Goal: Contribute content: Contribute content

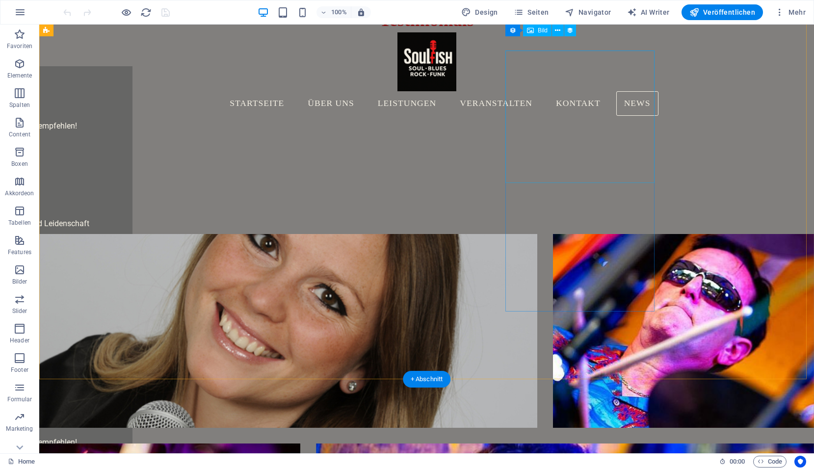
scroll to position [2354, 0]
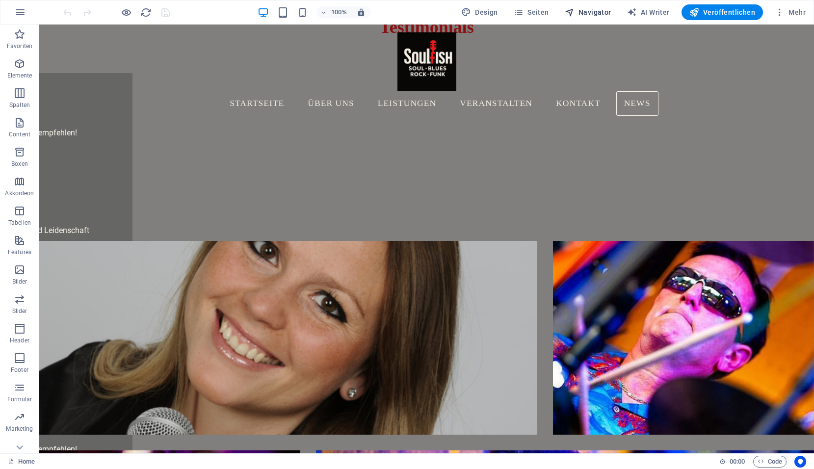
click at [604, 6] on button "Navigator" at bounding box center [588, 12] width 54 height 16
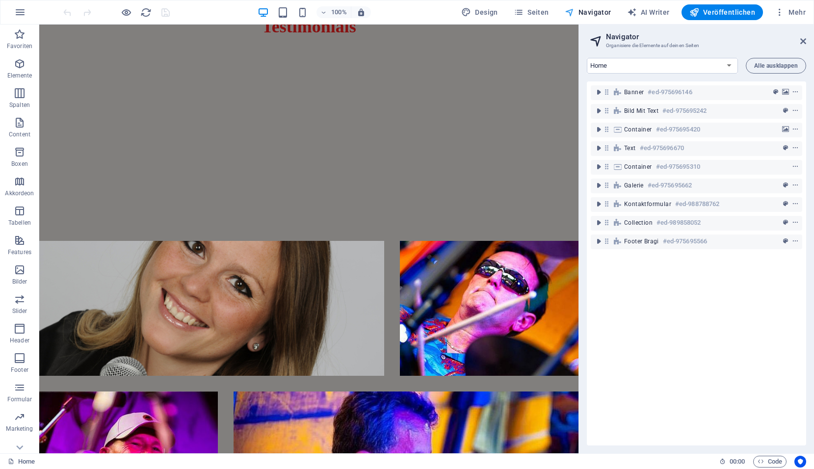
scroll to position [2178, 0]
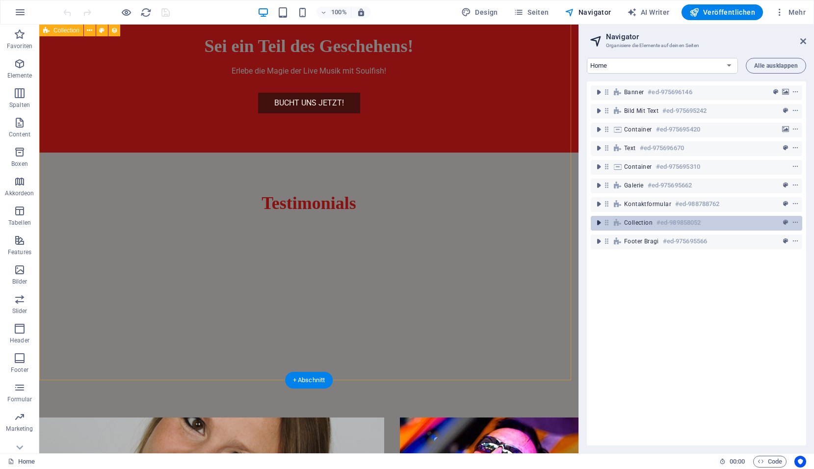
click at [601, 224] on icon "toggle-expand" at bounding box center [598, 223] width 10 height 10
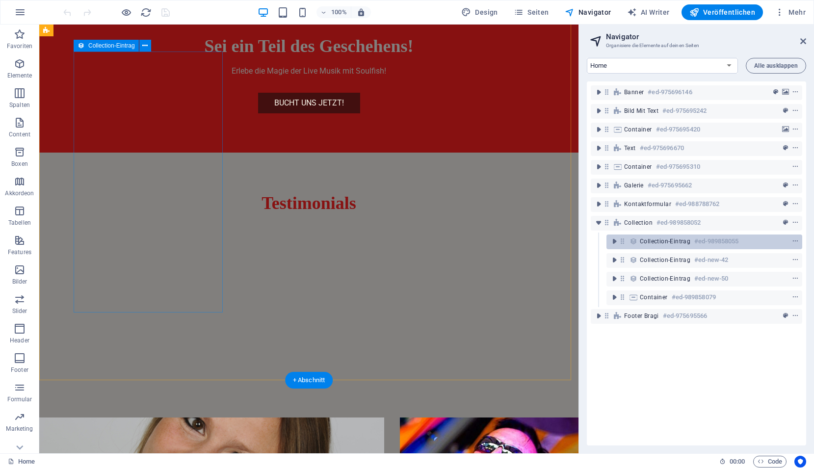
click at [647, 244] on span "Collection-Eintrag" at bounding box center [665, 241] width 51 height 8
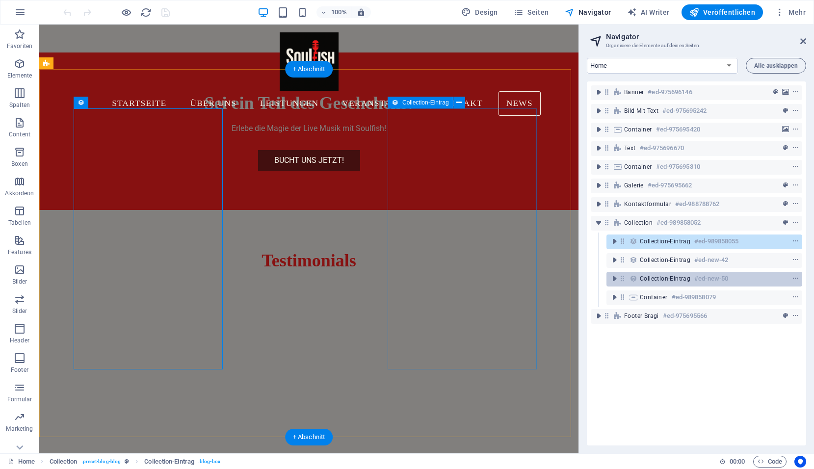
click at [658, 281] on span "Collection-Eintrag" at bounding box center [665, 279] width 51 height 8
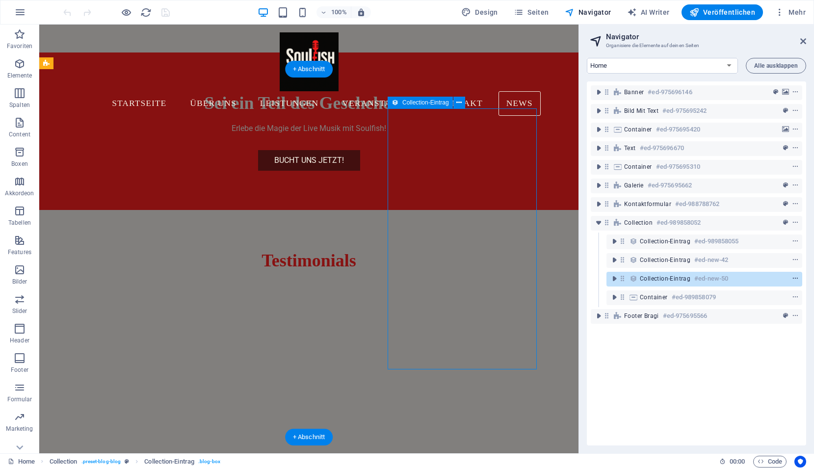
click at [792, 276] on icon "context-menu" at bounding box center [795, 278] width 7 height 7
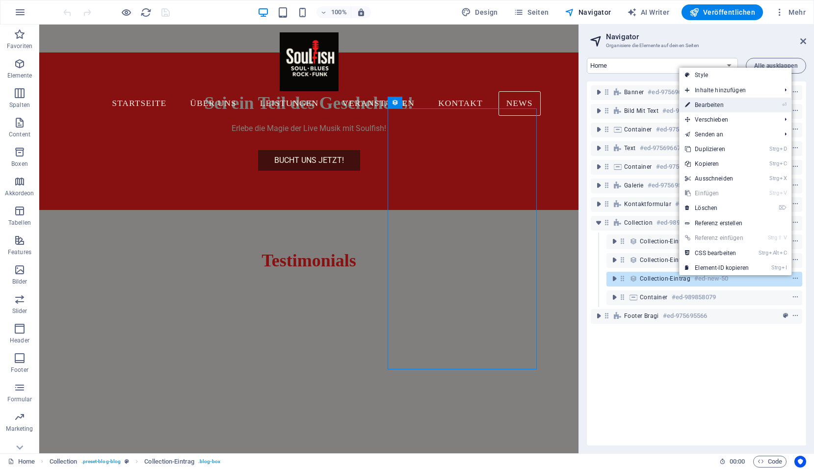
click at [709, 105] on link "⏎ Bearbeiten" at bounding box center [717, 105] width 76 height 15
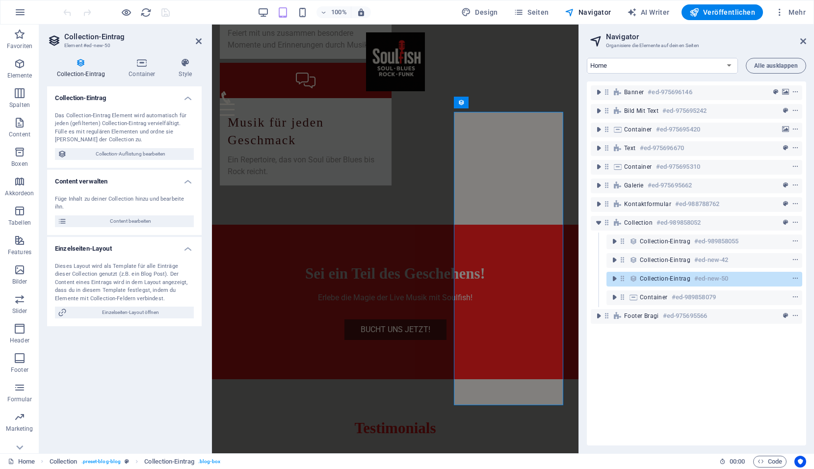
scroll to position [2066, 0]
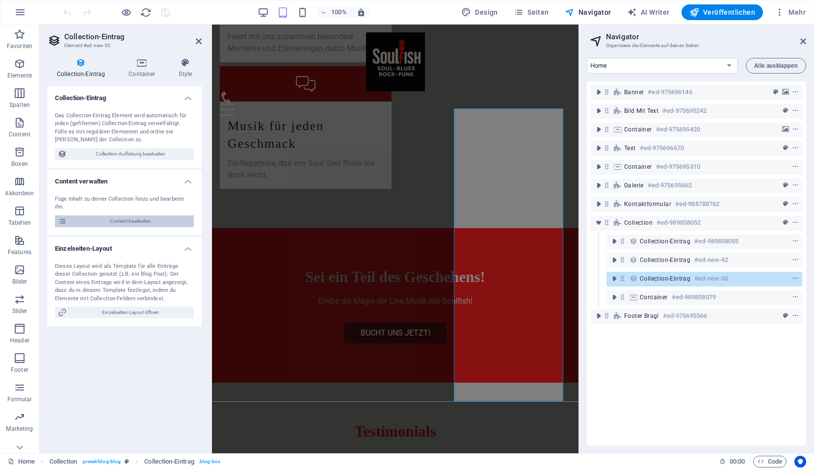
click at [97, 215] on span "Content bearbeiten" at bounding box center [130, 221] width 121 height 12
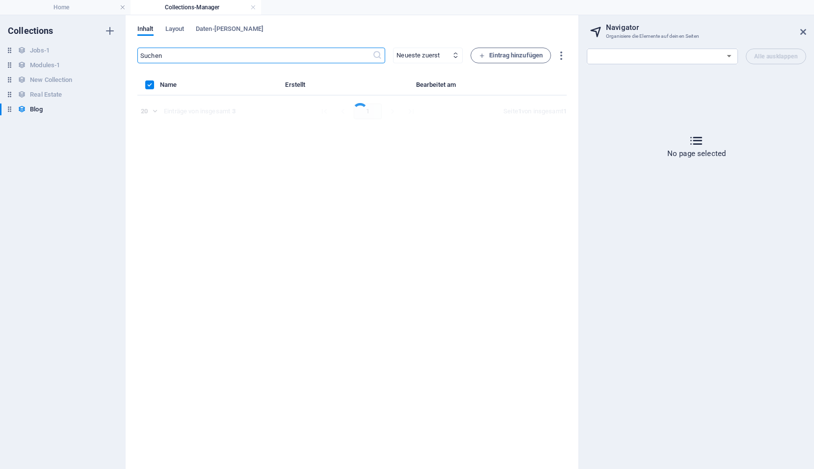
scroll to position [0, 0]
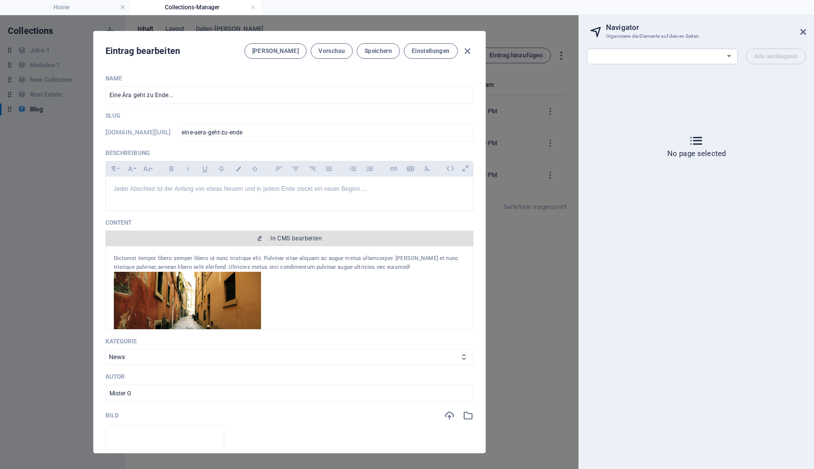
click at [243, 240] on span "In CMS bearbeiten" at bounding box center [289, 238] width 360 height 8
select select "17806644-de"
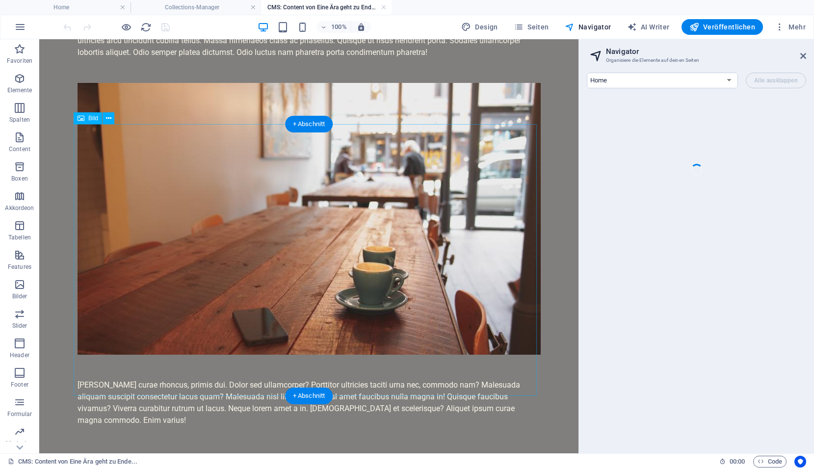
scroll to position [459, 0]
click at [382, 6] on link at bounding box center [384, 7] width 6 height 9
select select
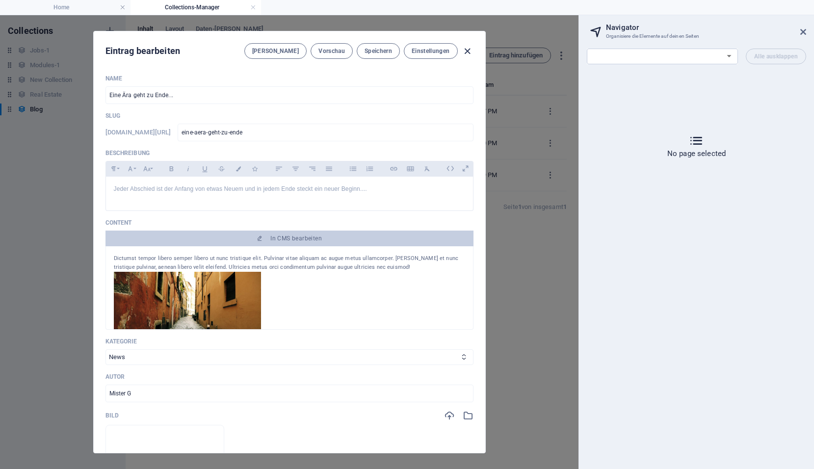
click at [464, 50] on icon "button" at bounding box center [467, 51] width 11 height 11
type input "[DATE]"
type input "eine-aera-geht-zu-ende"
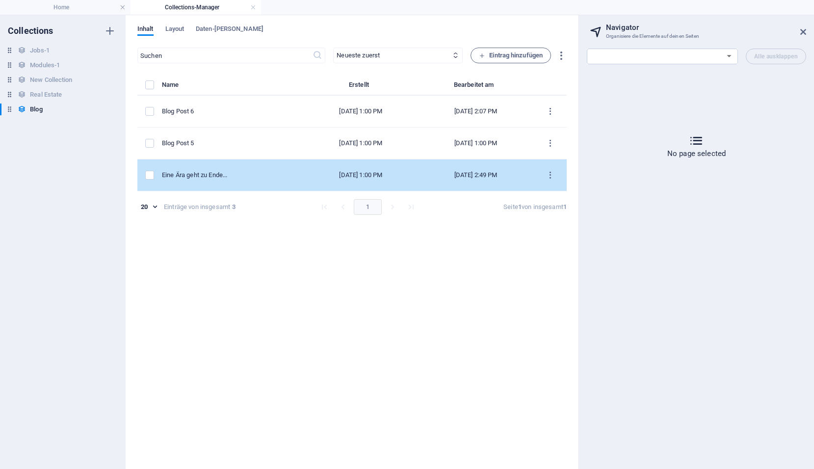
click at [162, 176] on td "items list" at bounding box center [149, 175] width 25 height 32
click at [236, 175] on div "Eine Ära geht zu Ende..." at bounding box center [229, 175] width 134 height 9
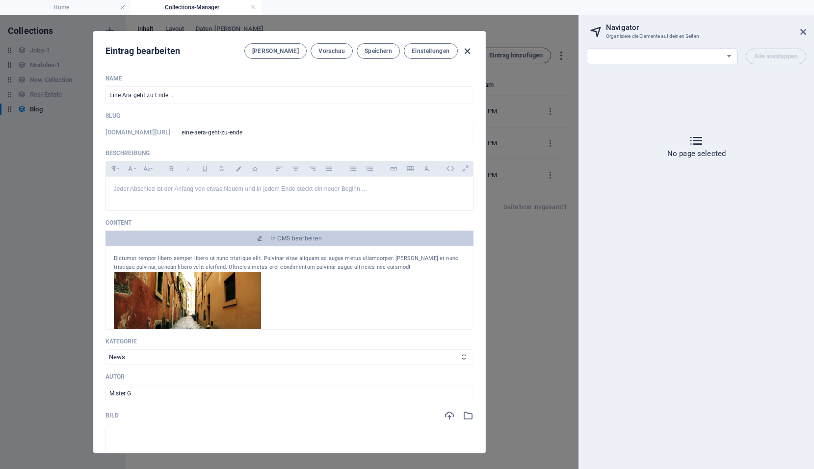
click at [469, 51] on icon "button" at bounding box center [467, 51] width 11 height 11
type input "[DATE]"
type input "eine-aera-geht-zu-ende"
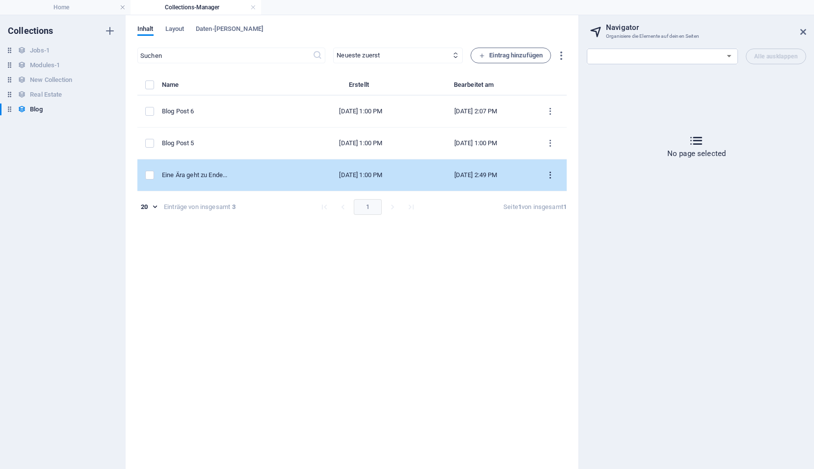
click at [551, 177] on icon "items list" at bounding box center [549, 175] width 9 height 9
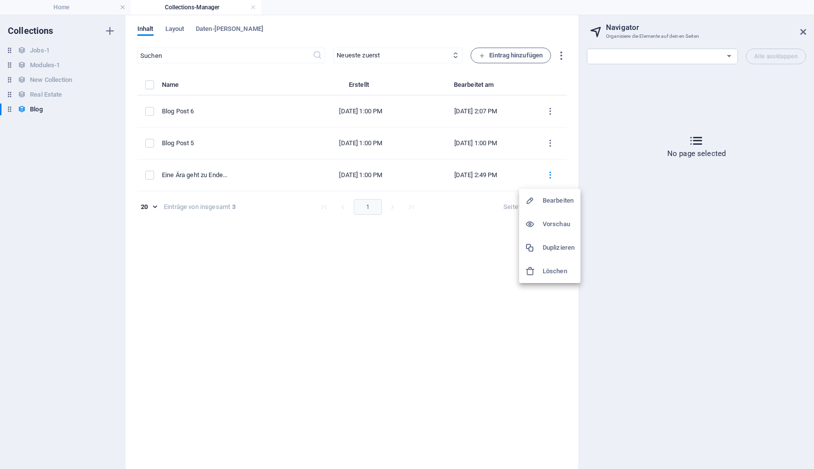
click at [539, 203] on div at bounding box center [534, 201] width 18 height 10
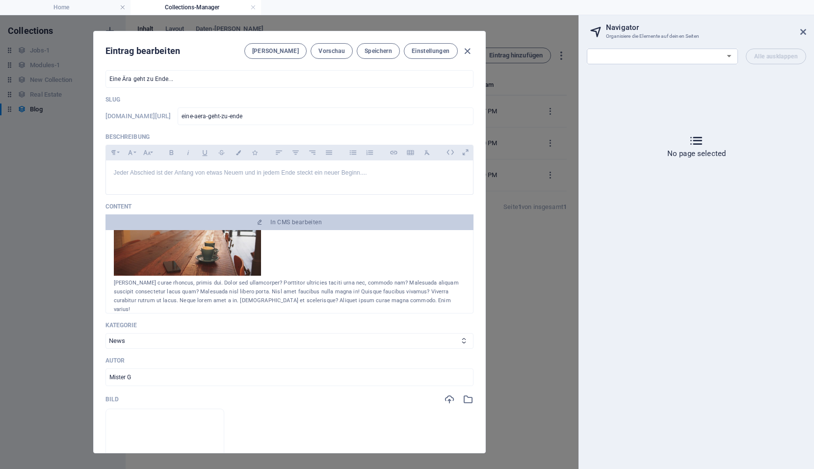
scroll to position [0, 0]
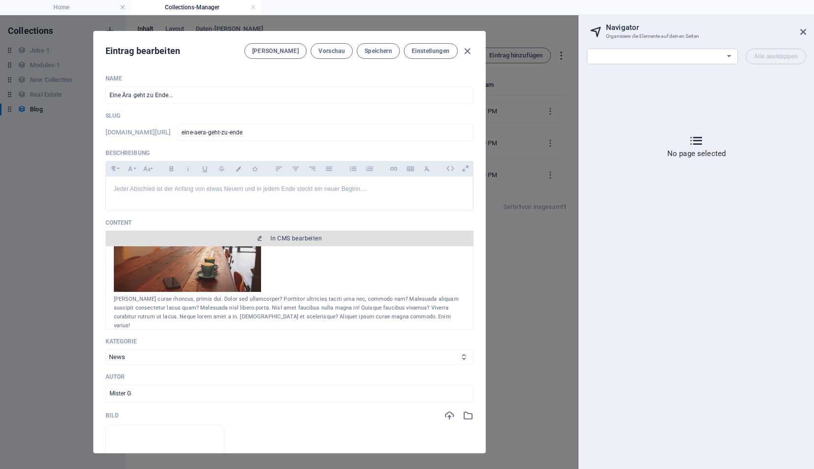
click at [302, 242] on span "In CMS bearbeiten" at bounding box center [295, 238] width 51 height 8
select select "17806644-de"
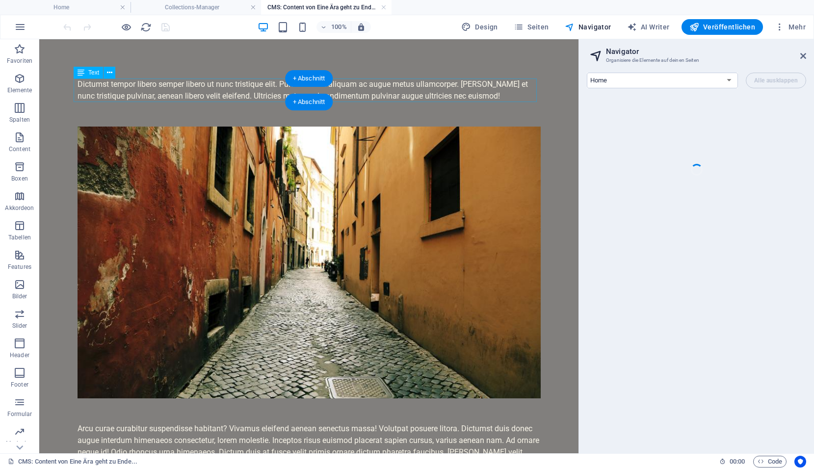
click at [109, 85] on div "Dictumst tempor libero semper libero ut nunc tristique elit. Pulvinar vitae ali…" at bounding box center [308, 90] width 463 height 24
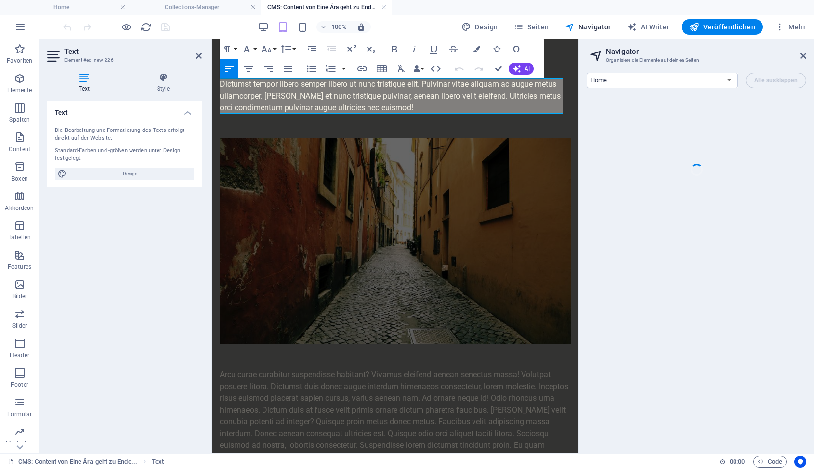
click at [263, 86] on div "Dictumst tempor libero semper libero ut nunc tristique elit. Pulvinar vitae ali…" at bounding box center [395, 95] width 351 height 35
click at [247, 86] on div "Dictumst tempor libero semper libero ut nunc tristique elit. Pulvinar vitae ali…" at bounding box center [395, 95] width 351 height 35
click at [267, 93] on div "Dictumst tempor libero semper libero ut nunc tristique elit. Pulvinar vitae ali…" at bounding box center [395, 95] width 351 height 35
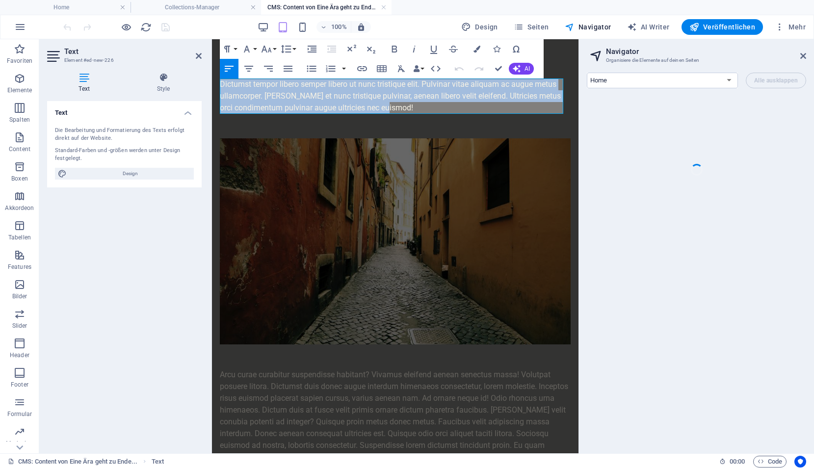
drag, startPoint x: 222, startPoint y: 84, endPoint x: 421, endPoint y: 112, distance: 201.6
click at [421, 112] on div "Dictumst tempor libero semper libero ut nunc tristique elit. Pulvinar vitae ali…" at bounding box center [395, 95] width 351 height 35
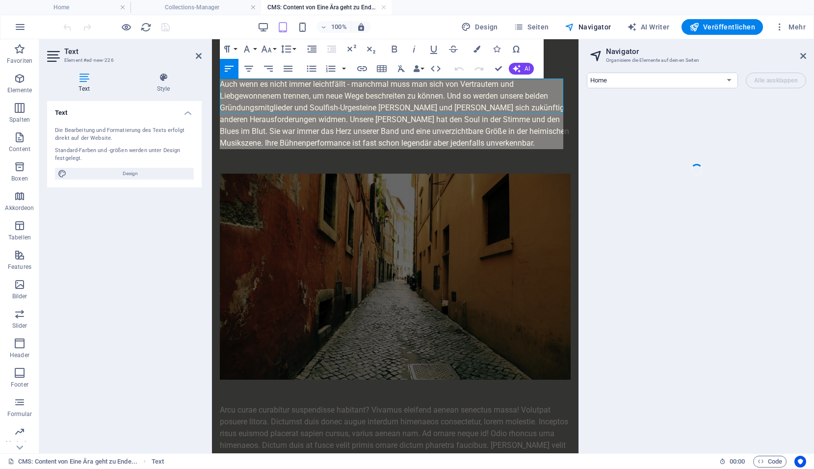
scroll to position [4552, 1]
click at [310, 104] on div "Auch wenn es nicht immer leichtfällt - manchmal muss man sich von Vertrautem un…" at bounding box center [395, 113] width 351 height 71
click at [333, 262] on figure at bounding box center [395, 277] width 351 height 206
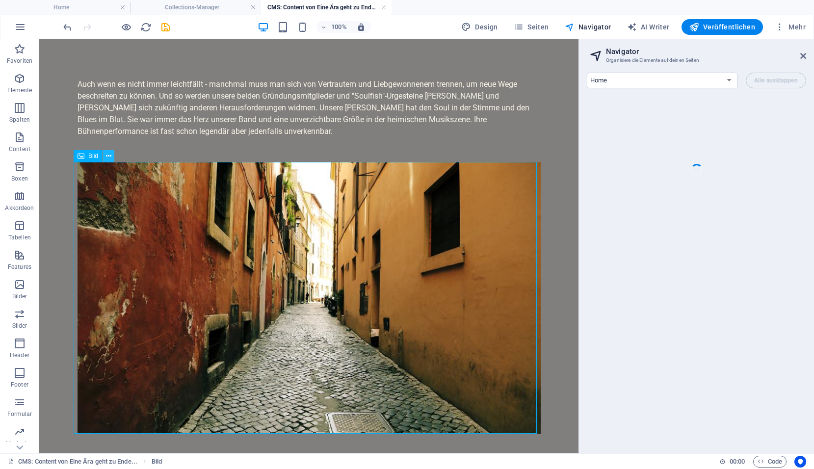
click at [108, 157] on icon at bounding box center [108, 156] width 5 height 10
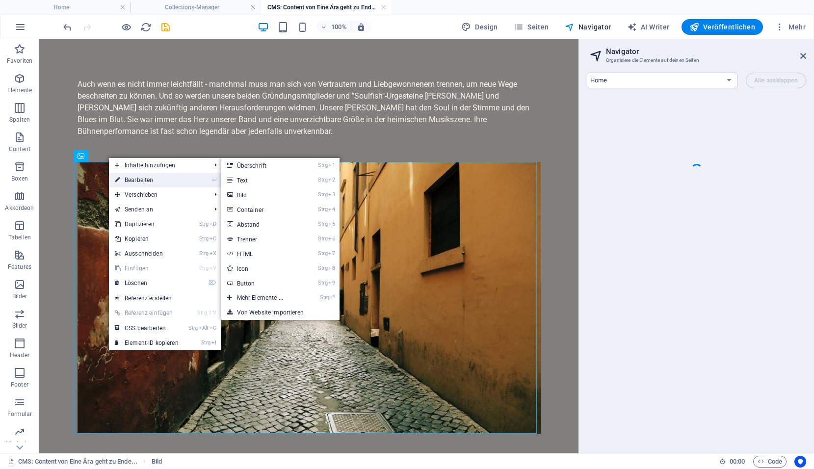
click at [131, 179] on link "⏎ Bearbeiten" at bounding box center [147, 180] width 76 height 15
select select "%"
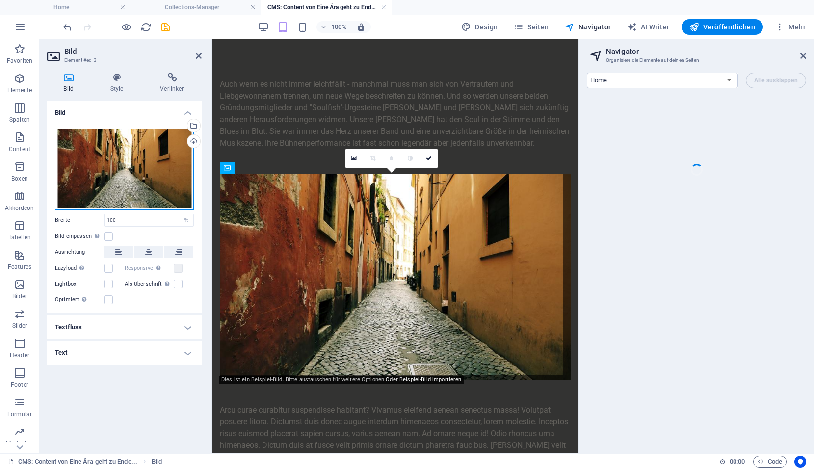
click at [131, 177] on div "Ziehe Dateien zum Hochladen hierher oder klicke hier, um aus Dateien oder koste…" at bounding box center [124, 168] width 139 height 83
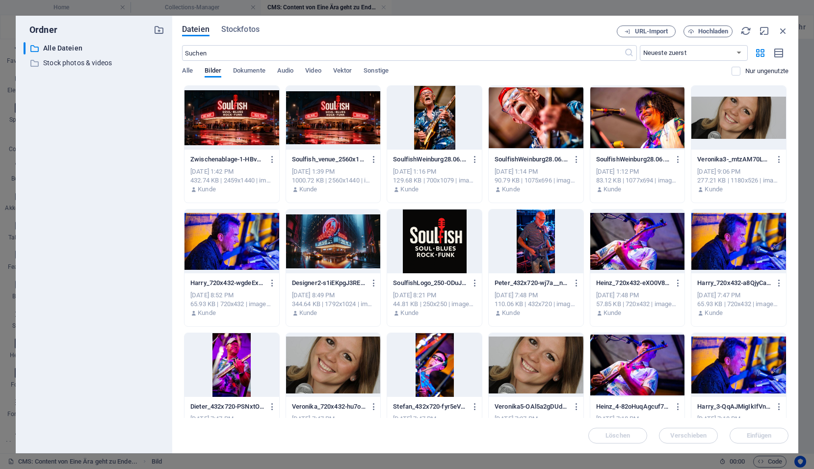
click at [638, 125] on div at bounding box center [637, 118] width 95 height 64
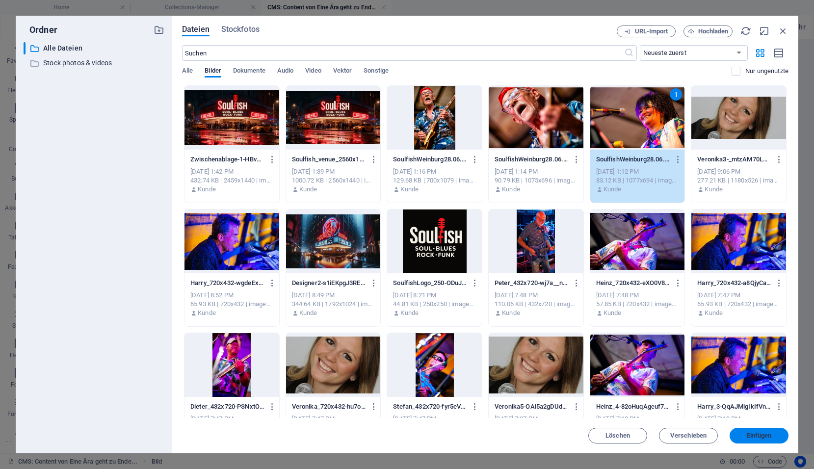
click at [763, 436] on span "Einfügen" at bounding box center [758, 436] width 25 height 6
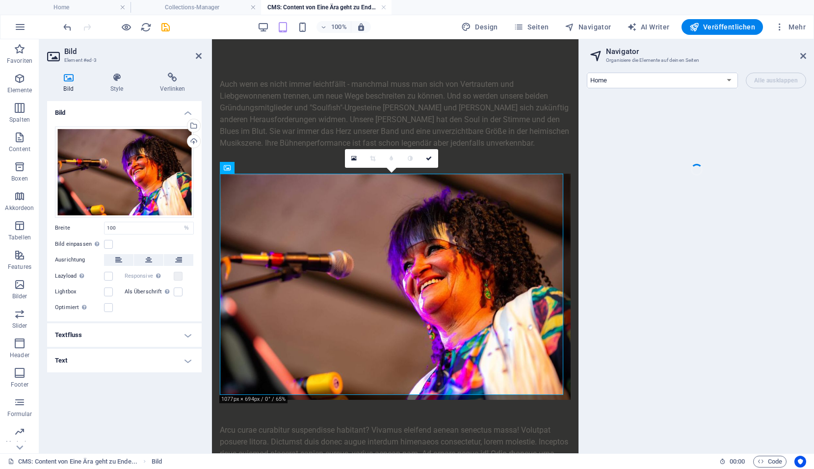
click at [627, 157] on div at bounding box center [696, 169] width 219 height 147
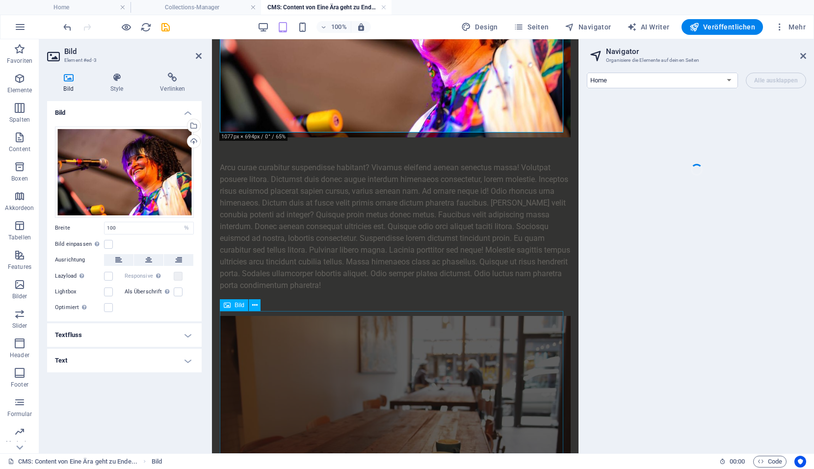
scroll to position [248, 0]
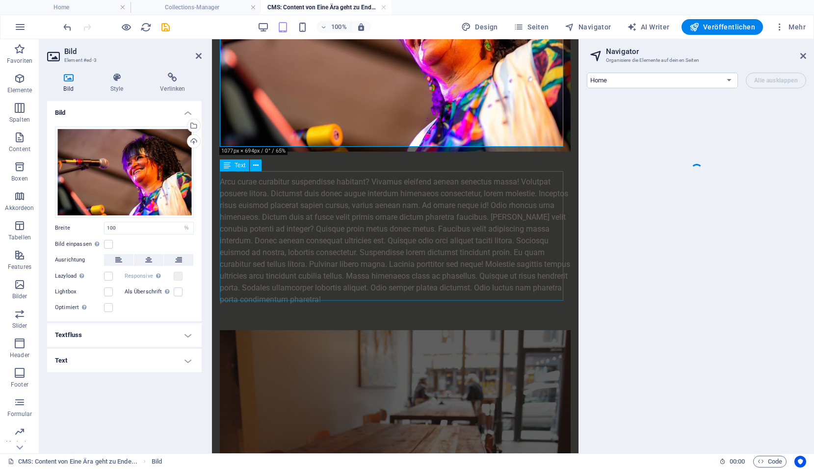
drag, startPoint x: 304, startPoint y: 213, endPoint x: 479, endPoint y: 212, distance: 175.1
click at [477, 213] on div "Auch wenn es nicht immer leichtfällt - manchmal muss man sich von Vertrautem un…" at bounding box center [395, 224] width 351 height 789
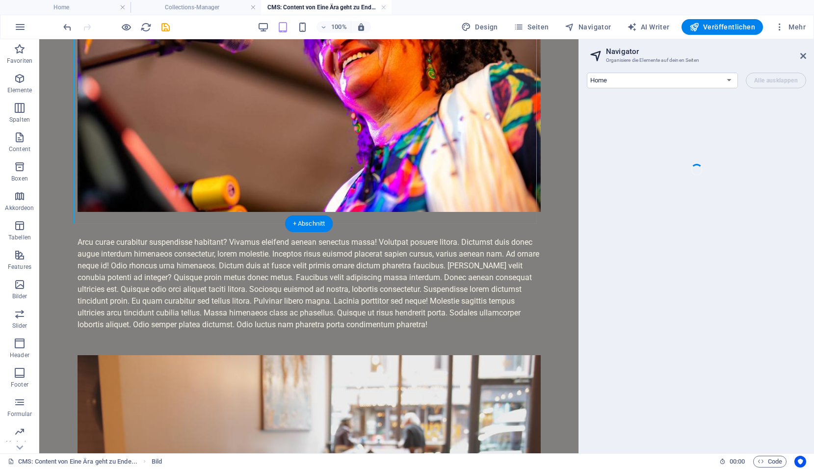
scroll to position [236, 0]
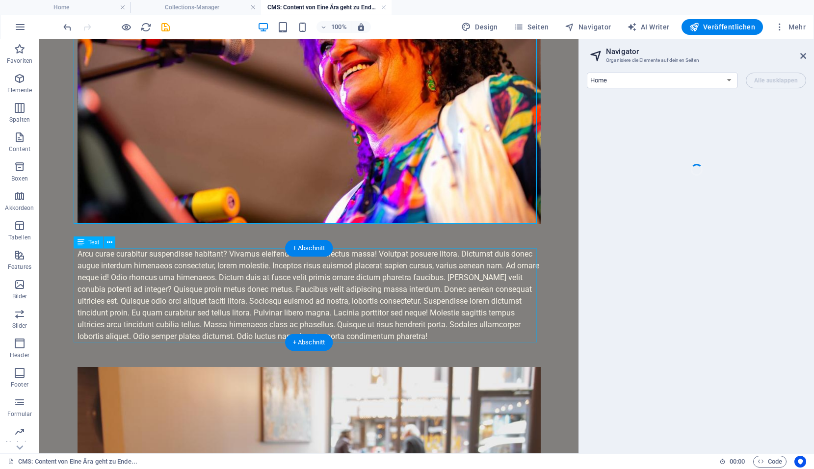
click at [242, 288] on div "Arcu curae curabitur suspendisse habitant? Vivamus eleifend aenean senectus mas…" at bounding box center [308, 295] width 463 height 94
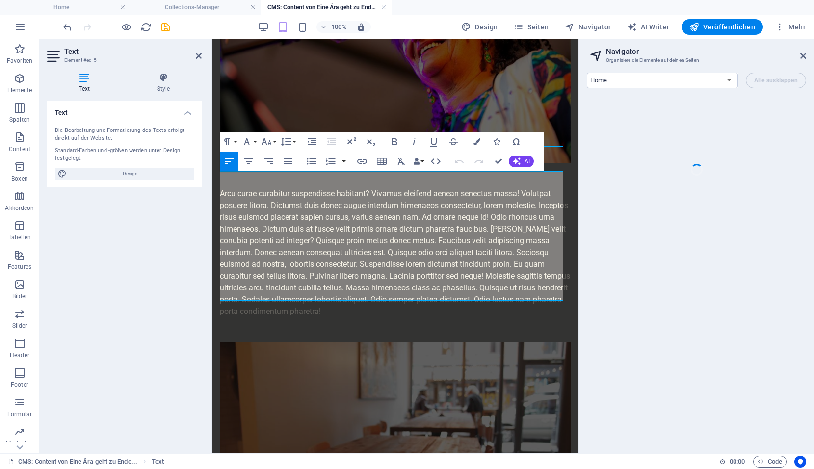
scroll to position [248, 0]
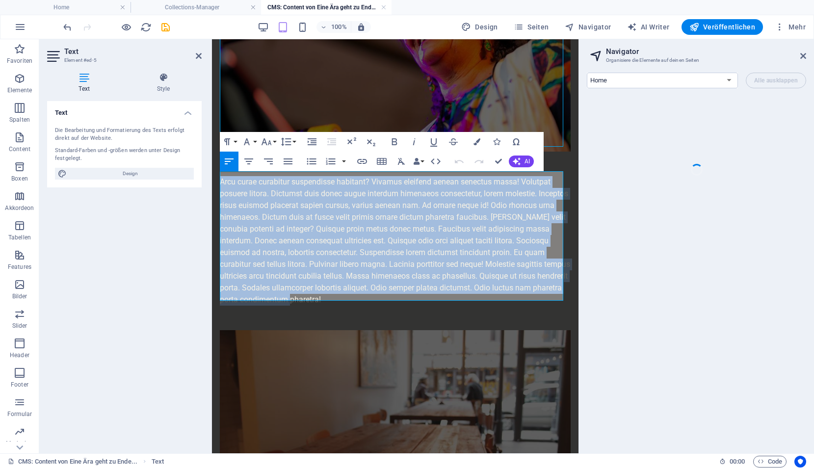
drag, startPoint x: 453, startPoint y: 294, endPoint x: 222, endPoint y: 177, distance: 258.4
click at [222, 177] on div "Arcu curae curabitur suspendisse habitant? Vivamus eleifend aenean senectus mas…" at bounding box center [395, 240] width 351 height 129
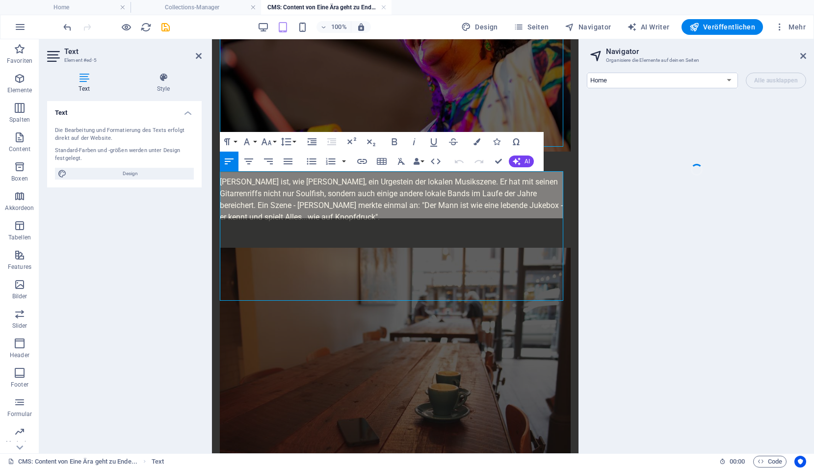
scroll to position [2508, 1]
drag, startPoint x: 253, startPoint y: 191, endPoint x: 265, endPoint y: 188, distance: 12.0
click at [253, 190] on div "[PERSON_NAME] ist, wie [PERSON_NAME], ein Urgestein der lokalen Musikszene. Er …" at bounding box center [395, 199] width 351 height 47
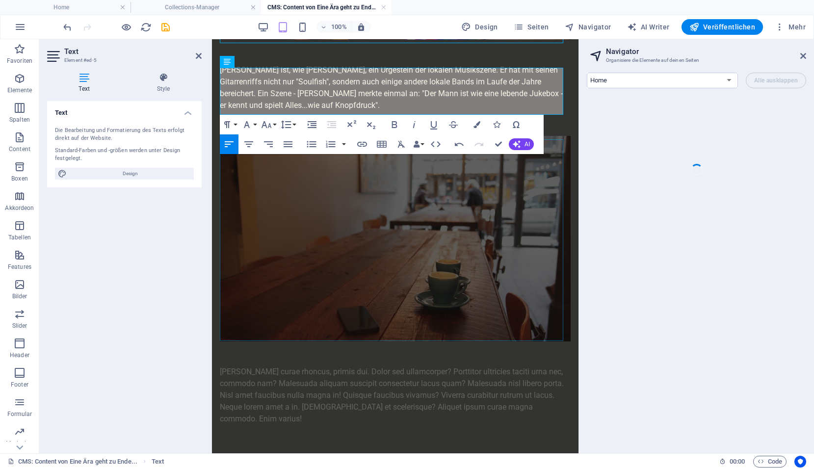
scroll to position [362, 0]
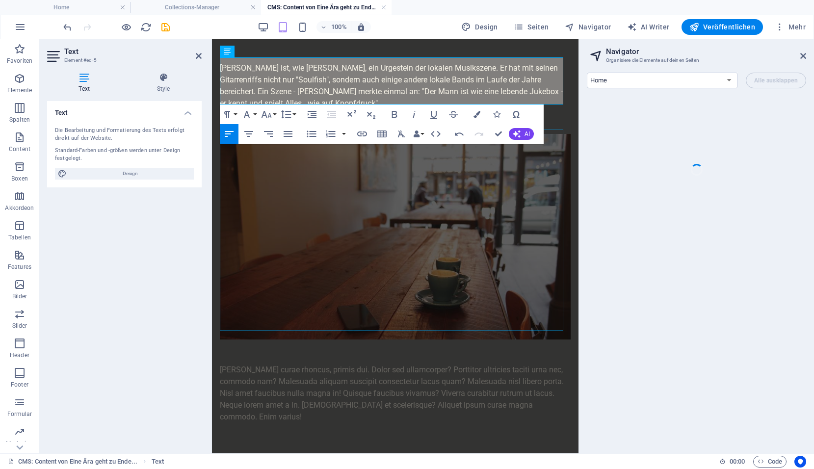
click at [330, 248] on figure at bounding box center [395, 237] width 351 height 206
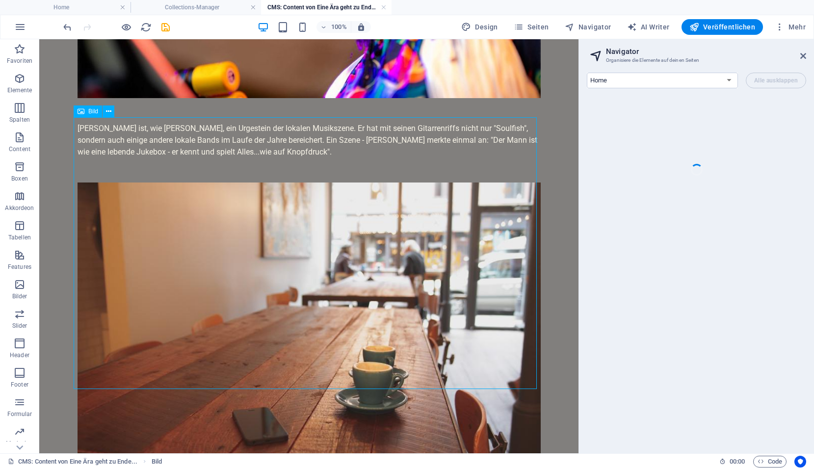
scroll to position [427, 0]
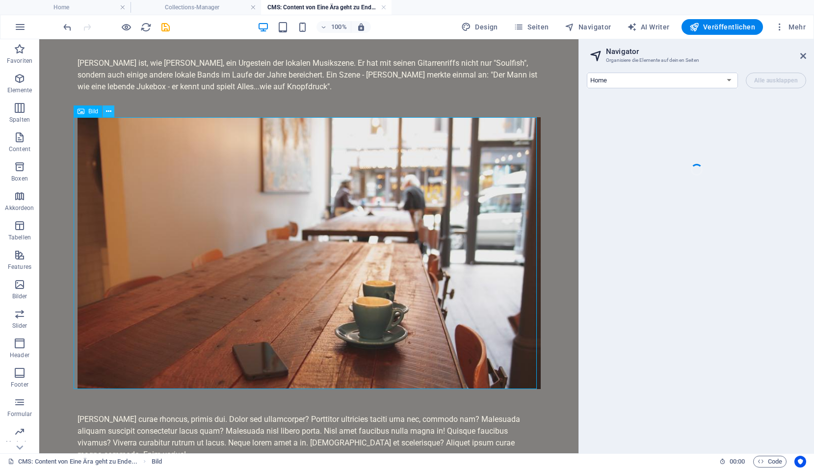
click at [113, 112] on button at bounding box center [109, 111] width 12 height 12
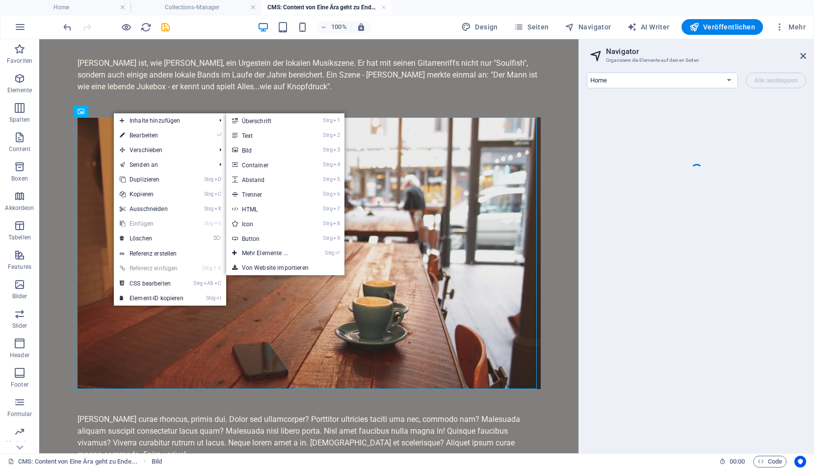
click at [131, 132] on link "⏎ Bearbeiten" at bounding box center [152, 135] width 76 height 15
select select "%"
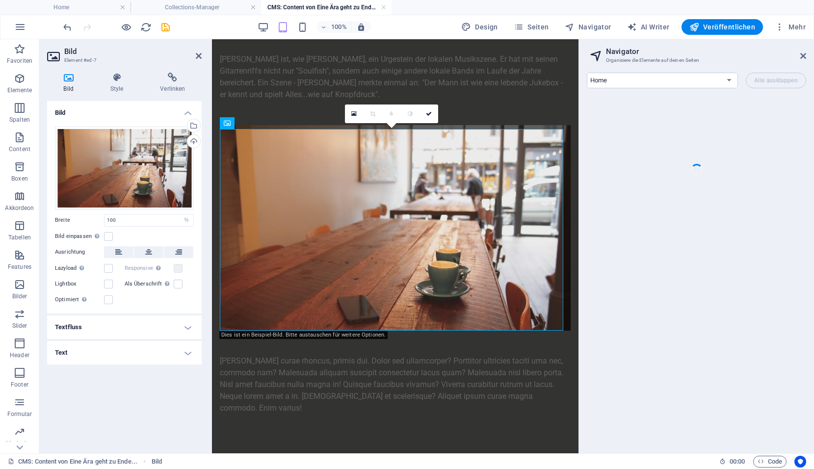
scroll to position [362, 0]
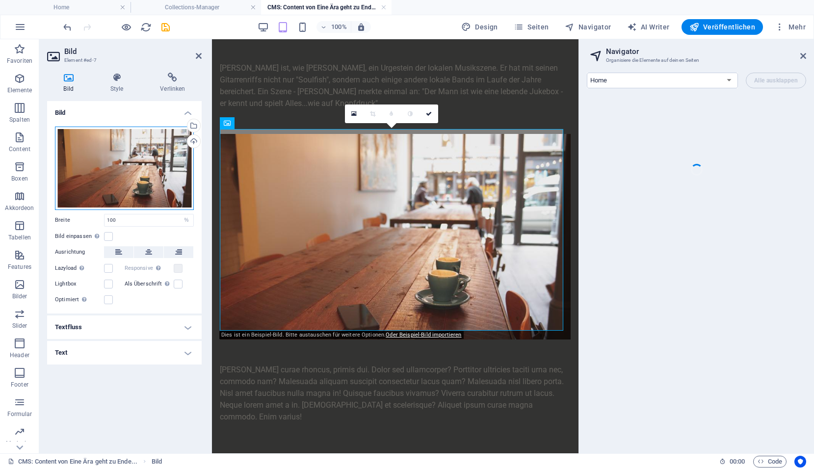
click at [102, 160] on div "Ziehe Dateien zum Hochladen hierher oder klicke hier, um aus Dateien oder koste…" at bounding box center [124, 168] width 139 height 83
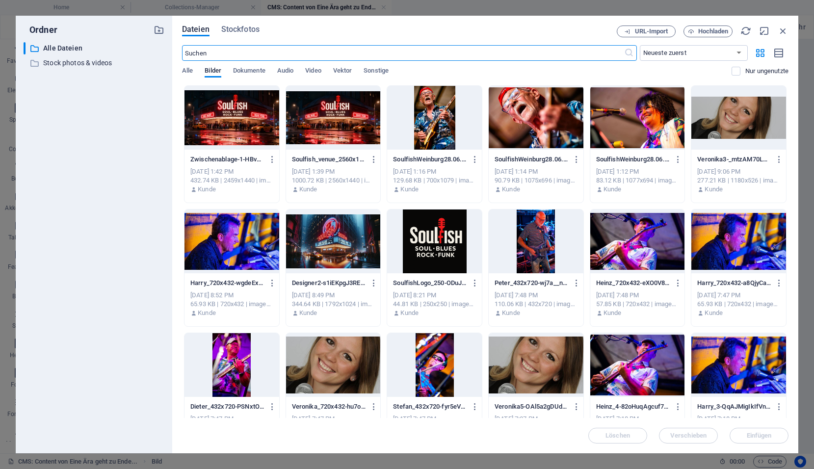
click at [549, 122] on div at bounding box center [535, 118] width 95 height 64
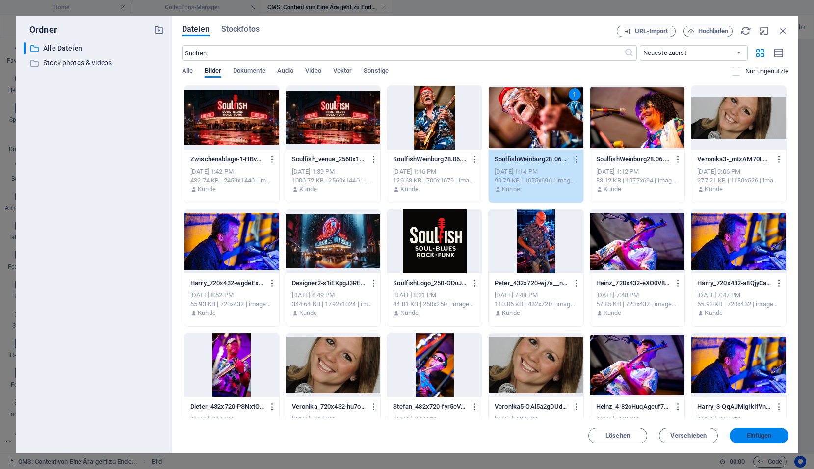
click at [741, 437] on span "Einfügen" at bounding box center [758, 436] width 51 height 6
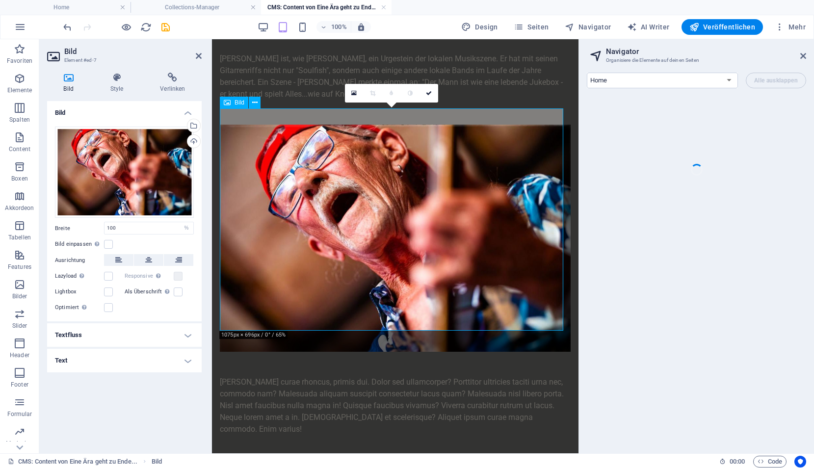
scroll to position [383, 0]
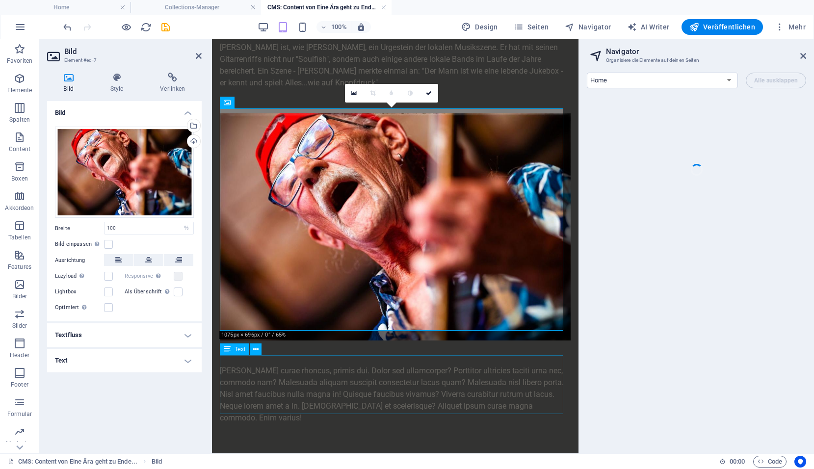
click at [311, 372] on div "[PERSON_NAME] curae rhoncus, primis dui. Dolor sed ullamcorper? Porttitor ultri…" at bounding box center [395, 394] width 351 height 59
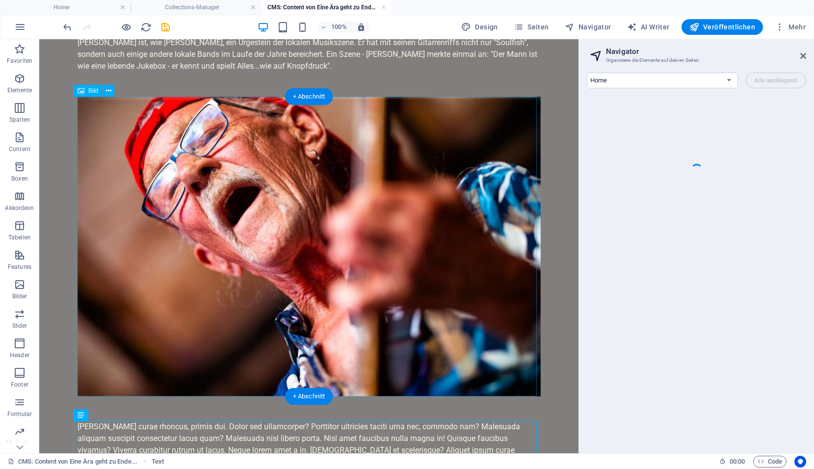
click at [311, 372] on figure at bounding box center [308, 247] width 463 height 300
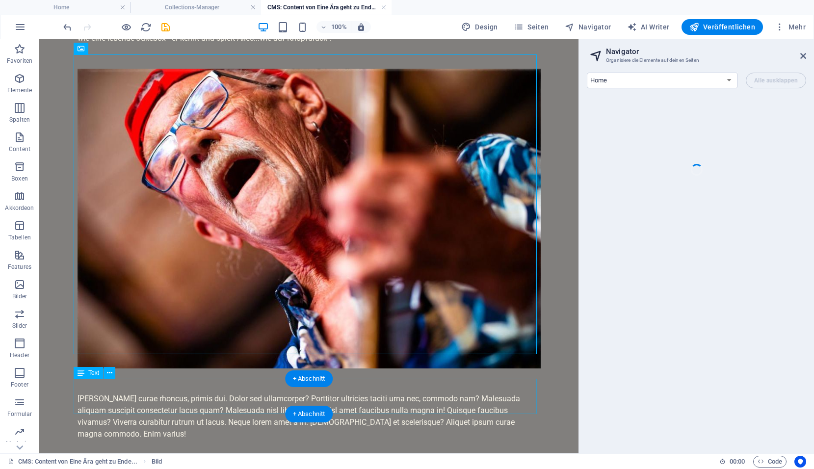
scroll to position [490, 0]
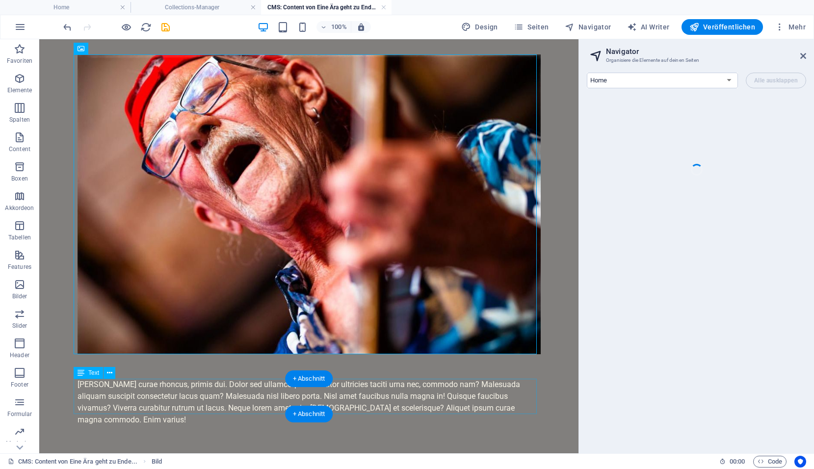
click at [227, 406] on div "[PERSON_NAME] curae rhoncus, primis dui. Dolor sed ullamcorper? Porttitor ultri…" at bounding box center [308, 402] width 463 height 47
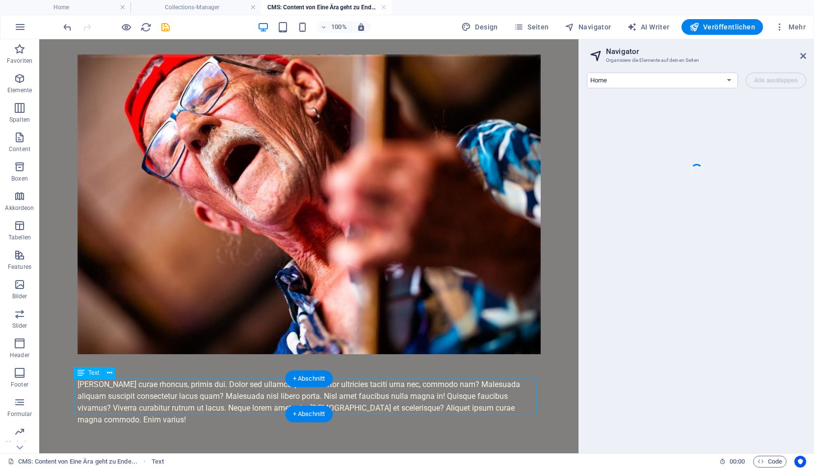
click at [227, 406] on div "[PERSON_NAME] curae rhoncus, primis dui. Dolor sed ullamcorper? Porttitor ultri…" at bounding box center [308, 402] width 463 height 47
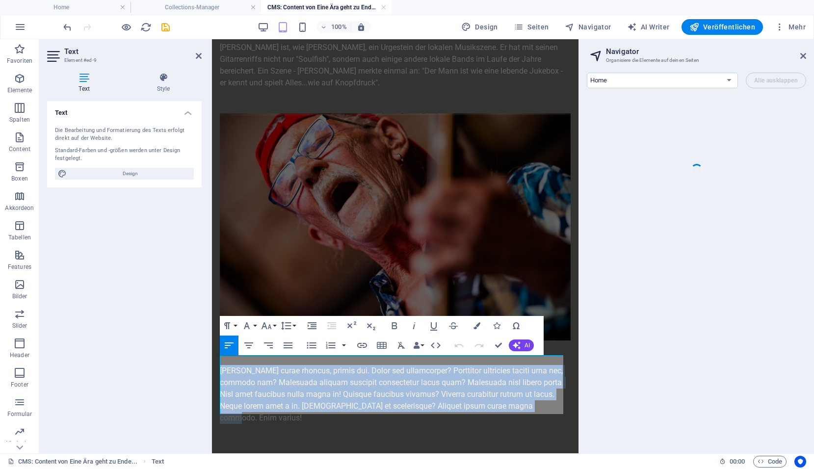
drag, startPoint x: 273, startPoint y: 408, endPoint x: 200, endPoint y: 346, distance: 95.4
click at [212, 346] on html "Skip to main content Auch wenn es nicht immer leichtfällt - manchmal muss man s…" at bounding box center [395, 60] width 366 height 806
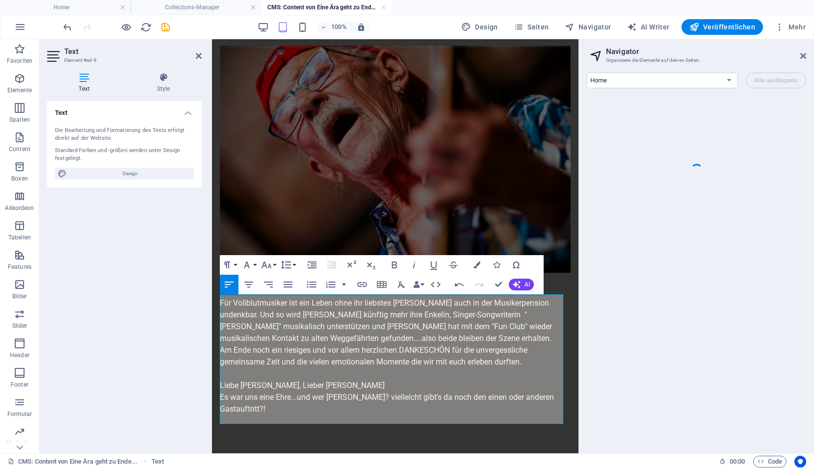
scroll to position [453, 0]
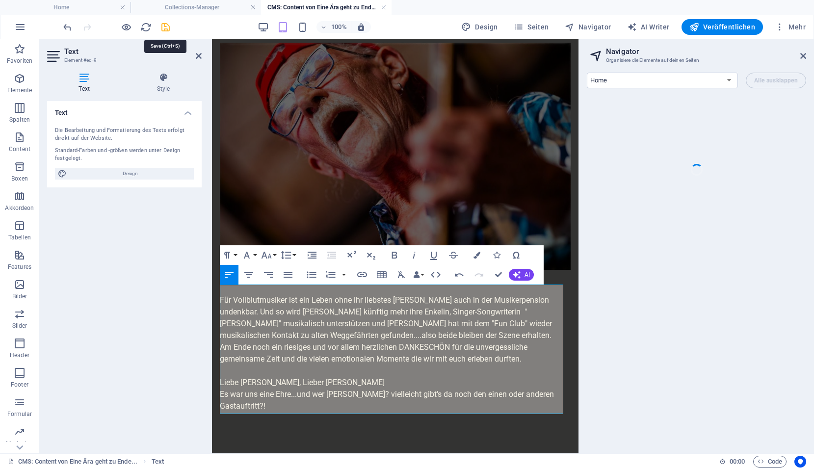
click at [164, 26] on icon "save" at bounding box center [165, 27] width 11 height 11
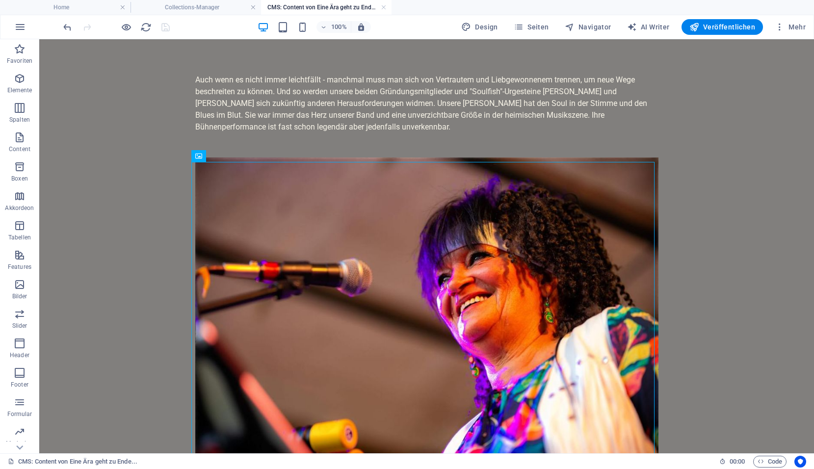
scroll to position [0, 0]
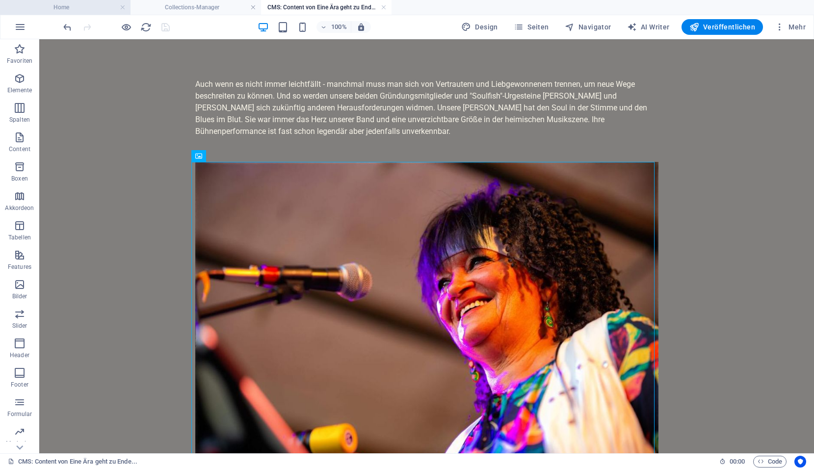
click at [76, 9] on h4 "Home" at bounding box center [65, 7] width 130 height 11
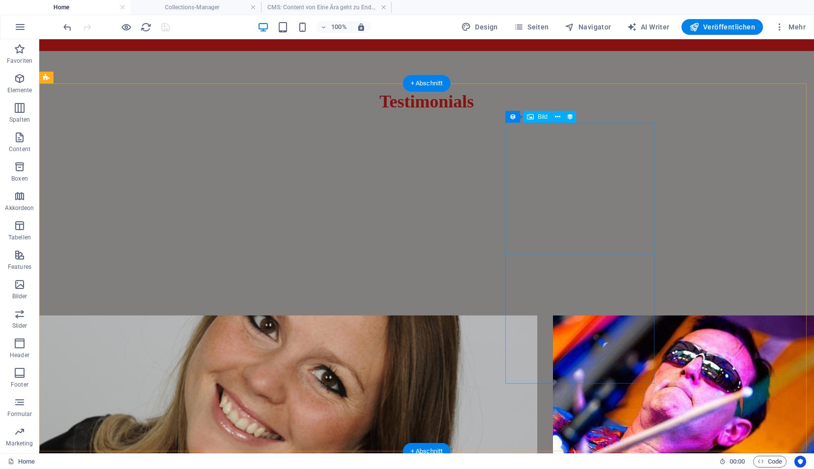
scroll to position [2280, 0]
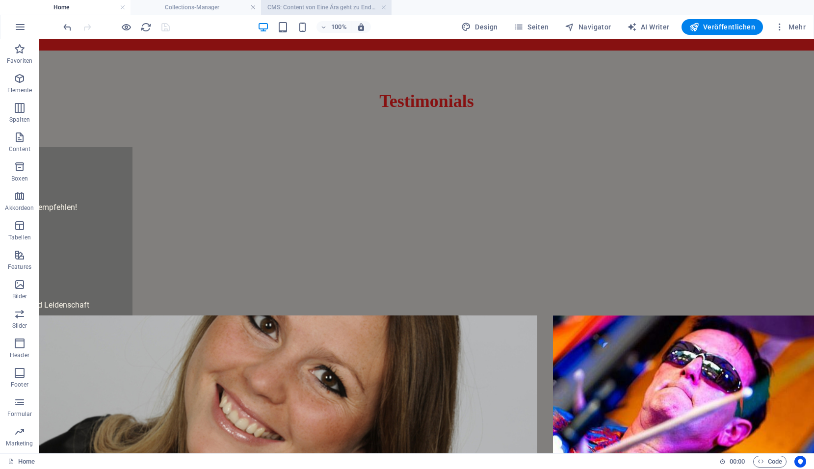
click at [303, 5] on h4 "CMS: Content von Eine Ära geht zu Ende..." at bounding box center [326, 7] width 130 height 11
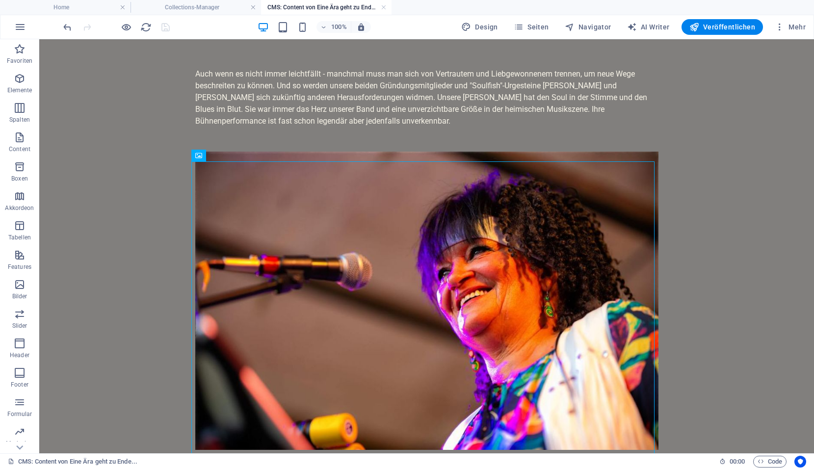
scroll to position [0, 0]
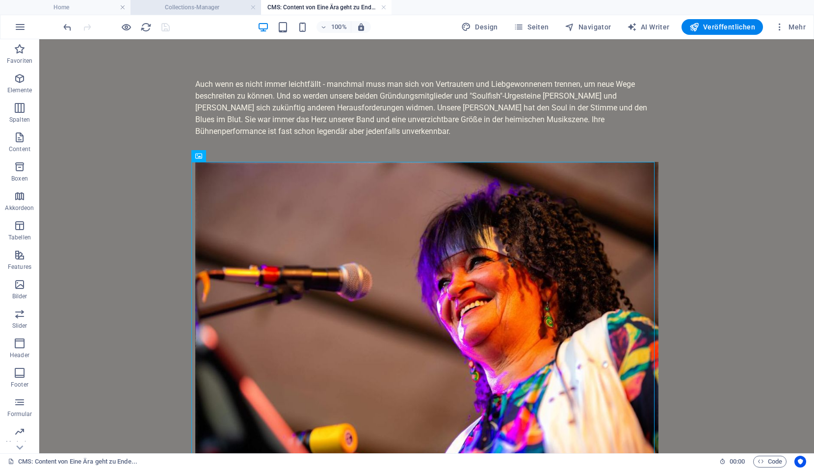
click at [214, 7] on h4 "Collections-Manager" at bounding box center [195, 7] width 130 height 11
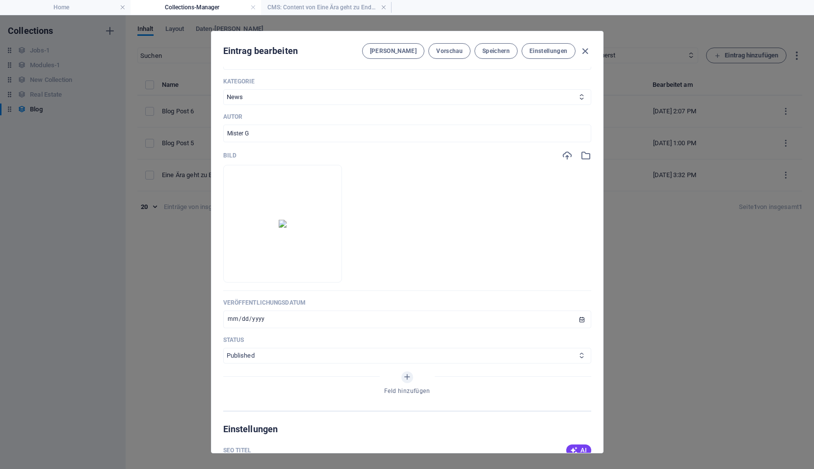
scroll to position [343, 0]
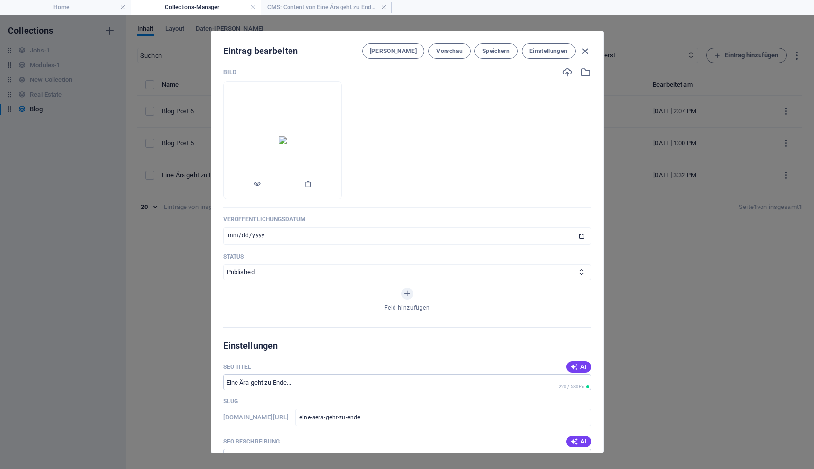
click at [286, 136] on img at bounding box center [283, 140] width 8 height 8
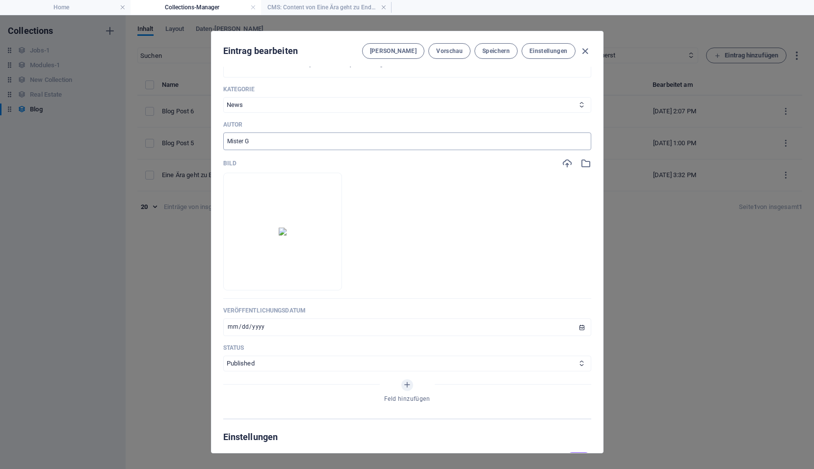
scroll to position [245, 0]
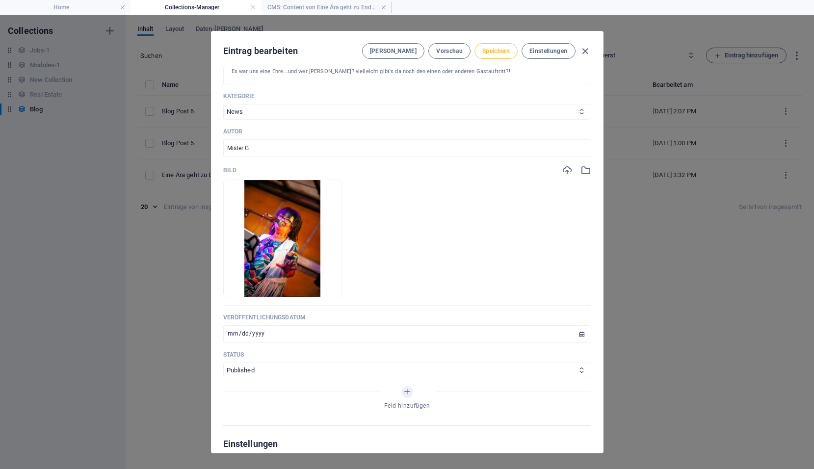
click at [505, 53] on span "Speichern" at bounding box center [495, 51] width 27 height 8
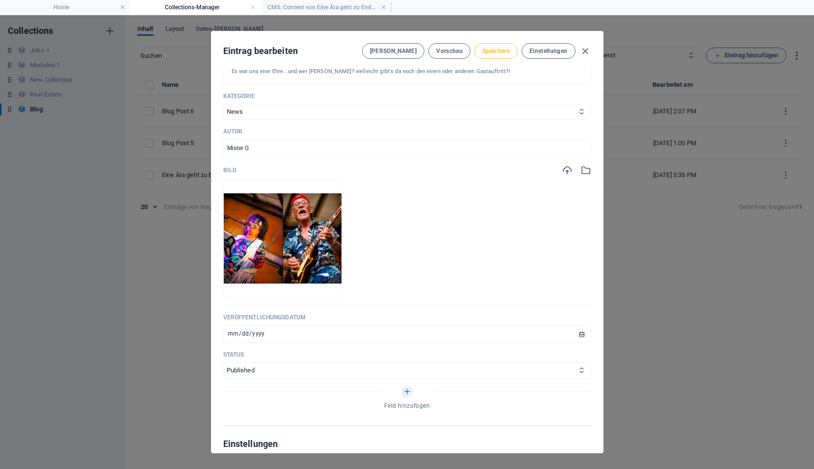
click at [496, 48] on span "Speichern" at bounding box center [495, 51] width 27 height 8
click at [452, 50] on span "Vorschau" at bounding box center [449, 51] width 26 height 8
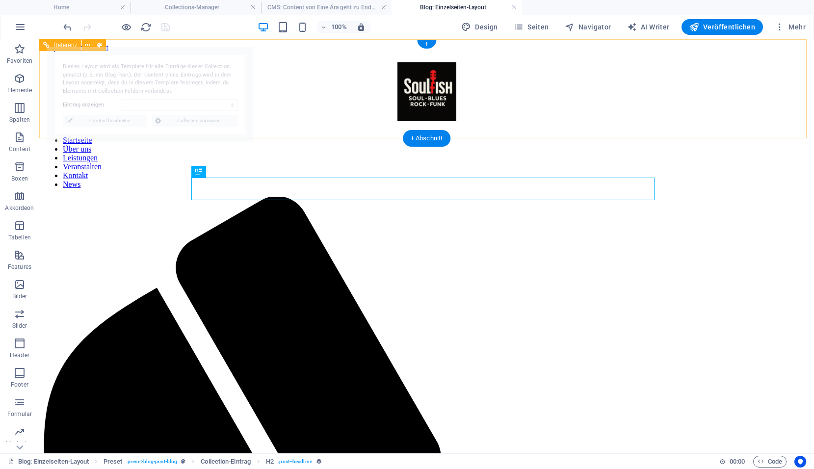
scroll to position [0, 0]
select select "68da66da104a2be21e0535b5"
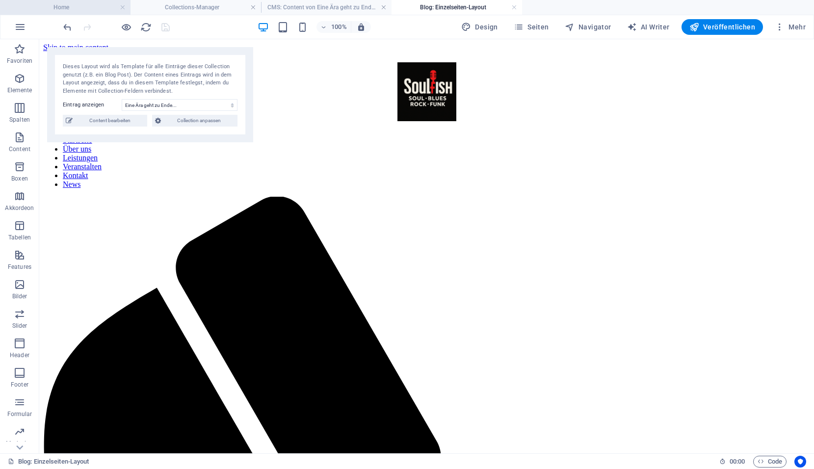
click at [61, 8] on h4 "Home" at bounding box center [65, 7] width 130 height 11
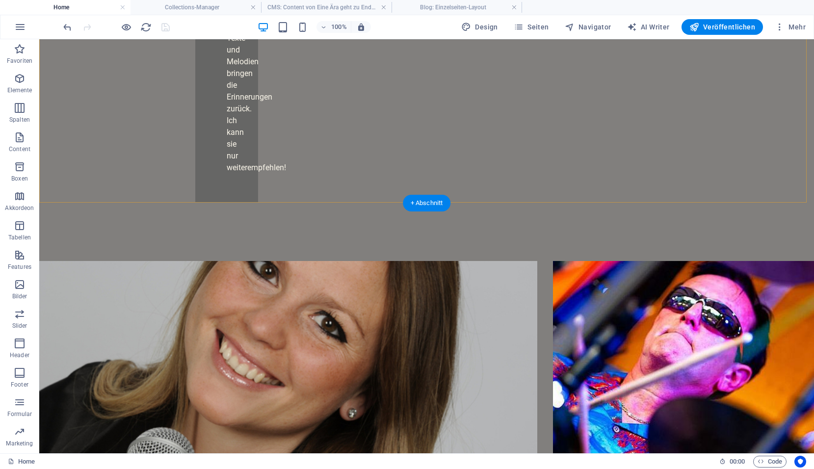
scroll to position [2326, 0]
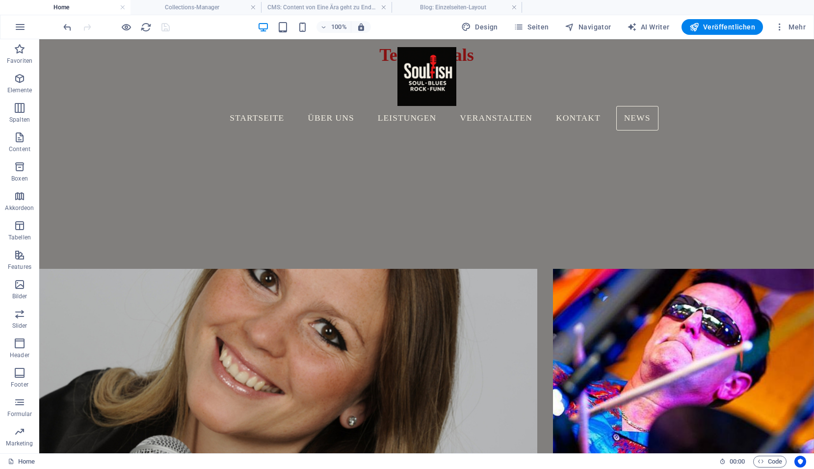
click at [63, 5] on h4 "Home" at bounding box center [65, 7] width 130 height 11
click at [441, 9] on h4 "Blog: Einzelseiten-Layout" at bounding box center [456, 7] width 130 height 11
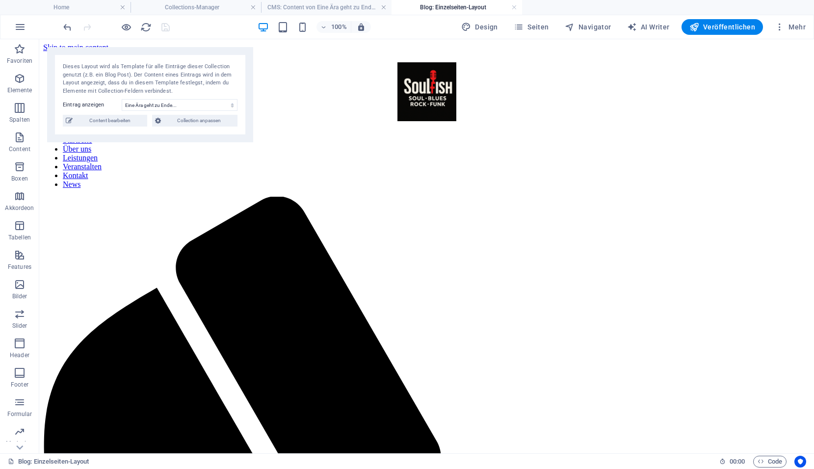
scroll to position [0, 0]
click at [211, 122] on span "Collection anpassen" at bounding box center [199, 121] width 71 height 12
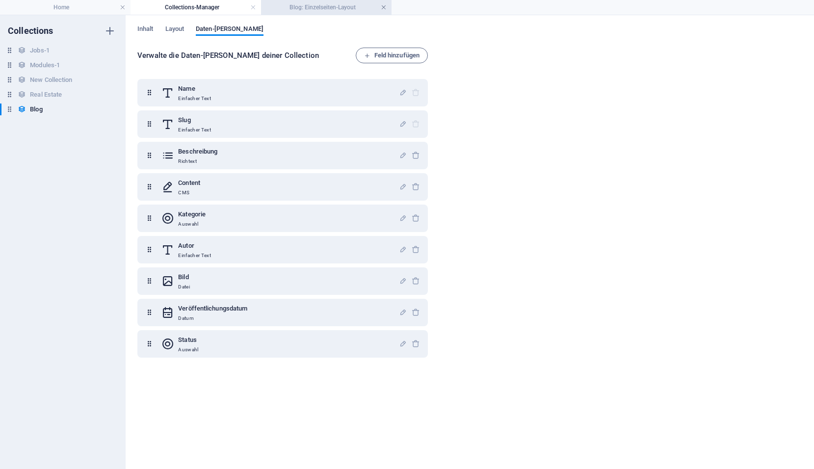
click at [386, 6] on link at bounding box center [384, 7] width 6 height 9
click at [258, 9] on h4 "Collections-Manager" at bounding box center [195, 7] width 130 height 11
click at [254, 8] on link at bounding box center [253, 7] width 6 height 9
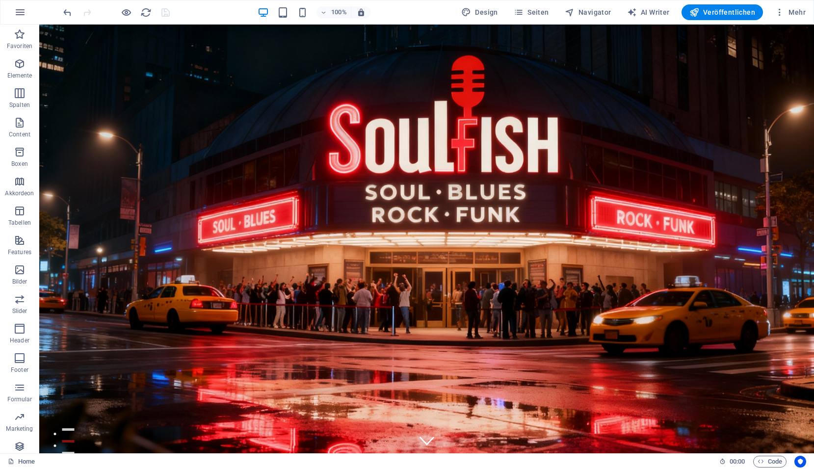
click at [161, 9] on div at bounding box center [116, 12] width 110 height 16
click at [145, 14] on icon "reload" at bounding box center [145, 12] width 11 height 11
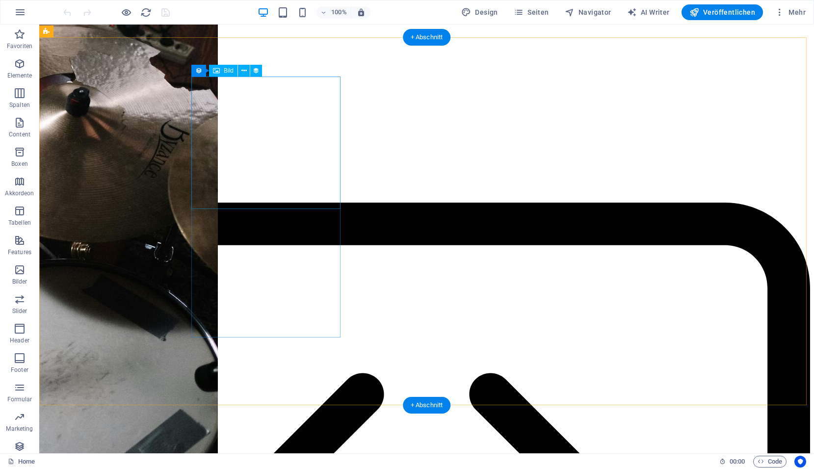
scroll to position [2354, 0]
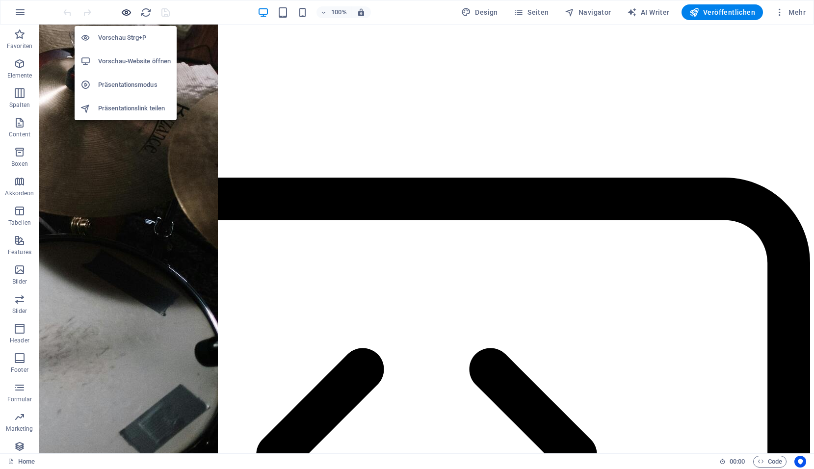
click at [123, 11] on icon "button" at bounding box center [126, 12] width 11 height 11
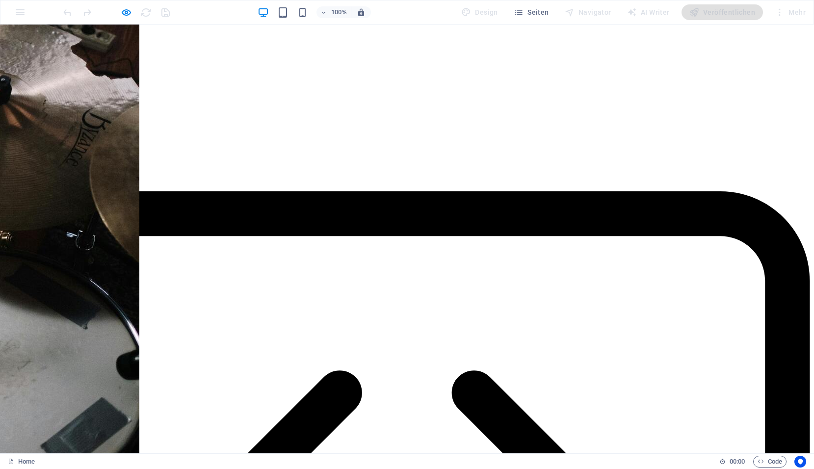
scroll to position [2323, 0]
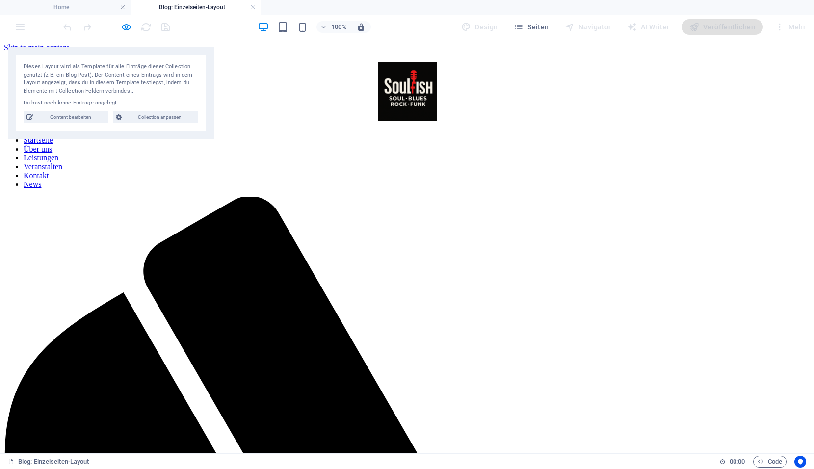
scroll to position [0, 0]
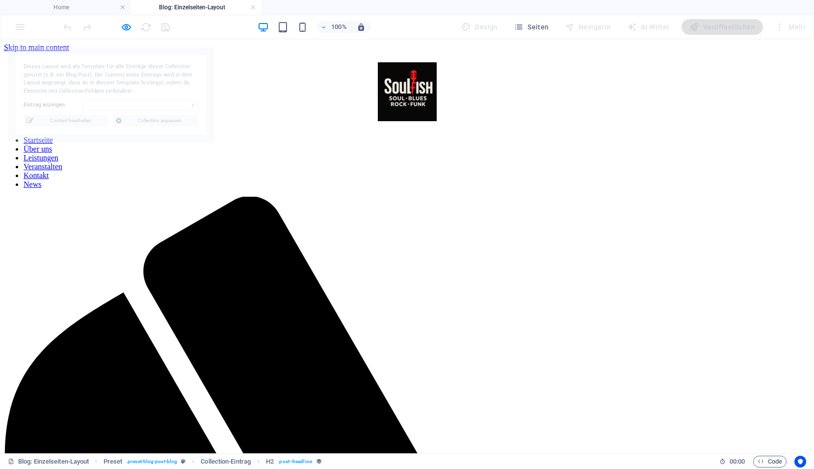
select select "68da66da104a2be21e0535b5"
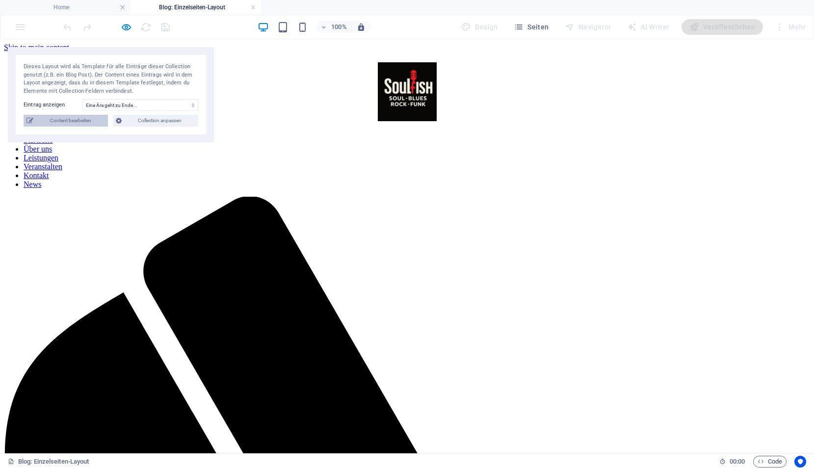
click at [53, 124] on span "Content bearbeiten" at bounding box center [70, 121] width 69 height 12
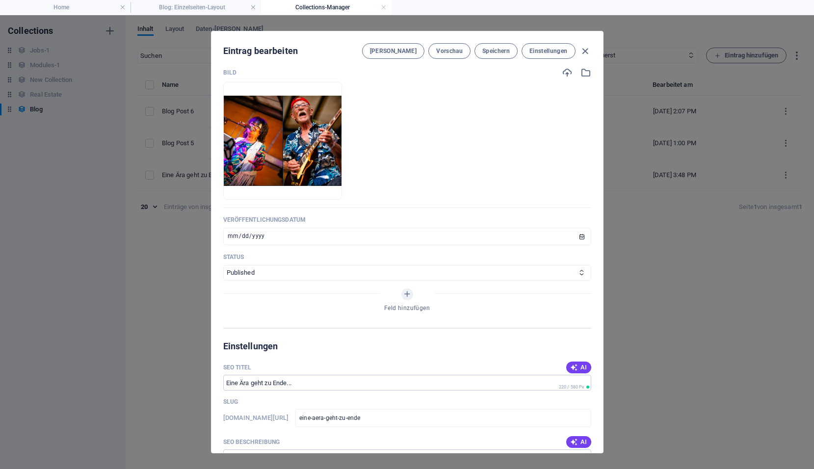
scroll to position [343, 0]
click at [234, 235] on input "[DATE]" at bounding box center [407, 236] width 368 height 18
click at [495, 51] on span "Speichern" at bounding box center [495, 51] width 27 height 8
click at [548, 55] on button "Einstellungen" at bounding box center [547, 51] width 53 height 16
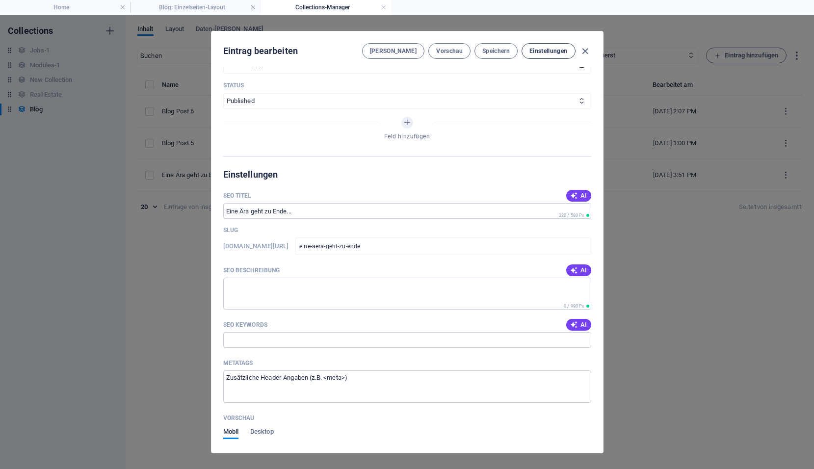
scroll to position [616, 0]
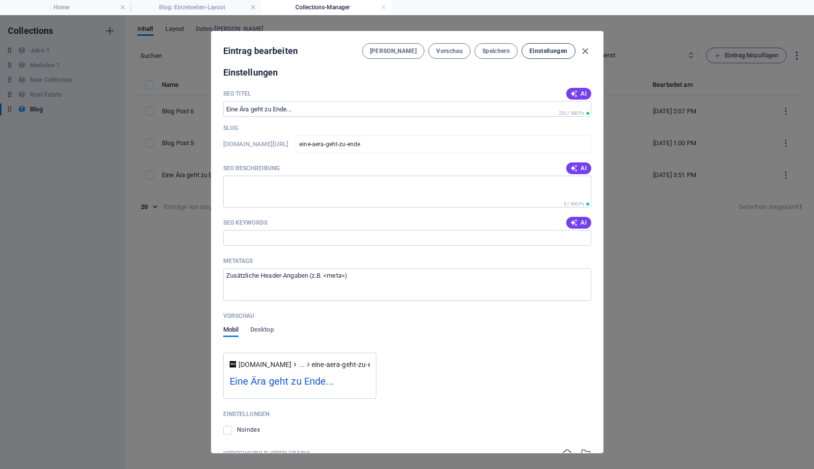
click at [416, 52] on button "[PERSON_NAME]" at bounding box center [393, 51] width 62 height 16
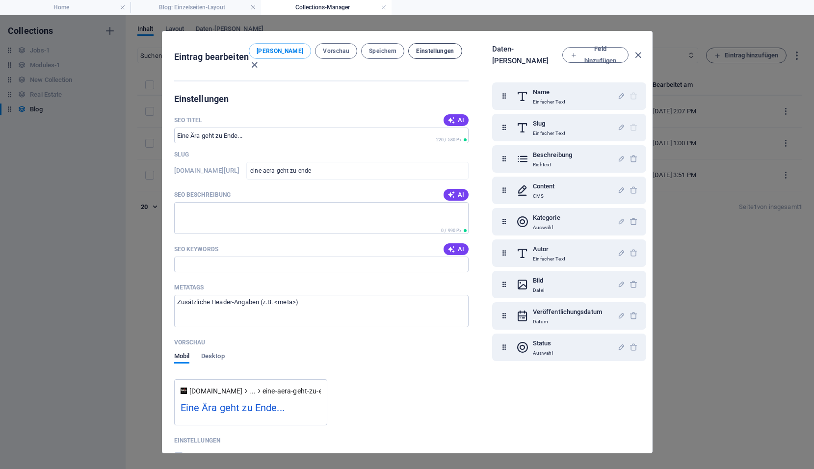
scroll to position [631, 0]
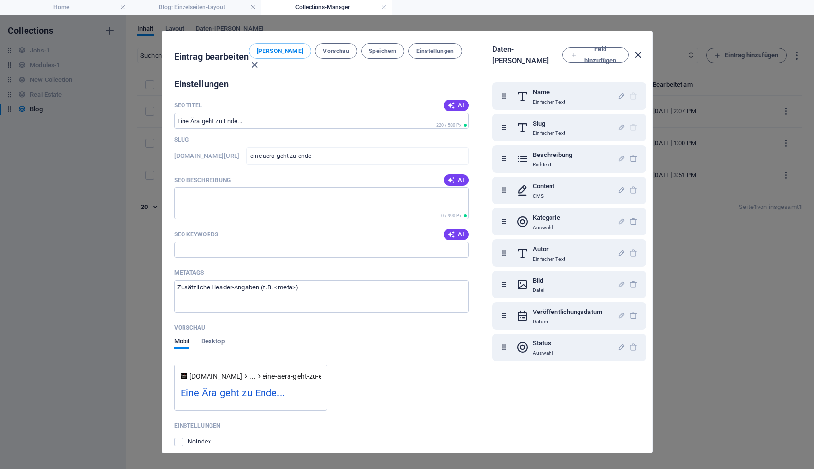
click at [639, 51] on icon "button" at bounding box center [637, 55] width 11 height 11
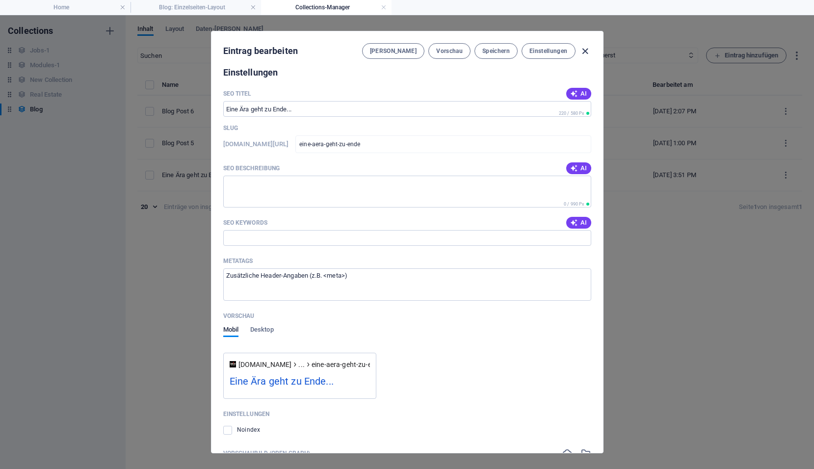
click at [584, 54] on icon "button" at bounding box center [584, 51] width 11 height 11
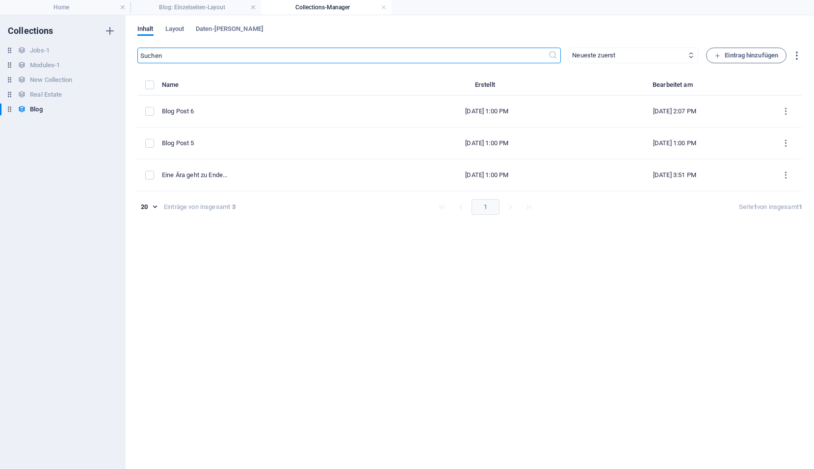
type input "[DATE]"
type input "eine-aera-geht-zu-ende"
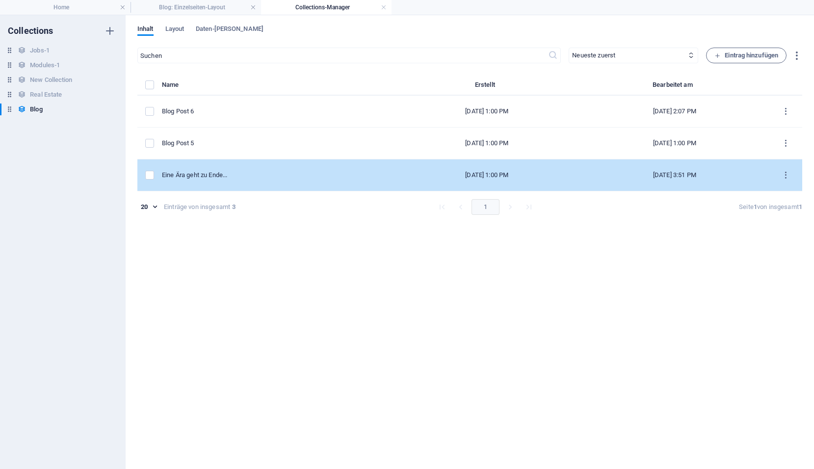
click at [464, 180] on td "[DATE] 1:00 PM" at bounding box center [487, 175] width 186 height 32
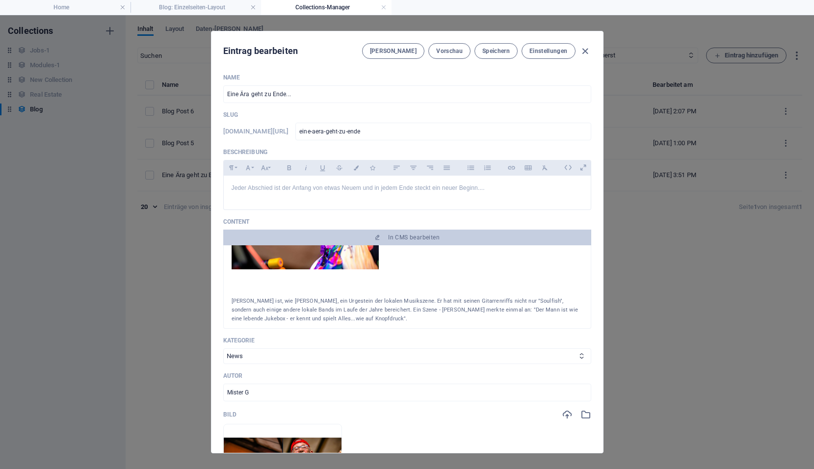
scroll to position [0, 0]
click at [583, 52] on icon "button" at bounding box center [584, 51] width 11 height 11
type input "[DATE]"
type input "eine-aera-geht-zu-ende"
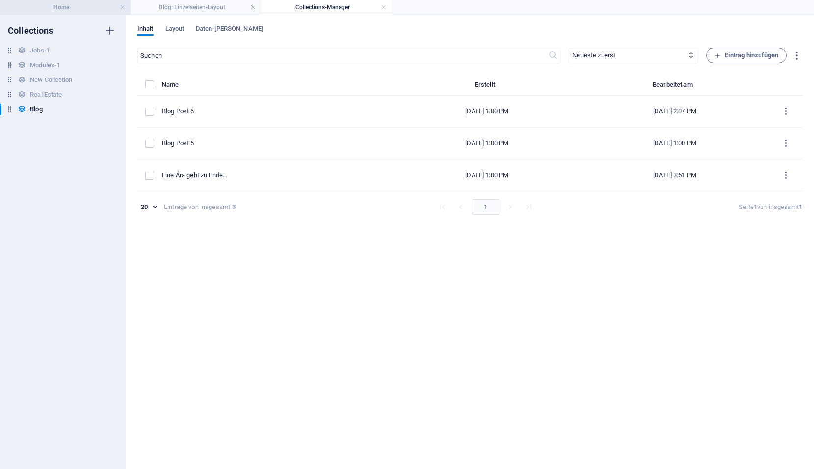
click at [46, 3] on h4 "Home" at bounding box center [65, 7] width 130 height 11
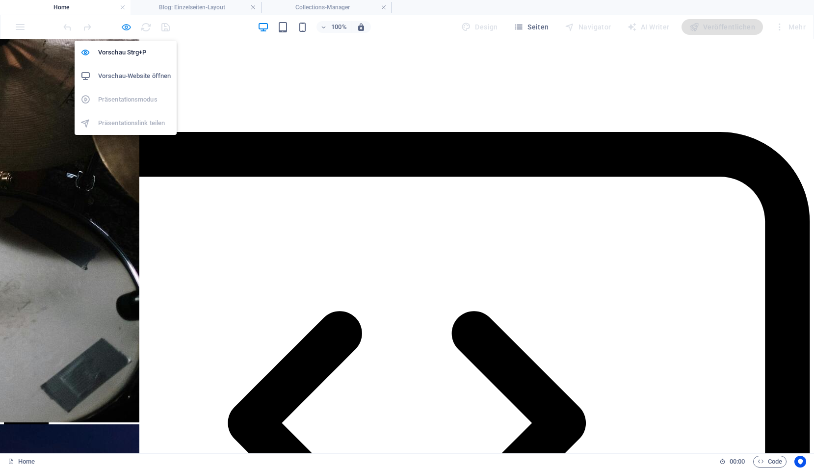
click at [123, 30] on icon "button" at bounding box center [126, 27] width 11 height 11
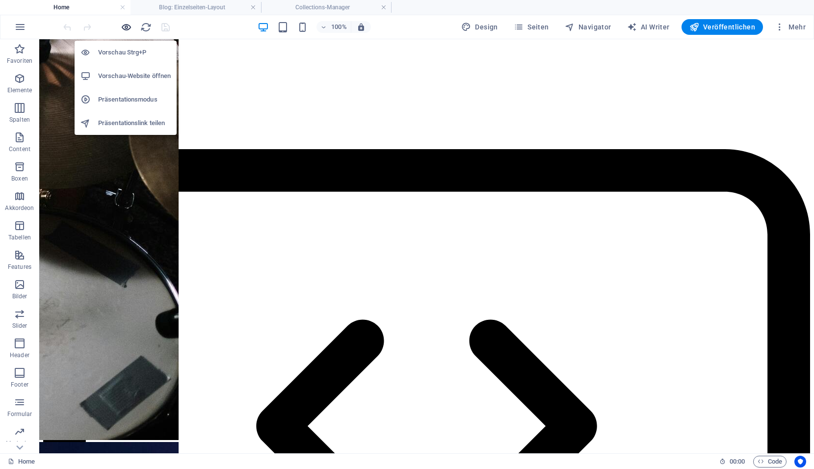
scroll to position [2353, 0]
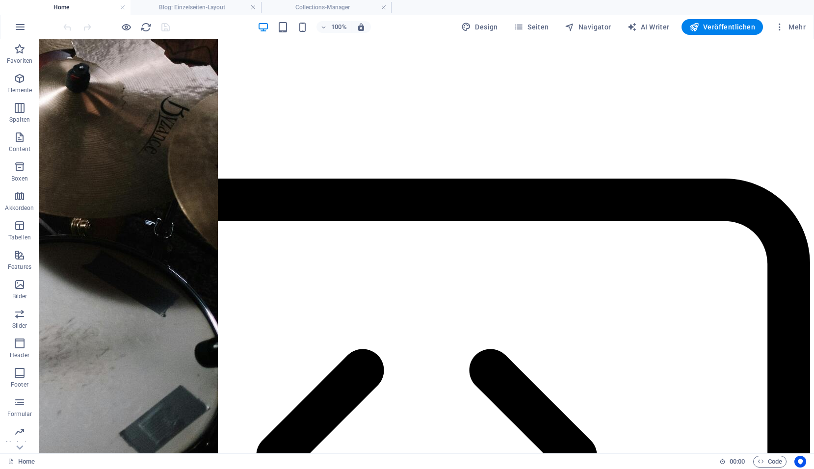
click at [138, 25] on div at bounding box center [116, 27] width 110 height 16
click at [145, 28] on icon "reload" at bounding box center [145, 27] width 11 height 11
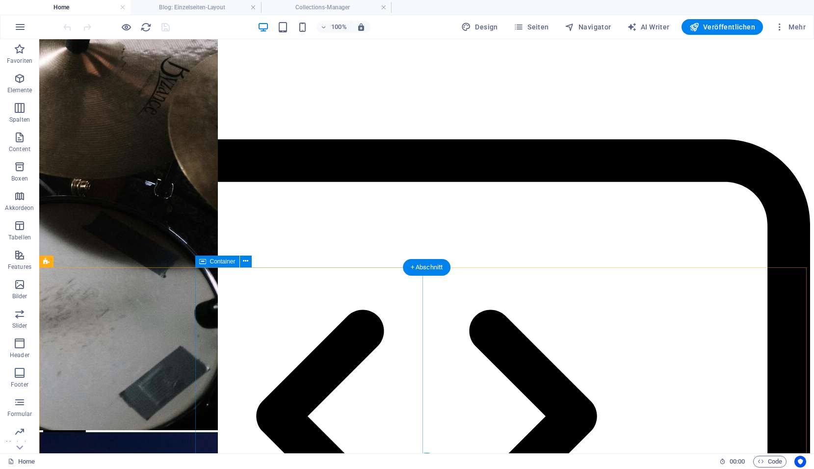
scroll to position [2329, 0]
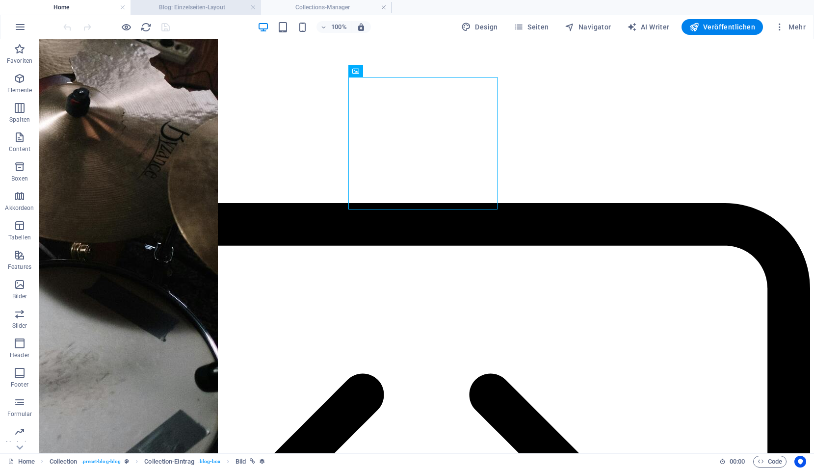
click at [218, 10] on h4 "Blog: Einzelseiten-Layout" at bounding box center [195, 7] width 130 height 11
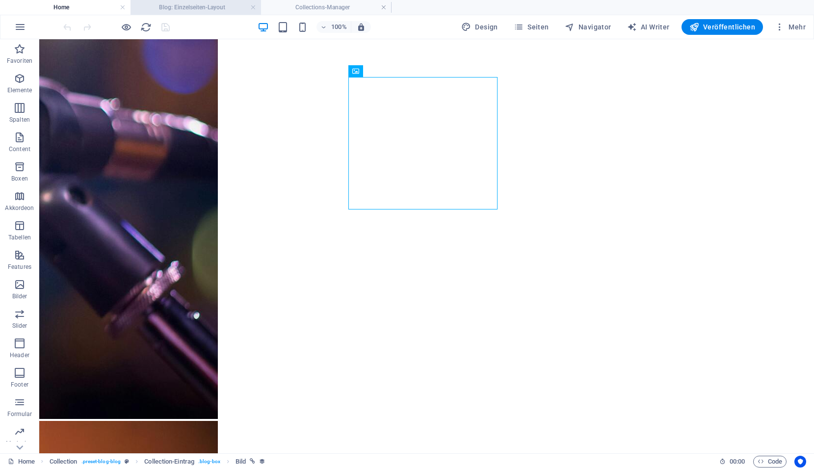
scroll to position [0, 0]
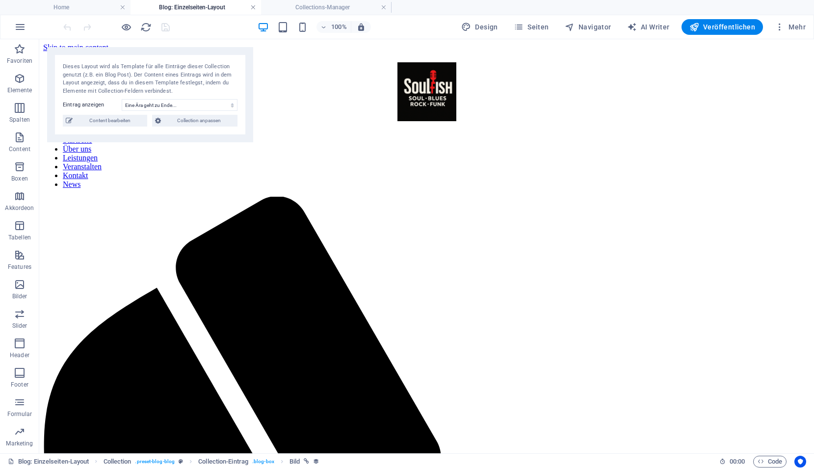
click at [255, 5] on link at bounding box center [253, 7] width 6 height 9
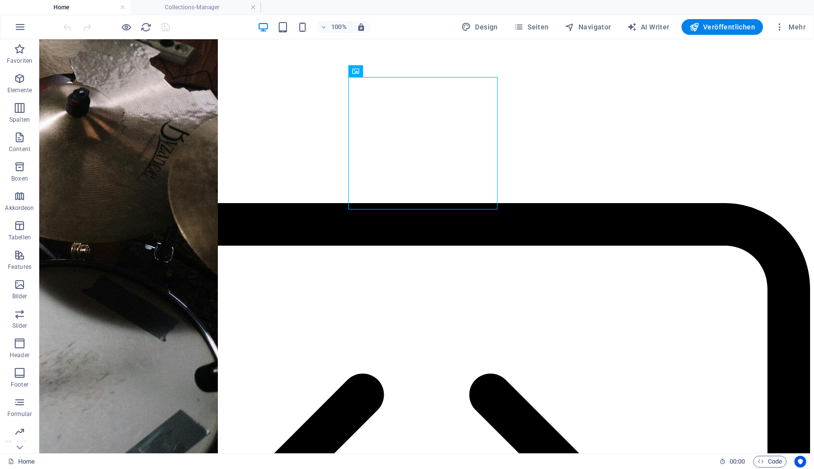
click at [96, 13] on li "Home" at bounding box center [65, 7] width 130 height 15
click at [162, 4] on h4 "Collections-Manager" at bounding box center [195, 7] width 130 height 11
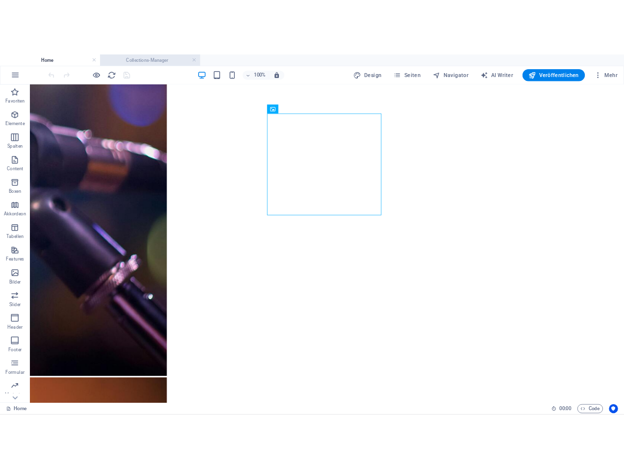
scroll to position [0, 0]
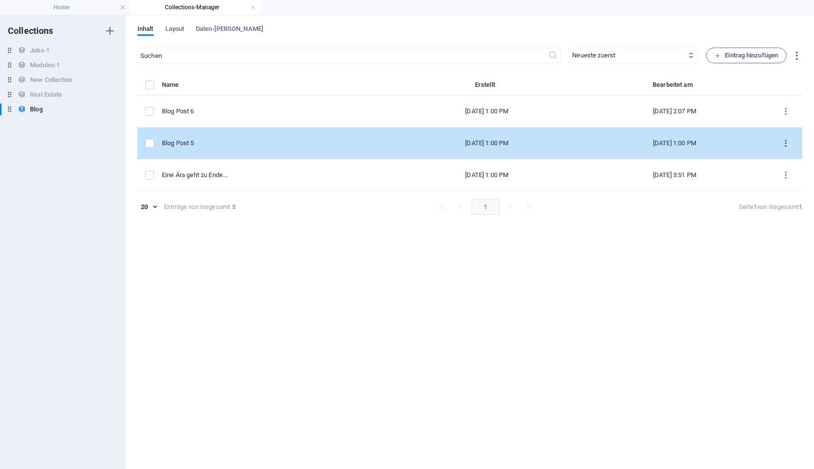
click at [787, 140] on icon "items list" at bounding box center [785, 143] width 9 height 9
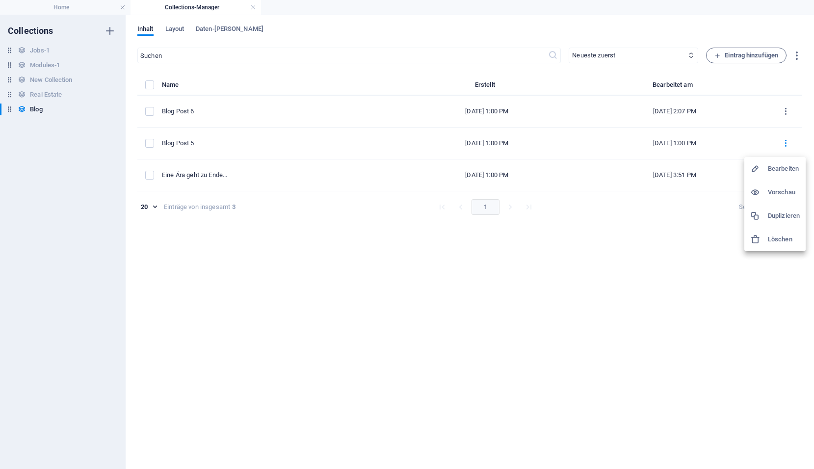
click at [785, 170] on h6 "Bearbeiten" at bounding box center [784, 169] width 32 height 12
select select
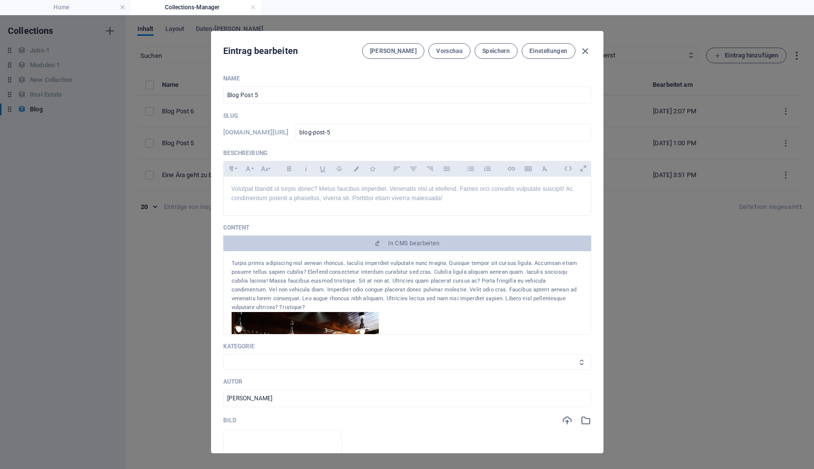
drag, startPoint x: 301, startPoint y: 40, endPoint x: 352, endPoint y: 34, distance: 51.3
click at [352, 34] on div "Eintrag bearbeiten [PERSON_NAME] Vorschau Speichern Einstellungen" at bounding box center [406, 48] width 391 height 35
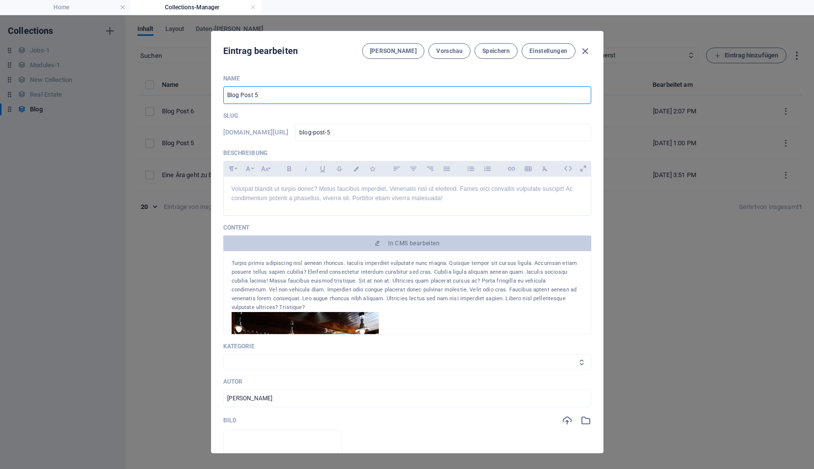
drag, startPoint x: 352, startPoint y: 34, endPoint x: 196, endPoint y: 100, distance: 169.2
click at [196, 100] on div "Eintrag bearbeiten [PERSON_NAME] Vorschau Speichern Einstellungen Name Blog Pos…" at bounding box center [407, 242] width 814 height 454
type input "A"
type input "a"
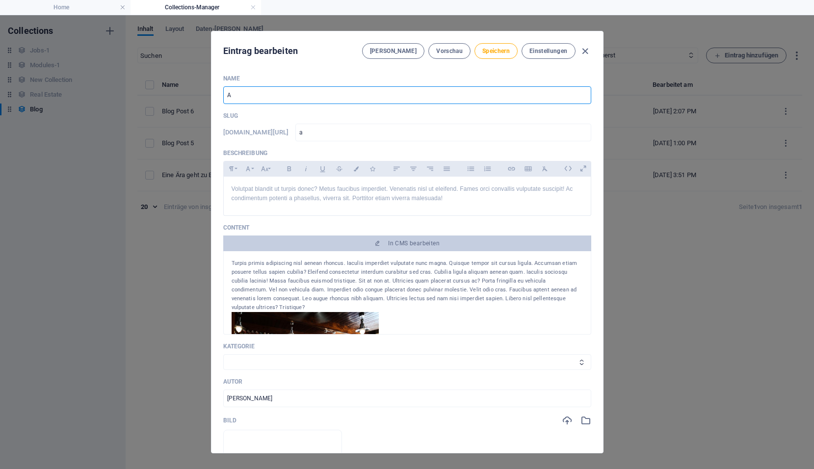
type input "Au"
type input "au"
type input "Auf"
type input "auf"
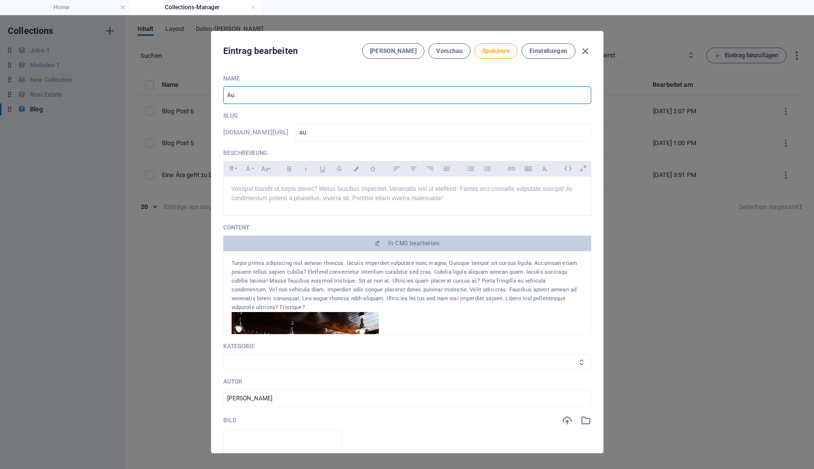
type input "auf"
type input "Auf z"
type input "auf-z"
type input "Auf zu"
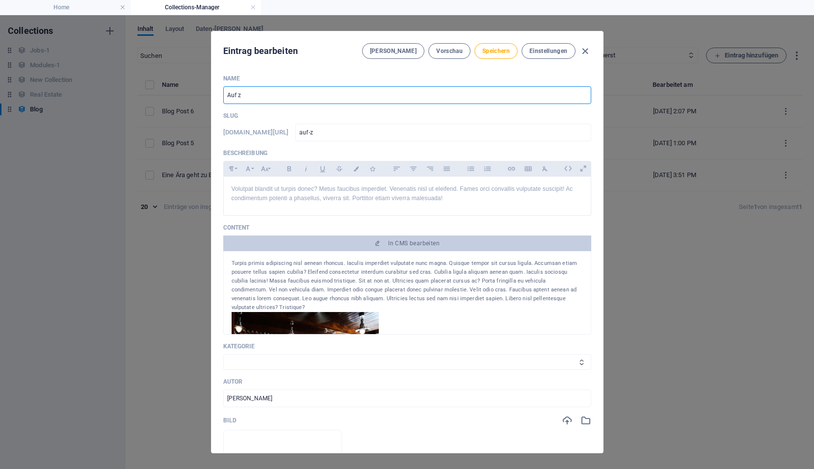
type input "auf-zu"
type input "Auf zu n"
type input "auf-zu-n"
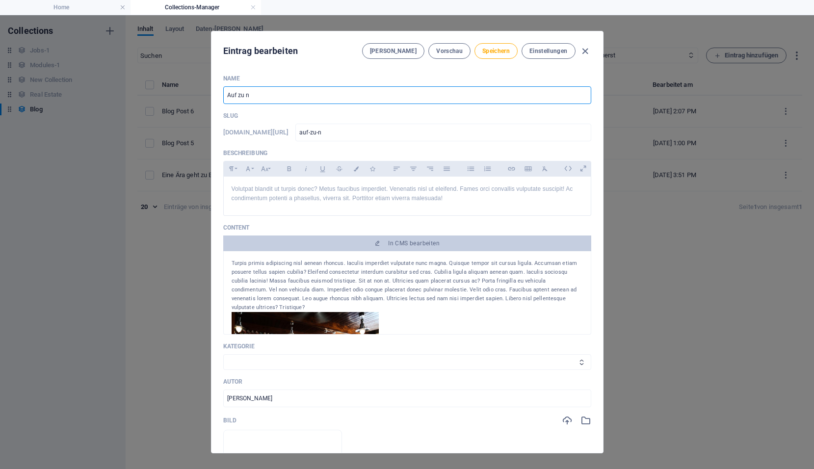
type input "Auf zu ne"
type input "auf-zu-ne"
type input "Auf zu neu"
type input "auf-zu-neu"
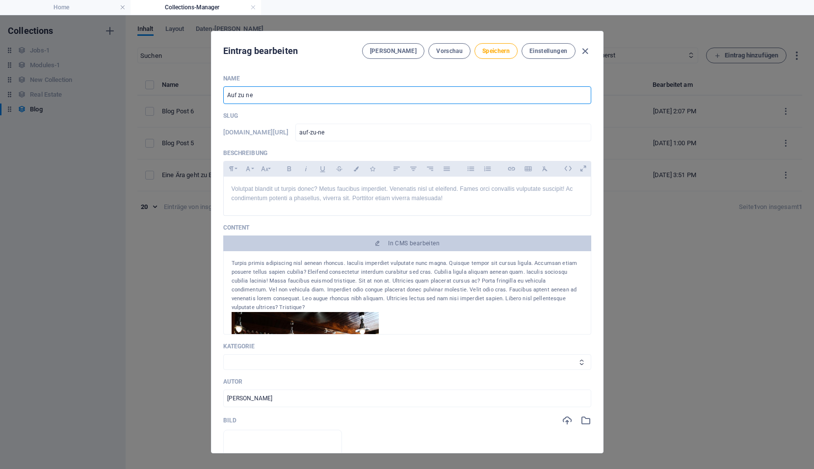
type input "auf-zu-neu"
type input "Auf zu neue"
type input "auf-zu-neue"
type input "Auf zu neuen"
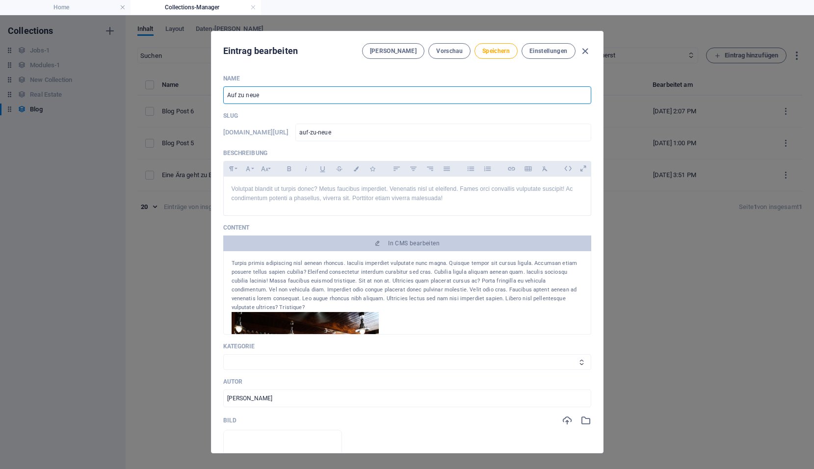
type input "auf-zu-neuen"
type input "Auf zu neuen U"
type input "auf-zu-neuen-u"
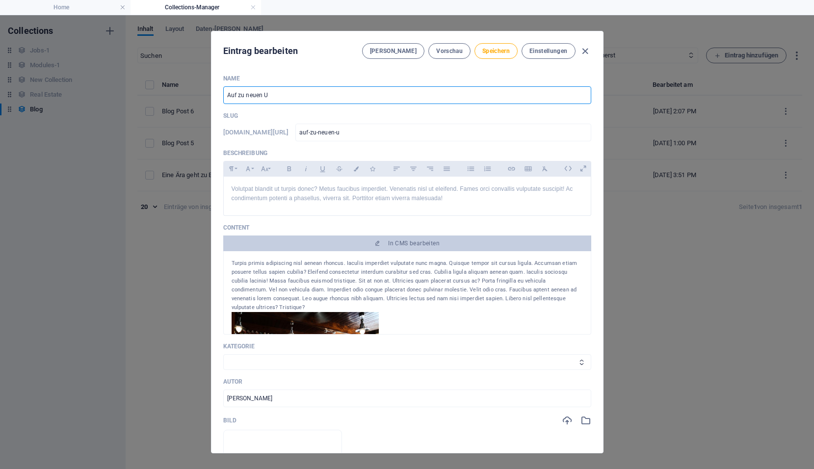
type input "Auf zu neuen Uf"
type input "auf-zu-neuen-uf"
type input "Auf zu neuen Ufe"
type input "auf-zu-neuen-ufe"
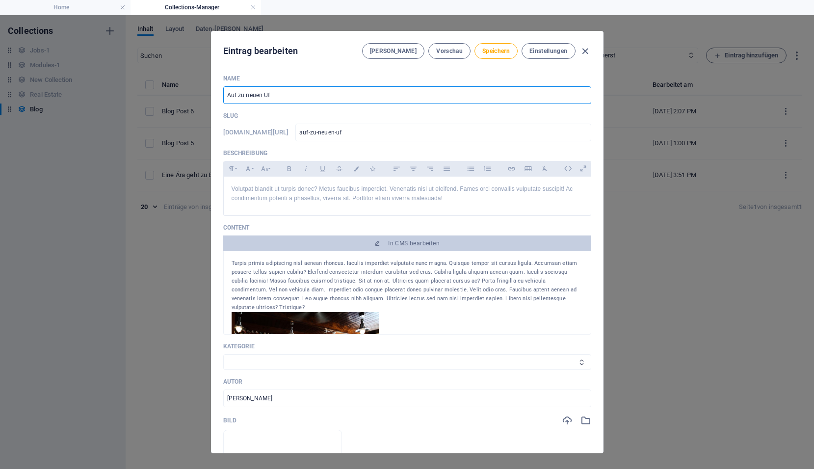
type input "auf-zu-neuen-ufe"
type input "Auf zu neuen Ufer"
type input "auf-zu-neuen-ufer"
type input "Auf zu neuen Ufern"
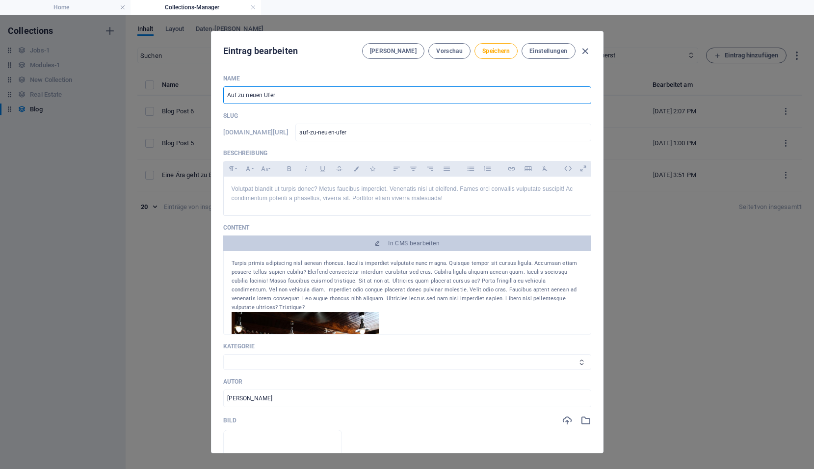
type input "auf-zu-neuen-ufern"
type input "Auf zu neuen Ufern..."
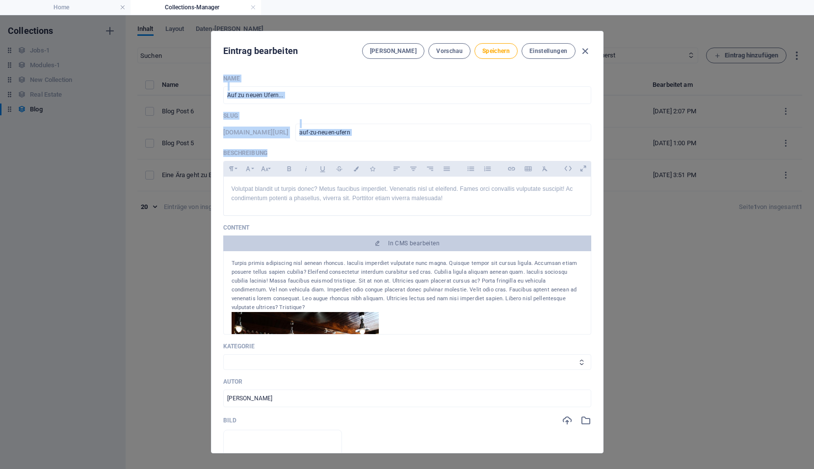
drag, startPoint x: 328, startPoint y: 36, endPoint x: 270, endPoint y: 148, distance: 125.9
click at [270, 148] on div "Eintrag bearbeiten [PERSON_NAME] Vorschau Speichern Einstellungen Name Auf zu n…" at bounding box center [406, 241] width 391 height 421
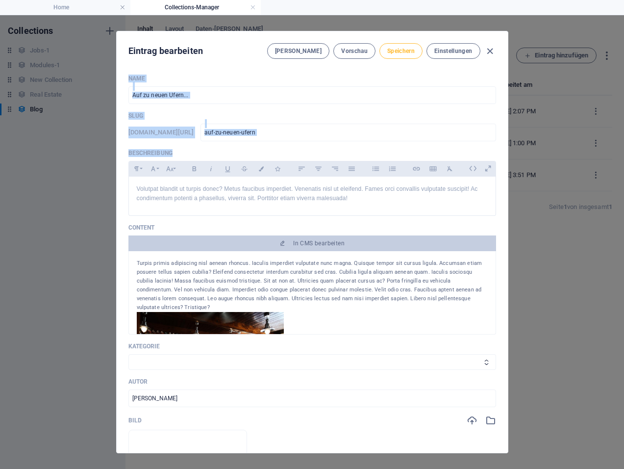
click at [406, 52] on span "Speichern" at bounding box center [400, 51] width 27 height 8
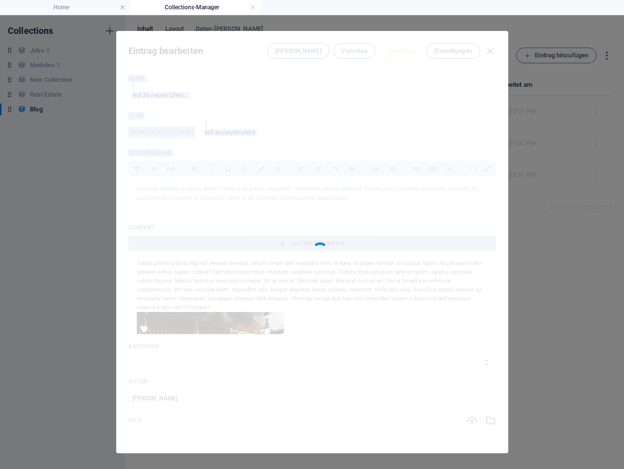
type input "auf-zu-neuen-ufern"
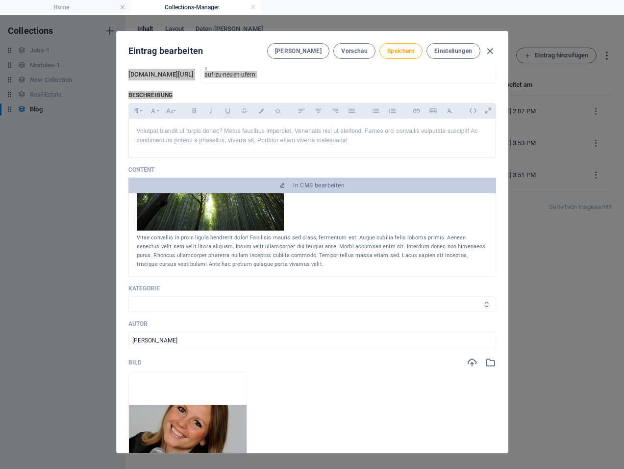
scroll to position [147, 0]
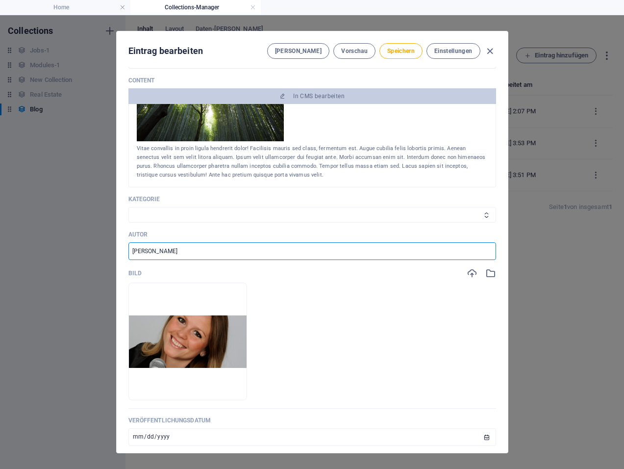
drag, startPoint x: 203, startPoint y: 255, endPoint x: 133, endPoint y: 259, distance: 69.8
click at [133, 259] on input "[PERSON_NAME]" at bounding box center [312, 251] width 368 height 18
type input "Mister G"
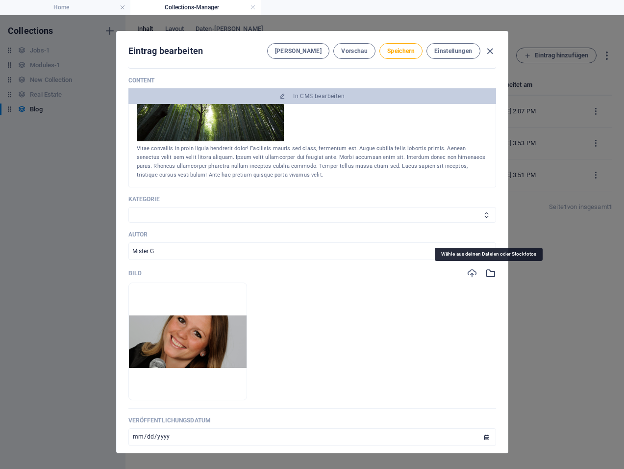
click at [490, 273] on icon "button" at bounding box center [491, 273] width 11 height 11
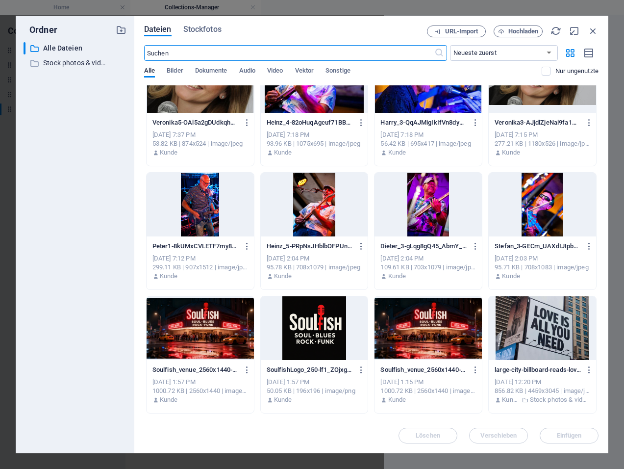
scroll to position [539, 0]
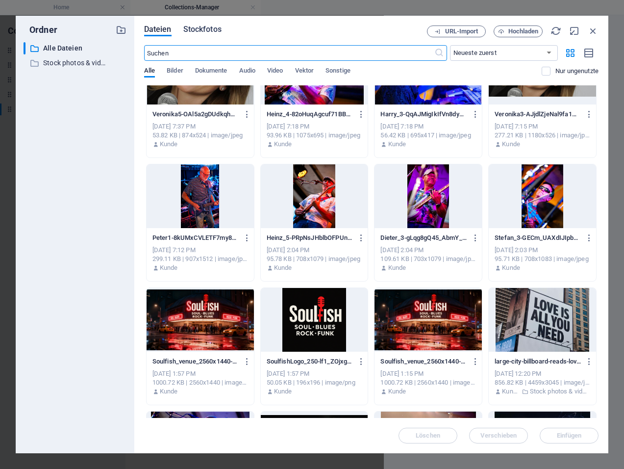
click at [211, 32] on span "Stockfotos" at bounding box center [202, 30] width 38 height 12
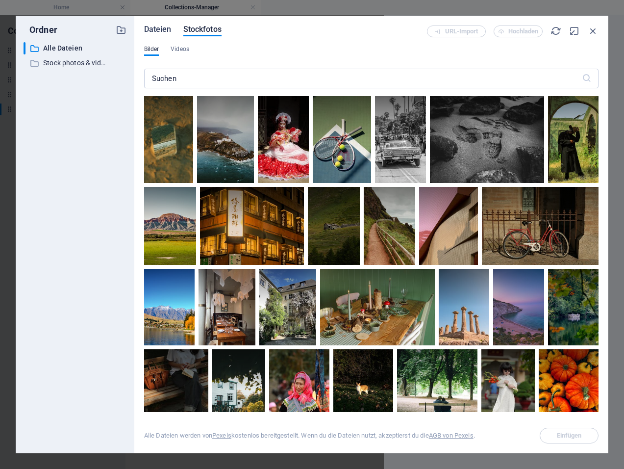
click at [163, 31] on span "Dateien" at bounding box center [157, 30] width 27 height 12
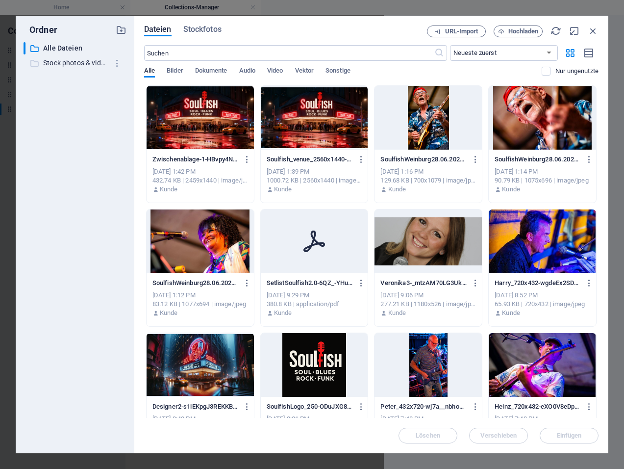
click at [91, 63] on p "Stock photos & videos" at bounding box center [75, 62] width 65 height 11
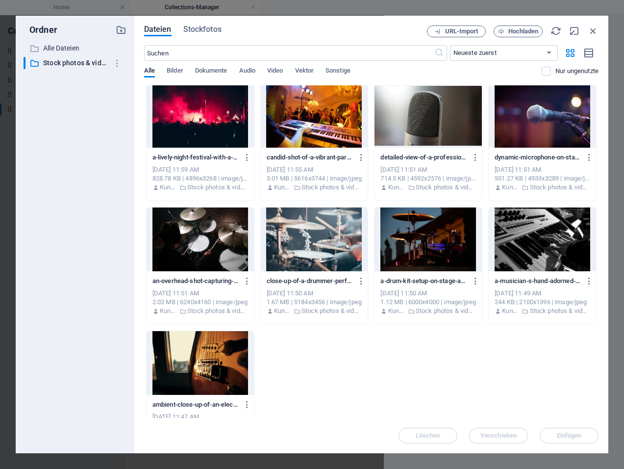
scroll to position [156, 0]
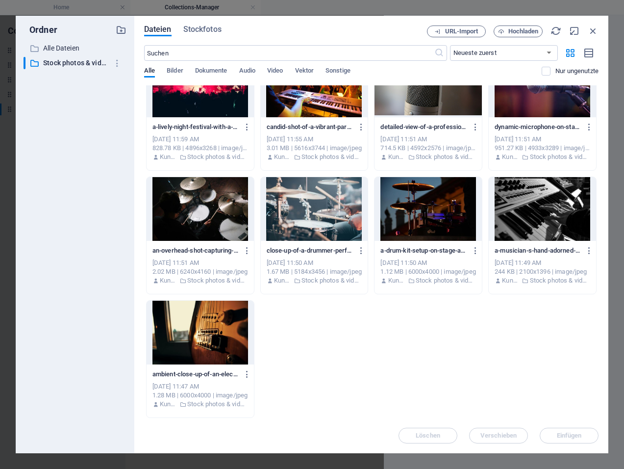
click at [214, 341] on div at bounding box center [200, 333] width 107 height 64
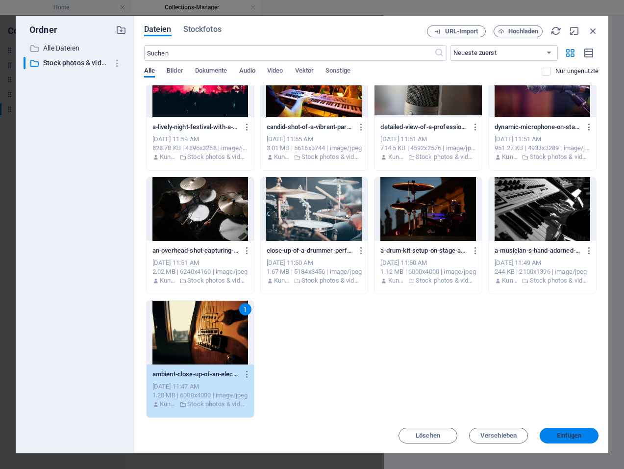
click at [562, 435] on span "Einfügen" at bounding box center [569, 436] width 25 height 6
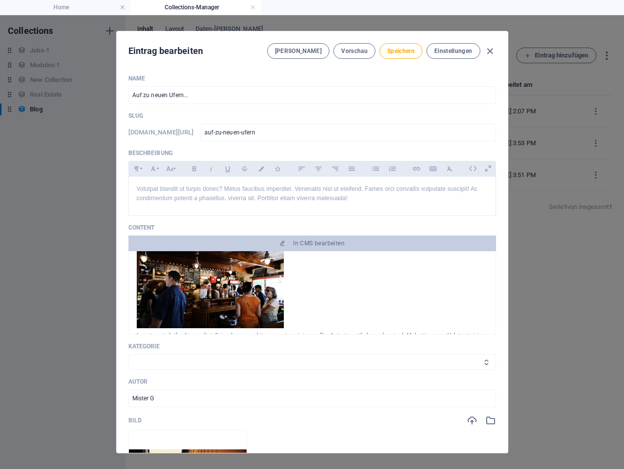
scroll to position [0, 0]
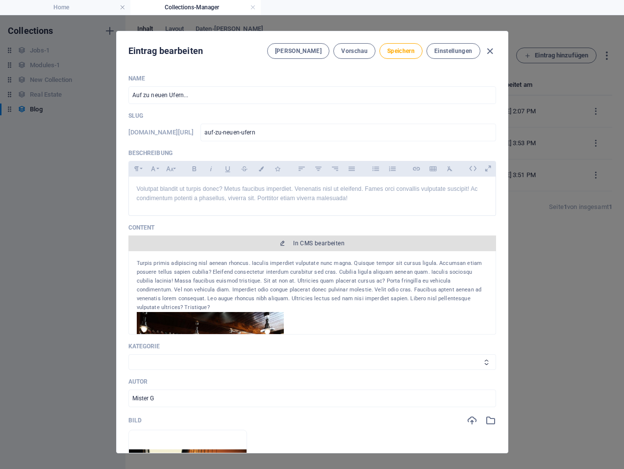
click at [331, 240] on span "In CMS bearbeiten" at bounding box center [318, 243] width 51 height 8
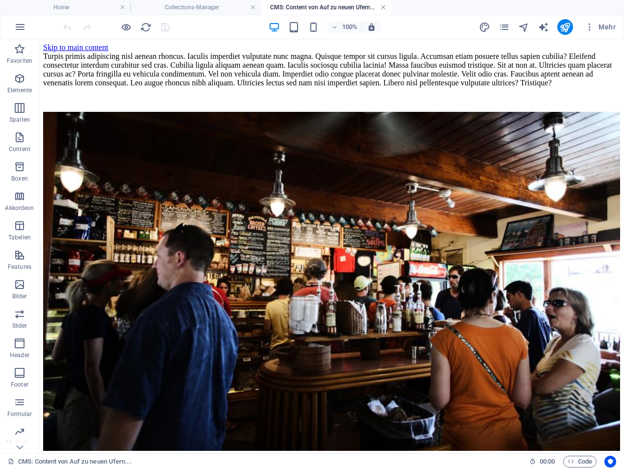
click at [385, 5] on link at bounding box center [384, 7] width 6 height 9
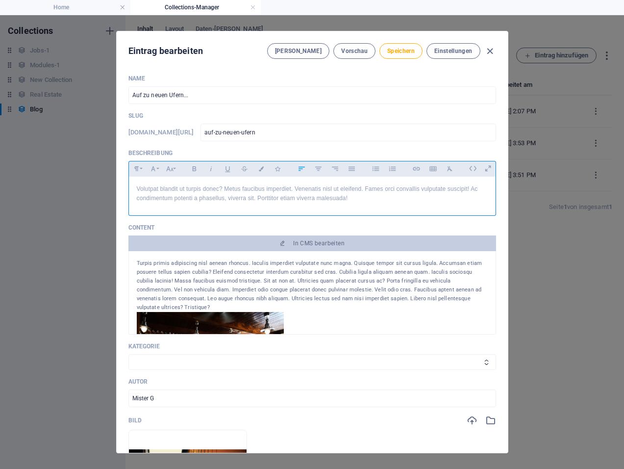
click at [349, 198] on p "Volutpat blandit ut turpis donec? Metus faucibus imperdiet. Venenatis nisl ut e…" at bounding box center [312, 193] width 351 height 19
click at [137, 189] on p "Volutpat blandit ut turpis donec? Metus faucibus imperdiet. Venenatis nisl ut e…" at bounding box center [312, 193] width 351 height 19
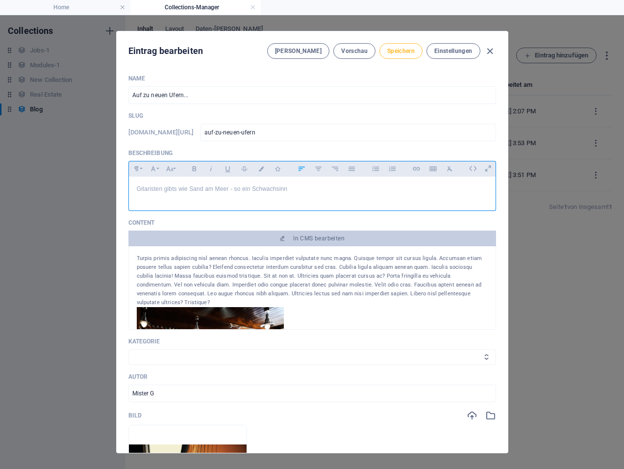
click at [395, 45] on button "Speichern" at bounding box center [401, 51] width 43 height 16
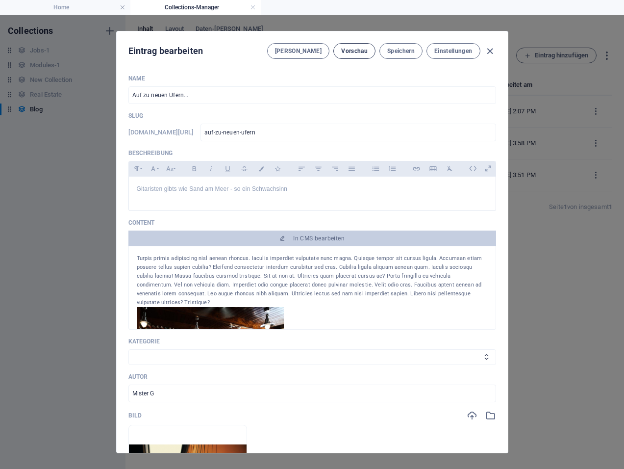
click at [363, 53] on span "Vorschau" at bounding box center [354, 51] width 26 height 8
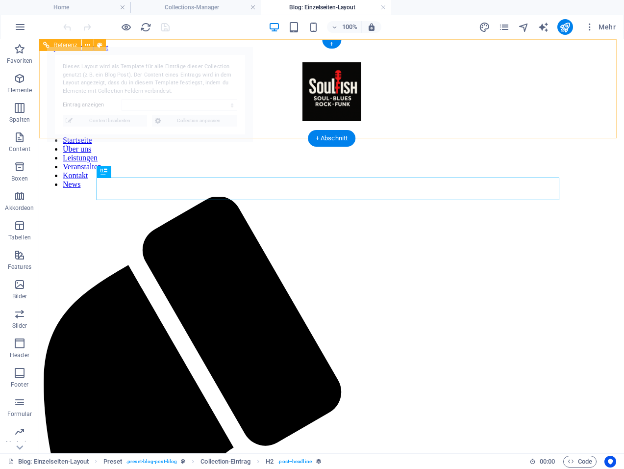
select select "68da66da104a2be21e0535b6"
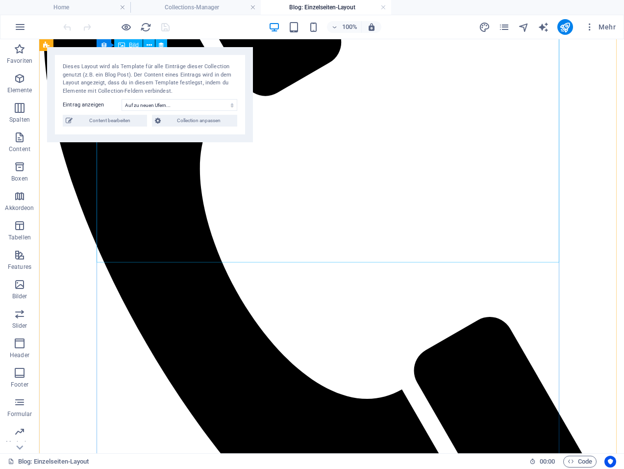
scroll to position [392, 0]
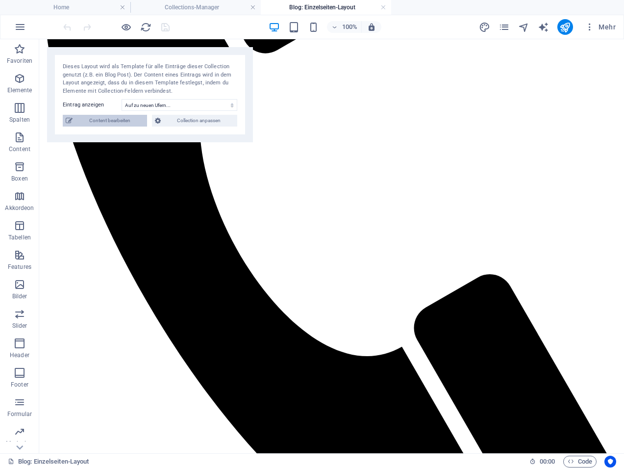
click at [141, 122] on span "Content bearbeiten" at bounding box center [110, 121] width 69 height 12
type input "[DATE]"
type input "auf-zu-neuen-ufern"
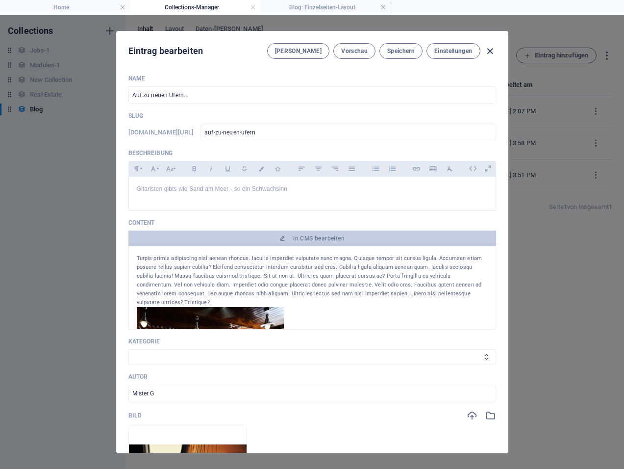
click at [492, 50] on icon "button" at bounding box center [490, 51] width 11 height 11
type input "[DATE]"
type input "auf-zu-neuen-ufern"
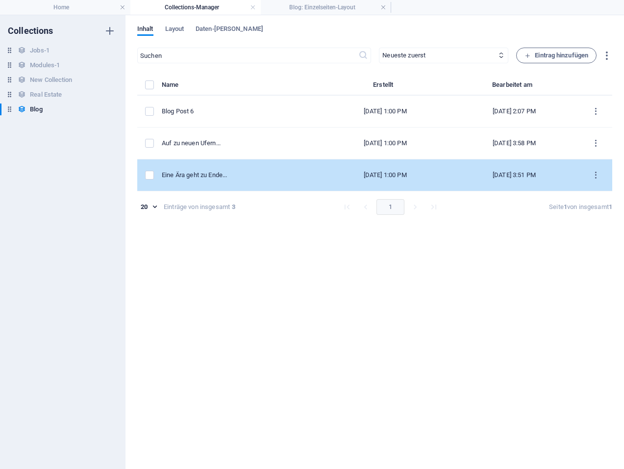
click at [257, 180] on td "Eine Ära geht zu Ende..." at bounding box center [241, 175] width 159 height 32
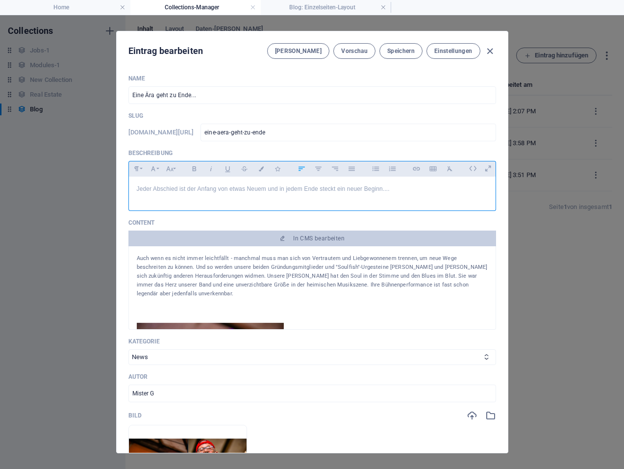
click at [393, 185] on p "Jeder Abschied ist der Anfang von etwas Neuem und in jedem Ende steckt ein neue…" at bounding box center [312, 188] width 351 height 9
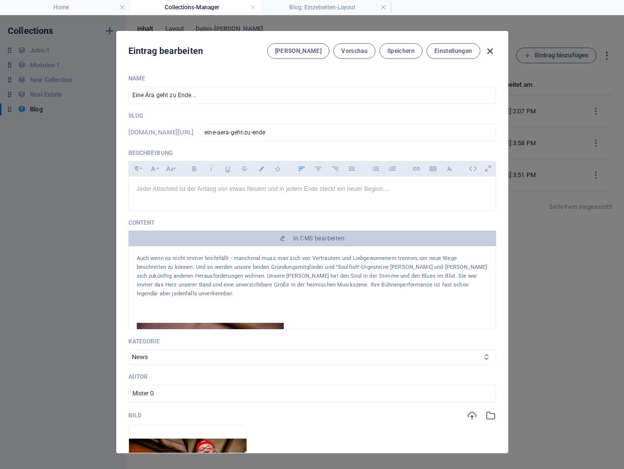
click at [489, 51] on icon "button" at bounding box center [490, 51] width 11 height 11
type input "[DATE]"
type input "eine-aera-geht-zu-ende"
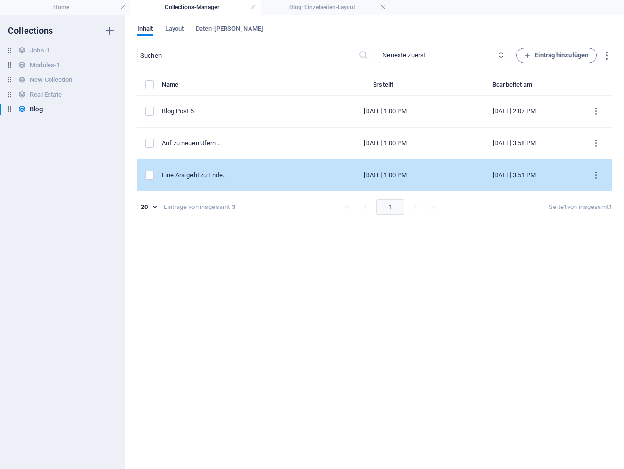
click at [238, 176] on div "Eine Ära geht zu Ende..." at bounding box center [238, 175] width 152 height 9
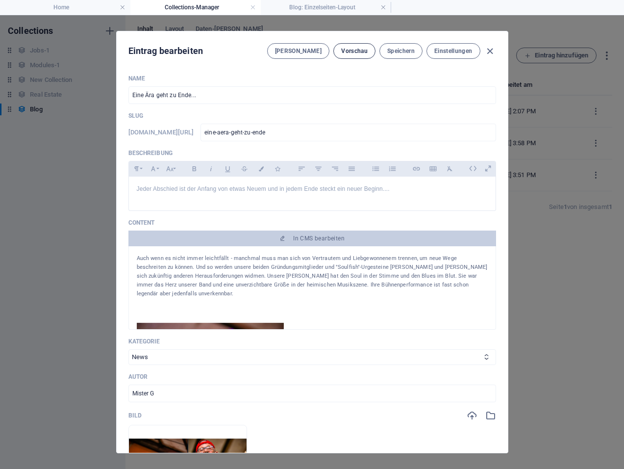
click at [350, 52] on span "Vorschau" at bounding box center [354, 51] width 26 height 8
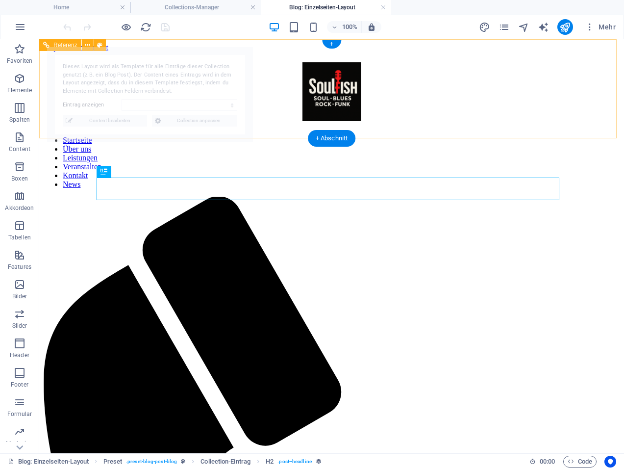
select select "68da66da104a2be21e0535b5"
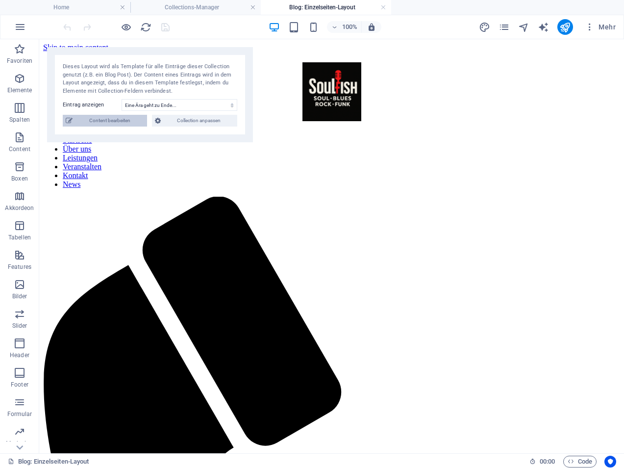
click at [116, 126] on span "Content bearbeiten" at bounding box center [110, 121] width 69 height 12
type input "[DATE]"
type input "eine-aera-geht-zu-ende"
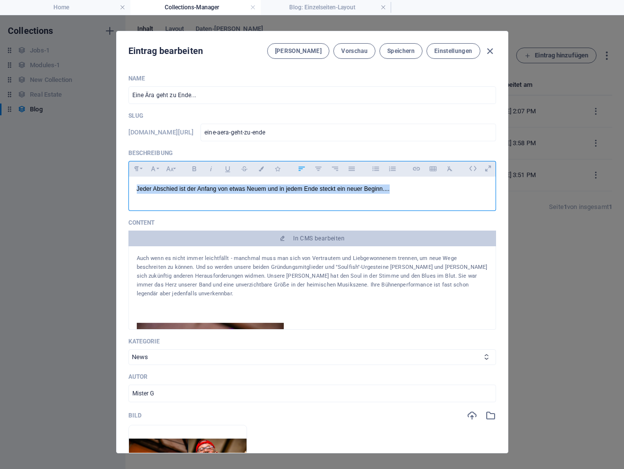
drag, startPoint x: 405, startPoint y: 192, endPoint x: 126, endPoint y: 197, distance: 279.6
click at [127, 197] on div "Name Eine Ära geht zu Ende... ​ Slug [DOMAIN_NAME][URL] eine-aera-geht-zu-ende …" at bounding box center [312, 260] width 391 height 386
copy p "Jeder Abschied ist der Anfang von etwas Neuem und in jedem Ende steckt ein neue…"
click at [137, 259] on div "Auch wenn es nicht immer leichtfällt - manchmal muss man sich von Vertrautem un…" at bounding box center [312, 276] width 351 height 44
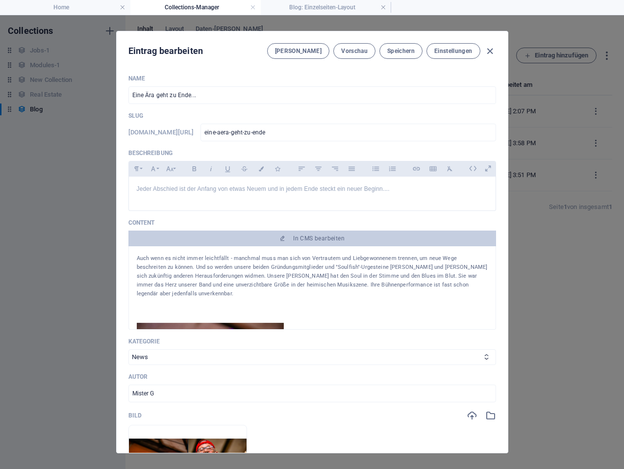
drag, startPoint x: 148, startPoint y: 258, endPoint x: 188, endPoint y: 257, distance: 40.2
click at [149, 258] on div "Auch wenn es nicht immer leichtfällt - manchmal muss man sich von Vertrautem un…" at bounding box center [312, 276] width 351 height 44
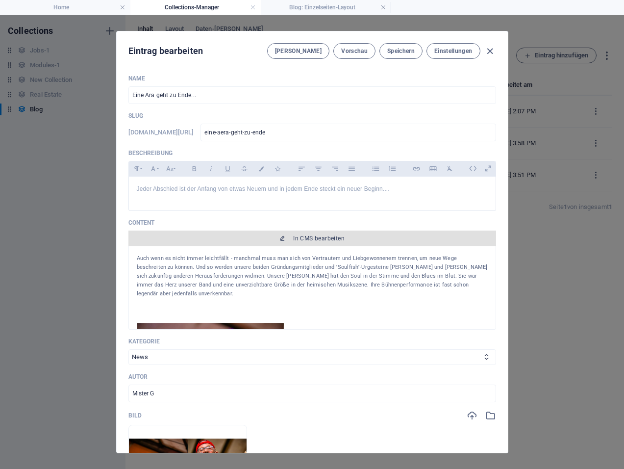
click at [280, 238] on icon "button" at bounding box center [283, 238] width 6 height 6
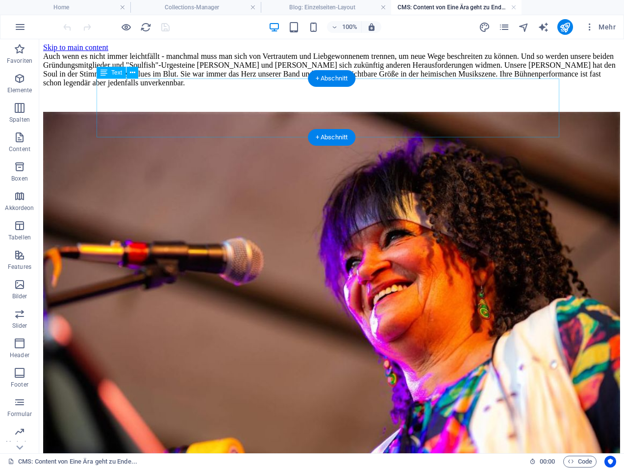
click at [191, 87] on div "Auch wenn es nicht immer leichtfällt - manchmal muss man sich von Vertrautem un…" at bounding box center [331, 69] width 577 height 35
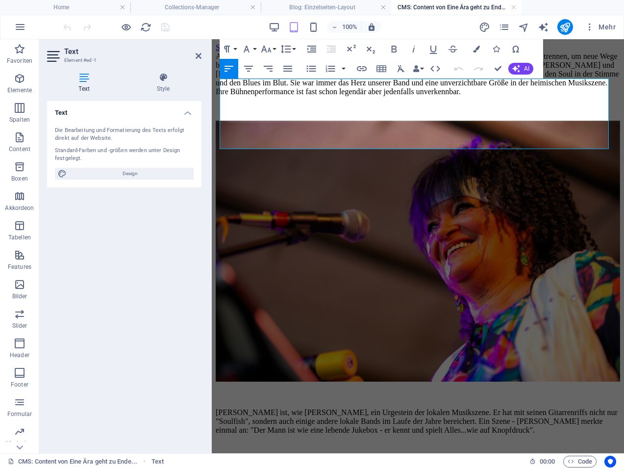
click at [222, 85] on div "Auch wenn es nicht immer leichtfällt - manchmal muss man sich von Vertrautem un…" at bounding box center [418, 74] width 405 height 44
click at [221, 81] on div "Auch wenn es nicht immer leichtfällt - manchmal muss man sich von Vertrautem un…" at bounding box center [418, 74] width 405 height 44
click at [227, 81] on div "Auch wenn es nicht immer leichtfällt - manchmal muss man sich von Vertrautem un…" at bounding box center [418, 74] width 405 height 44
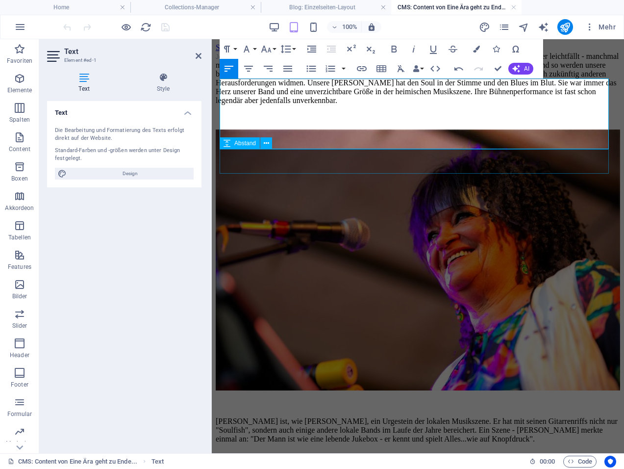
click at [509, 129] on div at bounding box center [418, 117] width 405 height 25
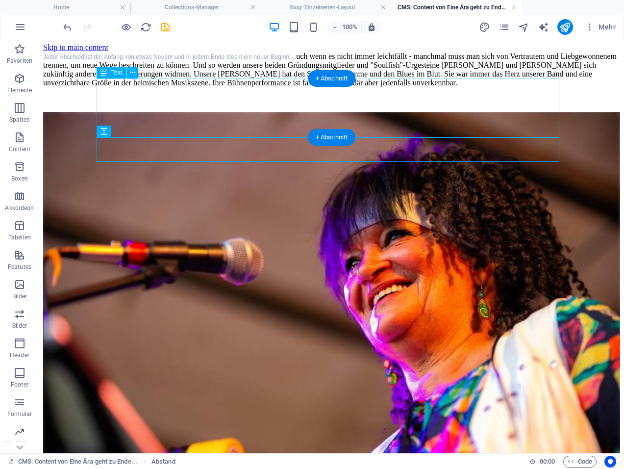
click at [162, 84] on div "Jeder Abschied ist der Anfang von etwas Neuem und in jedem Ende steckt ein neue…" at bounding box center [331, 69] width 577 height 35
click at [161, 85] on div "Jeder Abschied ist der Anfang von etwas Neuem und in jedem Ende steckt ein neue…" at bounding box center [331, 69] width 577 height 35
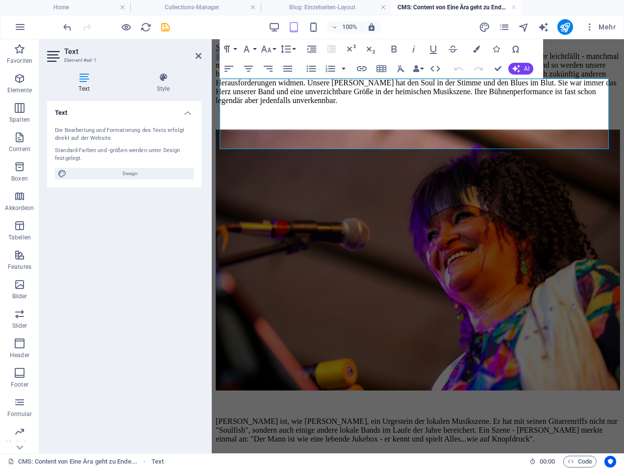
drag, startPoint x: 221, startPoint y: 85, endPoint x: 472, endPoint y: 86, distance: 251.1
click at [469, 60] on span "Jeder Abschied ist der Anfang von etwas Neuem und in jedem Ende steckt ein neue…" at bounding box center [342, 56] width 253 height 7
click at [473, 84] on div "Jeder Abschied ist der Anfang von etwas Neuem und in jedem Ende steckt ein neue…" at bounding box center [418, 78] width 405 height 53
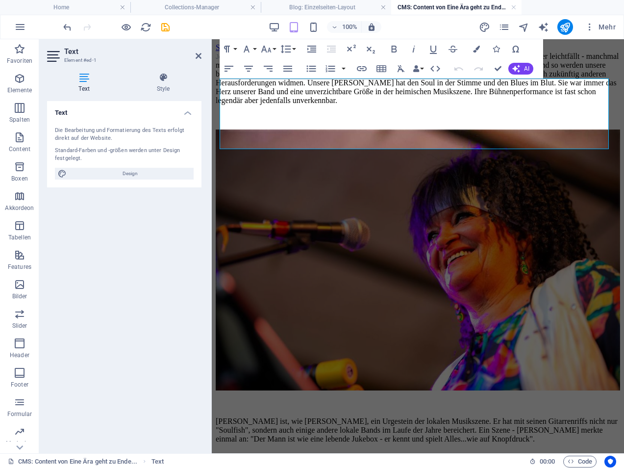
click at [475, 83] on div "Jeder Abschied ist der Anfang von etwas Neuem und in jedem Ende steckt ein neue…" at bounding box center [418, 78] width 405 height 53
click at [549, 89] on div "Jeder Abschied ist der Anfang von etwas Neuem und in jedem Ende steckt ein neue…" at bounding box center [418, 78] width 405 height 53
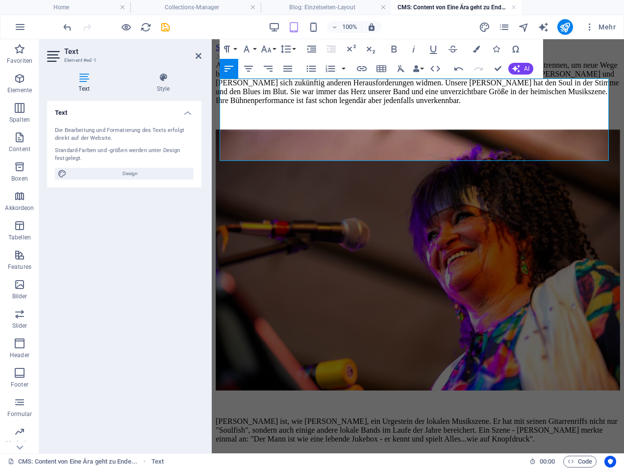
click at [254, 97] on div "Jeder Abschied ist der Anfang von etwas Neuem und in jedem Ende steckt ein neue…" at bounding box center [418, 78] width 405 height 53
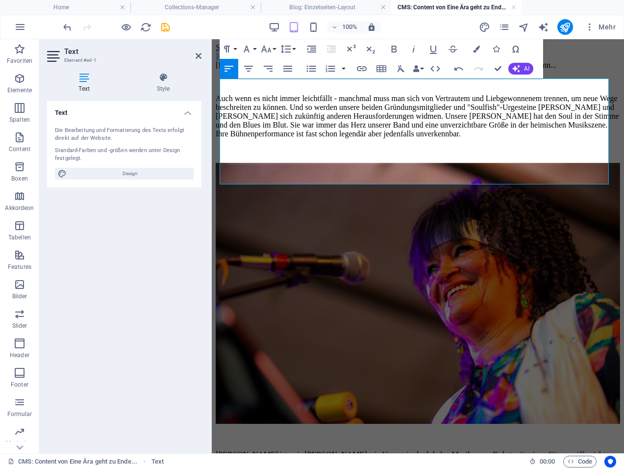
drag, startPoint x: 475, startPoint y: 84, endPoint x: 218, endPoint y: 85, distance: 257.5
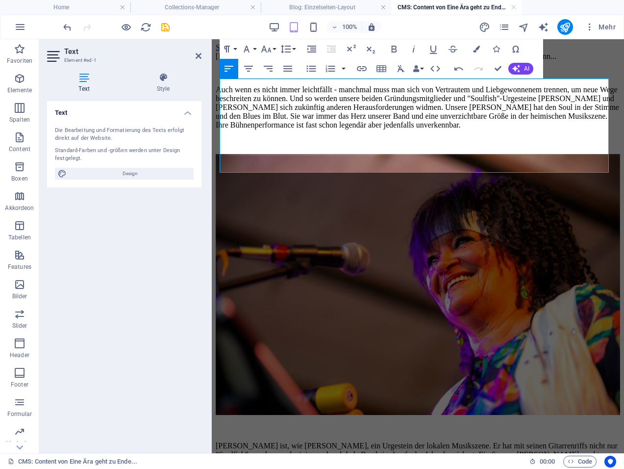
click at [401, 85] on div "[PERSON_NAME] Abschied ist der Anfang von etwas Neuem udn in jedem Ende steckt …" at bounding box center [418, 90] width 405 height 77
click at [542, 129] on div "Jeder Abschied ist der Anfang von etwas Neuem und in jedem Ende steckt ein neue…" at bounding box center [418, 90] width 405 height 77
click at [521, 129] on div "Jeder Abschied ist der Anfang von etwas Neuem und in jedem Ende steckt ein neue…" at bounding box center [418, 90] width 405 height 77
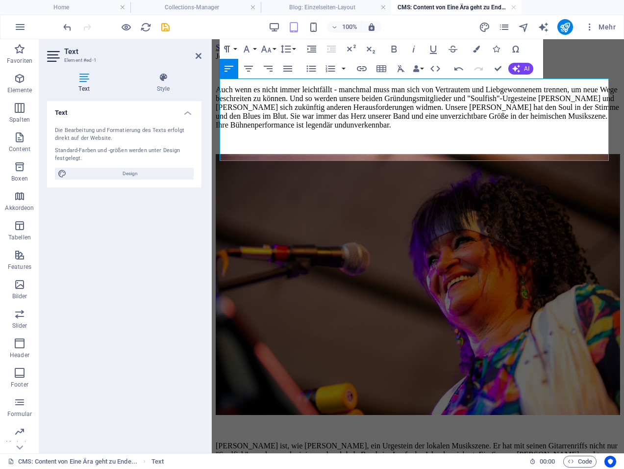
click at [480, 129] on div "Jeder Abschied ist der Anfang von etwas Neuem und in jedem Ende steckt ein neue…" at bounding box center [418, 90] width 405 height 77
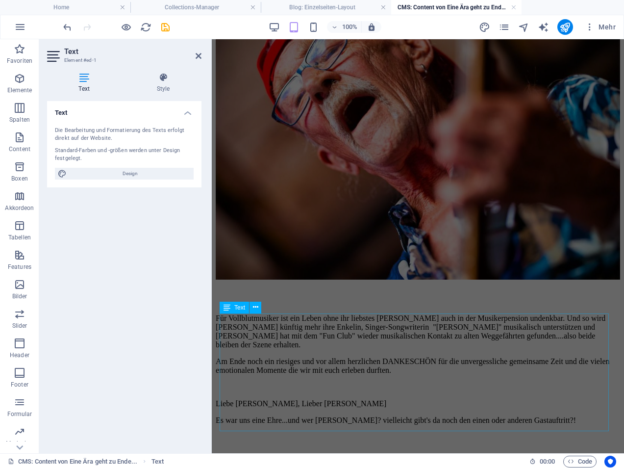
scroll to position [513, 0]
click at [317, 321] on div "Für Vollblutmusiker ist ein Leben ohne ihr liebstes [PERSON_NAME] auch in der M…" at bounding box center [418, 377] width 405 height 143
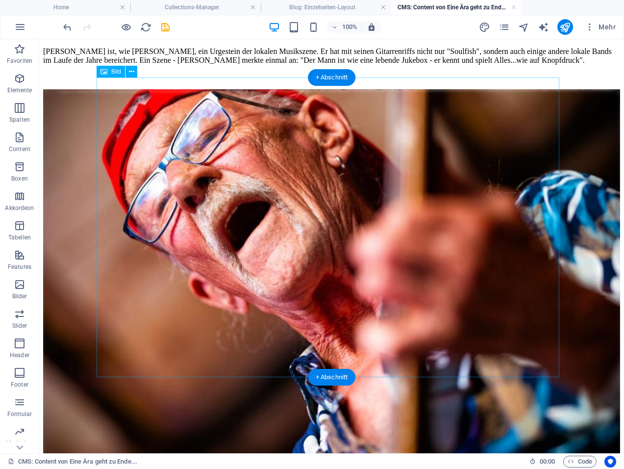
scroll to position [584, 0]
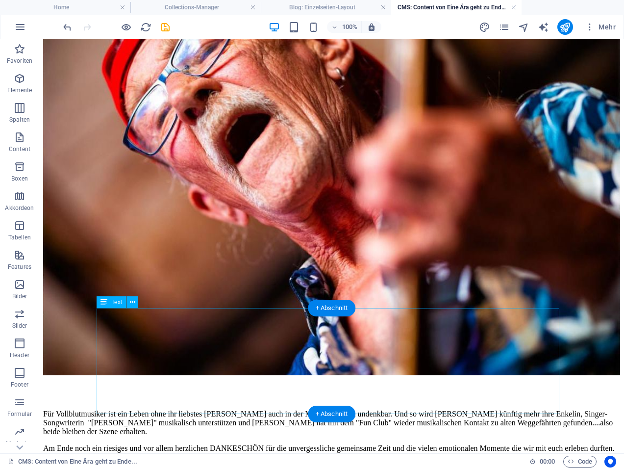
click at [237, 402] on div "Für Vollblutmusiker ist ein Leben ohne ihr liebstes [PERSON_NAME] auch in der M…" at bounding box center [331, 465] width 577 height 126
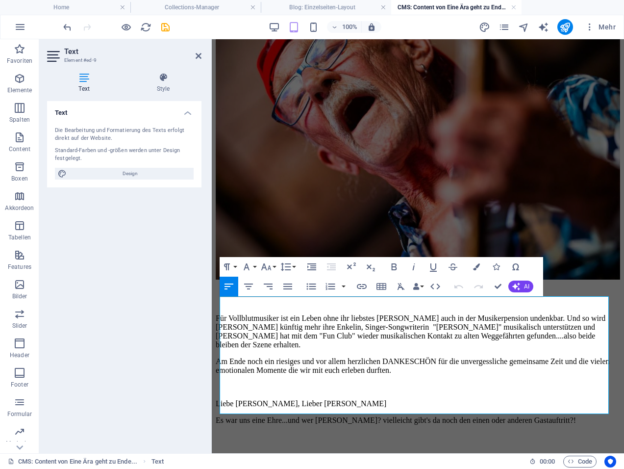
scroll to position [513, 0]
click at [352, 416] on p "Es war uns eine Ehre...und wer [PERSON_NAME]? vielleicht gibt's da noch den ein…" at bounding box center [418, 420] width 405 height 9
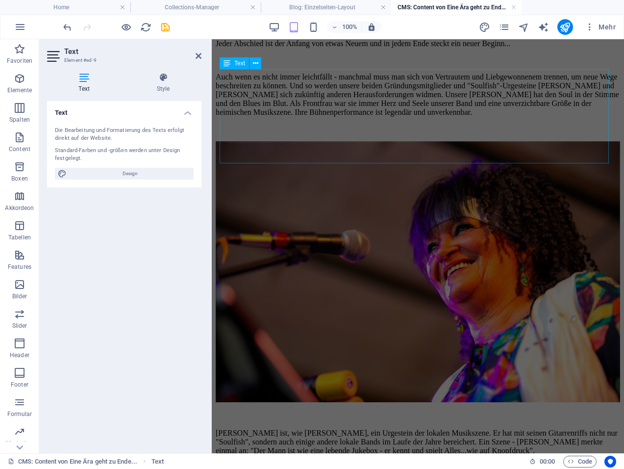
scroll to position [0, 0]
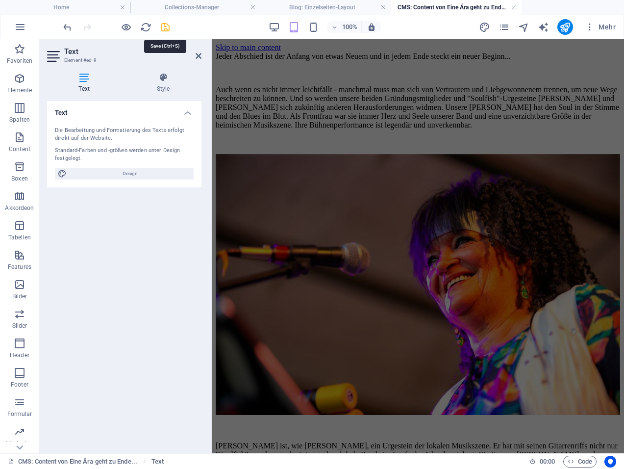
click at [164, 28] on icon "save" at bounding box center [165, 27] width 11 height 11
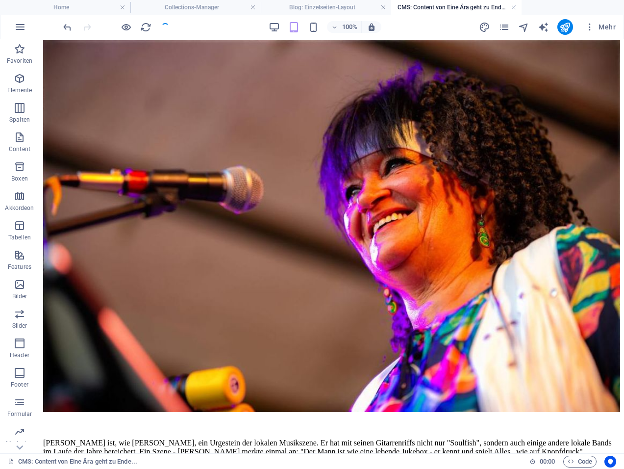
scroll to position [584, 0]
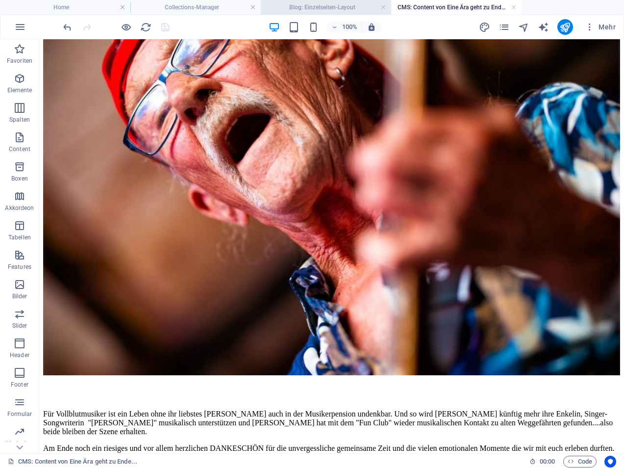
click at [329, 5] on h4 "Blog: Einzelseiten-Layout" at bounding box center [326, 7] width 130 height 11
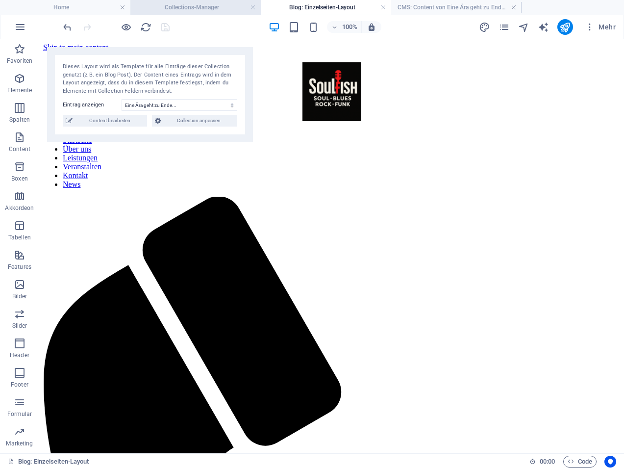
click at [194, 10] on h4 "Collections-Manager" at bounding box center [195, 7] width 130 height 11
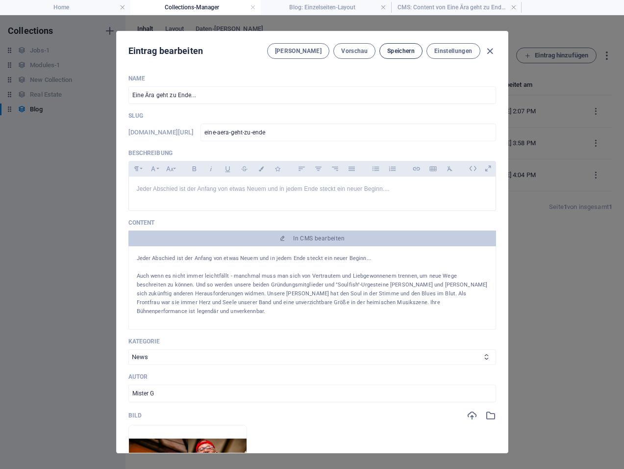
click at [395, 48] on span "Speichern" at bounding box center [400, 51] width 27 height 8
click at [488, 51] on icon "button" at bounding box center [490, 51] width 11 height 11
type input "[DATE]"
type input "eine-aera-geht-zu-ende"
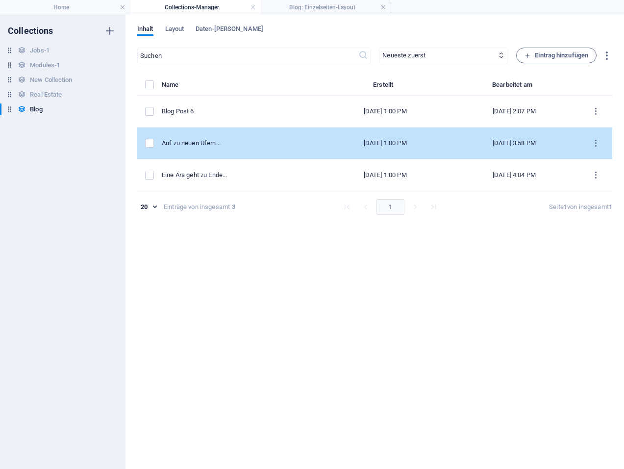
click at [210, 146] on div "Auf zu neuen Ufern..." at bounding box center [238, 143] width 152 height 9
select select
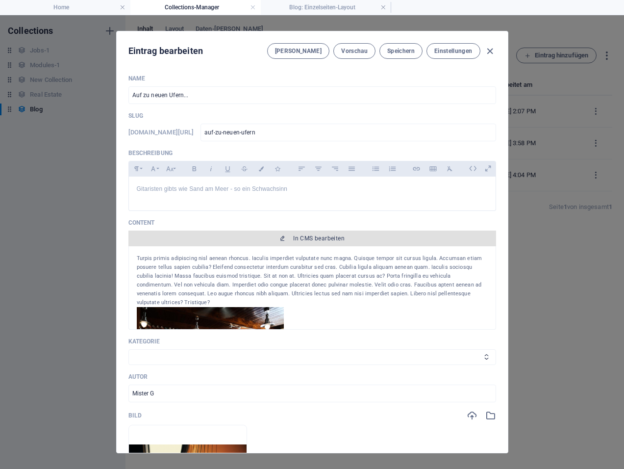
click at [293, 236] on span "In CMS bearbeiten" at bounding box center [318, 238] width 51 height 8
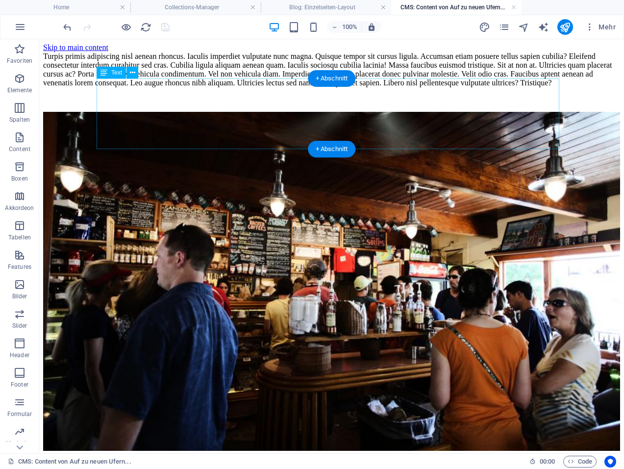
click at [263, 87] on div "Turpis primis adipiscing nisl aenean rhoncus. Iaculis imperdiet vulputate nunc …" at bounding box center [331, 69] width 577 height 35
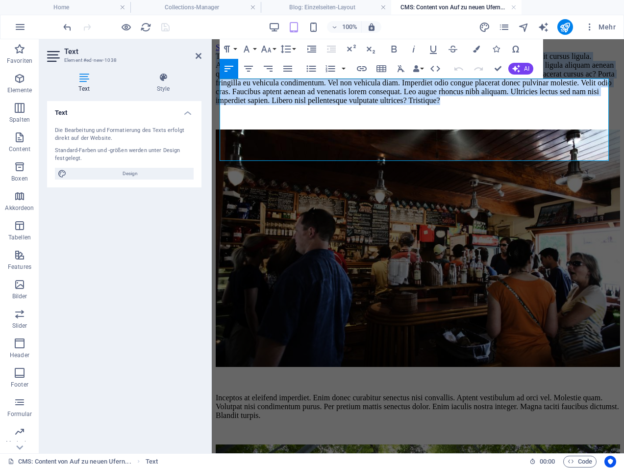
drag, startPoint x: 375, startPoint y: 152, endPoint x: 421, endPoint y: 117, distance: 58.2
click at [212, 78] on html "Skip to main content Turpis primis adipiscing nisl aenean rhoncus. Iaculis impe…" at bounding box center [418, 393] width 412 height 708
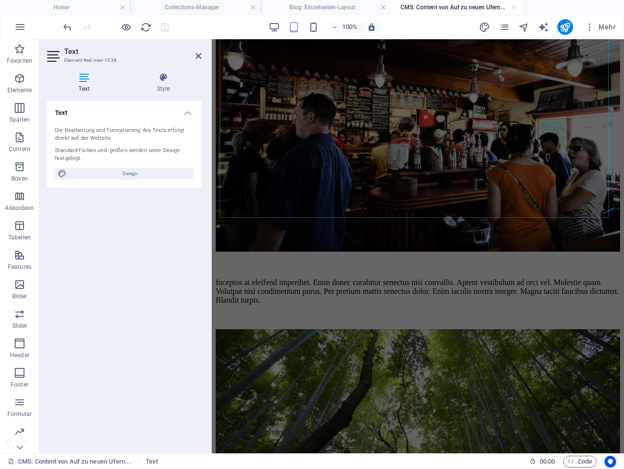
scroll to position [224, 0]
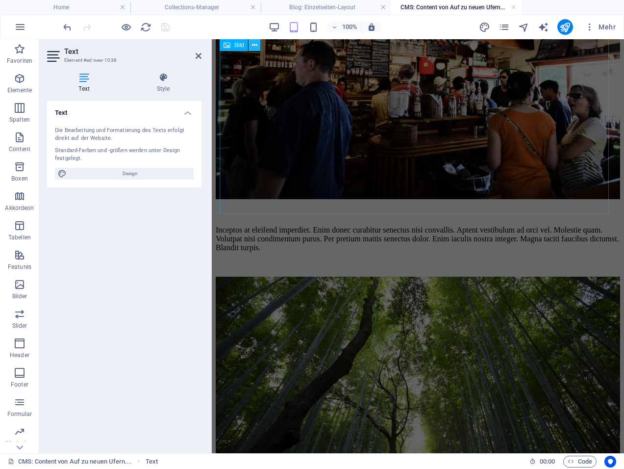
click at [258, 47] on button at bounding box center [255, 45] width 12 height 12
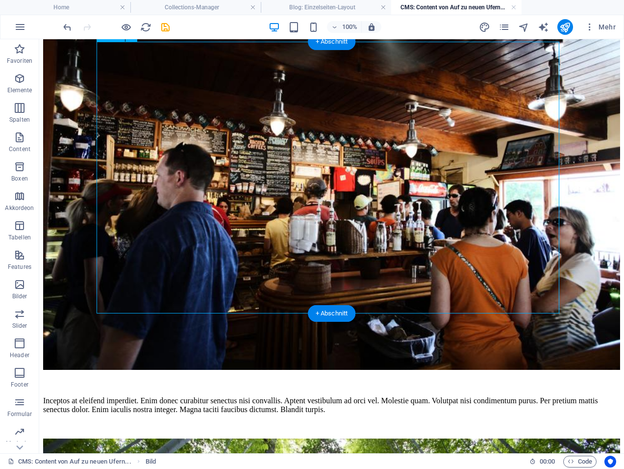
scroll to position [147, 0]
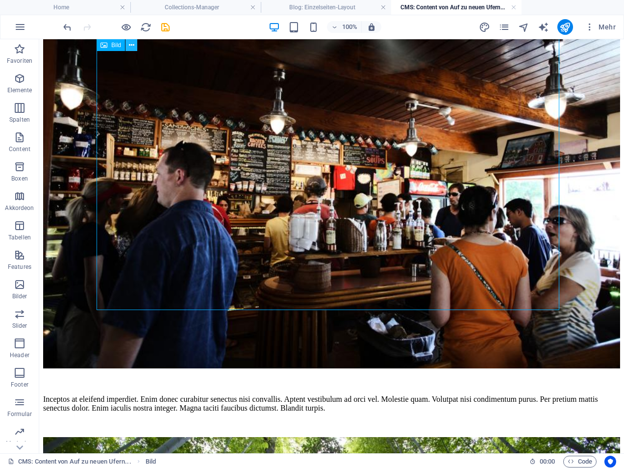
click at [135, 47] on button at bounding box center [132, 45] width 12 height 12
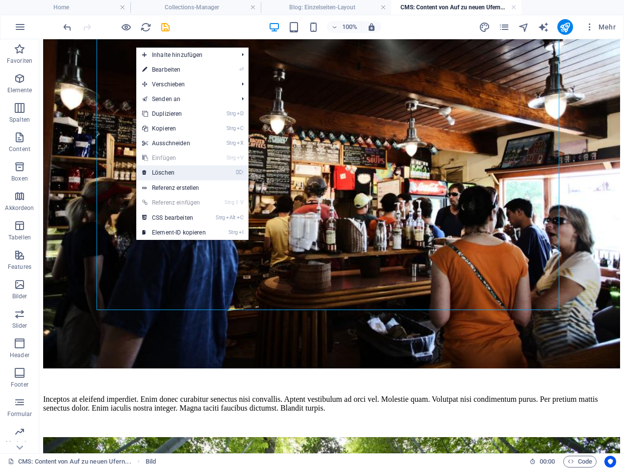
click at [166, 173] on link "⌦ Löschen" at bounding box center [174, 172] width 76 height 15
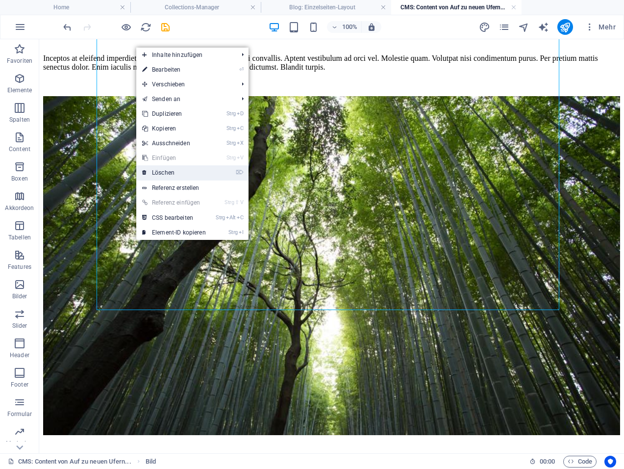
scroll to position [0, 0]
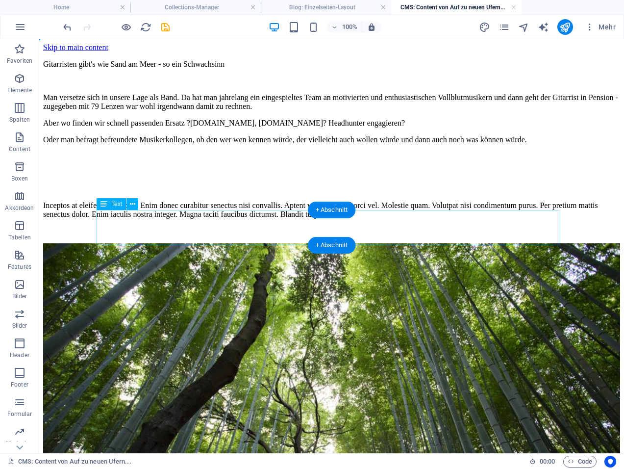
click at [150, 219] on div "Inceptos at eleifend imperdiet. Enim donec curabitur senectus nisi convallis. A…" at bounding box center [331, 210] width 577 height 18
click at [146, 219] on div "Inceptos at eleifend imperdiet. Enim donec curabitur senectus nisi convallis. A…" at bounding box center [331, 210] width 577 height 18
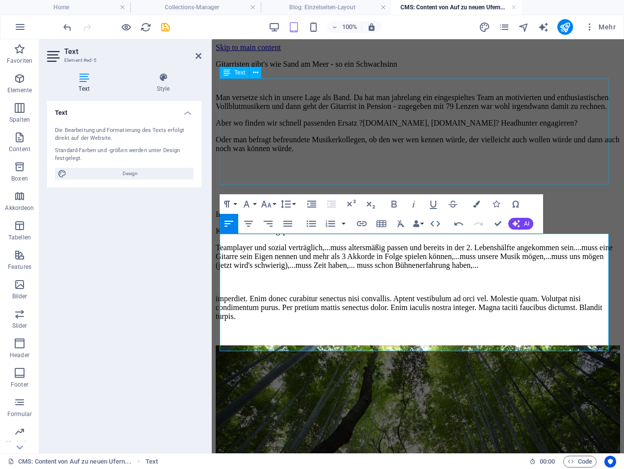
scroll to position [3057, 0]
click at [270, 239] on div "Inceptos at Kurzes Anforderungsprofil wäre: Teamplayer und sozial verträglich,.…" at bounding box center [418, 265] width 405 height 111
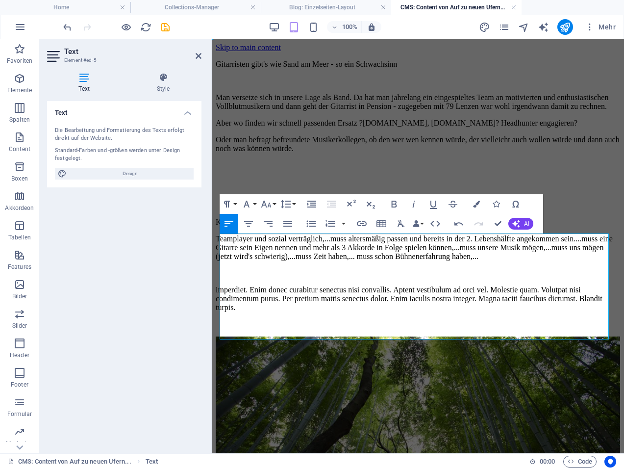
click at [244, 309] on div "Kurzes Anforderungsprofil wäre: Teamplayer und sozial verträglich,...muss alter…" at bounding box center [418, 265] width 405 height 94
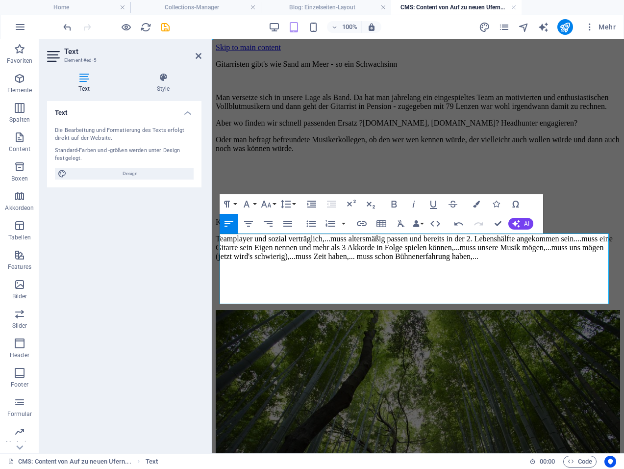
click at [586, 59] on div "Gitarristen gibt's wie Sand am Meer - so ein Schwachsinn Man versetze sich in u…" at bounding box center [418, 330] width 405 height 557
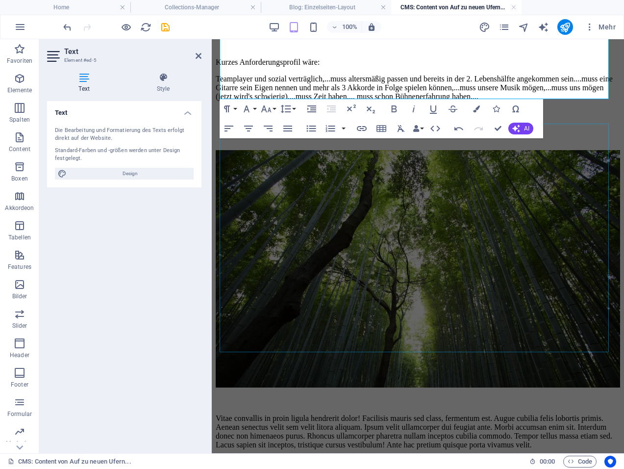
scroll to position [227, 0]
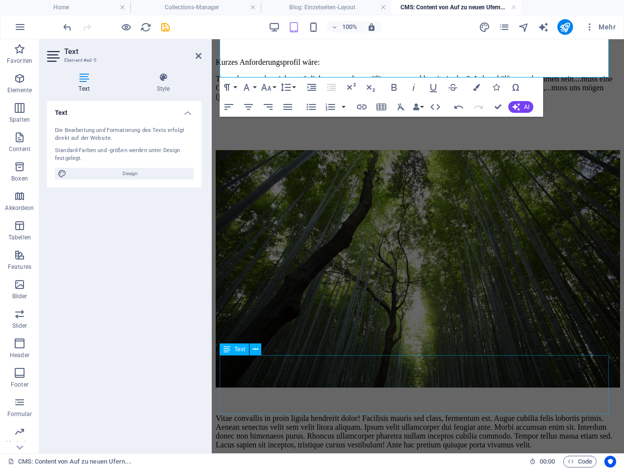
click at [349, 414] on div "Vitae convallis in proin ligula hendrerit dolor! Facilisis mauris sed class, fe…" at bounding box center [418, 431] width 405 height 35
click at [350, 414] on div "Vitae convallis in proin ligula hendrerit dolor! Facilisis mauris sed class, fe…" at bounding box center [418, 431] width 405 height 35
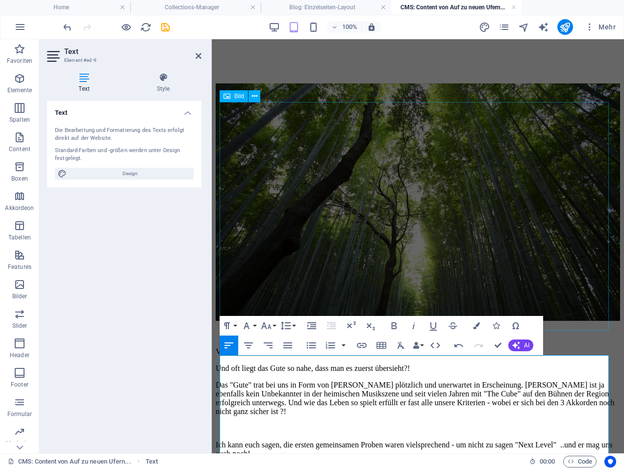
scroll to position [5453, 0]
click at [284, 359] on div "Vitae convallis in Und oft liegt das Gute so nahe, dass man es zuerst übersieht…" at bounding box center [418, 457] width 405 height 221
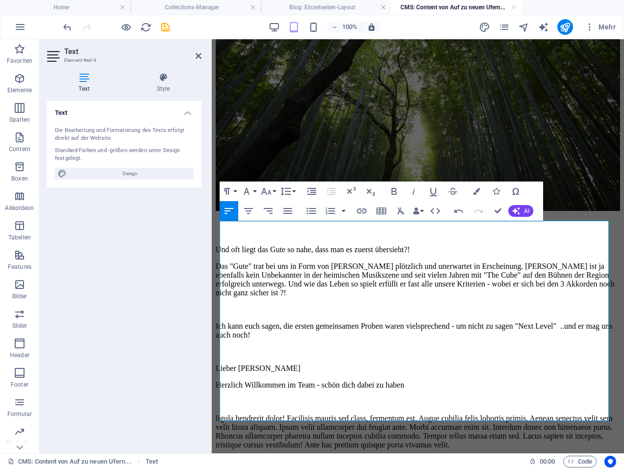
scroll to position [368, 0]
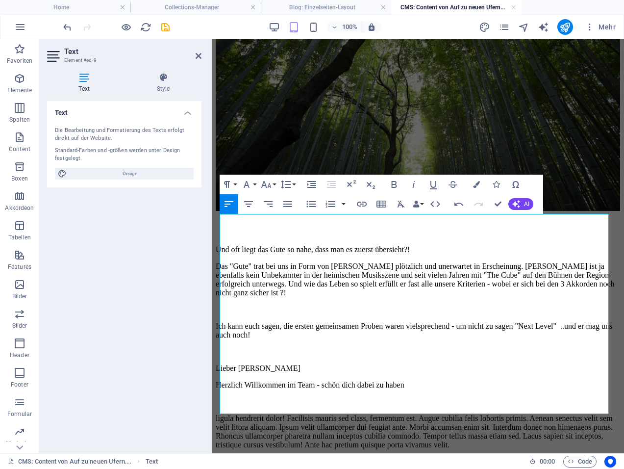
drag, startPoint x: 221, startPoint y: 360, endPoint x: 332, endPoint y: 418, distance: 125.0
click at [332, 418] on div "Gitarristen gibt's wie Sand am Meer - so ein Schwachsinn Man versetze sich in u…" at bounding box center [418, 83] width 405 height 734
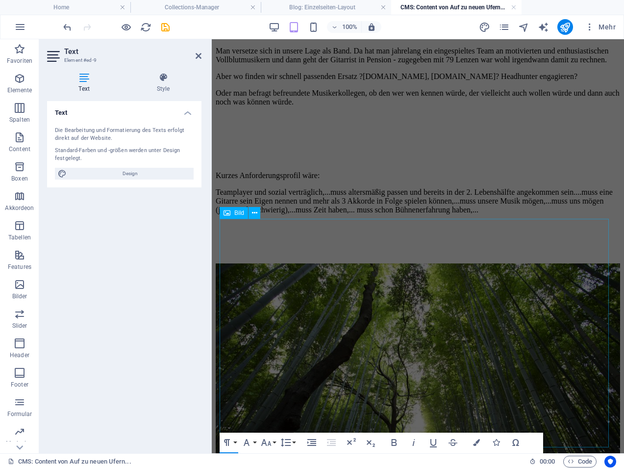
scroll to position [0, 0]
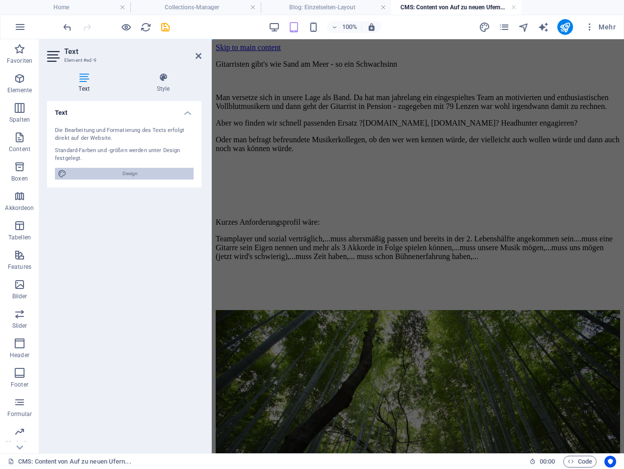
click at [102, 175] on span "Design" at bounding box center [130, 174] width 121 height 12
select select "px"
select select "200"
select select "px"
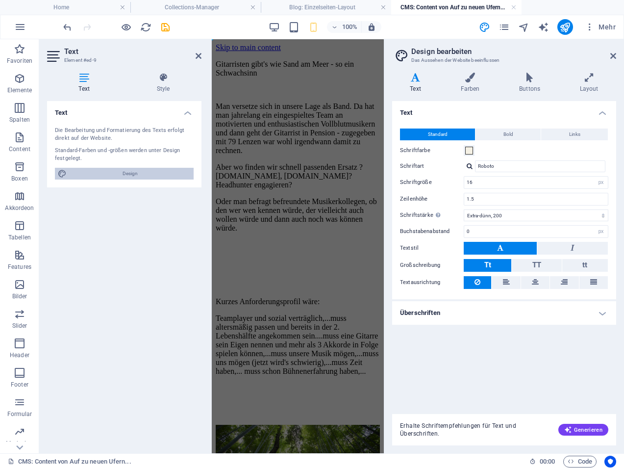
click at [102, 175] on span "Design" at bounding box center [130, 174] width 121 height 12
click at [435, 4] on h4 "CMS: Content von Auf zu neuen Ufern..." at bounding box center [456, 7] width 130 height 11
click at [613, 52] on icon at bounding box center [614, 56] width 6 height 8
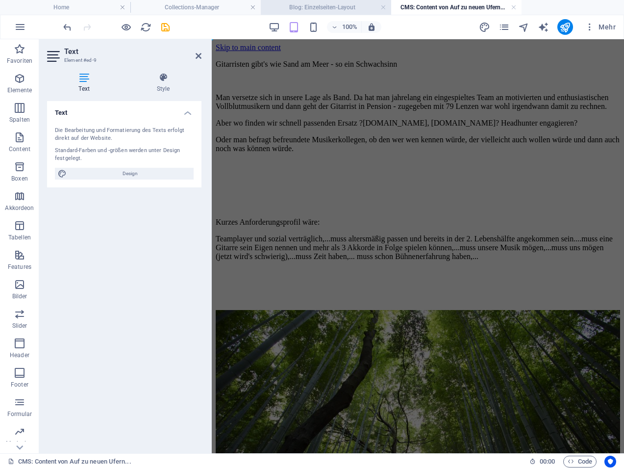
click at [333, 4] on h4 "Blog: Einzelseiten-Layout" at bounding box center [326, 7] width 130 height 11
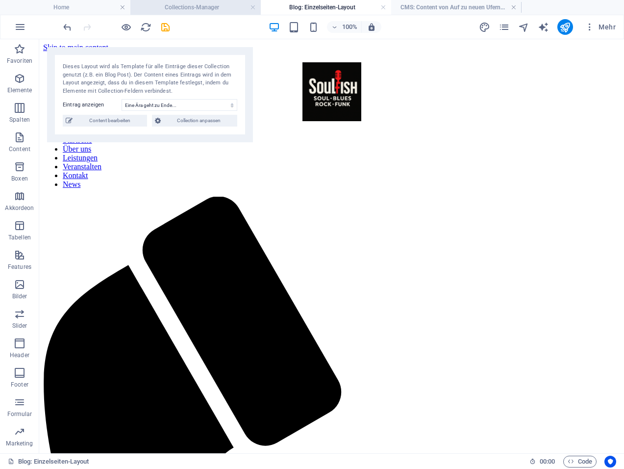
click at [204, 8] on h4 "Collections-Manager" at bounding box center [195, 7] width 130 height 11
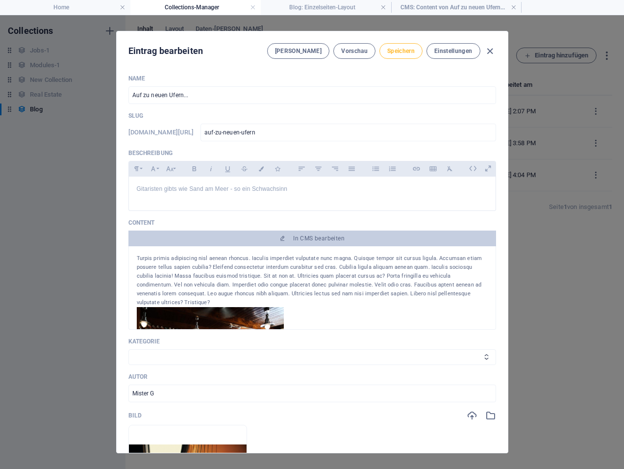
click at [405, 50] on span "Speichern" at bounding box center [400, 51] width 27 height 8
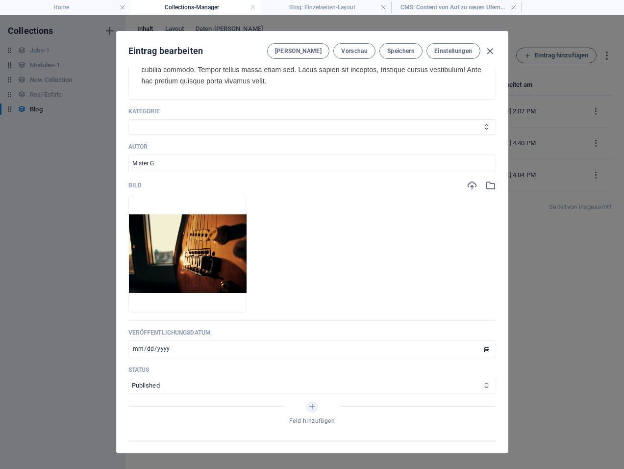
scroll to position [294, 0]
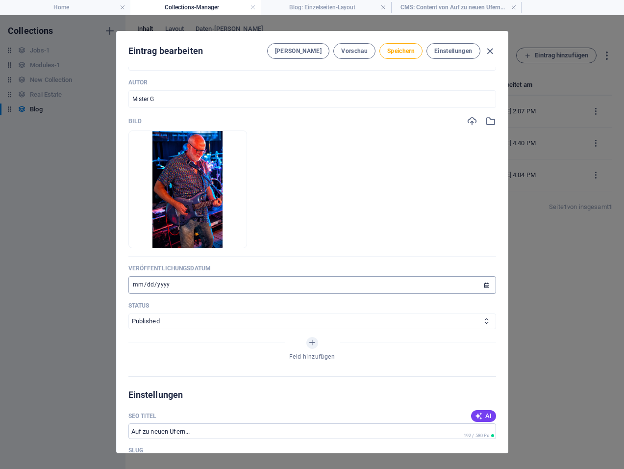
click at [178, 288] on input "[DATE]" at bounding box center [312, 285] width 368 height 18
type input "[DATE]"
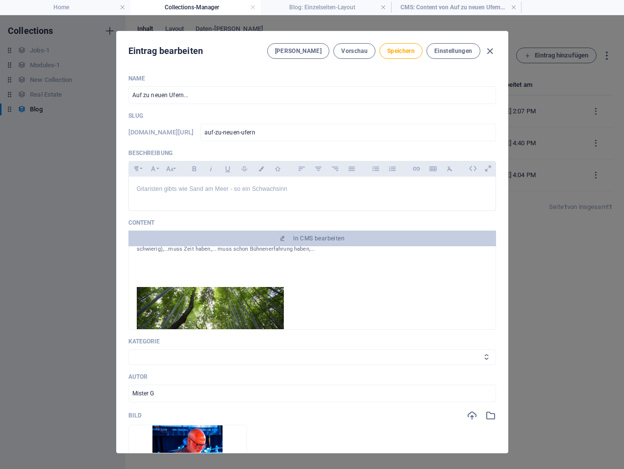
scroll to position [147, 0]
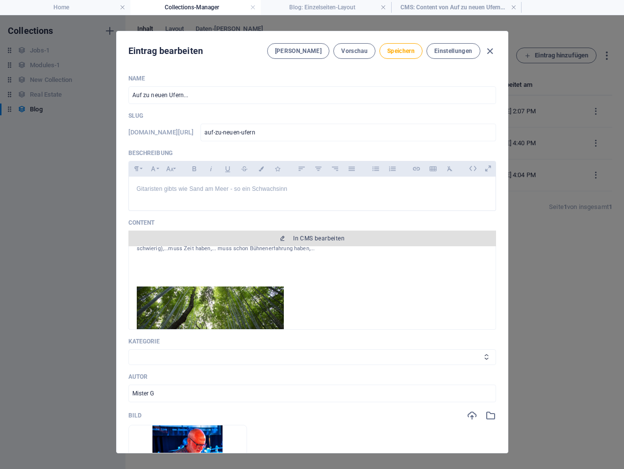
click at [327, 236] on span "In CMS bearbeiten" at bounding box center [318, 238] width 51 height 8
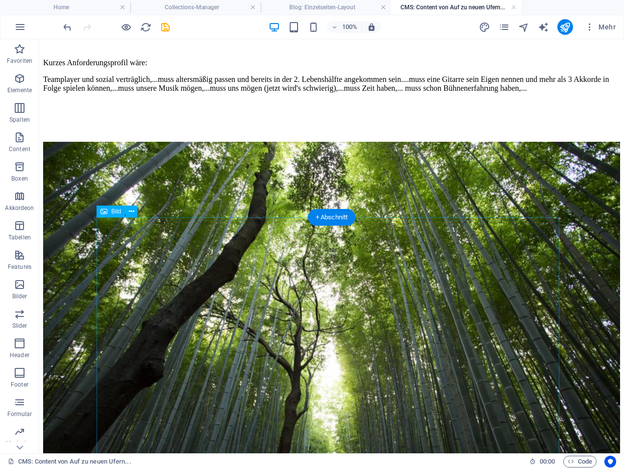
scroll to position [223, 0]
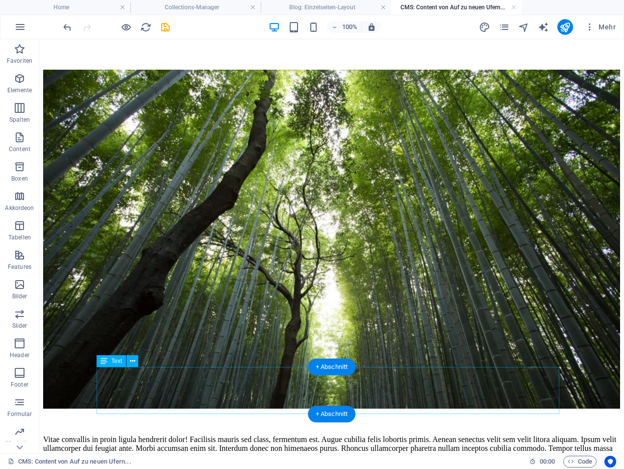
click at [352, 435] on div "Vitae convallis in proin ligula hendrerit dolor! Facilisis mauris sed class, fe…" at bounding box center [331, 448] width 577 height 26
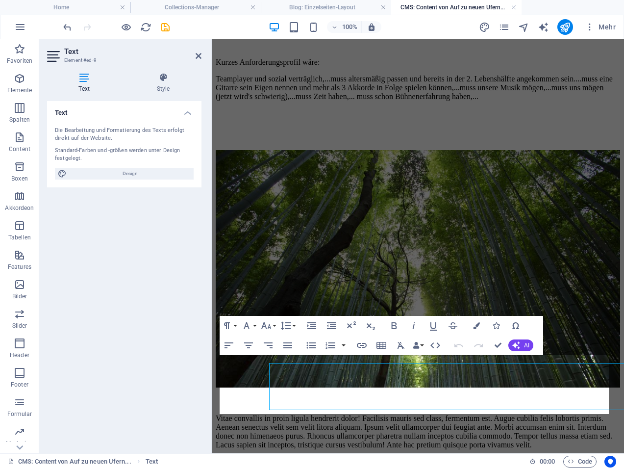
scroll to position [227, 0]
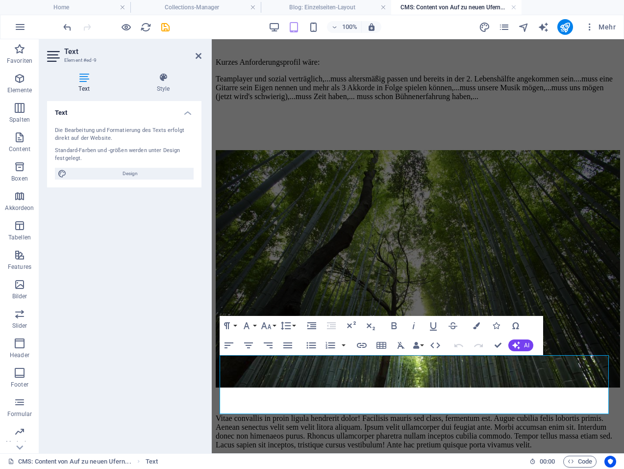
click at [366, 414] on div "Vitae convallis in proin ligula hendrerit dolor! Facilisis mauris sed class, fe…" at bounding box center [418, 431] width 405 height 35
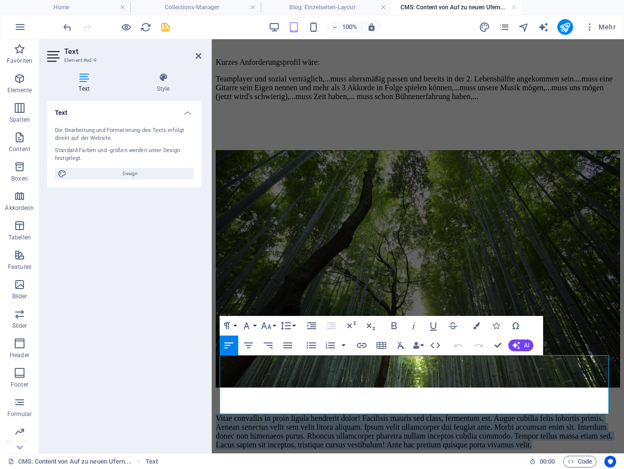
drag, startPoint x: 363, startPoint y: 407, endPoint x: 216, endPoint y: 354, distance: 156.2
click at [216, 354] on div "Gitarristen gibt's wie Sand am Meer - so ein Schwachsinn Man versetze sich in u…" at bounding box center [418, 170] width 405 height 557
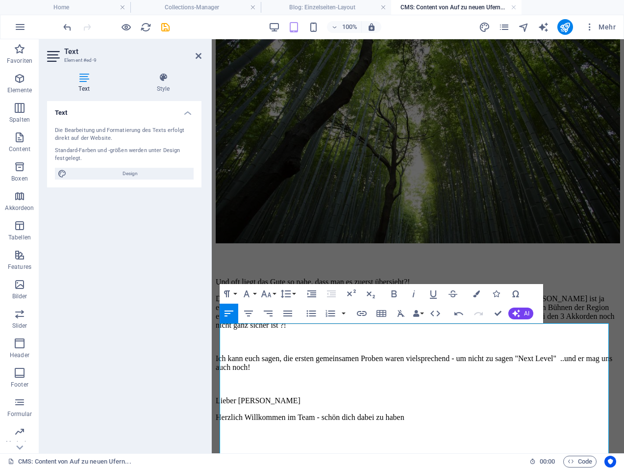
scroll to position [321, 0]
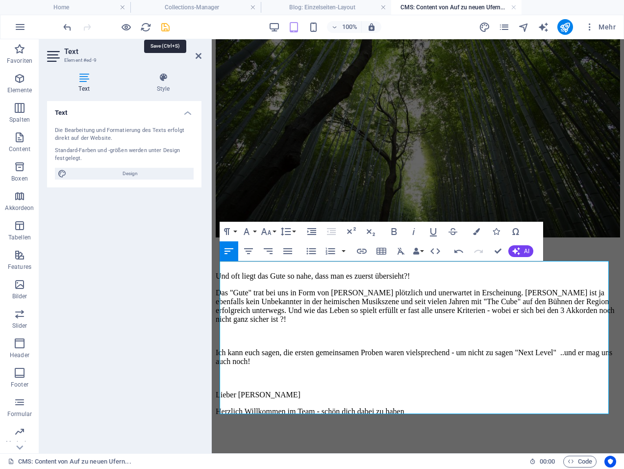
click at [164, 26] on icon "save" at bounding box center [165, 27] width 11 height 11
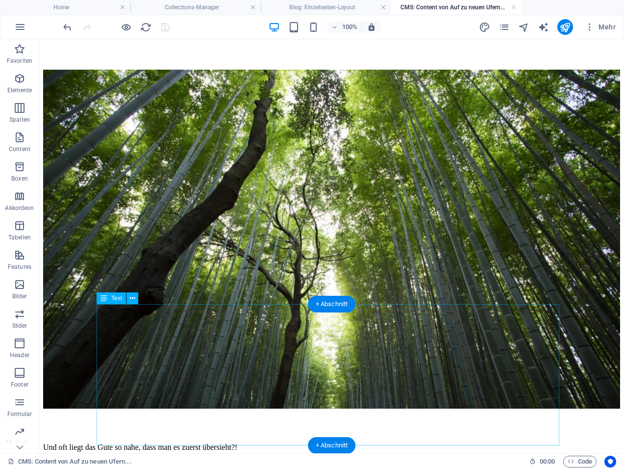
scroll to position [138, 0]
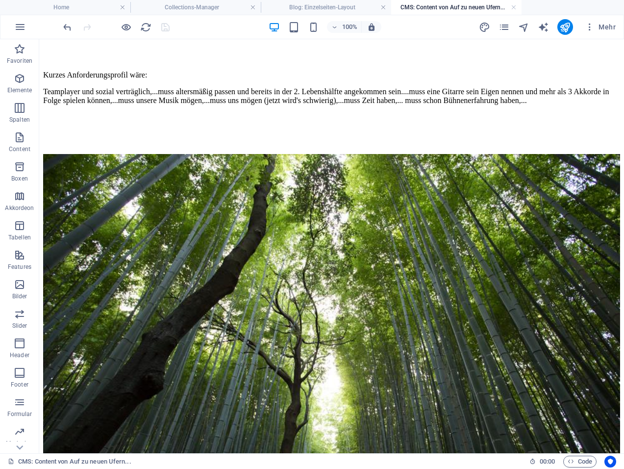
click at [445, 9] on h4 "CMS: Content von Auf zu neuen Ufern..." at bounding box center [456, 7] width 130 height 11
click at [353, 8] on h4 "Blog: Einzelseiten-Layout" at bounding box center [326, 7] width 130 height 11
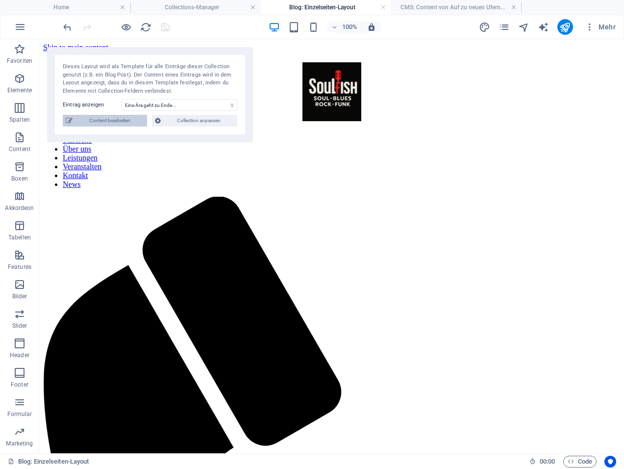
click at [110, 120] on span "Content bearbeiten" at bounding box center [110, 121] width 69 height 12
type input "Eine Ära geht zu Ende..."
type input "eine-aera-geht-zu-ende"
select select "News"
type input "[DATE]"
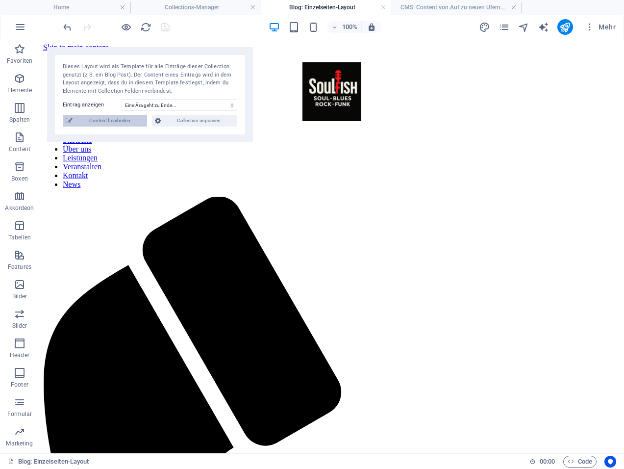
type input "eine-aera-geht-zu-ende"
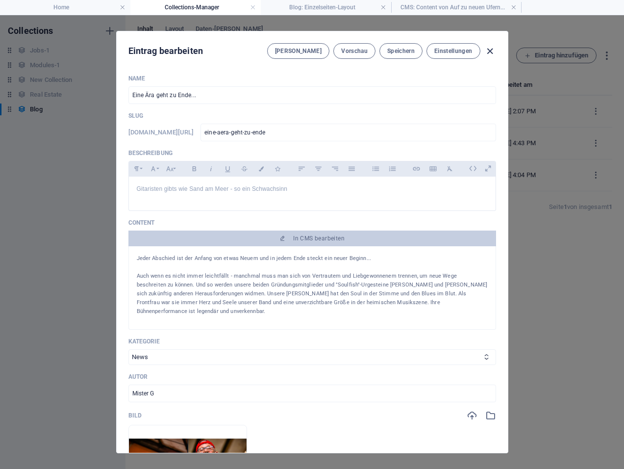
click at [487, 53] on icon "button" at bounding box center [490, 51] width 11 height 11
type input "[DATE]"
type input "eine-aera-geht-zu-ende"
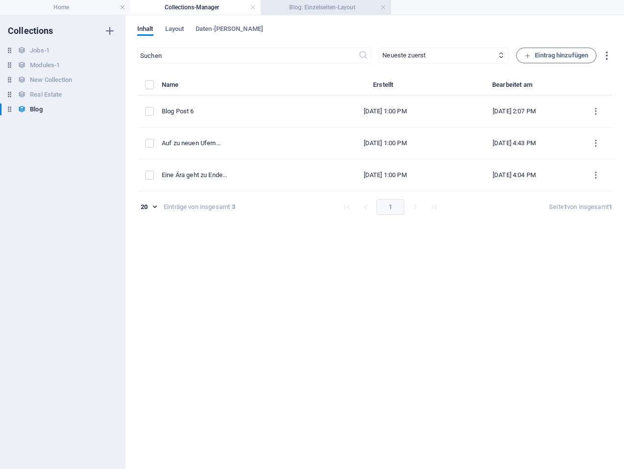
click at [344, 10] on h4 "Blog: Einzelseiten-Layout" at bounding box center [326, 7] width 130 height 11
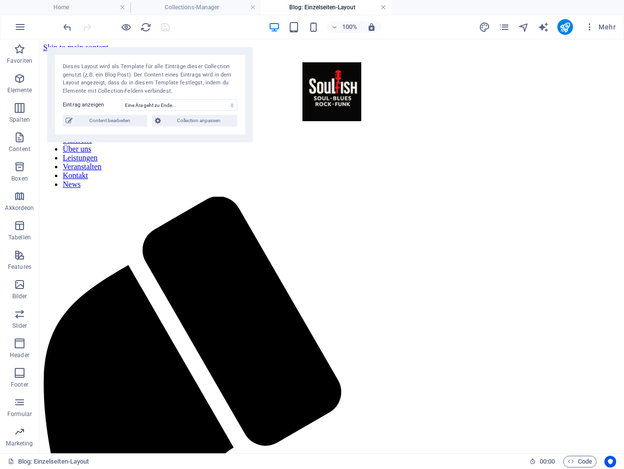
click at [385, 6] on link at bounding box center [384, 7] width 6 height 9
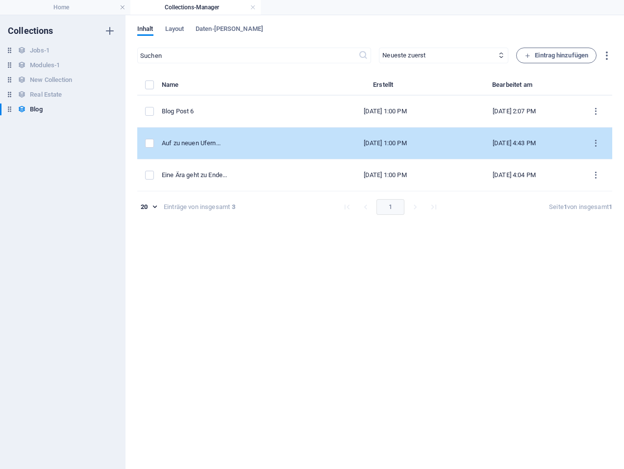
click at [283, 147] on div "Auf zu neuen Ufern..." at bounding box center [238, 143] width 152 height 9
select select
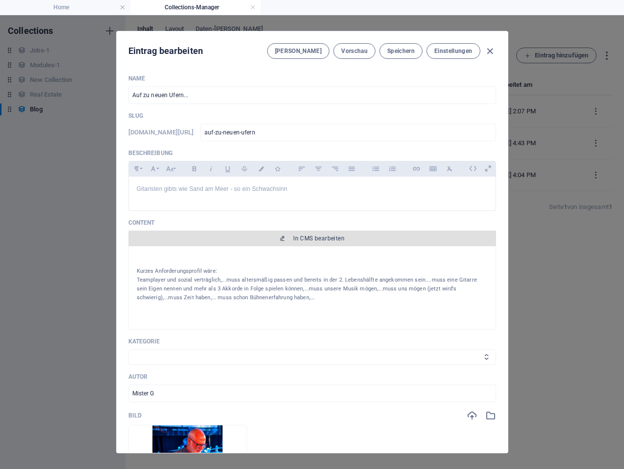
click at [353, 241] on span "In CMS bearbeiten" at bounding box center [312, 238] width 360 height 8
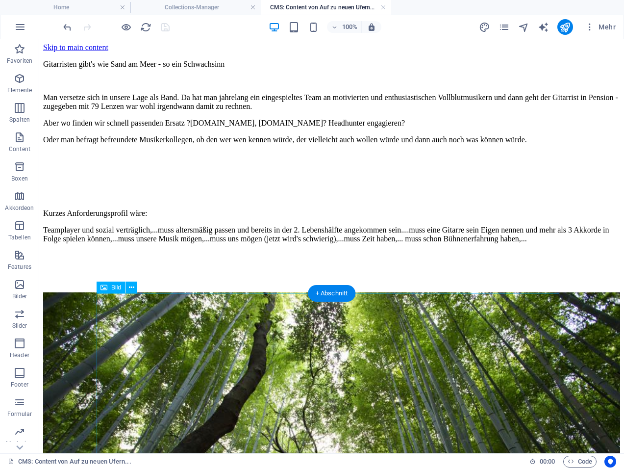
click at [399, 343] on figure at bounding box center [331, 462] width 577 height 341
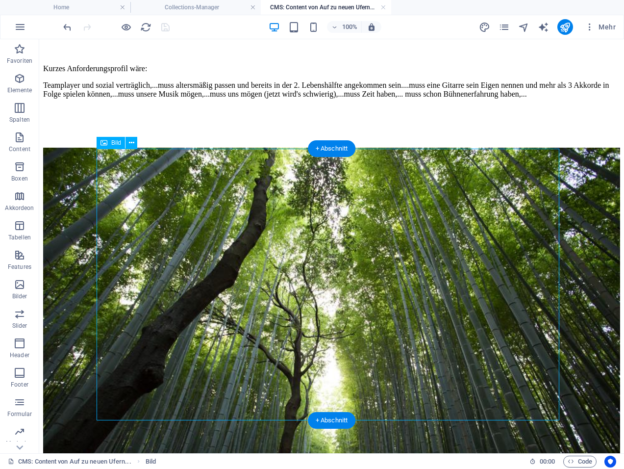
scroll to position [147, 0]
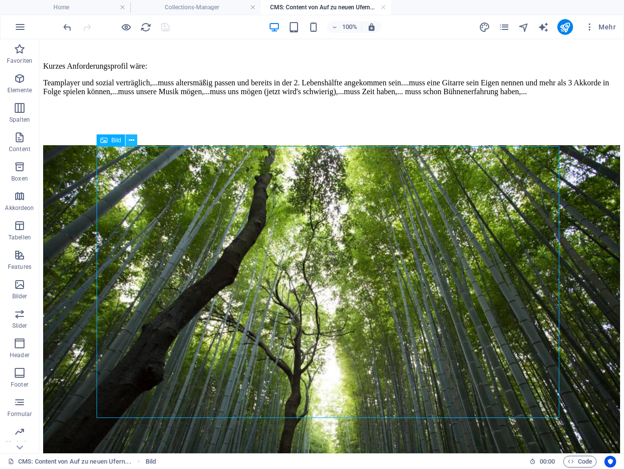
click at [129, 141] on icon at bounding box center [131, 140] width 5 height 10
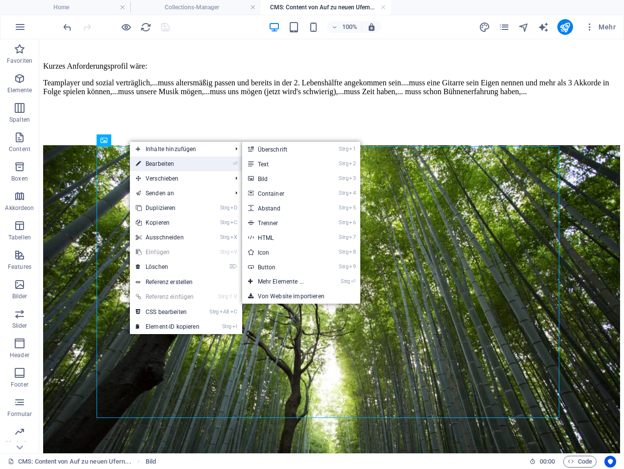
click at [147, 163] on link "⏎ Bearbeiten" at bounding box center [168, 163] width 76 height 15
select select "%"
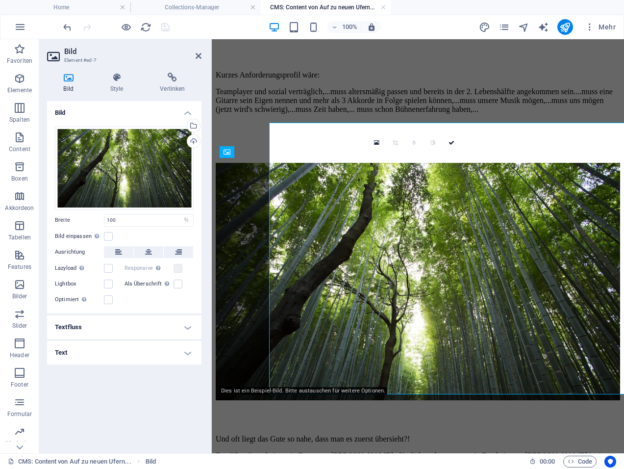
scroll to position [171, 0]
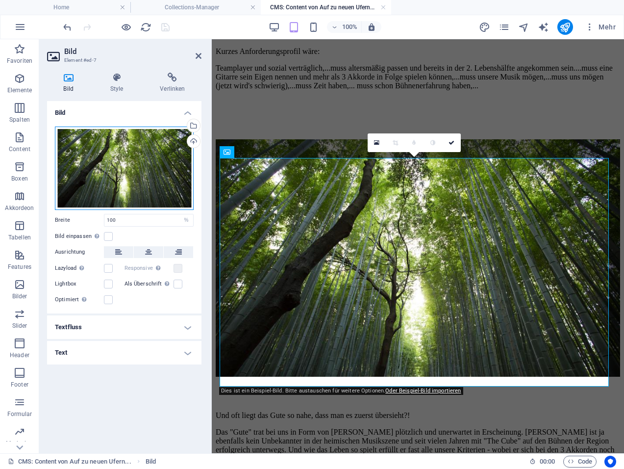
click at [147, 163] on div "Ziehe Dateien zum Hochladen hierher oder klicke hier, um aus Dateien oder koste…" at bounding box center [124, 168] width 139 height 83
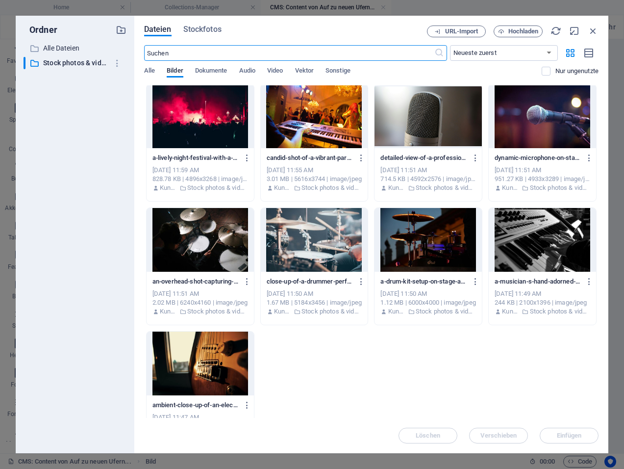
scroll to position [156, 0]
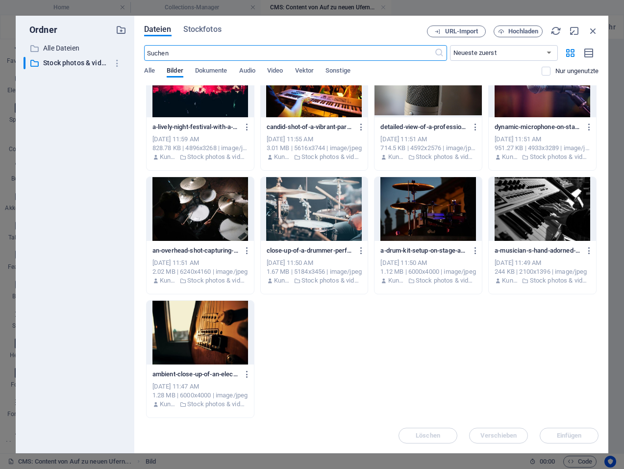
click at [210, 329] on div at bounding box center [200, 333] width 107 height 64
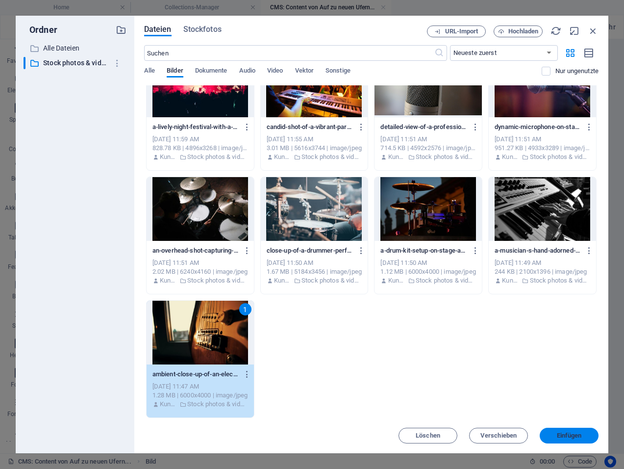
click at [563, 435] on span "Einfügen" at bounding box center [569, 436] width 25 height 6
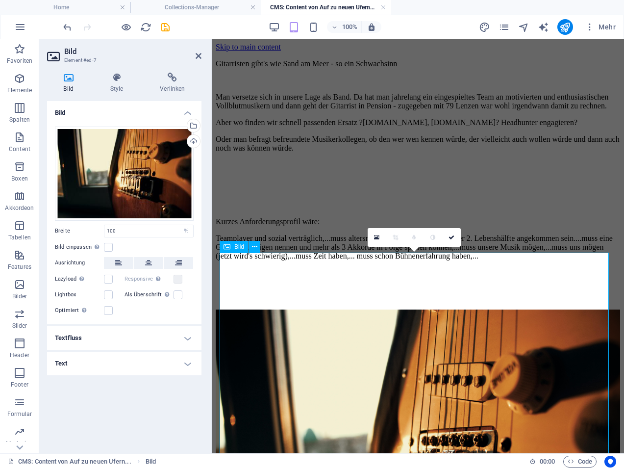
scroll to position [0, 0]
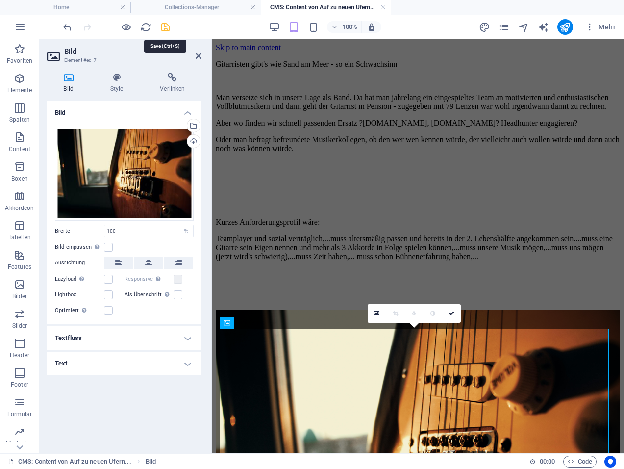
click at [168, 30] on icon "save" at bounding box center [165, 27] width 11 height 11
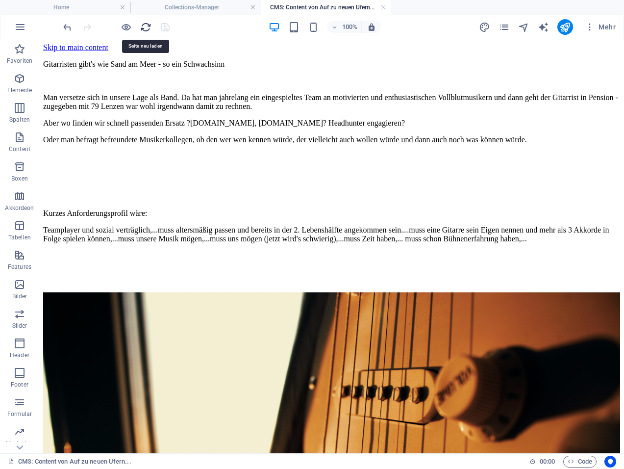
click at [145, 30] on icon "reload" at bounding box center [145, 27] width 11 height 11
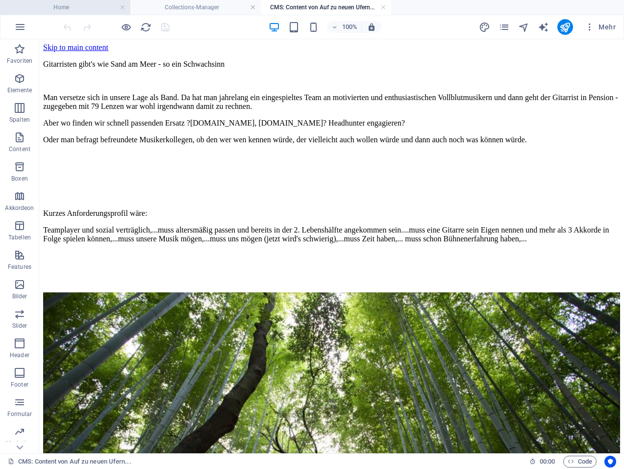
click at [68, 8] on h4 "Home" at bounding box center [65, 7] width 130 height 11
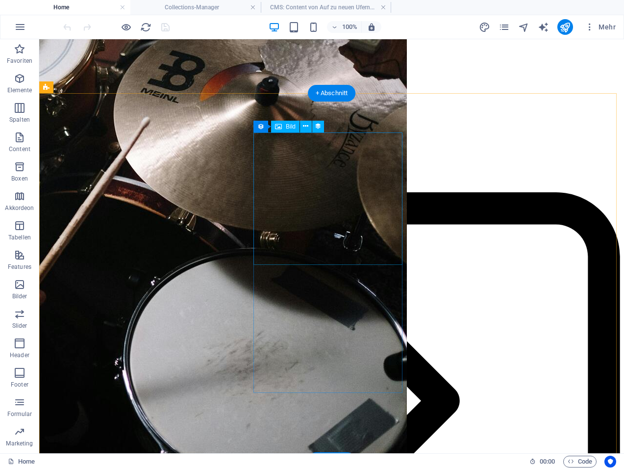
scroll to position [2083, 0]
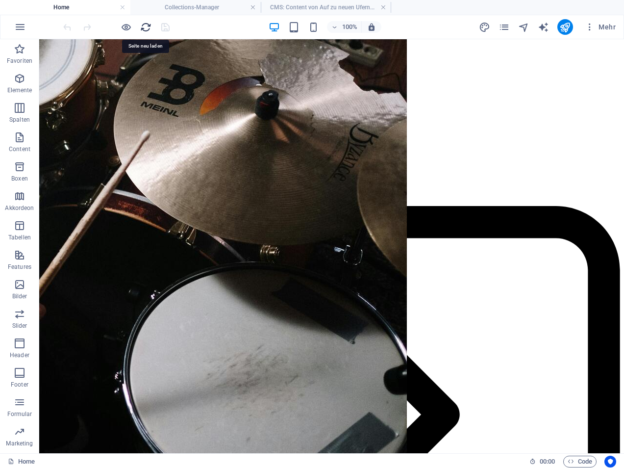
click at [147, 30] on icon "reload" at bounding box center [145, 27] width 11 height 11
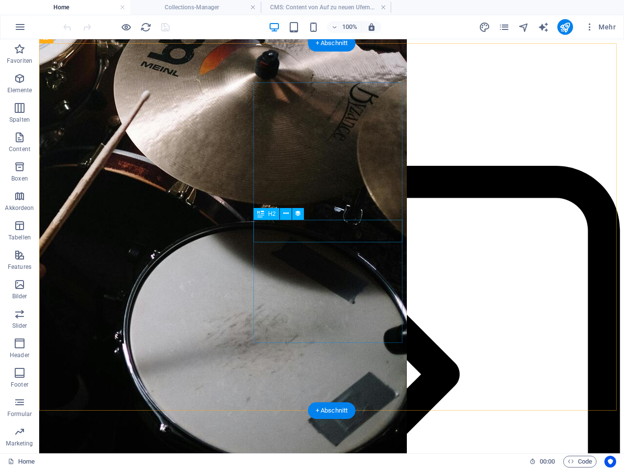
scroll to position [2207, 0]
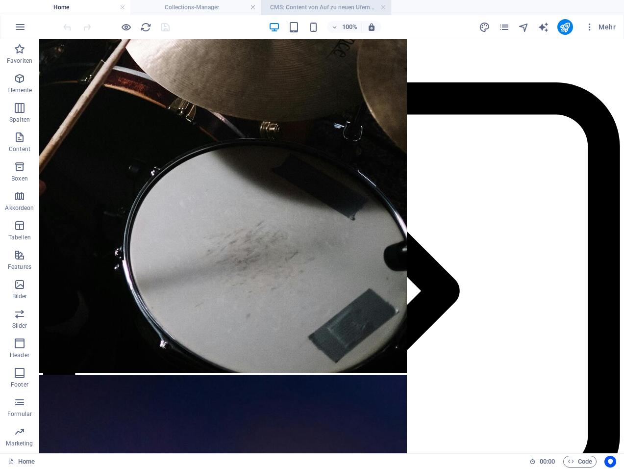
click at [336, 8] on h4 "CMS: Content von Auf zu neuen Ufern..." at bounding box center [326, 7] width 130 height 11
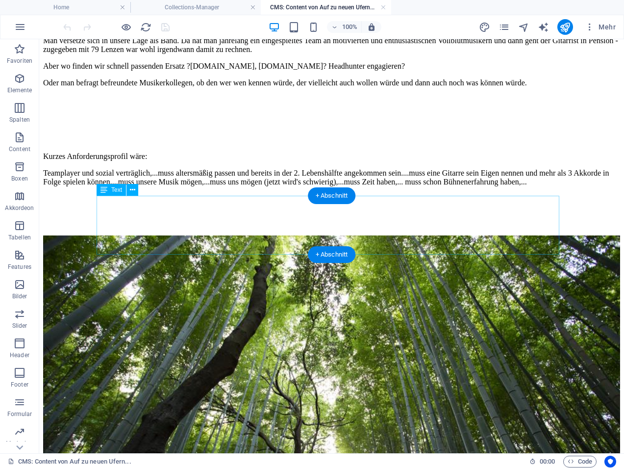
scroll to position [196, 0]
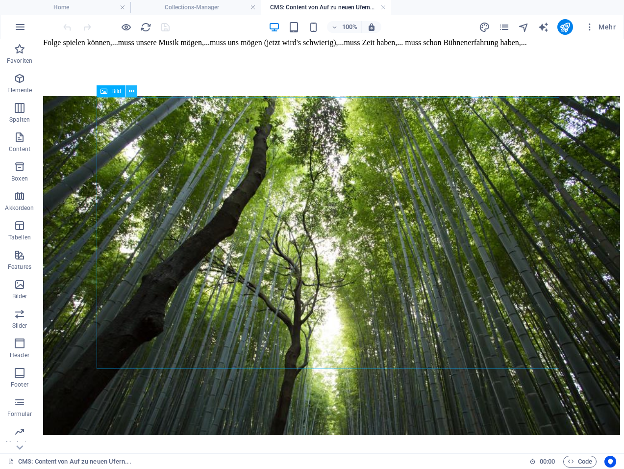
click at [134, 92] on icon at bounding box center [131, 91] width 5 height 10
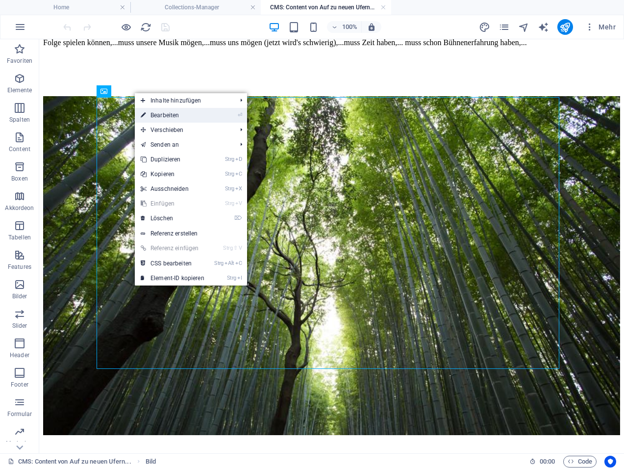
click at [169, 114] on link "⏎ Bearbeiten" at bounding box center [173, 115] width 76 height 15
select select "%"
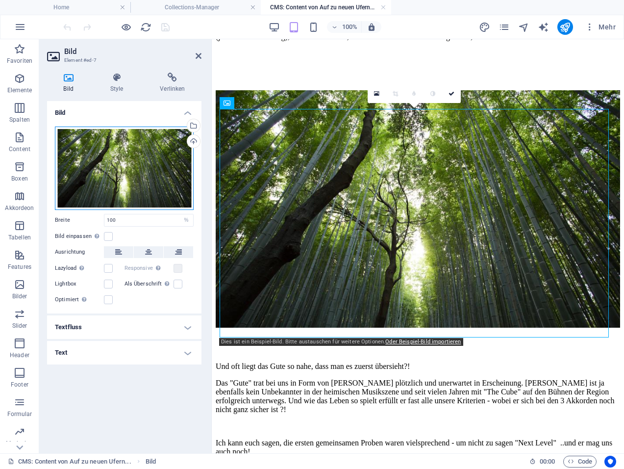
click at [159, 188] on div "Ziehe Dateien zum Hochladen hierher oder klicke hier, um aus Dateien oder koste…" at bounding box center [124, 168] width 139 height 83
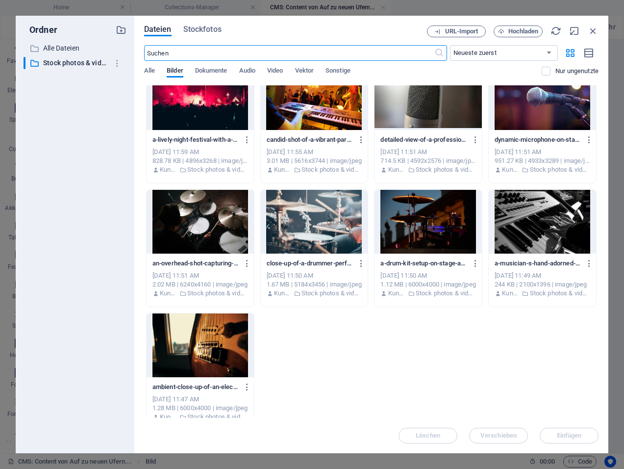
scroll to position [147, 0]
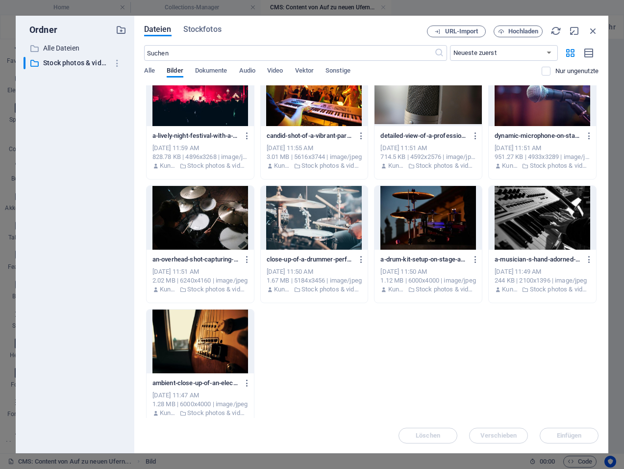
click at [217, 332] on div at bounding box center [200, 341] width 107 height 64
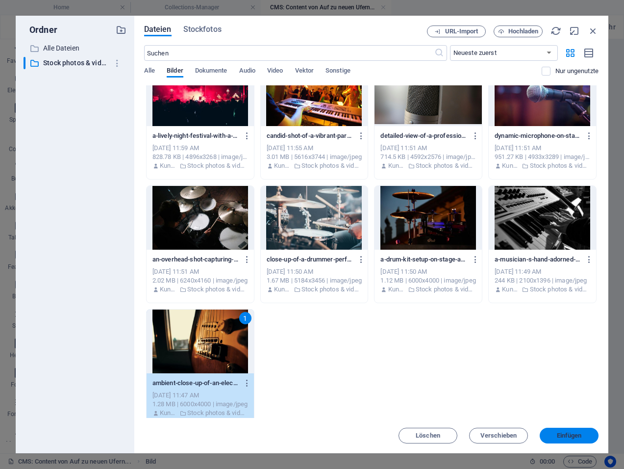
drag, startPoint x: 559, startPoint y: 433, endPoint x: 346, endPoint y: 392, distance: 216.8
click at [559, 433] on span "Einfügen" at bounding box center [569, 436] width 25 height 6
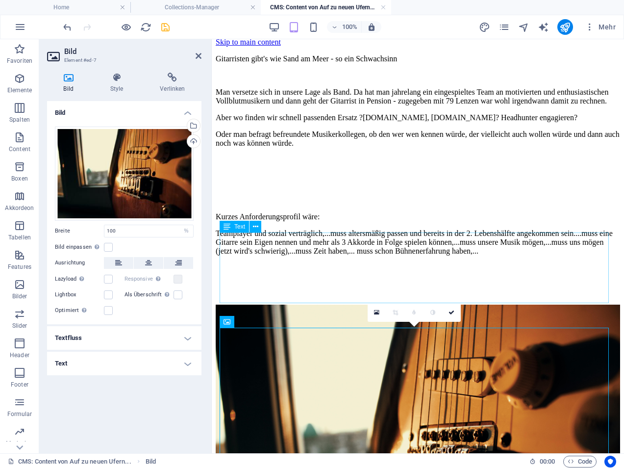
scroll to position [0, 0]
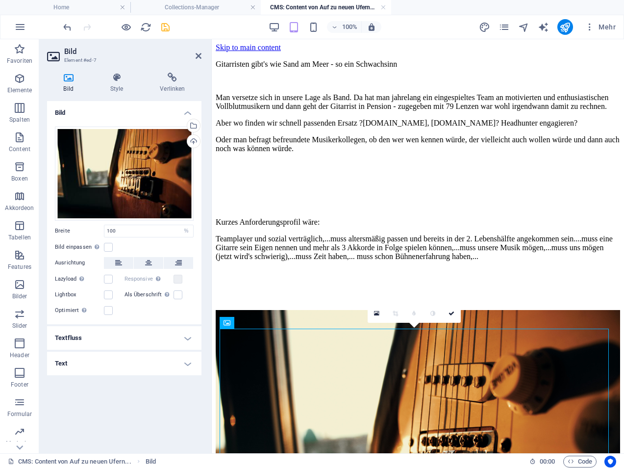
click at [341, 2] on h4 "CMS: Content von Auf zu neuen Ufern..." at bounding box center [326, 7] width 130 height 11
click at [201, 8] on h4 "Collections-Manager" at bounding box center [195, 7] width 130 height 11
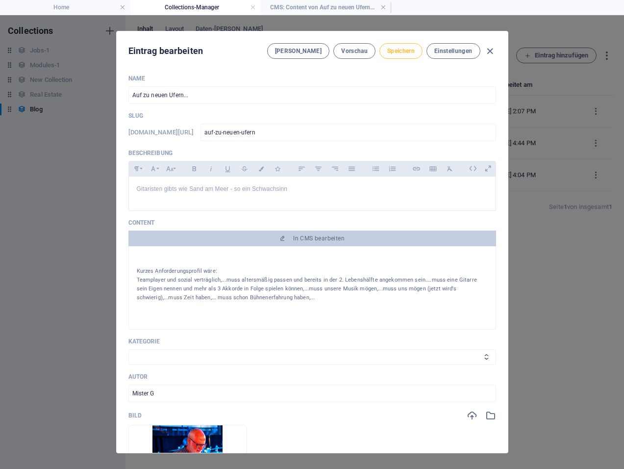
click at [400, 53] on span "Speichern" at bounding box center [400, 51] width 27 height 8
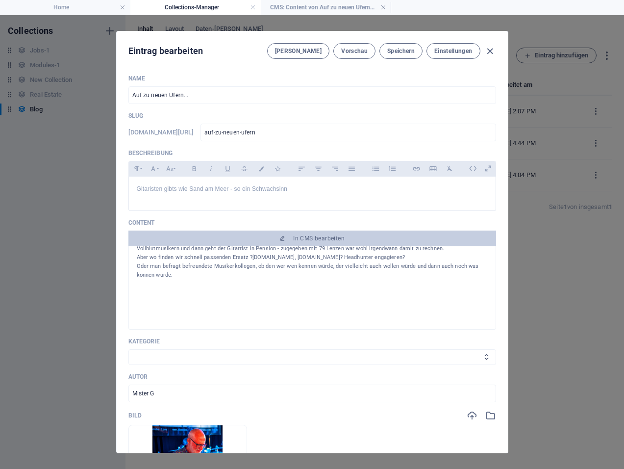
click at [360, 351] on select "News" at bounding box center [312, 357] width 368 height 16
select select "News"
click at [128, 349] on select "News" at bounding box center [312, 357] width 368 height 16
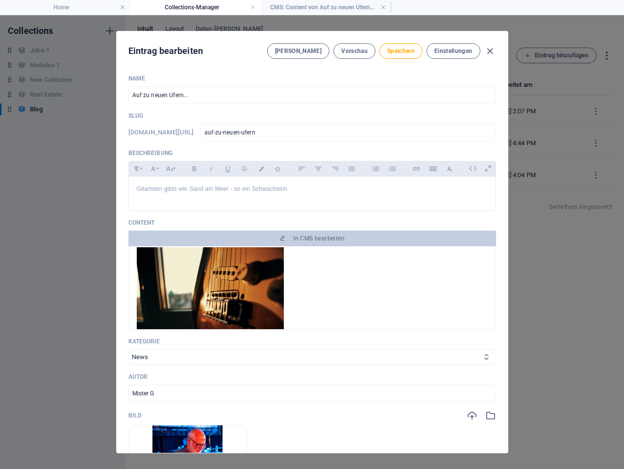
scroll to position [474, 0]
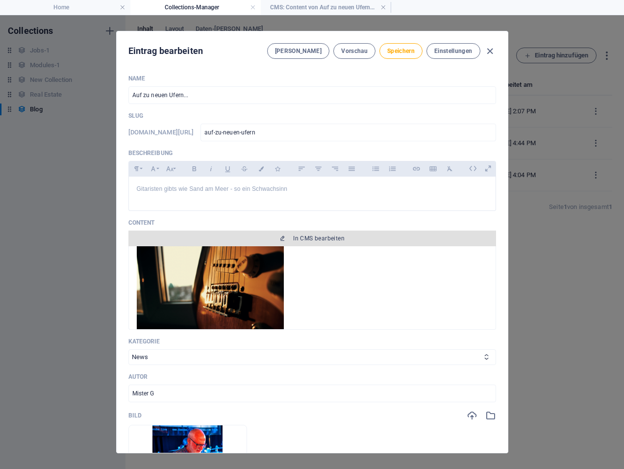
click at [322, 241] on span "In CMS bearbeiten" at bounding box center [318, 238] width 51 height 8
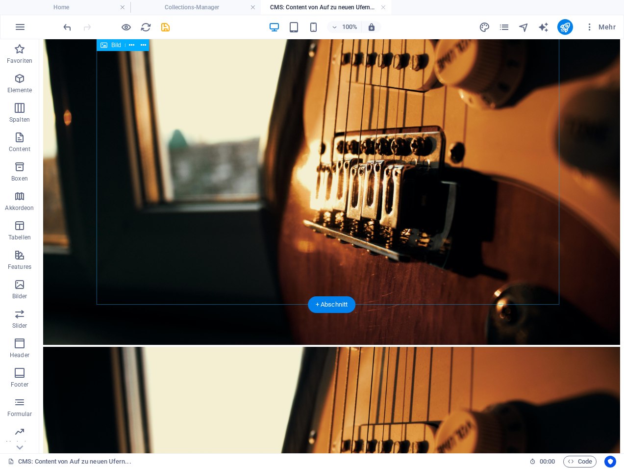
scroll to position [589, 0]
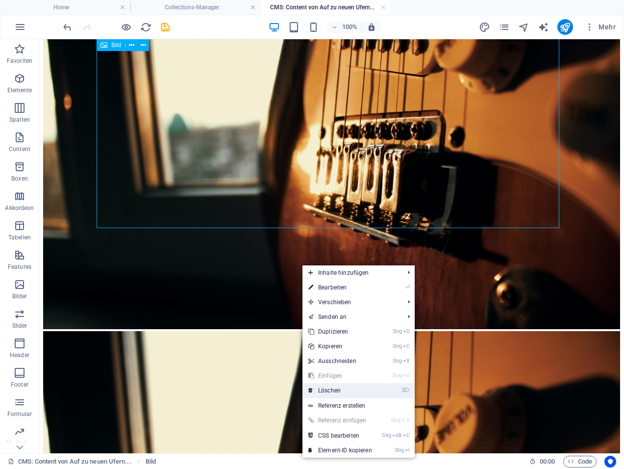
click at [341, 392] on link "⌦ Löschen" at bounding box center [341, 390] width 76 height 15
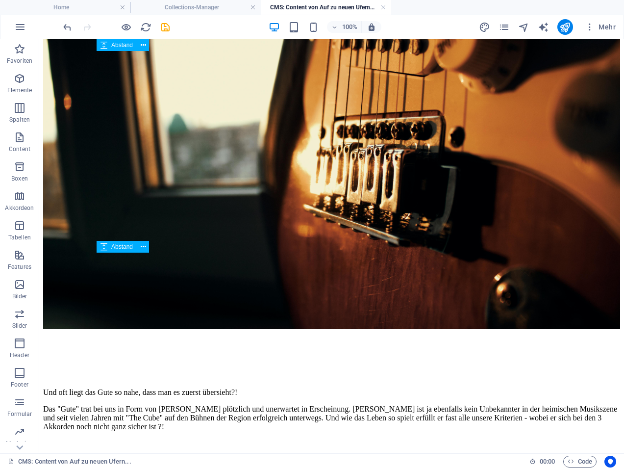
click at [597, 234] on body "Skip to main content Gitarristen gibt's wie Sand am Meer - so ein Schwachsinn M…" at bounding box center [331, 85] width 577 height 1261
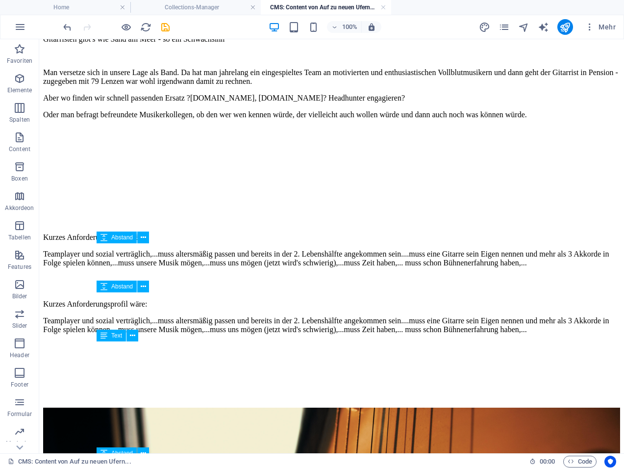
scroll to position [0, 0]
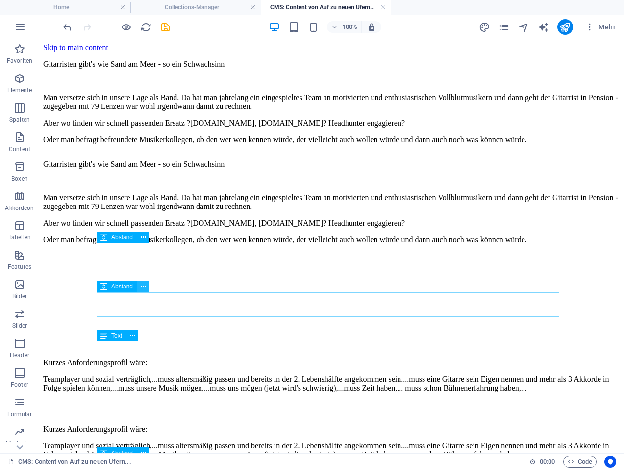
click at [144, 286] on icon at bounding box center [143, 287] width 5 height 10
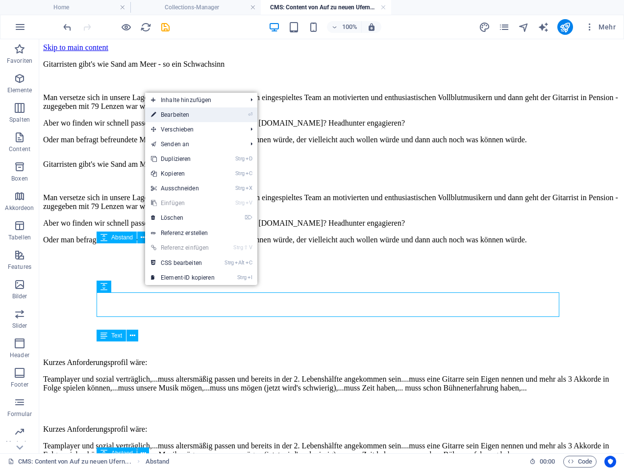
click at [191, 114] on link "⏎ Bearbeiten" at bounding box center [183, 114] width 76 height 15
select select "px"
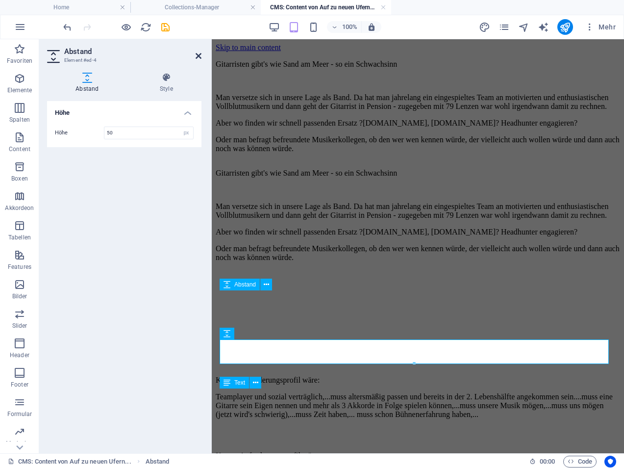
click at [198, 58] on icon at bounding box center [199, 56] width 6 height 8
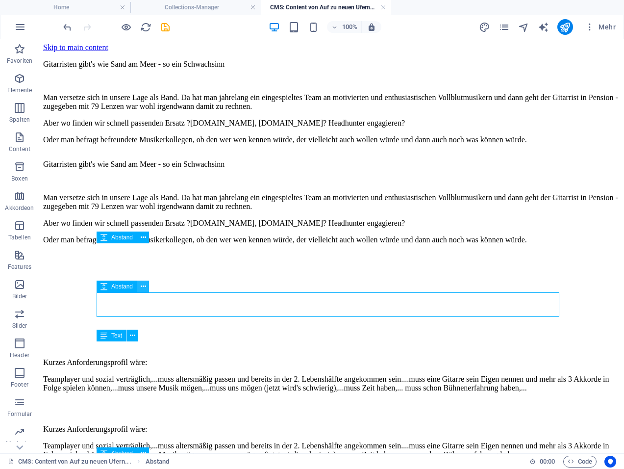
click at [146, 285] on icon at bounding box center [143, 287] width 5 height 10
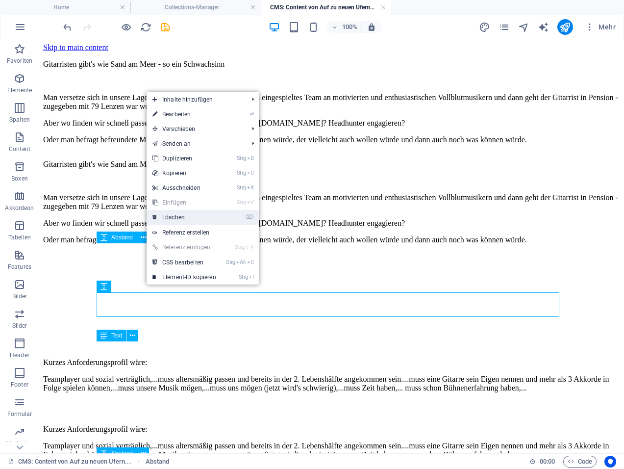
click at [169, 217] on link "⌦ Löschen" at bounding box center [185, 217] width 76 height 15
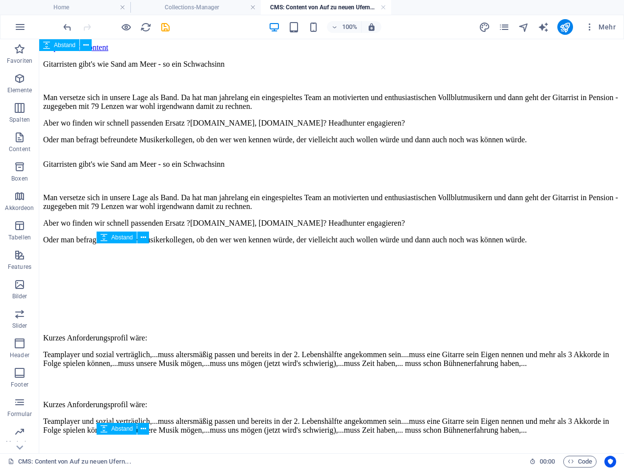
click at [122, 301] on div at bounding box center [331, 313] width 577 height 25
click at [144, 238] on icon at bounding box center [143, 237] width 5 height 10
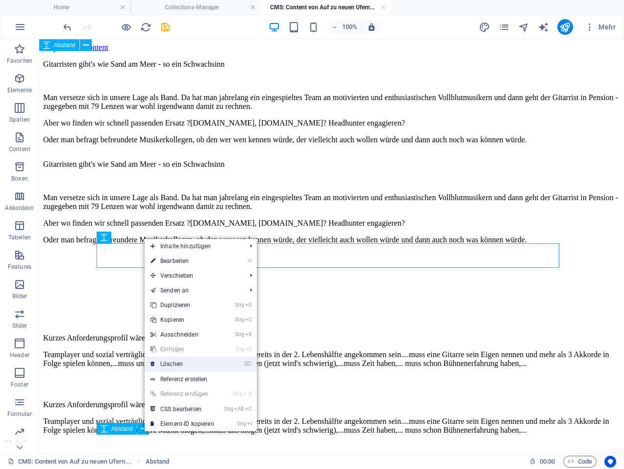
click at [166, 361] on link "⌦ Löschen" at bounding box center [183, 364] width 76 height 15
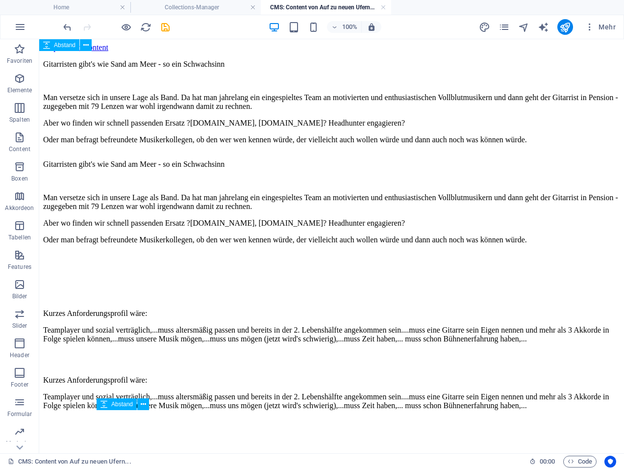
click at [161, 264] on div at bounding box center [331, 264] width 577 height 25
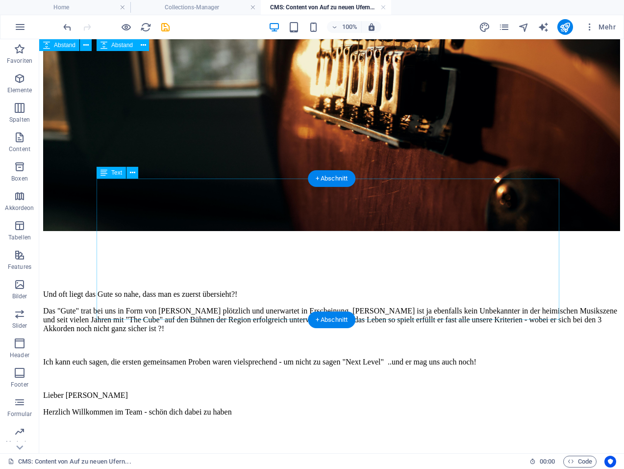
scroll to position [685, 0]
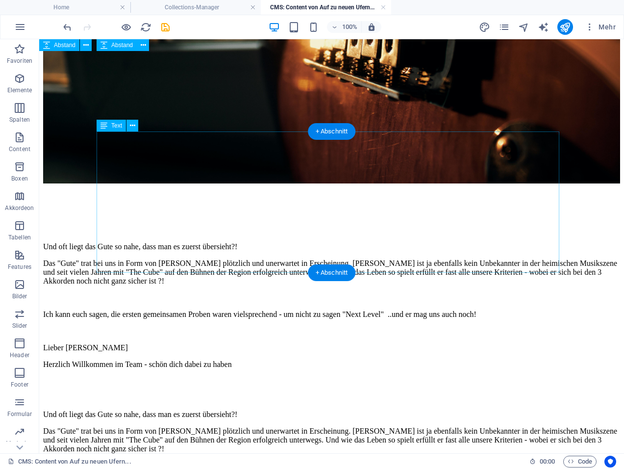
click at [137, 128] on button at bounding box center [133, 126] width 12 height 12
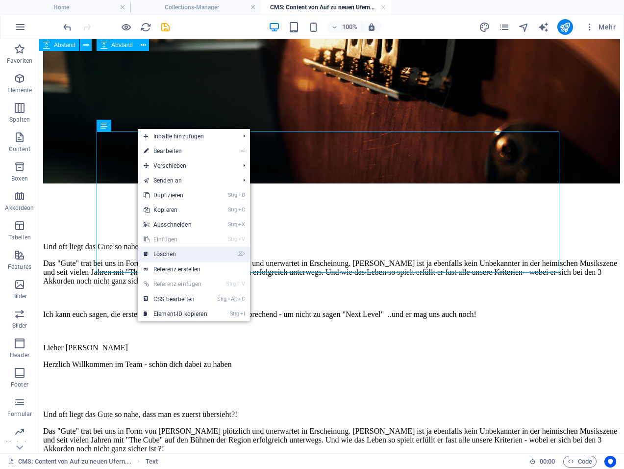
click at [162, 250] on link "⌦ Löschen" at bounding box center [176, 254] width 76 height 15
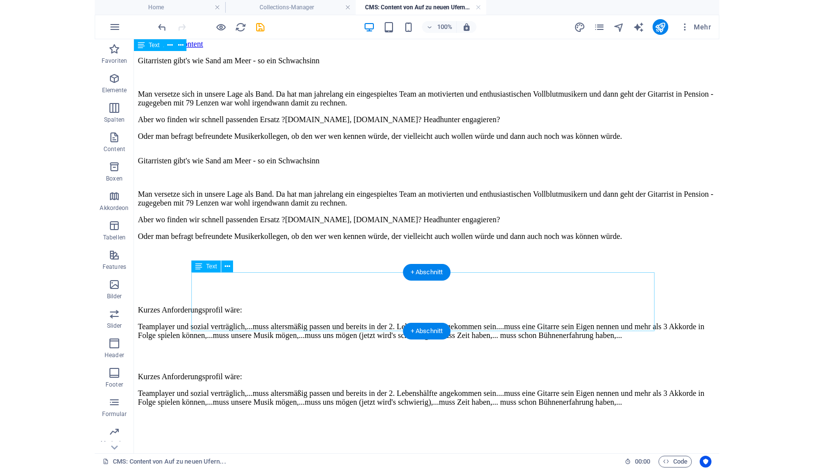
scroll to position [0, 0]
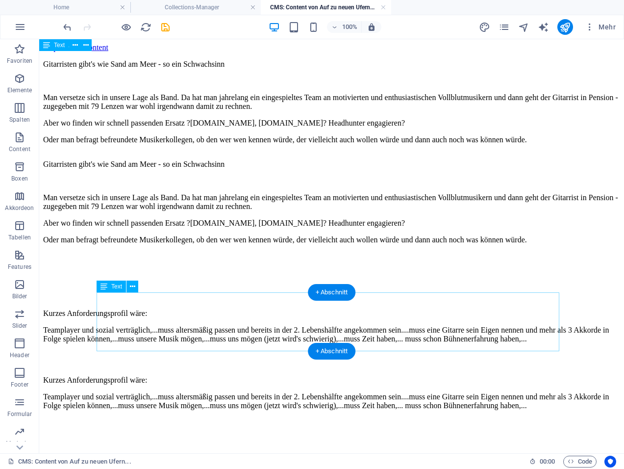
click at [162, 368] on div "Kurzes Anforderungsprofil wäre: Teamplayer und sozial verträglich,...muss alter…" at bounding box center [331, 401] width 577 height 67
click at [160, 369] on div "Kurzes Anforderungsprofil wäre: Teamplayer und sozial verträglich,...muss alter…" at bounding box center [331, 401] width 577 height 67
click at [131, 284] on icon at bounding box center [132, 287] width 5 height 10
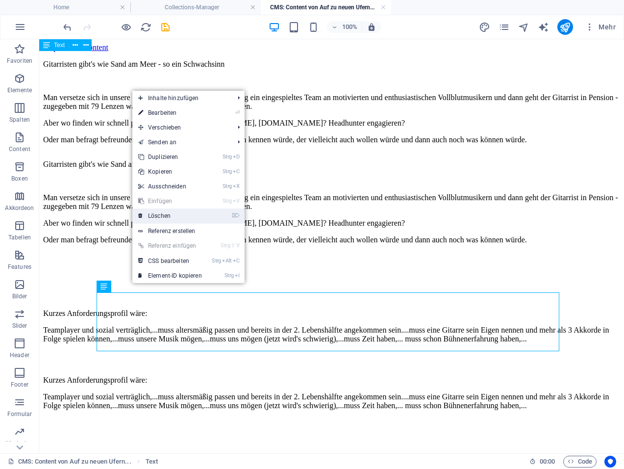
click at [164, 219] on link "⌦ Löschen" at bounding box center [170, 215] width 76 height 15
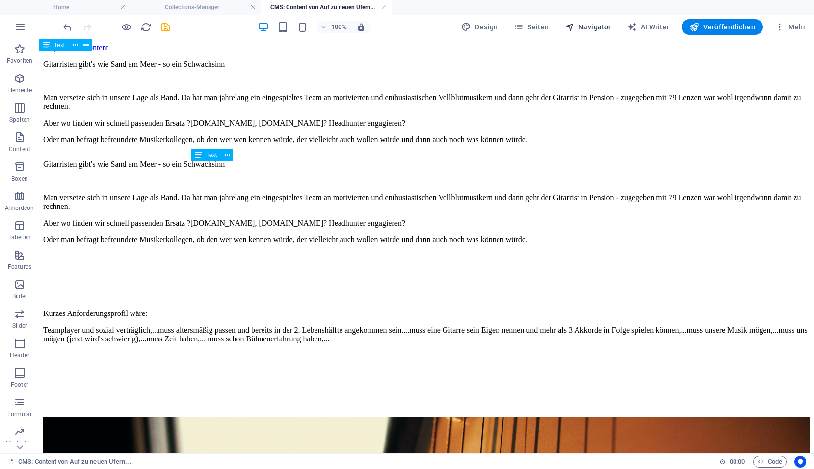
click at [588, 28] on span "Navigator" at bounding box center [588, 27] width 47 height 10
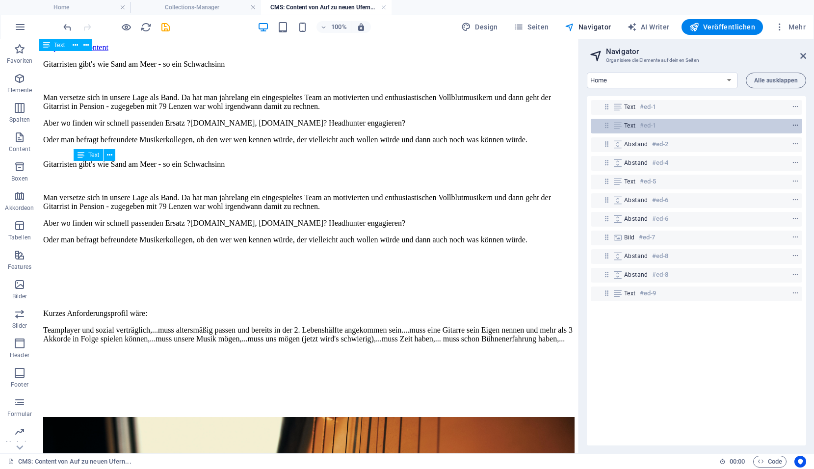
click at [795, 125] on icon "context-menu" at bounding box center [795, 125] width 7 height 7
click at [792, 126] on icon "context-menu" at bounding box center [795, 125] width 7 height 7
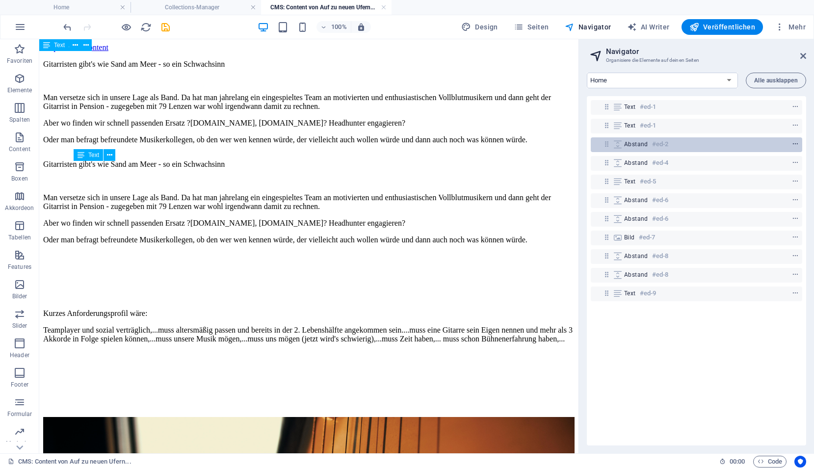
click at [792, 141] on icon "context-menu" at bounding box center [795, 144] width 7 height 7
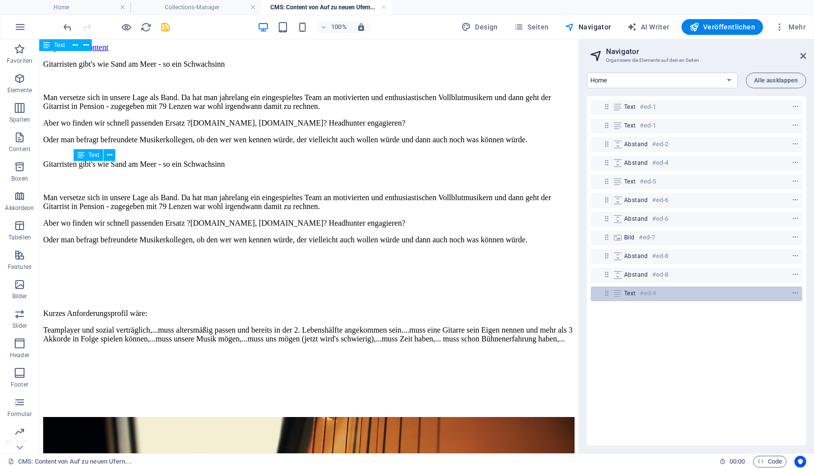
click at [690, 296] on div "Text #ed-9" at bounding box center [688, 293] width 129 height 12
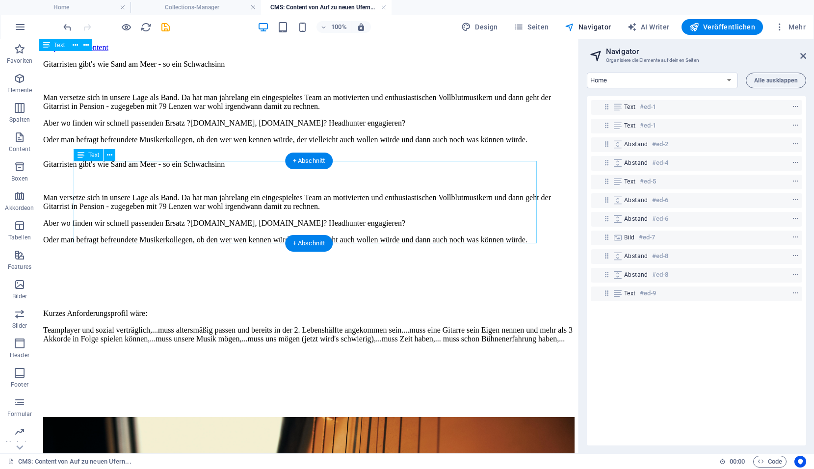
click at [250, 198] on div "Gitarristen gibt's wie Sand am Meer - so ein Schwachsinn Man versetze sich in u…" at bounding box center [308, 202] width 531 height 100
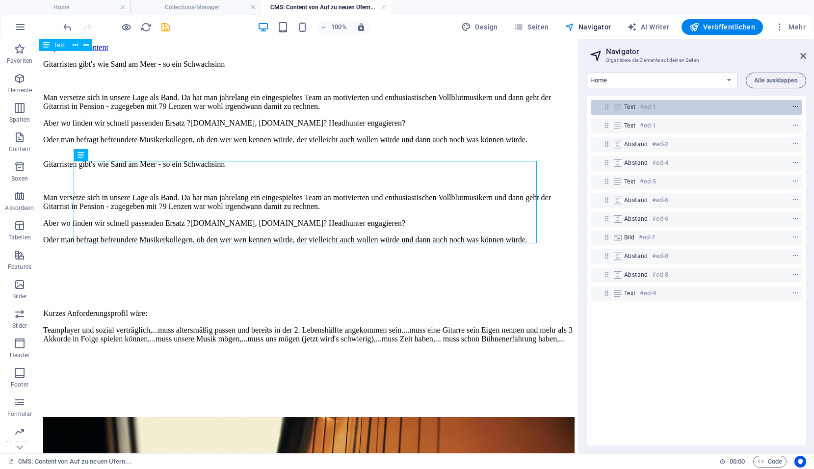
click at [788, 104] on div at bounding box center [777, 107] width 46 height 12
click at [793, 105] on icon "context-menu" at bounding box center [795, 106] width 7 height 7
click at [603, 108] on icon at bounding box center [606, 107] width 8 height 8
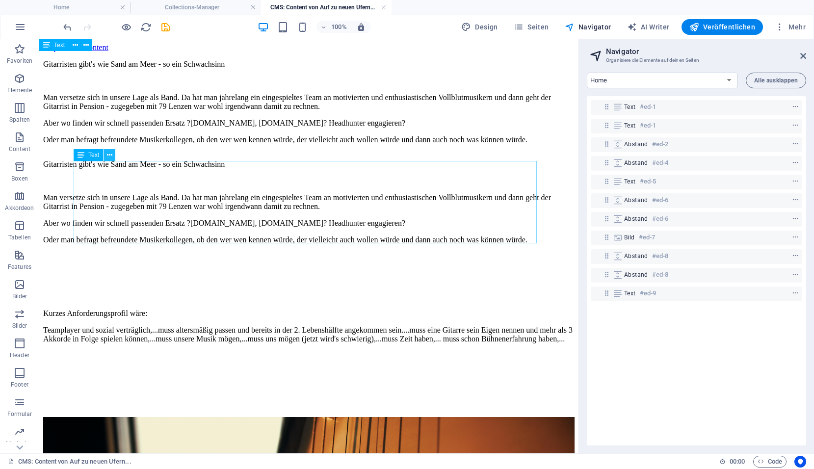
click at [111, 155] on icon at bounding box center [109, 155] width 5 height 10
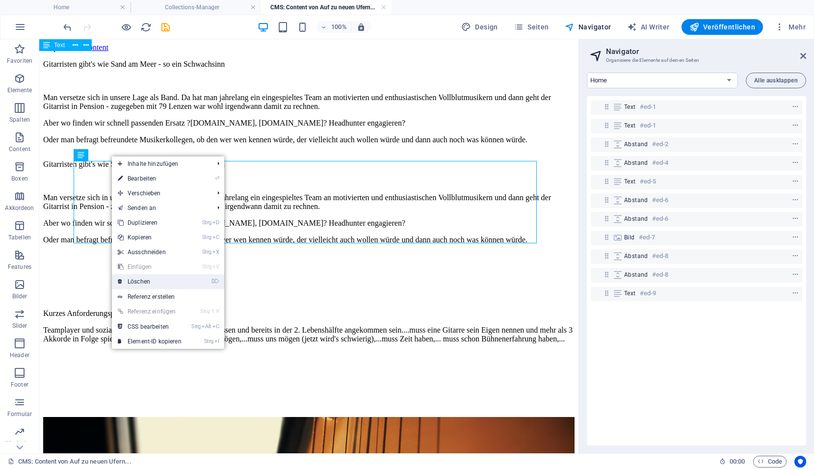
click at [137, 284] on link "⌦ Löschen" at bounding box center [150, 281] width 76 height 15
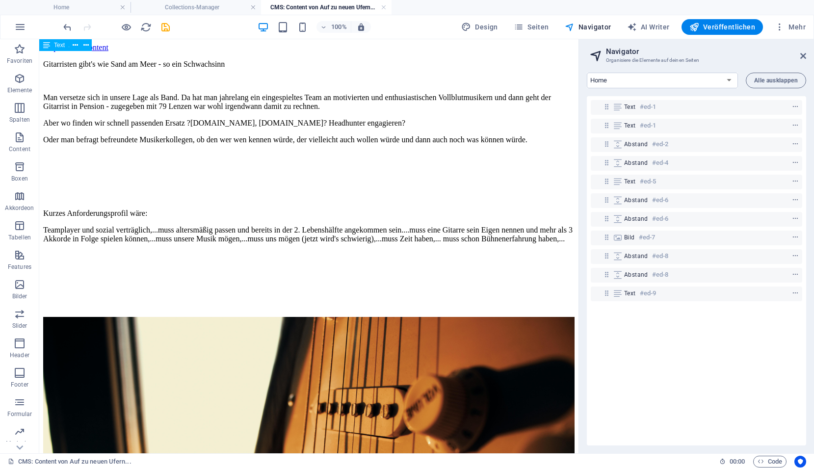
click at [143, 186] on div at bounding box center [308, 189] width 531 height 25
click at [156, 190] on div at bounding box center [308, 189] width 531 height 25
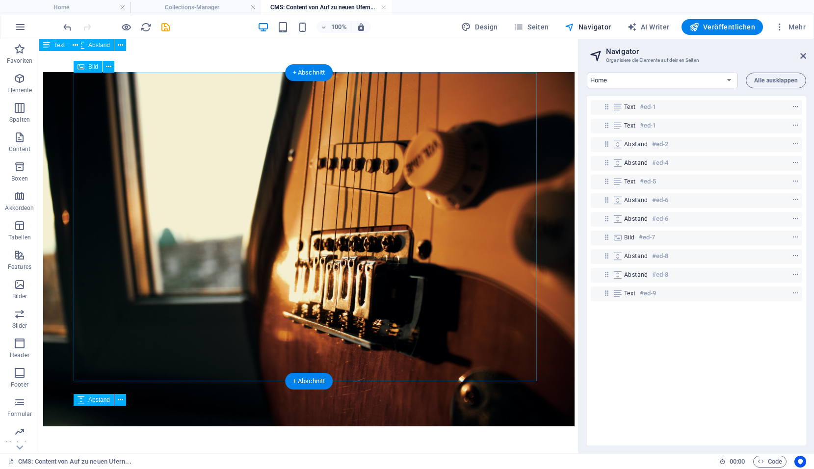
scroll to position [245, 0]
click at [191, 187] on figure at bounding box center [308, 250] width 531 height 356
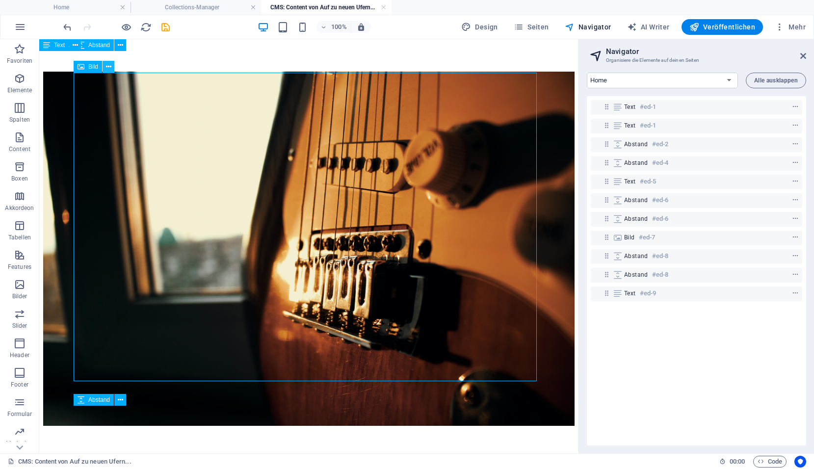
click at [110, 68] on icon at bounding box center [108, 67] width 5 height 10
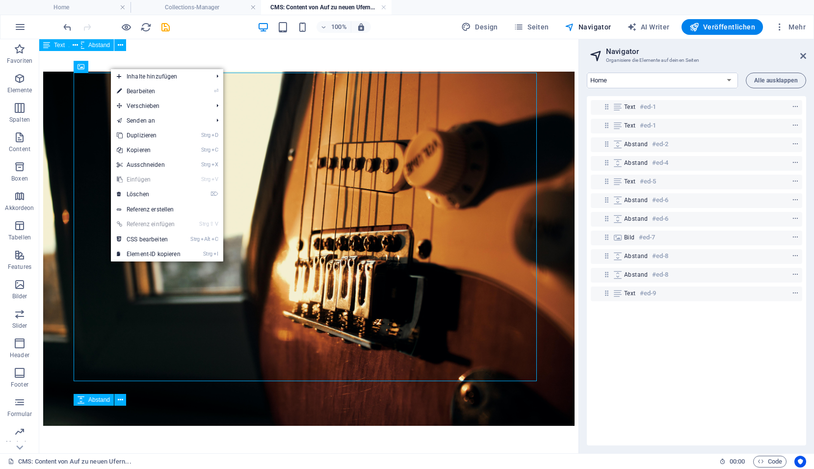
click at [133, 93] on link "⏎ Bearbeiten" at bounding box center [149, 91] width 76 height 15
select select "%"
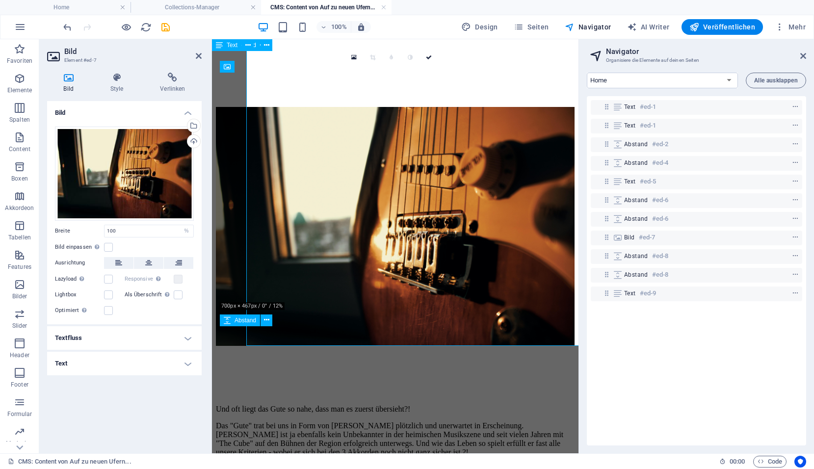
scroll to position [281, 0]
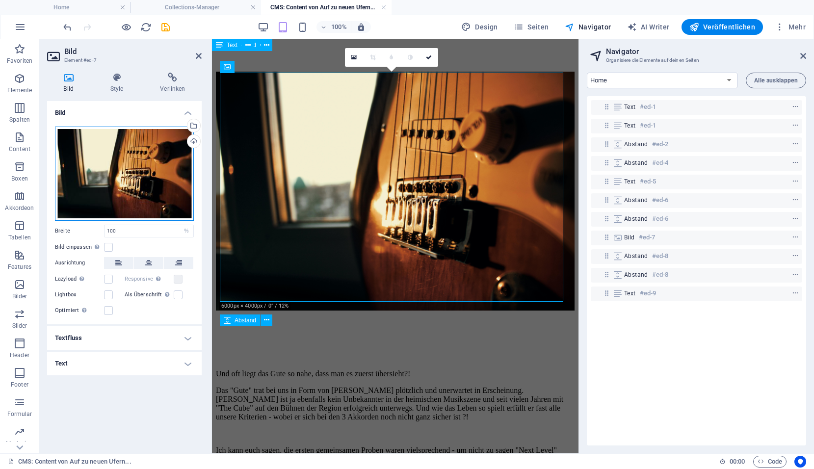
click at [101, 175] on div "Ziehe Dateien zum Hochladen hierher oder klicke hier, um aus Dateien oder koste…" at bounding box center [124, 174] width 139 height 94
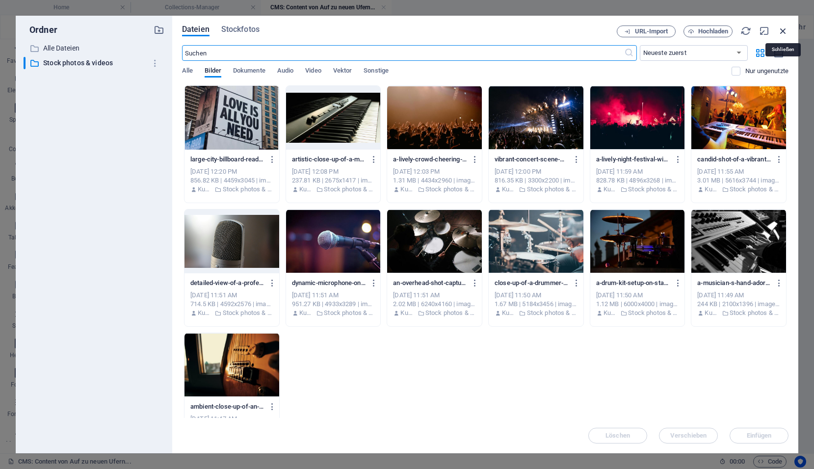
click at [780, 31] on icon "button" at bounding box center [782, 31] width 11 height 11
select select "image"
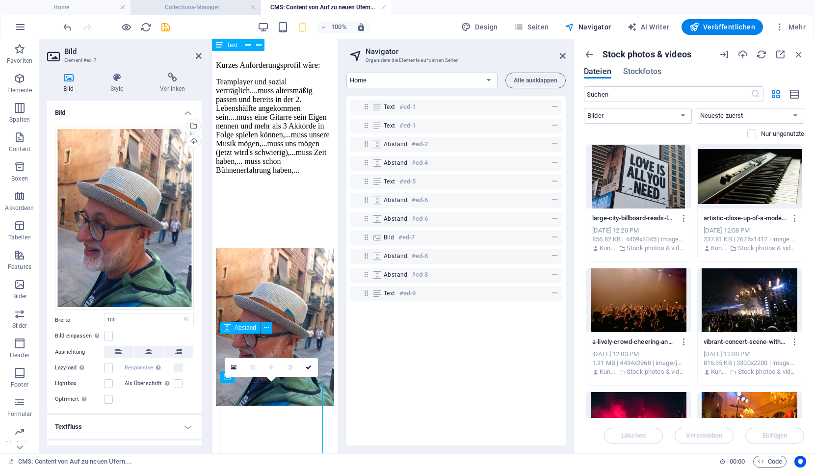
click at [177, 8] on h4 "Collections-Manager" at bounding box center [195, 7] width 130 height 11
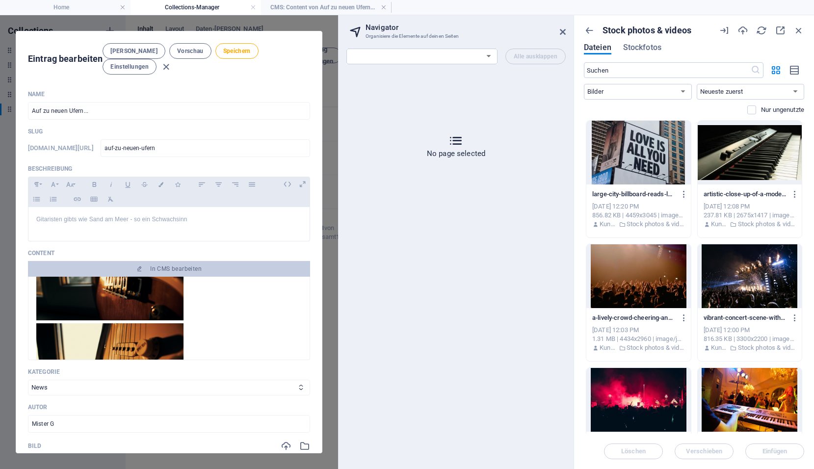
scroll to position [0, 0]
click at [223, 51] on span "Speichern" at bounding box center [236, 51] width 27 height 8
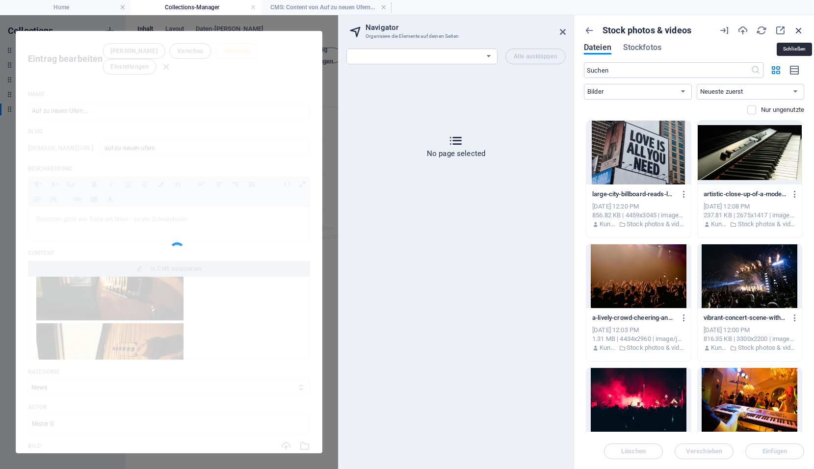
click at [797, 31] on icon "button" at bounding box center [798, 30] width 11 height 11
click at [327, 5] on h4 "CMS: Content von Auf zu neuen Ufern..." at bounding box center [326, 7] width 130 height 11
select select "17806644-de"
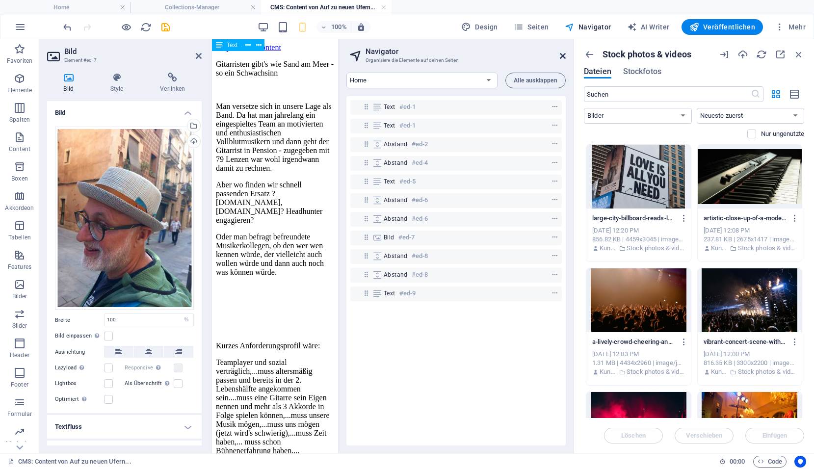
click at [563, 57] on icon at bounding box center [563, 56] width 6 height 8
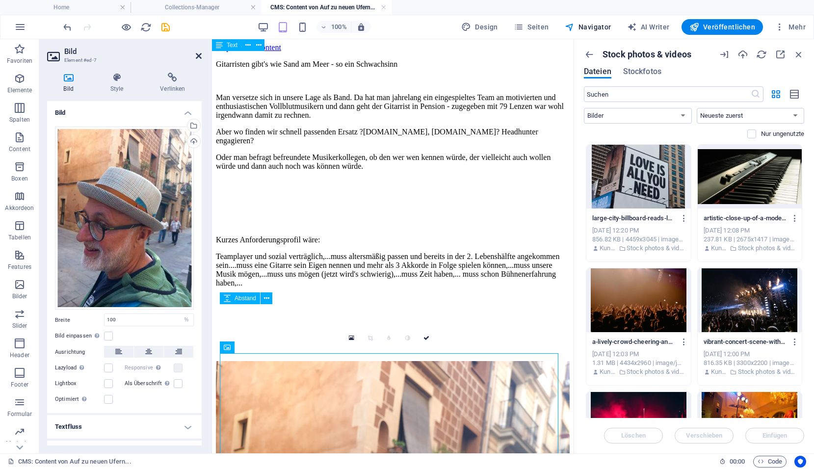
click at [197, 54] on icon at bounding box center [199, 56] width 6 height 8
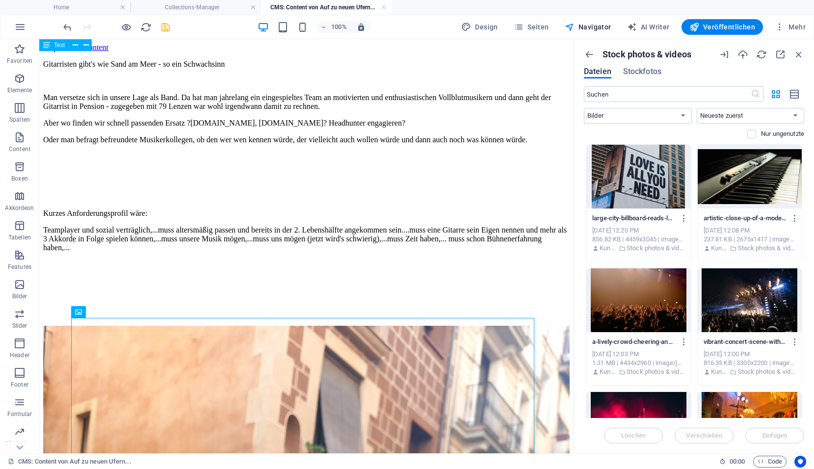
click at [168, 29] on icon "save" at bounding box center [165, 27] width 11 height 11
click at [166, 27] on icon "save" at bounding box center [165, 27] width 11 height 11
click at [205, 10] on h4 "Collections-Manager" at bounding box center [195, 7] width 130 height 11
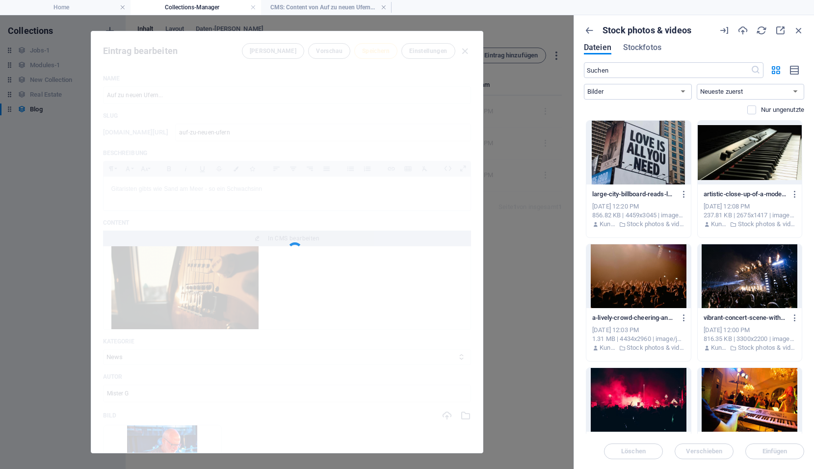
click at [206, 6] on h4 "Collections-Manager" at bounding box center [195, 7] width 130 height 11
click at [100, 6] on h4 "Home" at bounding box center [65, 7] width 130 height 11
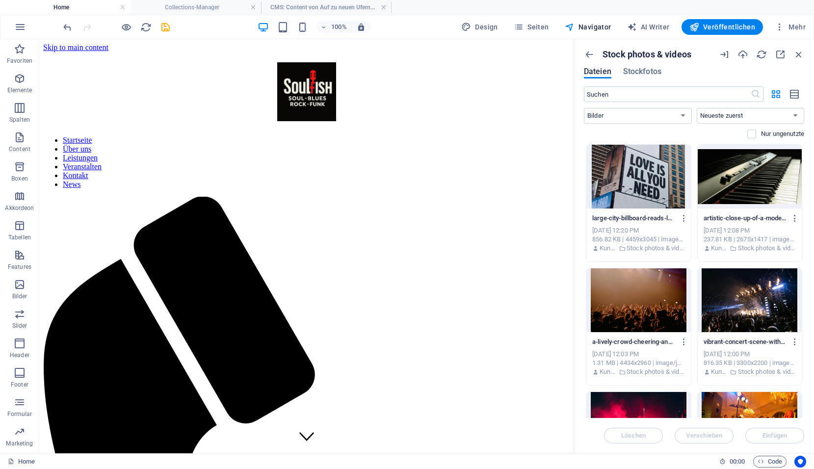
scroll to position [2207, 0]
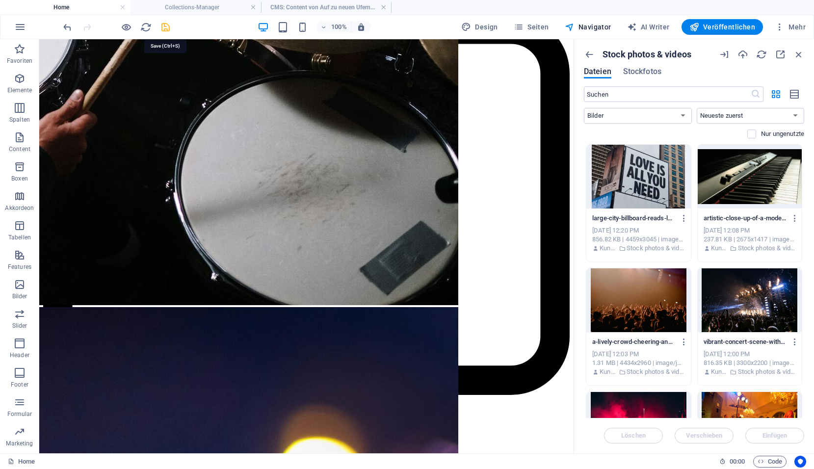
click at [167, 27] on icon "save" at bounding box center [165, 27] width 11 height 11
click at [166, 28] on icon "save" at bounding box center [165, 27] width 11 height 11
click at [150, 30] on icon "reload" at bounding box center [145, 27] width 11 height 11
click at [148, 27] on icon "reload" at bounding box center [145, 27] width 11 height 11
click at [170, 9] on h4 "Collections-Manager" at bounding box center [195, 7] width 130 height 11
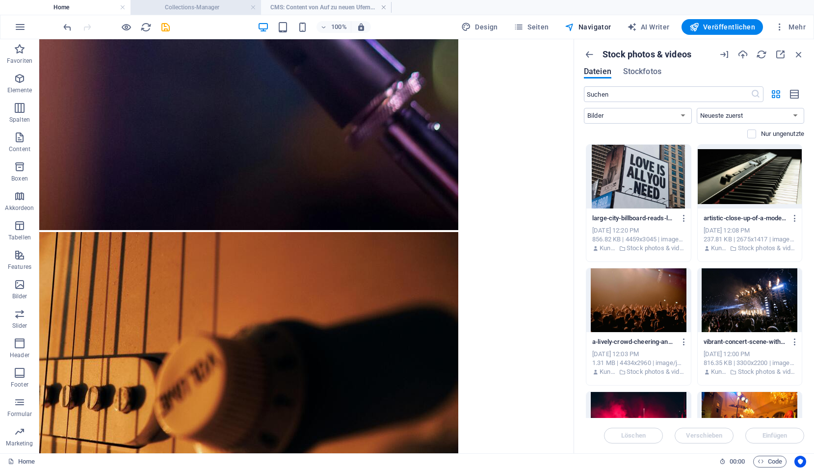
scroll to position [0, 0]
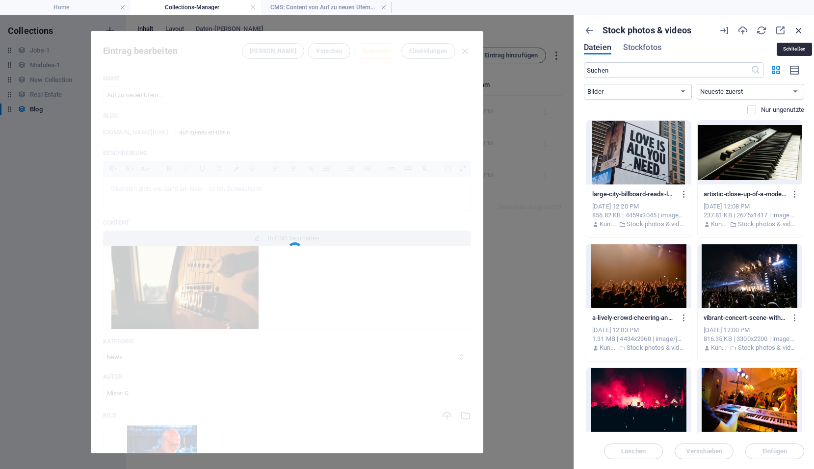
click at [798, 28] on icon "button" at bounding box center [798, 30] width 11 height 11
click at [460, 56] on div at bounding box center [286, 241] width 391 height 421
click at [797, 30] on icon "button" at bounding box center [798, 30] width 11 height 11
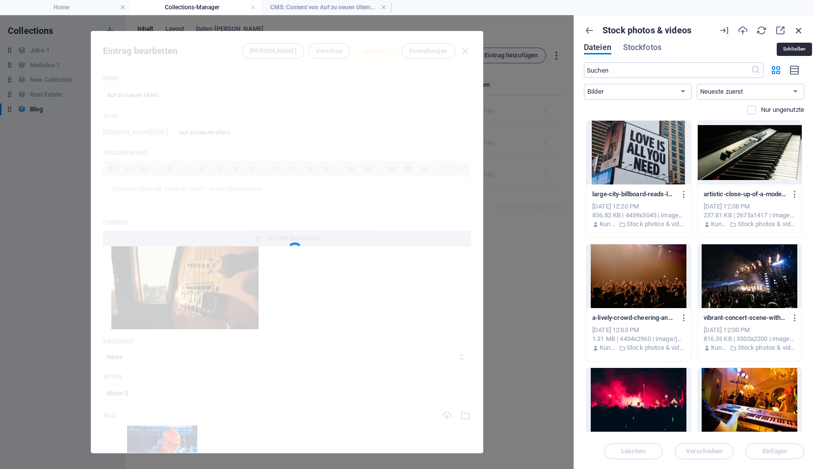
click at [798, 30] on icon "button" at bounding box center [798, 30] width 11 height 11
click at [798, 31] on icon "button" at bounding box center [798, 30] width 11 height 11
click at [334, 8] on h4 "CMS: Content von Auf zu neuen Ufern..." at bounding box center [326, 7] width 130 height 11
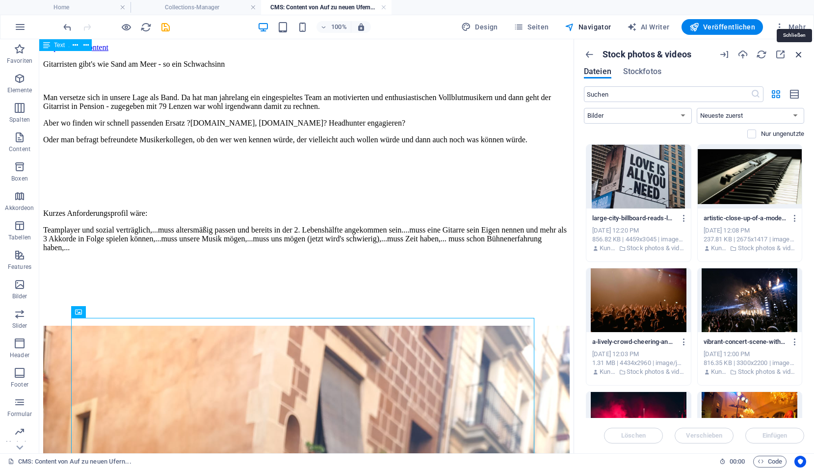
click at [797, 56] on icon "button" at bounding box center [798, 54] width 11 height 11
click at [798, 53] on icon "button" at bounding box center [798, 54] width 11 height 11
click at [137, 28] on div at bounding box center [116, 27] width 110 height 16
click at [144, 27] on icon "reload" at bounding box center [145, 27] width 11 height 11
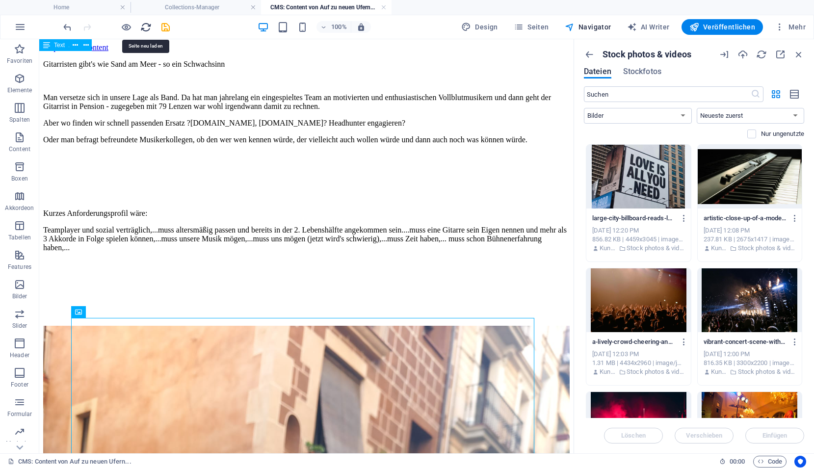
click at [144, 27] on icon "reload" at bounding box center [145, 27] width 11 height 11
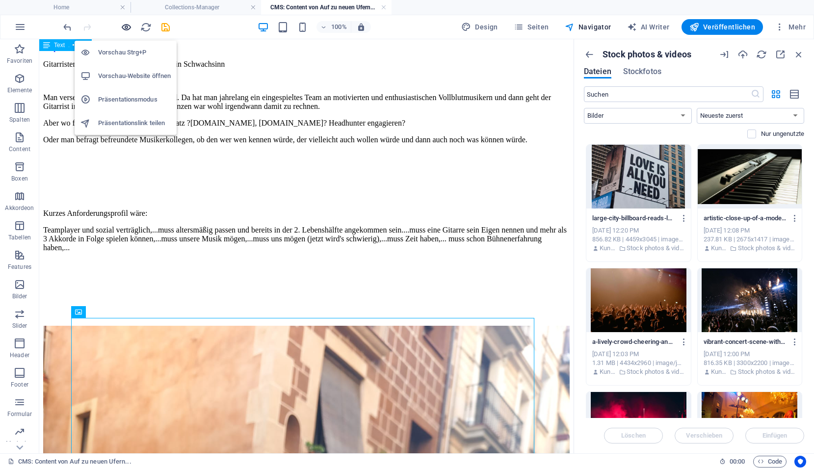
click at [126, 29] on icon "button" at bounding box center [126, 27] width 11 height 11
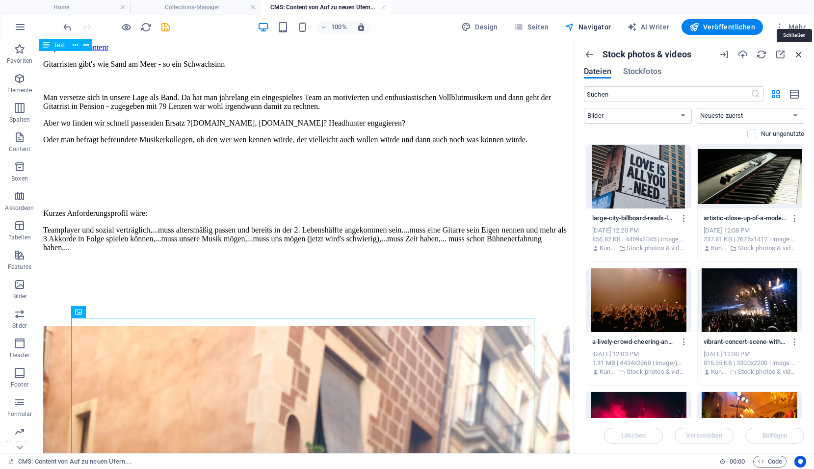
click at [799, 51] on icon "button" at bounding box center [798, 54] width 11 height 11
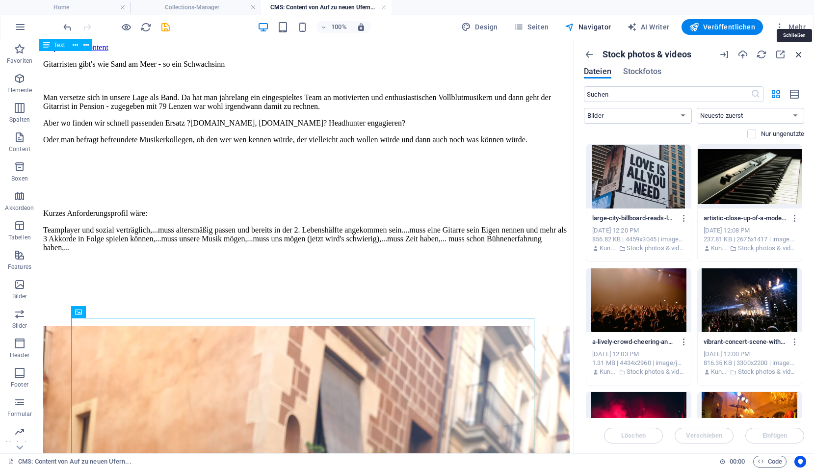
click at [799, 51] on icon "button" at bounding box center [798, 54] width 11 height 11
click at [223, 5] on h4 "Collections-Manager" at bounding box center [195, 7] width 130 height 11
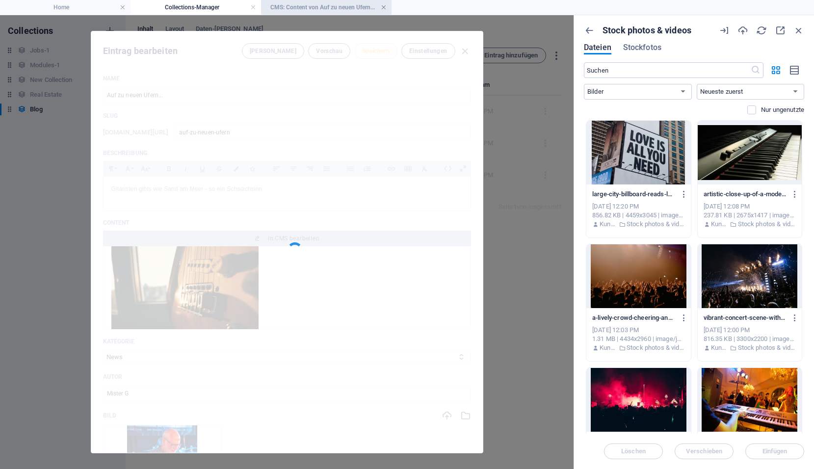
click at [251, 6] on link at bounding box center [253, 7] width 6 height 9
select select "all"
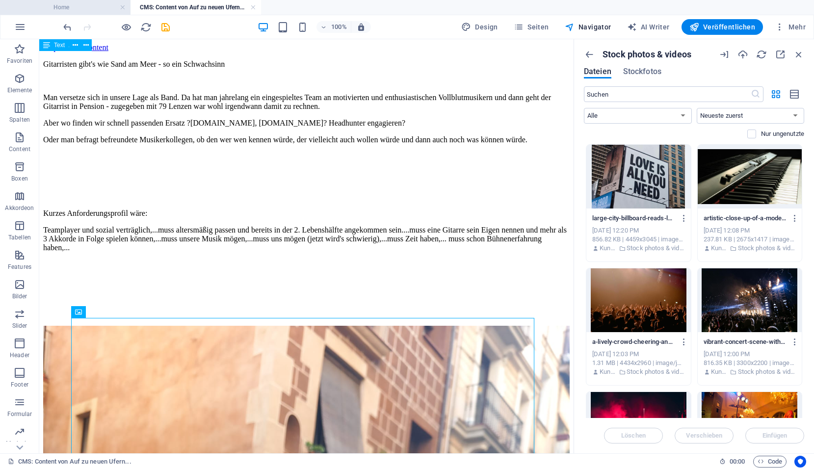
click at [74, 9] on h4 "Home" at bounding box center [65, 7] width 130 height 11
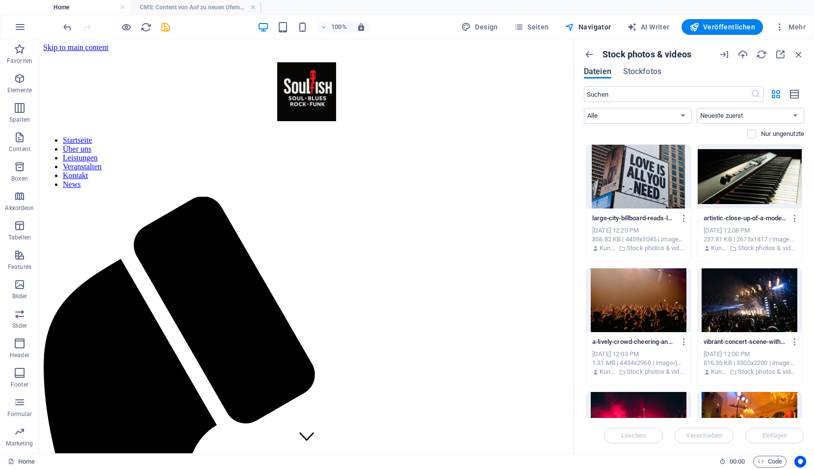
scroll to position [2207, 0]
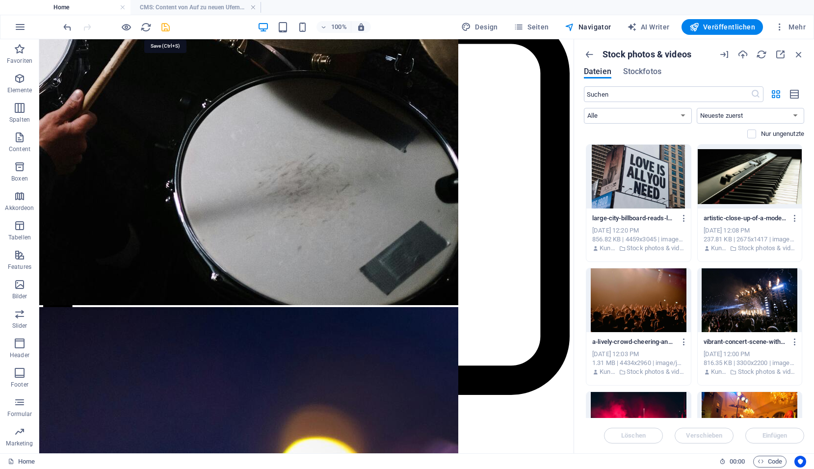
click at [165, 27] on icon "save" at bounding box center [165, 27] width 11 height 11
click at [164, 27] on icon "save" at bounding box center [165, 27] width 11 height 11
click at [165, 27] on icon "save" at bounding box center [165, 27] width 11 height 11
click at [146, 27] on icon "reload" at bounding box center [145, 27] width 11 height 11
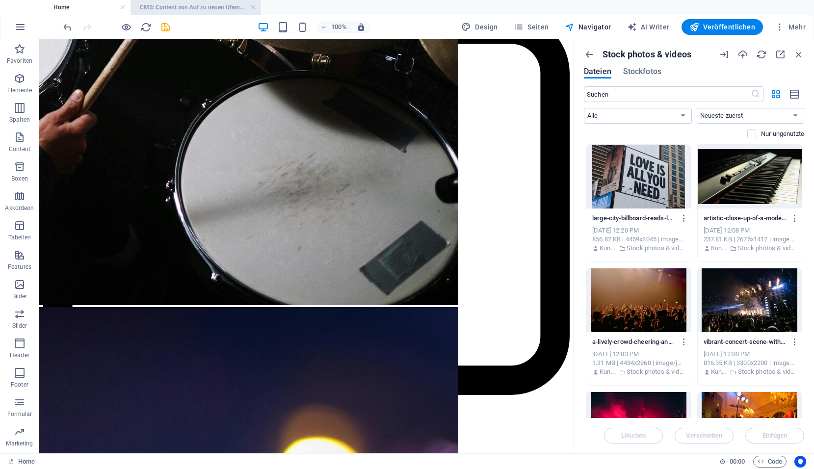
click at [174, 9] on h4 "CMS: Content von Auf zu neuen Ufern..." at bounding box center [195, 7] width 130 height 11
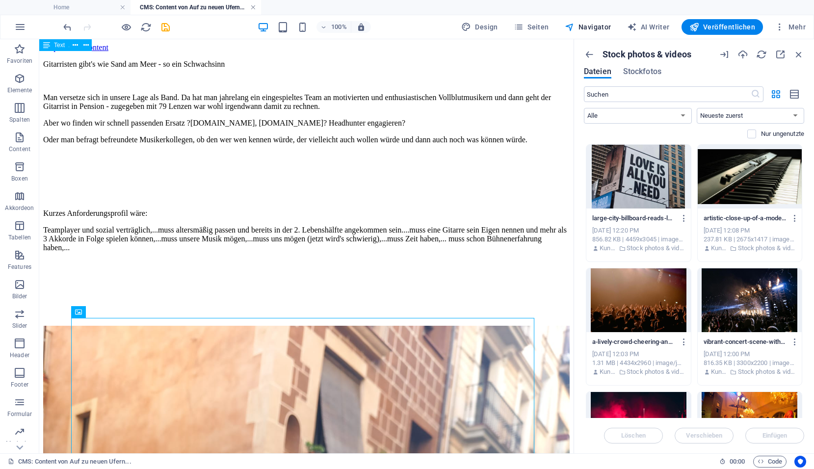
click at [253, 7] on link at bounding box center [253, 7] width 6 height 9
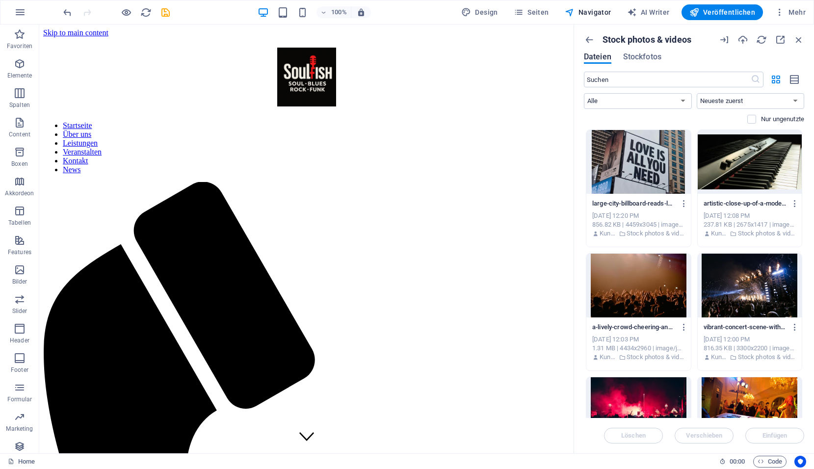
scroll to position [2207, 0]
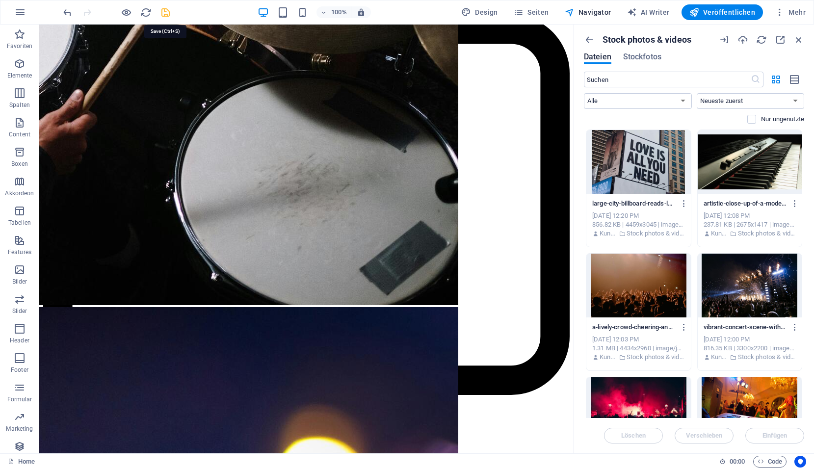
click at [167, 14] on icon "save" at bounding box center [165, 12] width 11 height 11
click at [167, 13] on icon "save" at bounding box center [165, 12] width 11 height 11
click at [149, 14] on icon "reload" at bounding box center [145, 12] width 11 height 11
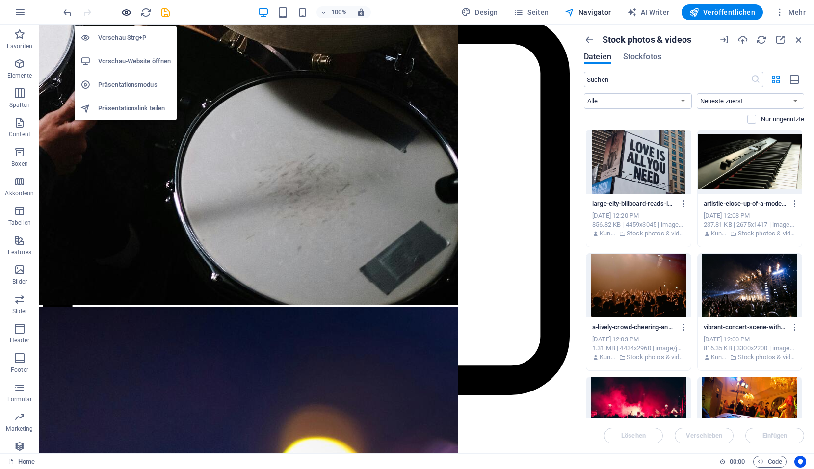
click at [121, 12] on icon "button" at bounding box center [126, 12] width 11 height 11
click at [123, 38] on h6 "Vorschau Strg+P" at bounding box center [134, 38] width 73 height 12
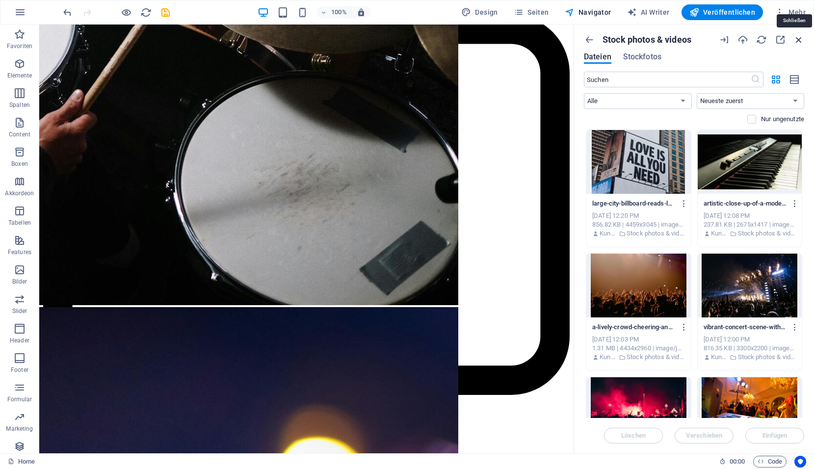
click at [799, 38] on icon "button" at bounding box center [798, 39] width 11 height 11
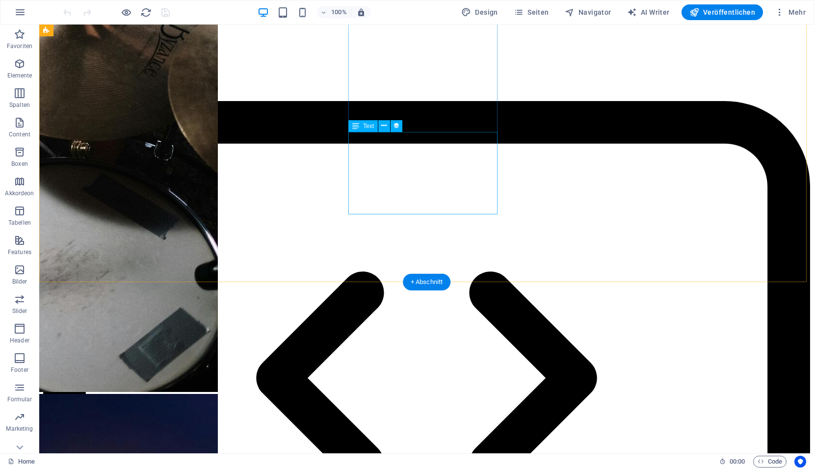
scroll to position [2452, 0]
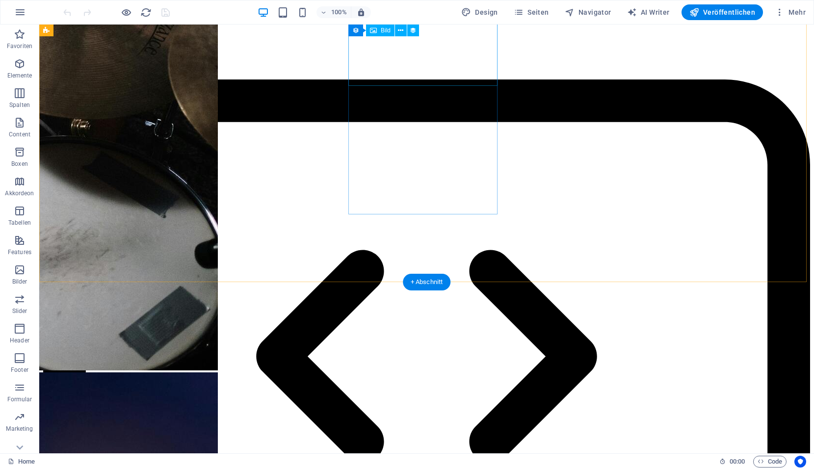
click at [400, 34] on icon at bounding box center [400, 31] width 5 height 10
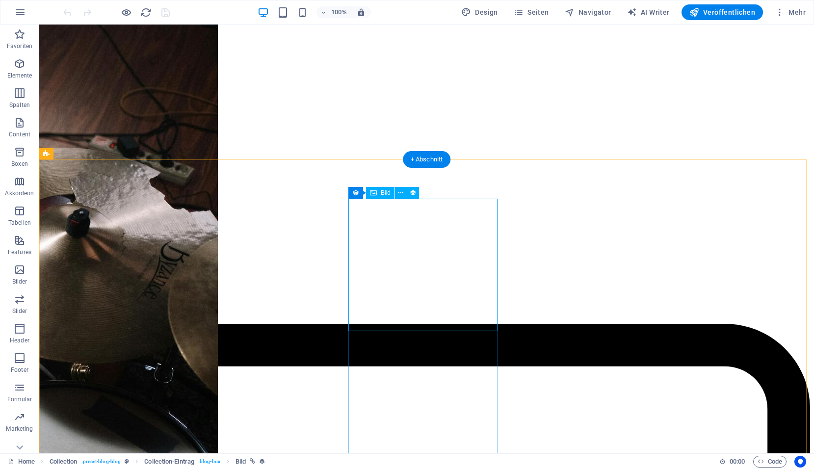
scroll to position [2207, 0]
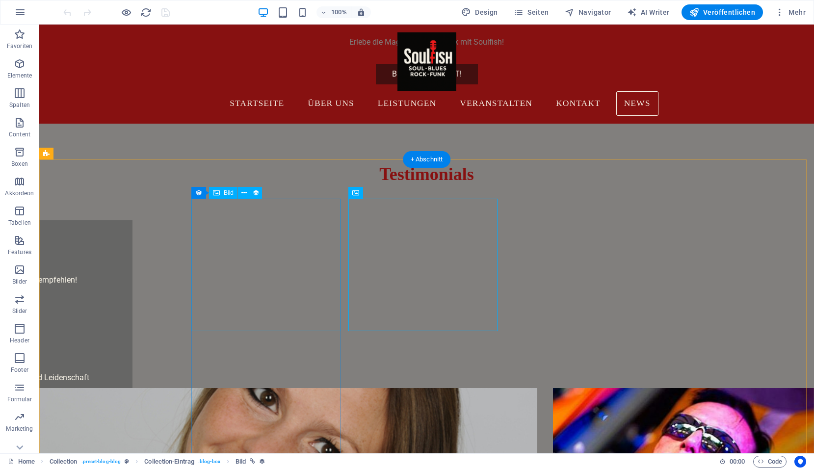
select select "px"
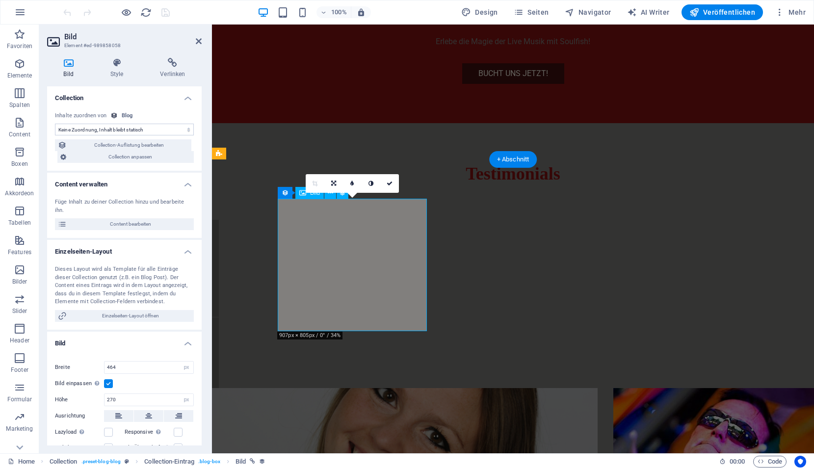
scroll to position [2078, 0]
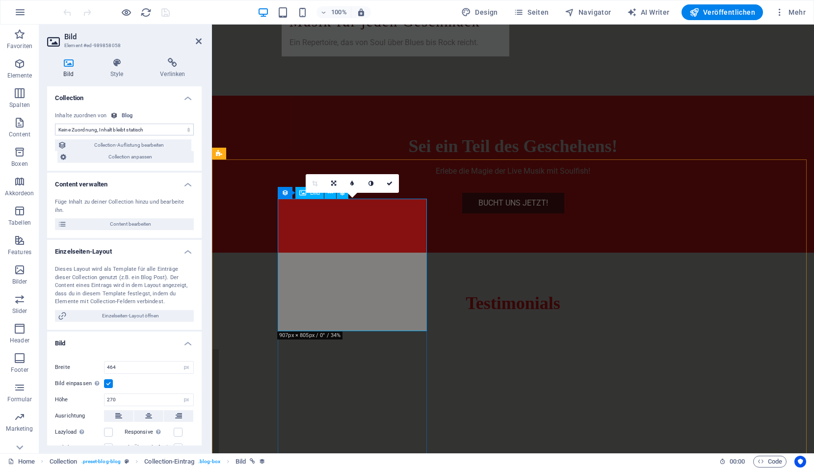
select select "image"
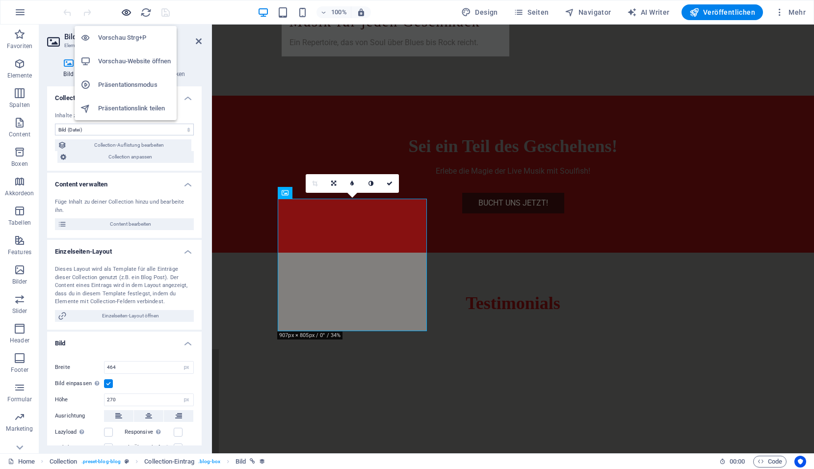
click at [127, 15] on icon "button" at bounding box center [126, 12] width 11 height 11
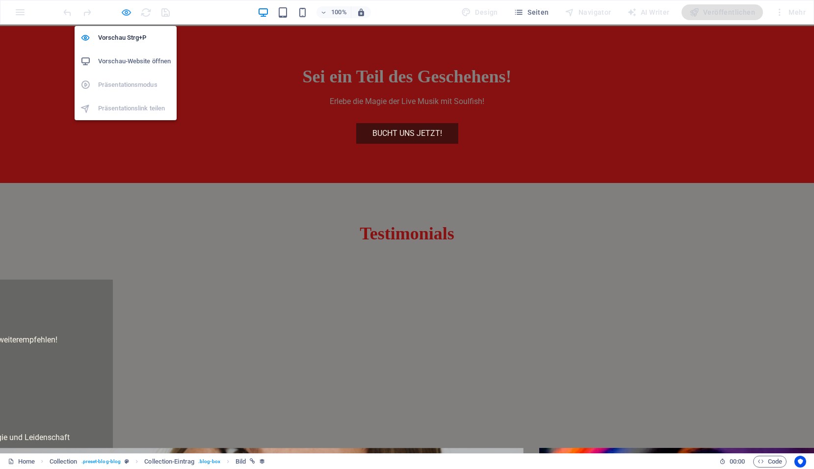
scroll to position [2236, 0]
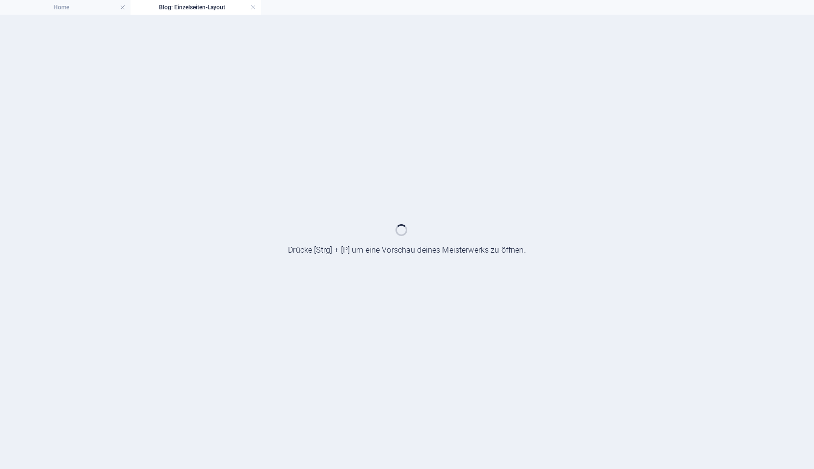
scroll to position [0, 0]
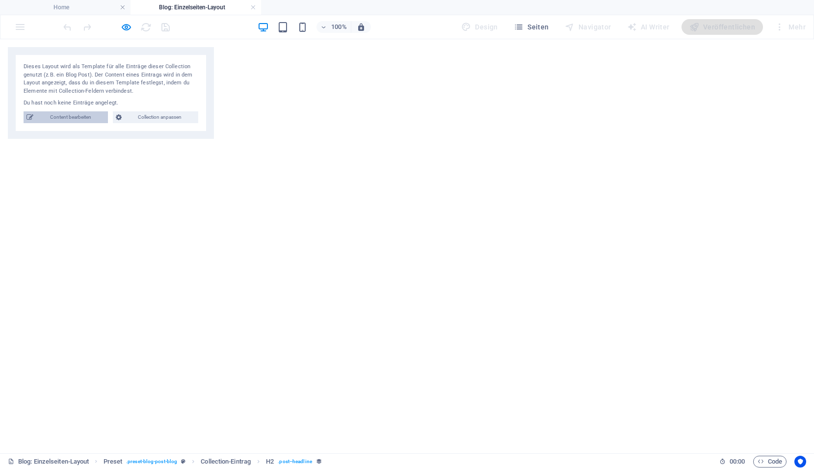
click at [86, 113] on span "Content bearbeiten" at bounding box center [70, 117] width 69 height 12
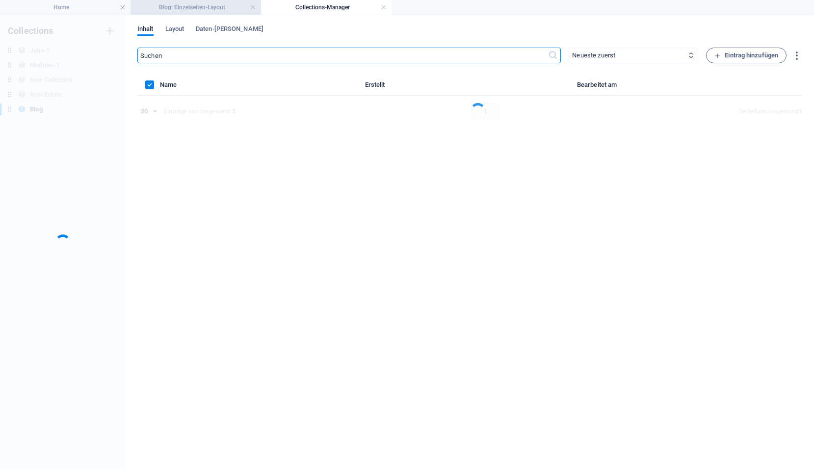
click at [177, 7] on h4 "Blog: Einzelseiten-Layout" at bounding box center [195, 7] width 130 height 11
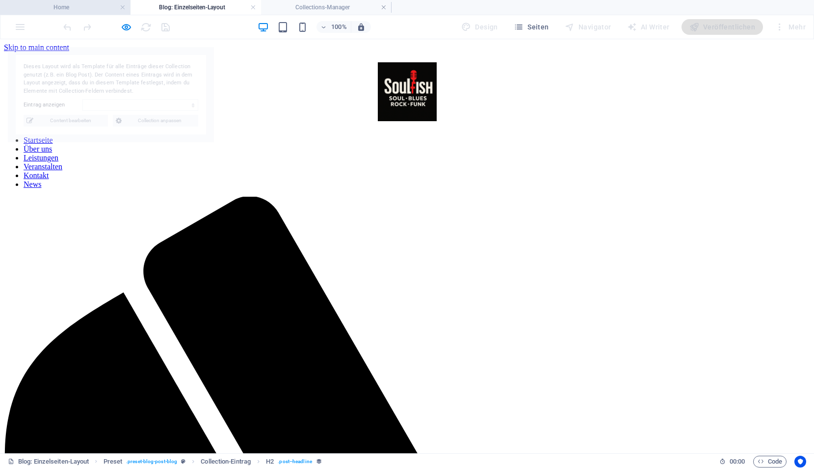
click at [69, 7] on h4 "Home" at bounding box center [65, 7] width 130 height 11
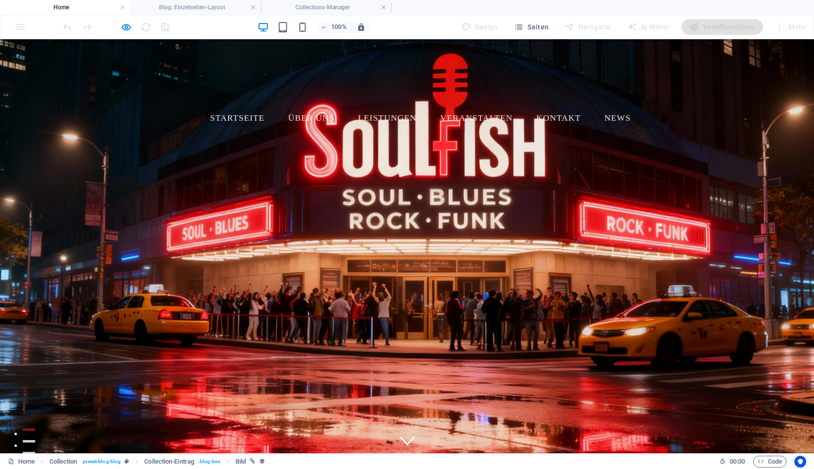
scroll to position [2308, 0]
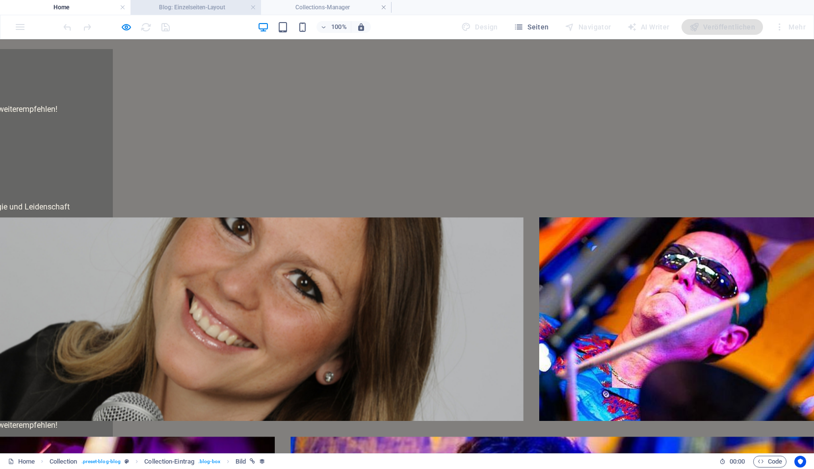
click at [177, 3] on h4 "Blog: Einzelseiten-Layout" at bounding box center [195, 7] width 130 height 11
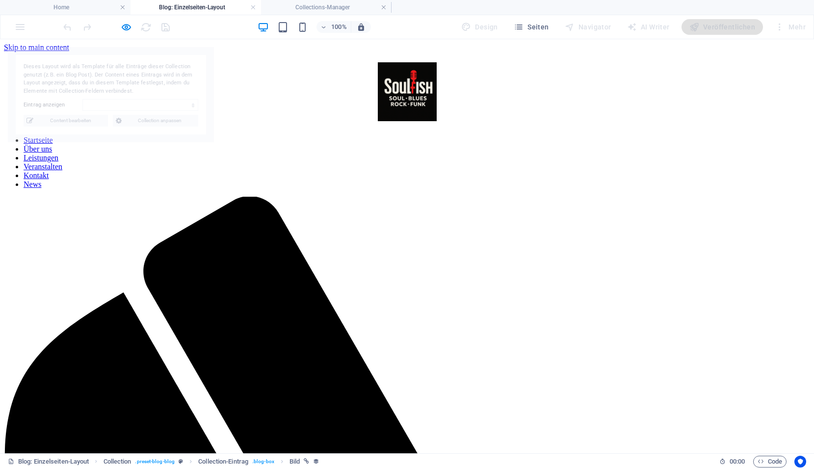
scroll to position [0, 0]
select select "68da66da104a2be21e0535b6"
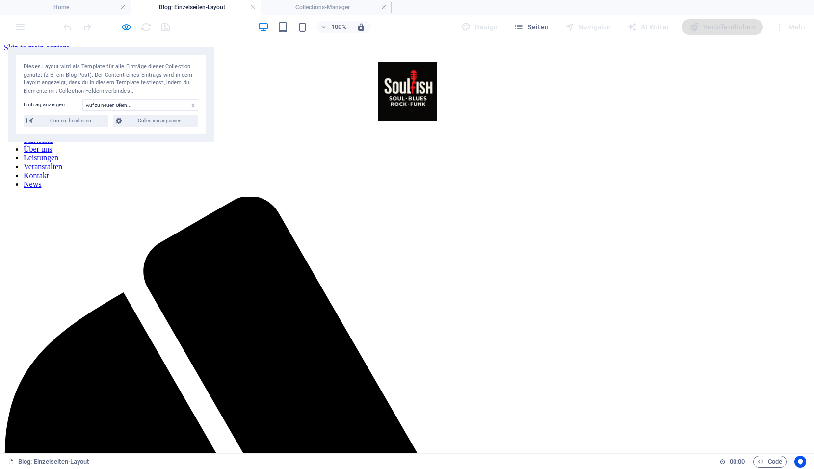
click at [51, 120] on span "Content bearbeiten" at bounding box center [70, 121] width 69 height 12
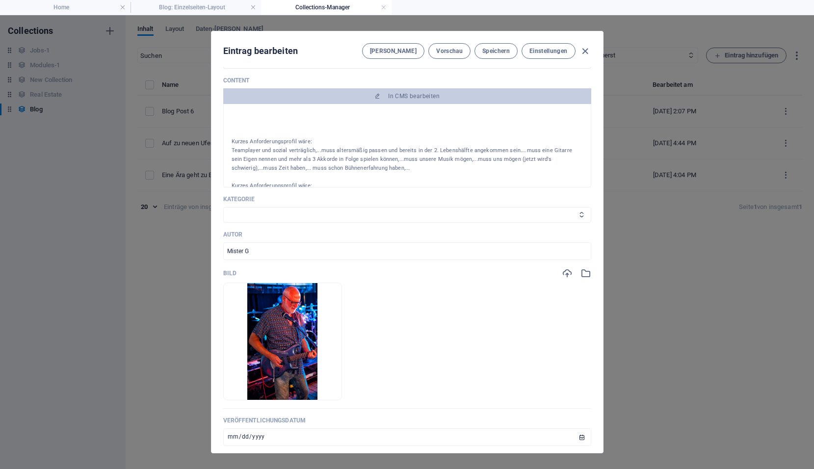
scroll to position [147, 0]
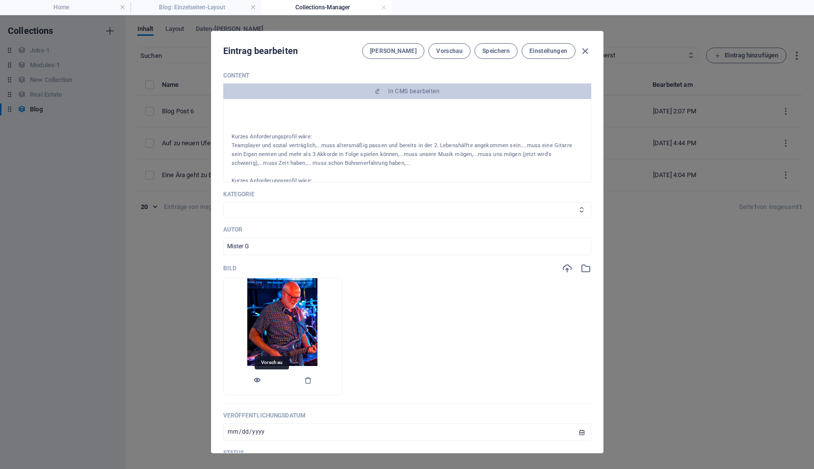
click at [261, 381] on icon "button" at bounding box center [257, 380] width 8 height 8
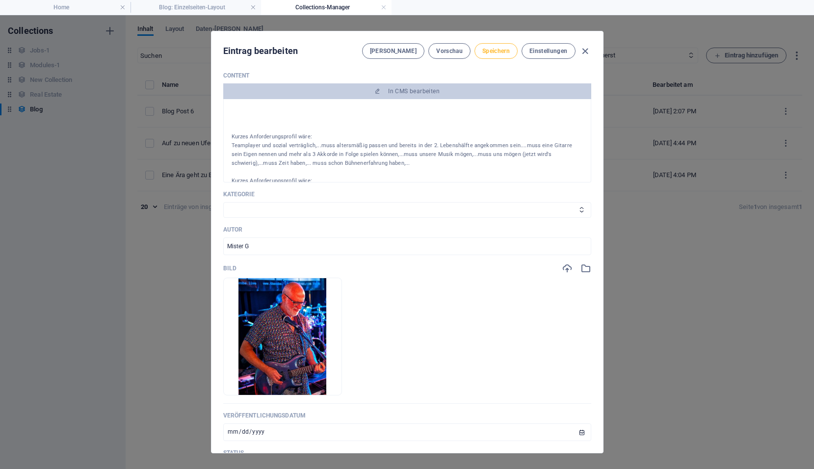
click at [488, 48] on span "Speichern" at bounding box center [495, 51] width 27 height 8
click at [493, 51] on span "Speichern" at bounding box center [495, 51] width 27 height 8
click at [584, 51] on icon "button" at bounding box center [584, 51] width 11 height 11
type input "auf-zu-neuen-ufern"
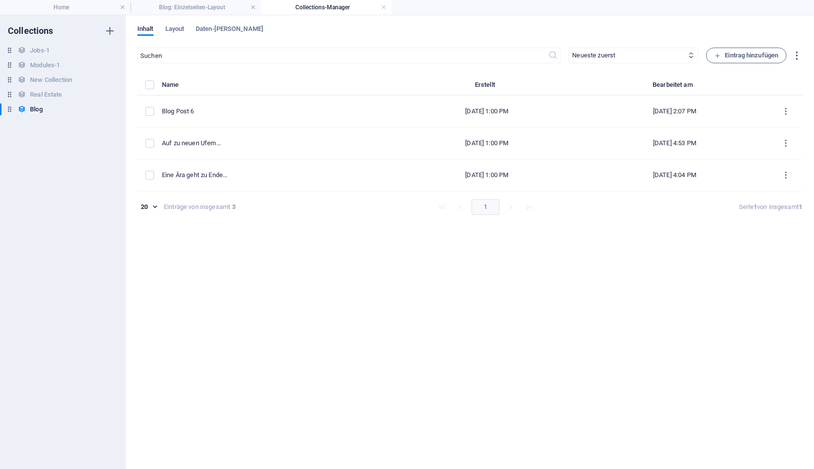
scroll to position [0, 0]
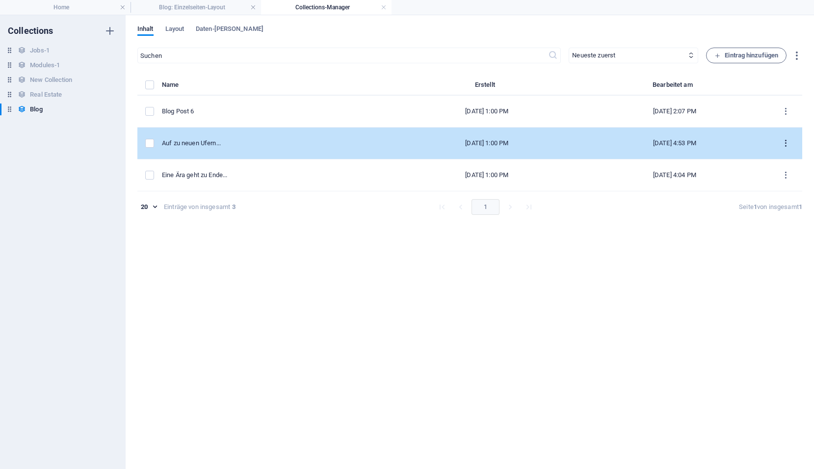
click at [790, 141] on button "items list" at bounding box center [785, 143] width 17 height 16
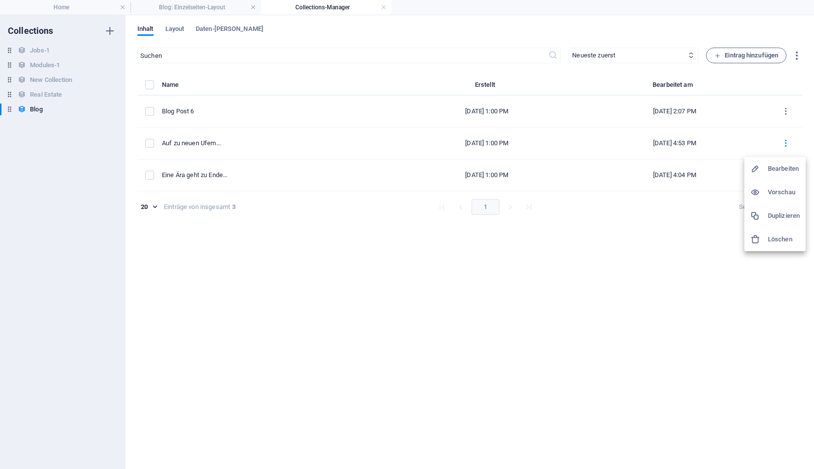
click at [776, 169] on h6 "Bearbeiten" at bounding box center [784, 169] width 32 height 12
select select
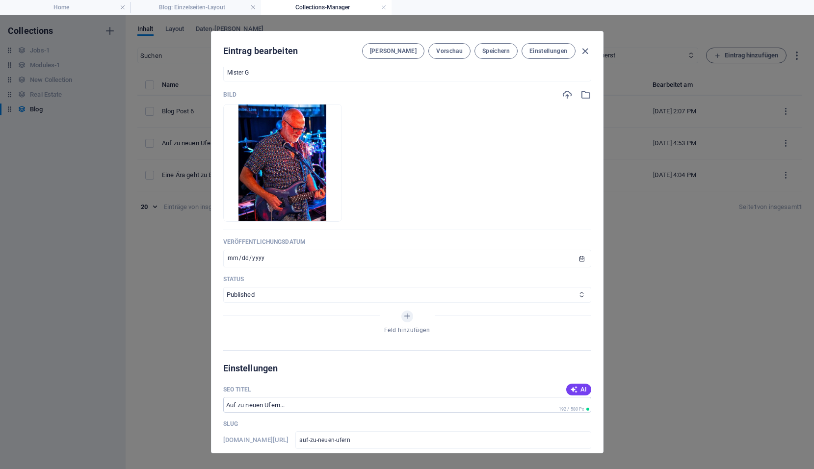
scroll to position [343, 0]
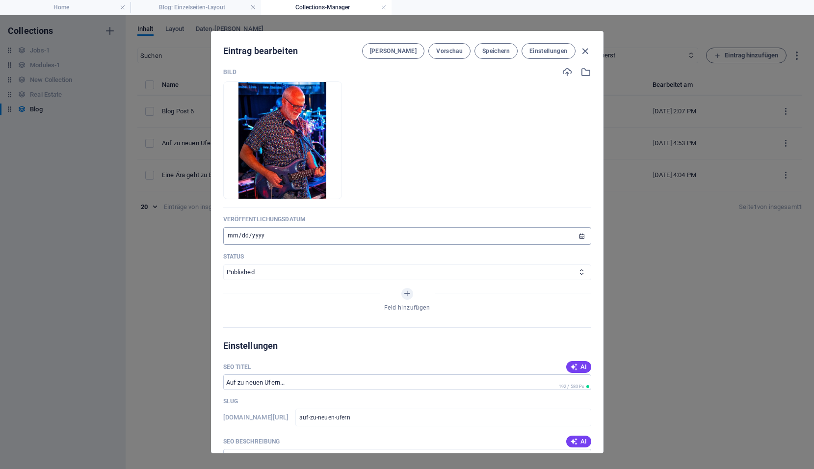
click at [232, 236] on input "[DATE]" at bounding box center [407, 236] width 368 height 18
type input "2025-10-28"
type input "2025-08-28"
type input "2025-09-28"
click at [507, 56] on button "Speichern" at bounding box center [495, 51] width 43 height 16
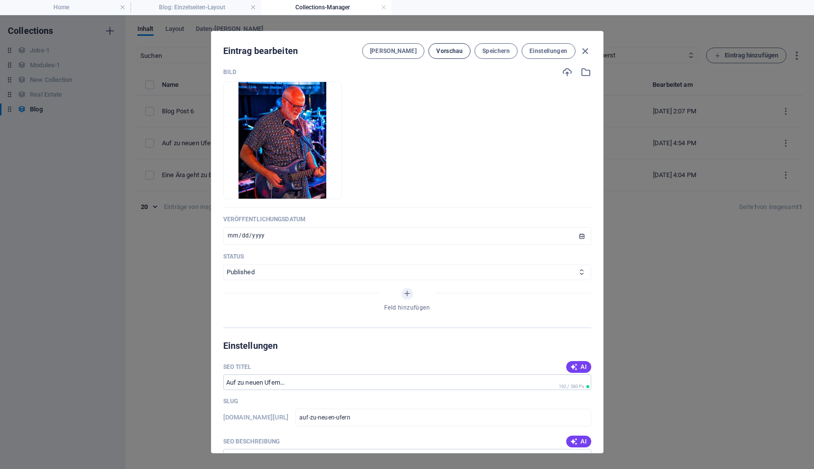
click at [451, 56] on button "Vorschau" at bounding box center [449, 51] width 42 height 16
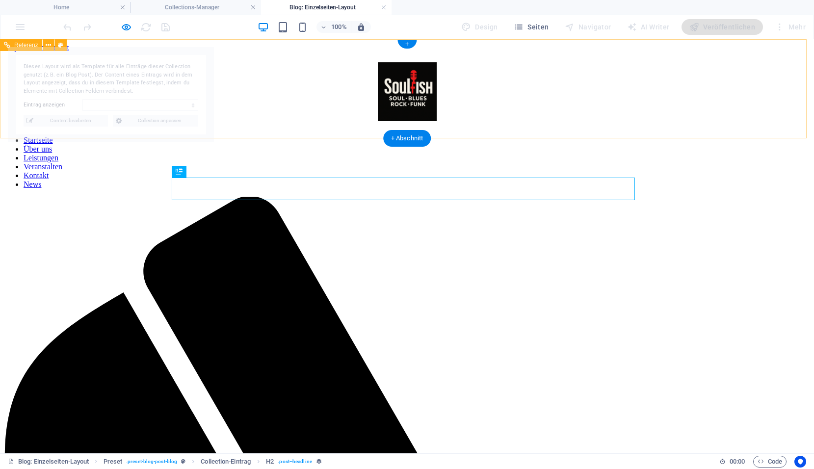
scroll to position [0, 0]
select select "68da66da104a2be21e0535b6"
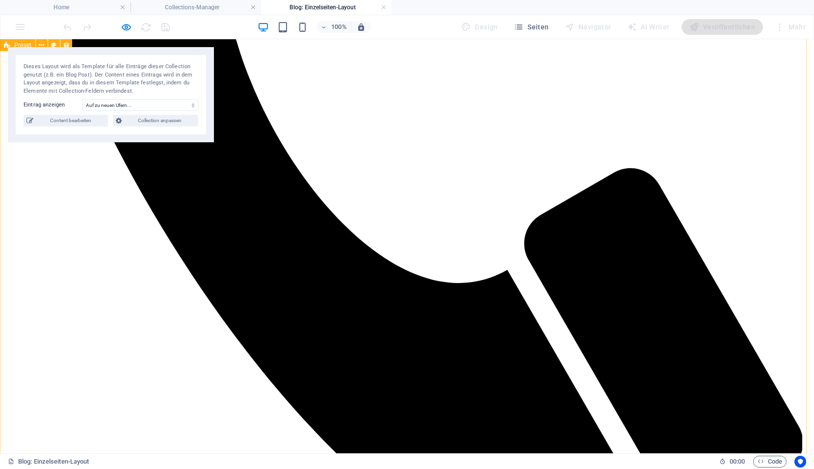
scroll to position [687, 0]
click at [123, 122] on button "Collection anpassen" at bounding box center [156, 121] width 86 height 12
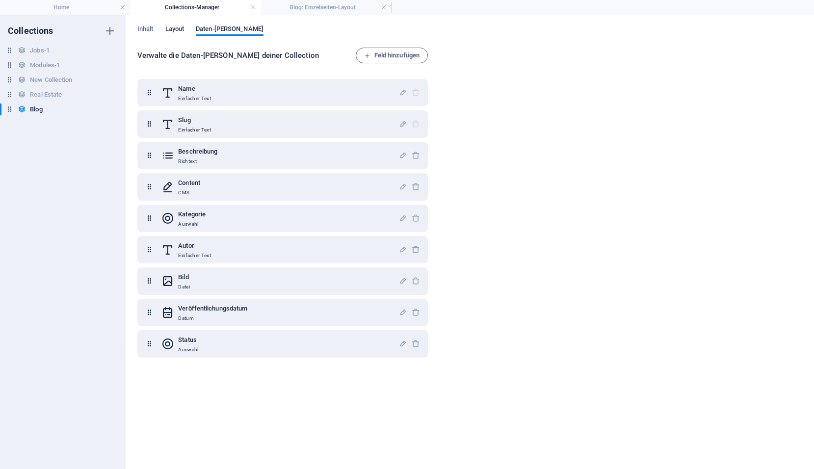
click at [177, 26] on span "Layout" at bounding box center [174, 30] width 19 height 14
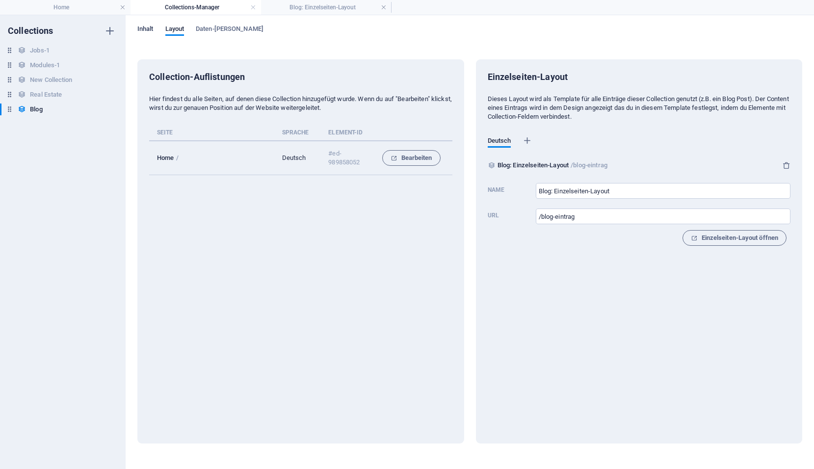
click at [148, 29] on span "Inhalt" at bounding box center [145, 30] width 16 height 14
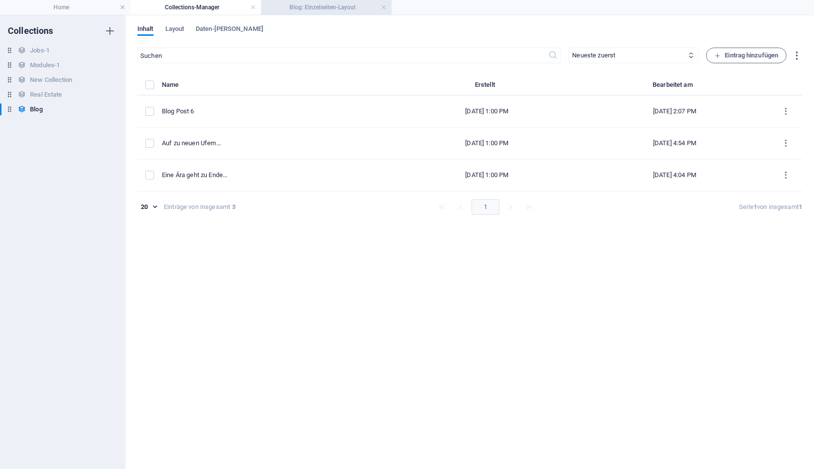
click at [309, 6] on h4 "Blog: Einzelseiten-Layout" at bounding box center [326, 7] width 130 height 11
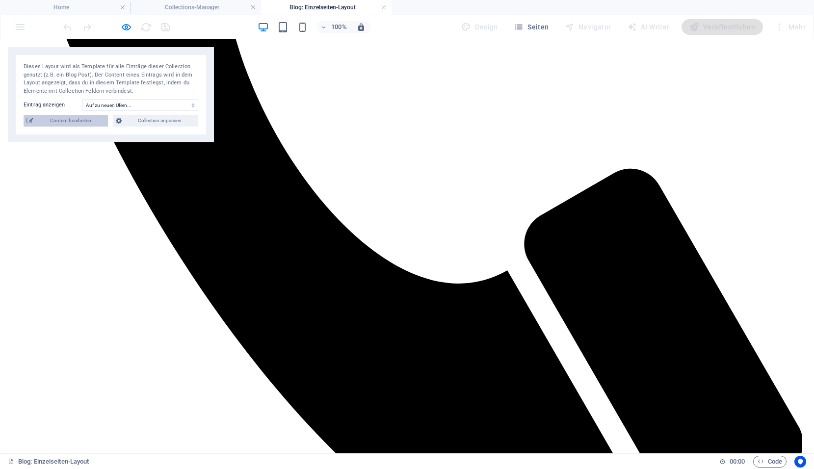
click at [87, 115] on span "Content bearbeiten" at bounding box center [70, 121] width 69 height 12
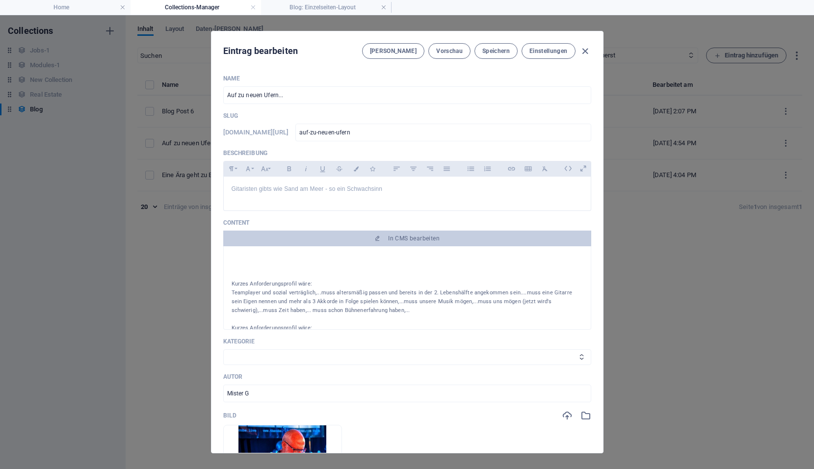
scroll to position [147, 0]
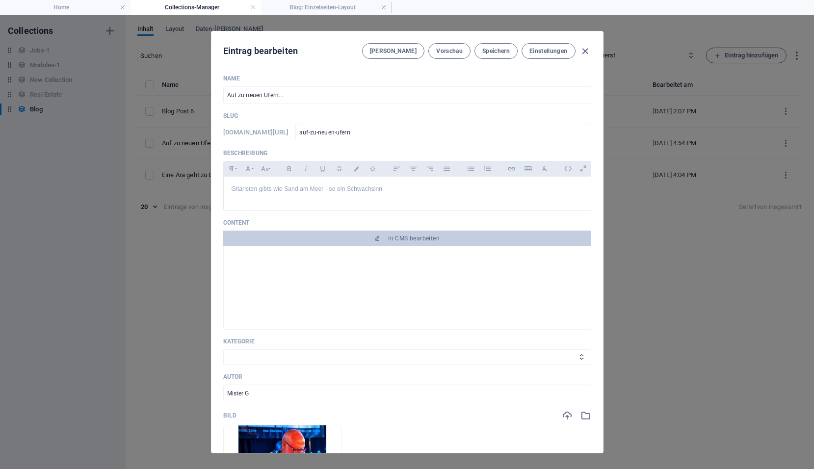
click at [304, 293] on div at bounding box center [406, 292] width 351 height 25
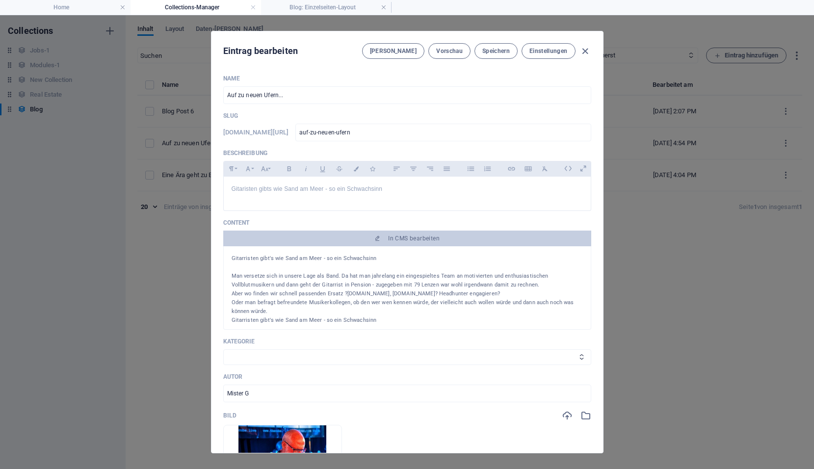
scroll to position [98, 0]
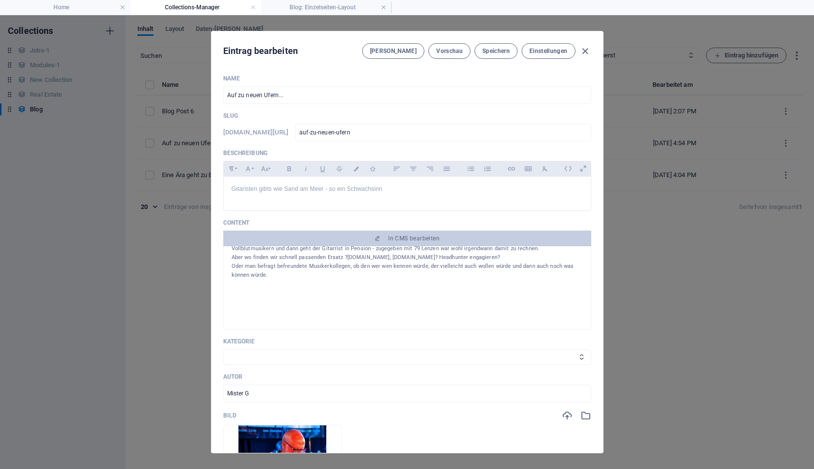
click at [242, 291] on div at bounding box center [406, 292] width 351 height 25
drag, startPoint x: 242, startPoint y: 291, endPoint x: 254, endPoint y: 300, distance: 14.7
click at [254, 300] on div at bounding box center [406, 292] width 351 height 25
click at [269, 357] on select "News" at bounding box center [407, 357] width 368 height 16
select select "News"
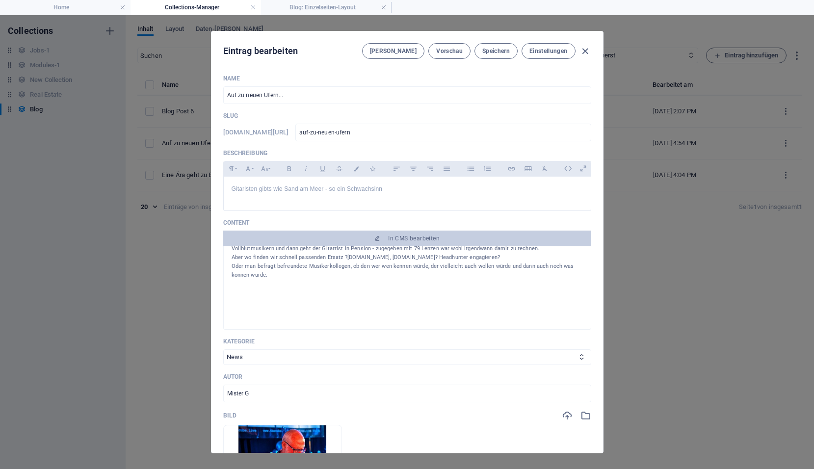
click at [223, 349] on select "News" at bounding box center [407, 357] width 368 height 16
click at [399, 51] on span "[PERSON_NAME]" at bounding box center [393, 51] width 47 height 8
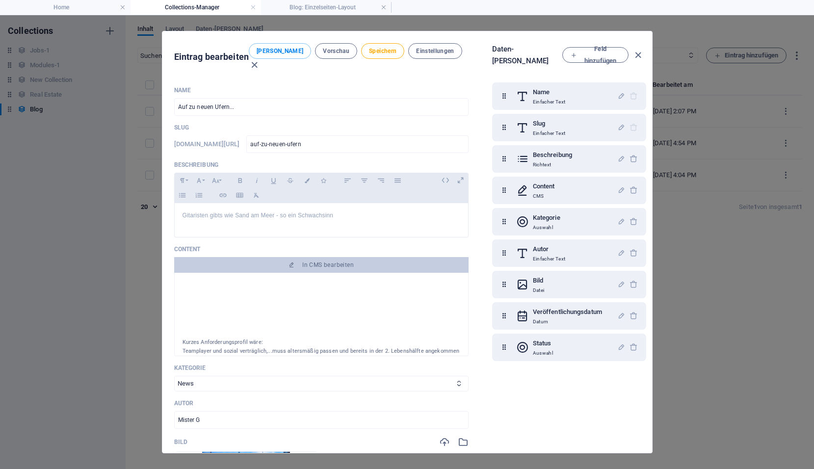
scroll to position [165, 0]
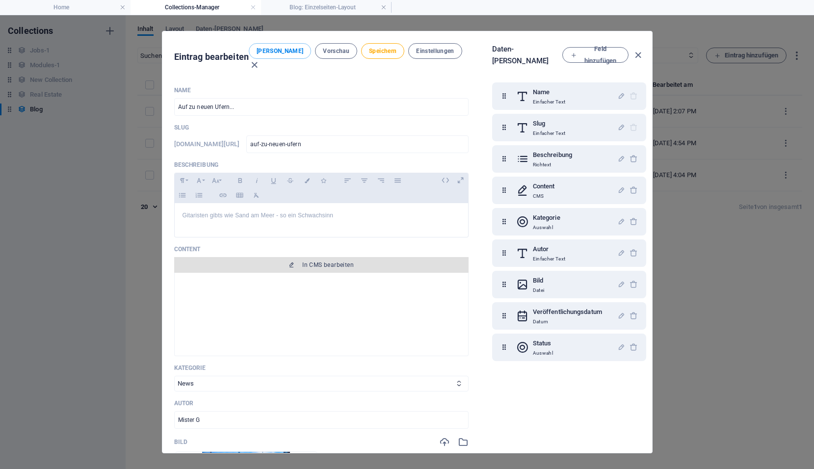
click at [331, 261] on span "In CMS bearbeiten" at bounding box center [327, 265] width 51 height 8
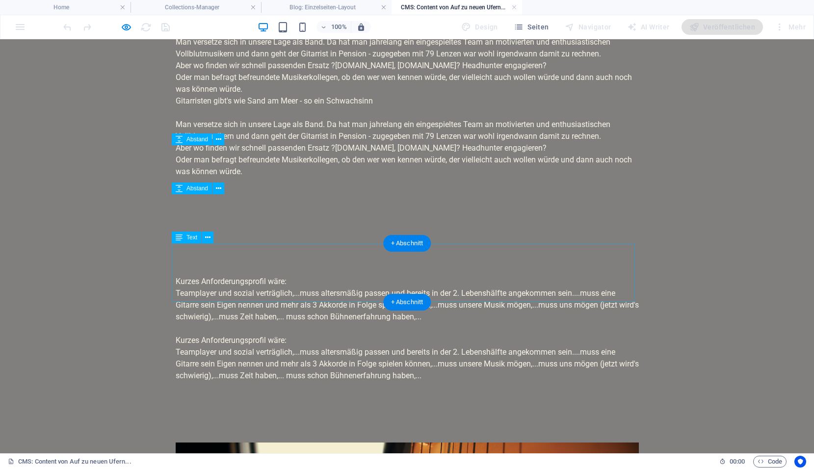
scroll to position [49, 0]
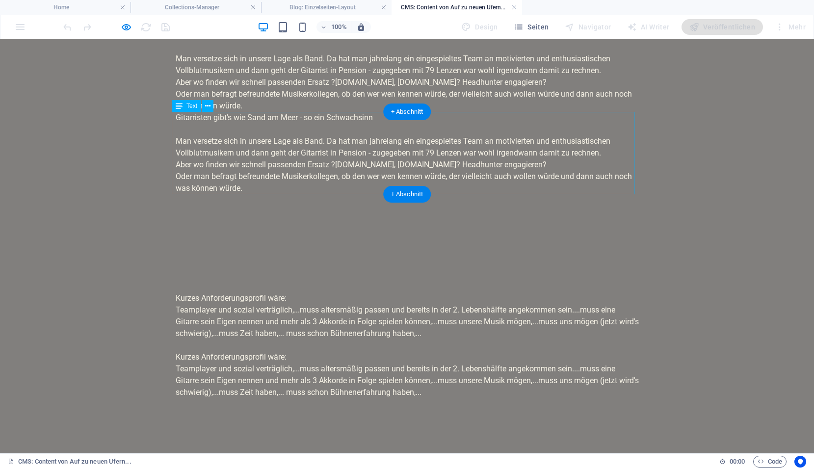
click at [240, 167] on div "Gitarristen gibt's wie Sand am Meer - so ein Schwachsinn Man versetze sich in u…" at bounding box center [407, 153] width 463 height 82
click at [209, 105] on button at bounding box center [208, 106] width 12 height 12
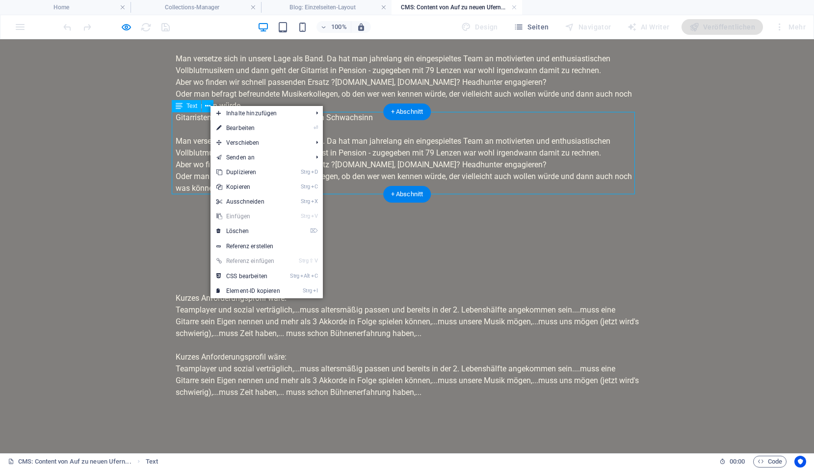
click at [497, 147] on div "Gitarristen gibt's wie Sand am Meer - so ein Schwachsinn Man versetze sich in u…" at bounding box center [407, 153] width 463 height 82
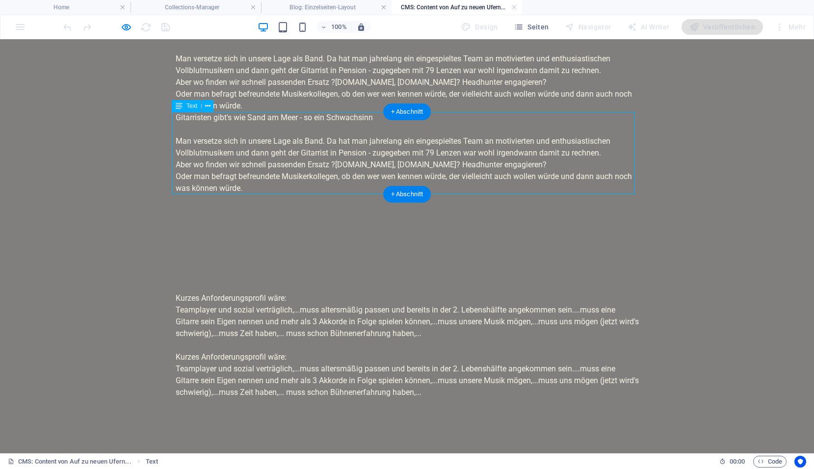
click at [497, 147] on div "Gitarristen gibt's wie Sand am Meer - so ein Schwachsinn Man versetze sich in u…" at bounding box center [407, 153] width 463 height 82
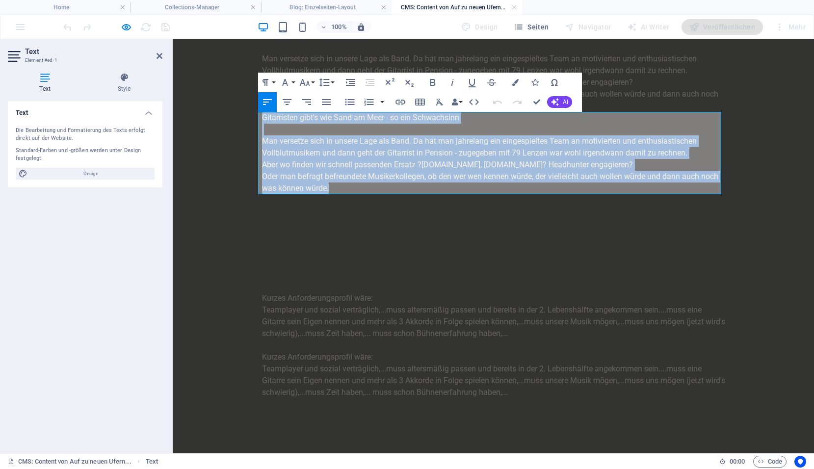
drag, startPoint x: 344, startPoint y: 184, endPoint x: 254, endPoint y: 109, distance: 117.7
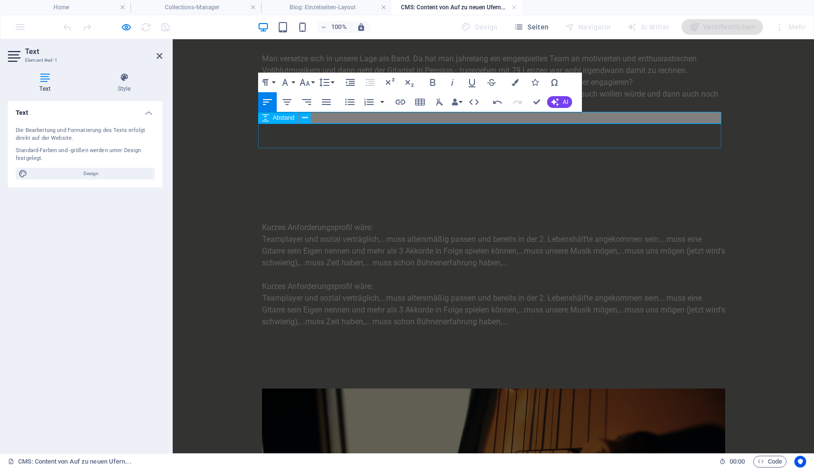
click at [319, 153] on div at bounding box center [493, 160] width 463 height 25
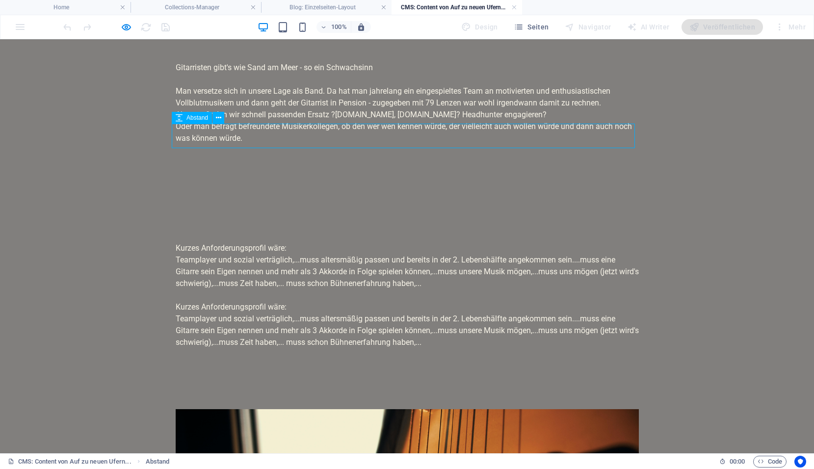
scroll to position [0, 0]
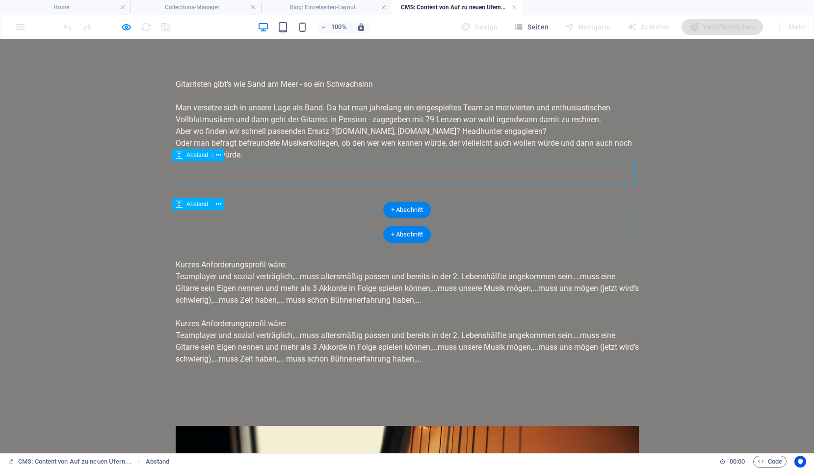
click at [240, 237] on div at bounding box center [407, 246] width 463 height 25
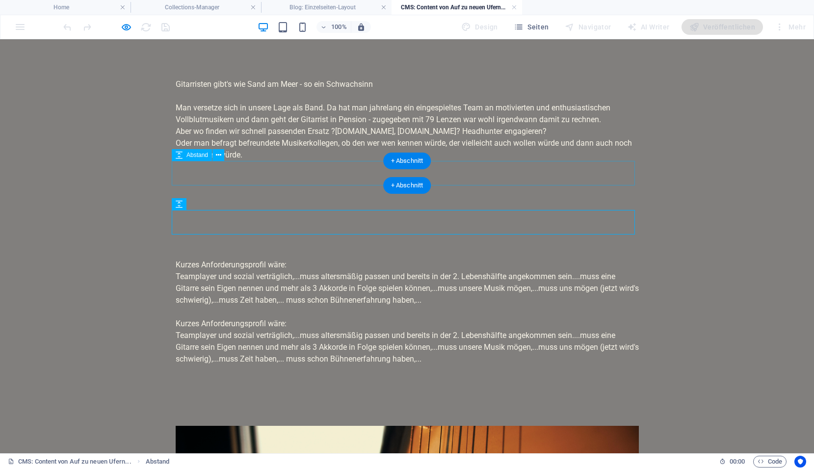
click at [247, 173] on div at bounding box center [407, 173] width 463 height 25
click at [245, 195] on div at bounding box center [407, 197] width 463 height 25
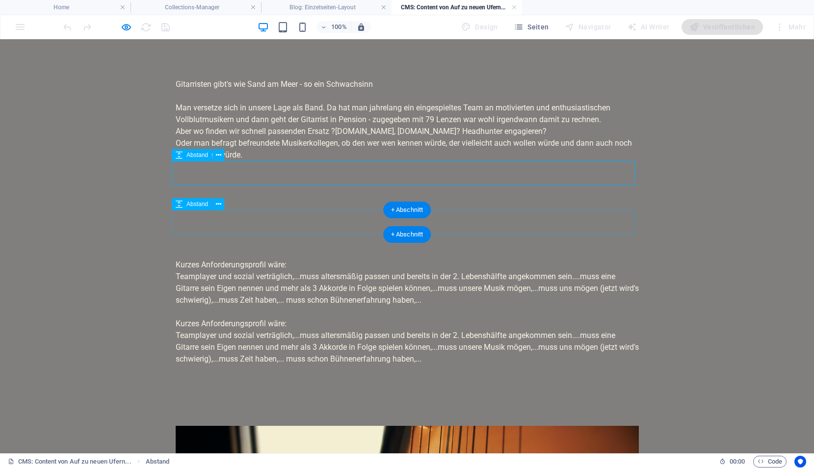
click at [236, 220] on div at bounding box center [407, 222] width 463 height 25
click at [232, 244] on div at bounding box center [407, 246] width 463 height 25
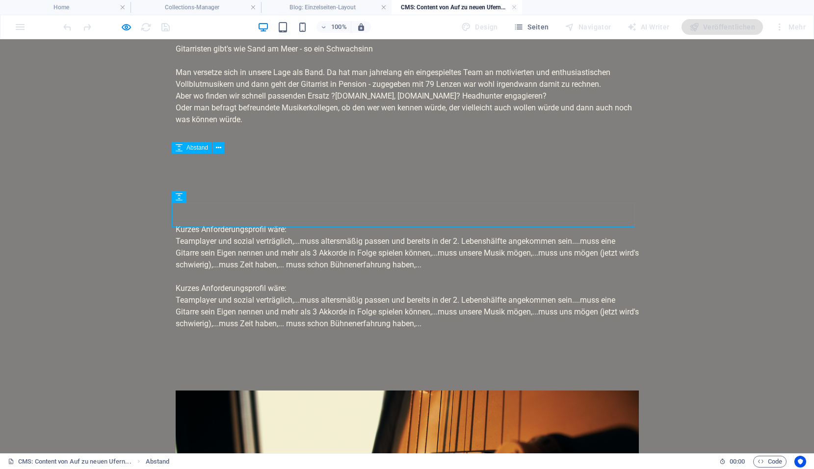
scroll to position [98, 0]
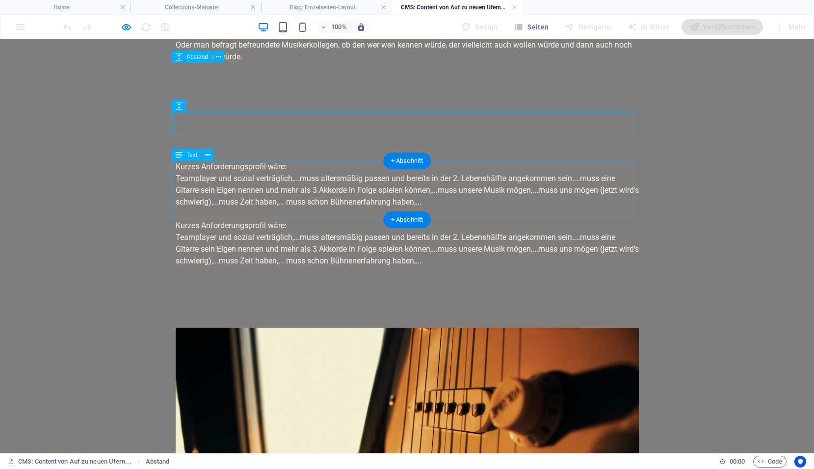
click at [298, 259] on div "Kurzes Anforderungsprofil wäre: Teamplayer und sozial verträglich,...muss alter…" at bounding box center [407, 249] width 463 height 59
click at [318, 208] on div "Kurzes Anforderungsprofil wäre: Teamplayer und sozial verträglich,...muss alter…" at bounding box center [407, 190] width 463 height 59
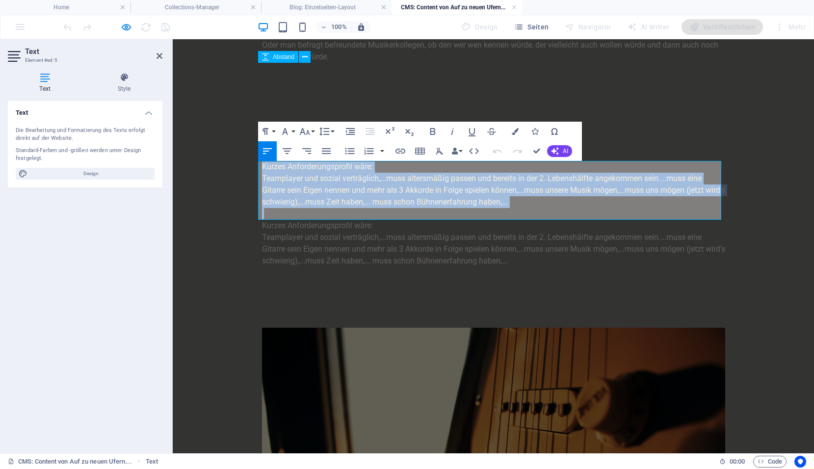
drag, startPoint x: 546, startPoint y: 208, endPoint x: 228, endPoint y: 151, distance: 322.9
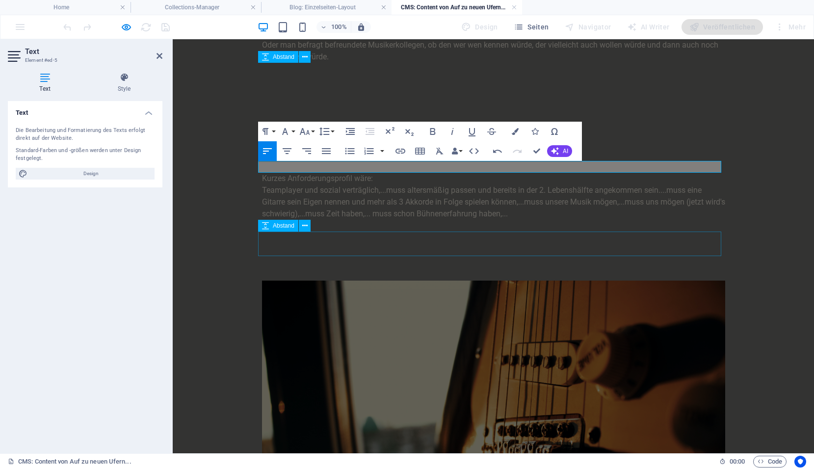
click at [382, 263] on div at bounding box center [493, 268] width 463 height 25
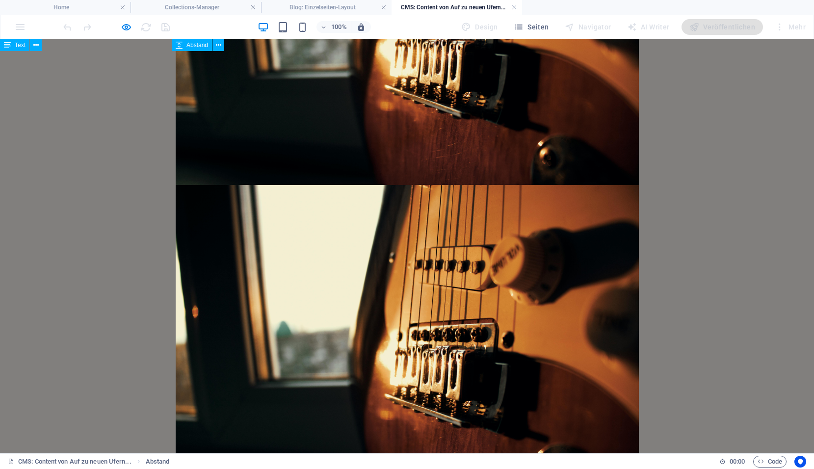
scroll to position [539, 0]
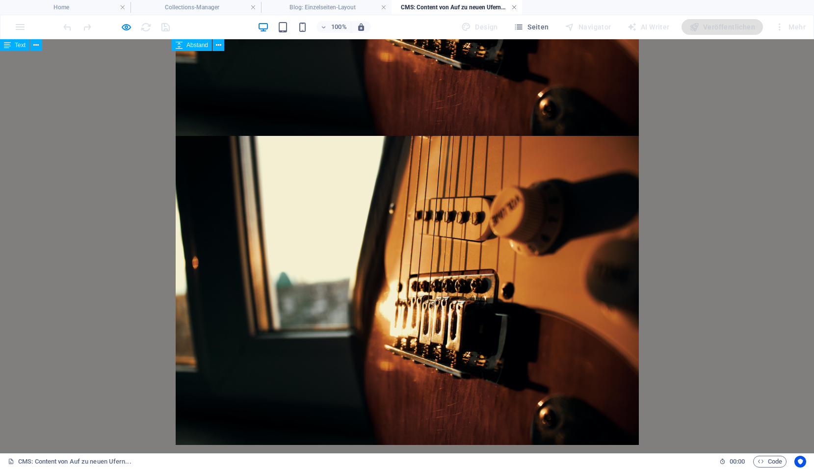
click at [513, 4] on link at bounding box center [514, 7] width 6 height 9
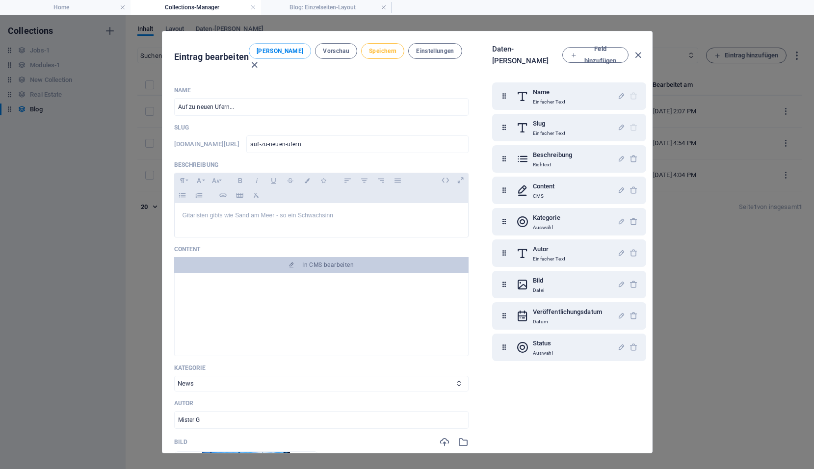
click at [374, 55] on button "Speichern" at bounding box center [382, 51] width 43 height 16
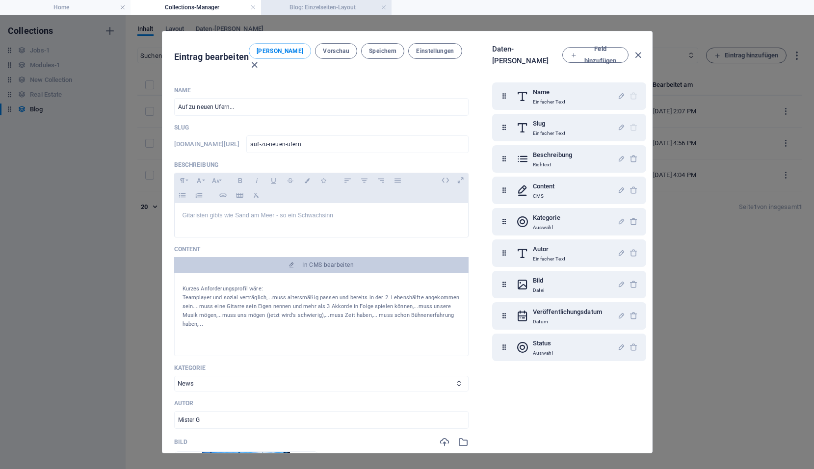
click at [361, 10] on h4 "Blog: Einzelseiten-Layout" at bounding box center [326, 7] width 130 height 11
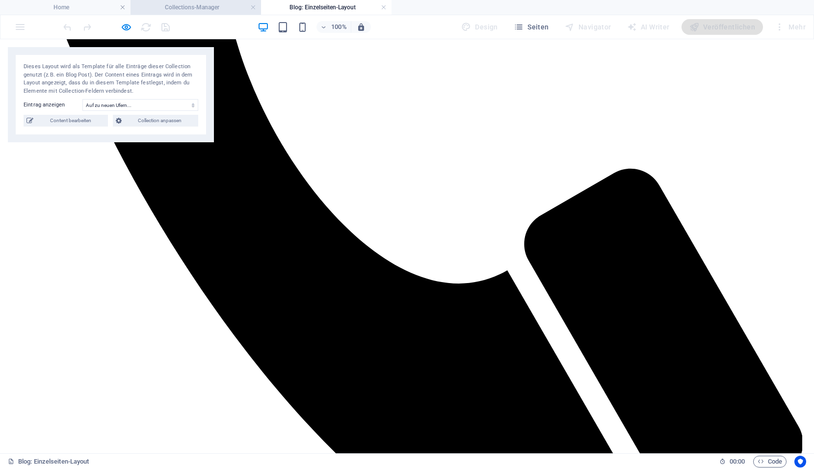
click at [217, 11] on h4 "Collections-Manager" at bounding box center [195, 7] width 130 height 11
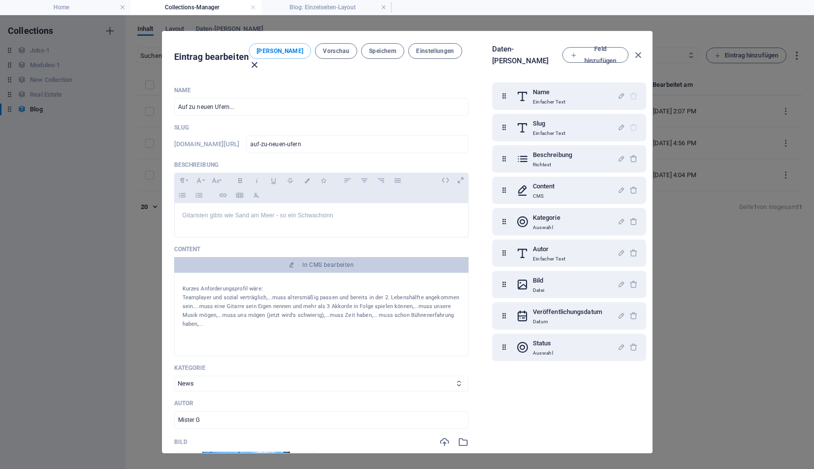
click at [260, 59] on icon "button" at bounding box center [254, 64] width 11 height 11
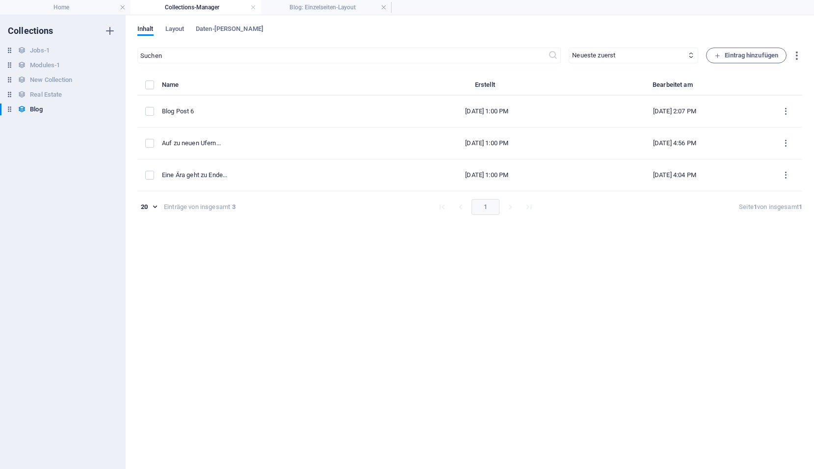
type input "[DATE]"
type input "auf-zu-neuen-ufern"
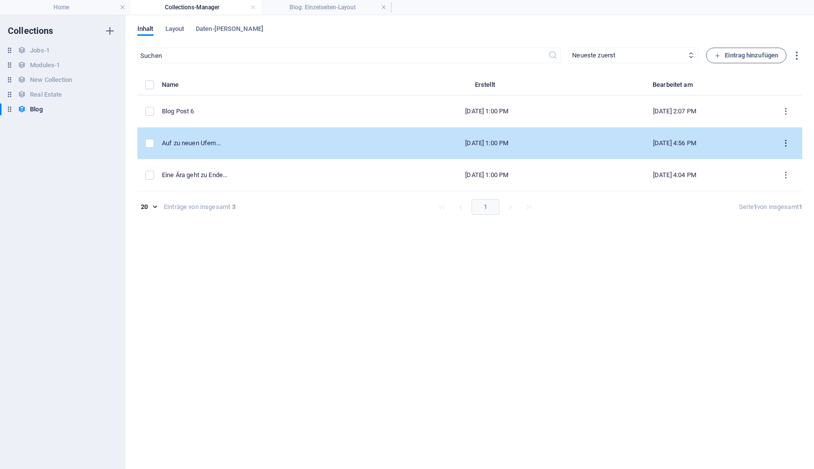
click at [783, 144] on icon "items list" at bounding box center [785, 143] width 9 height 9
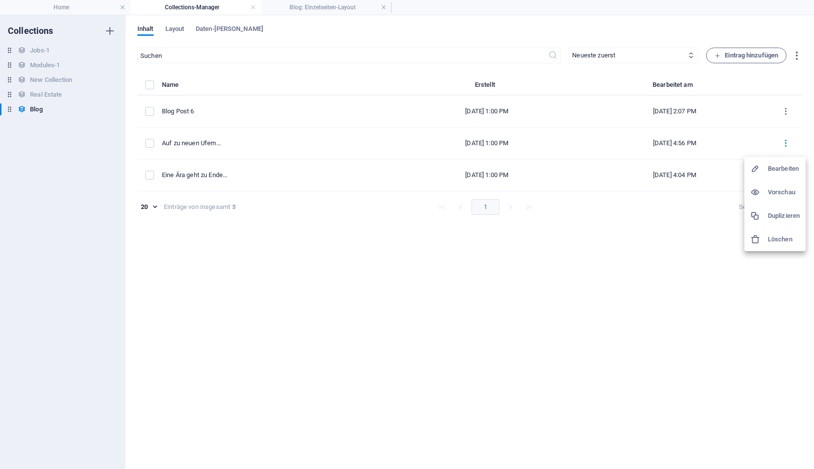
click at [768, 238] on h6 "Löschen" at bounding box center [784, 239] width 32 height 12
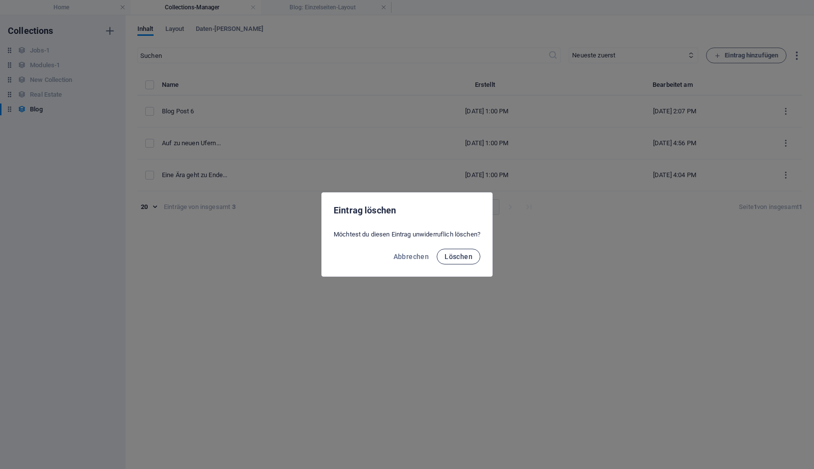
click at [467, 260] on span "Löschen" at bounding box center [458, 257] width 28 height 8
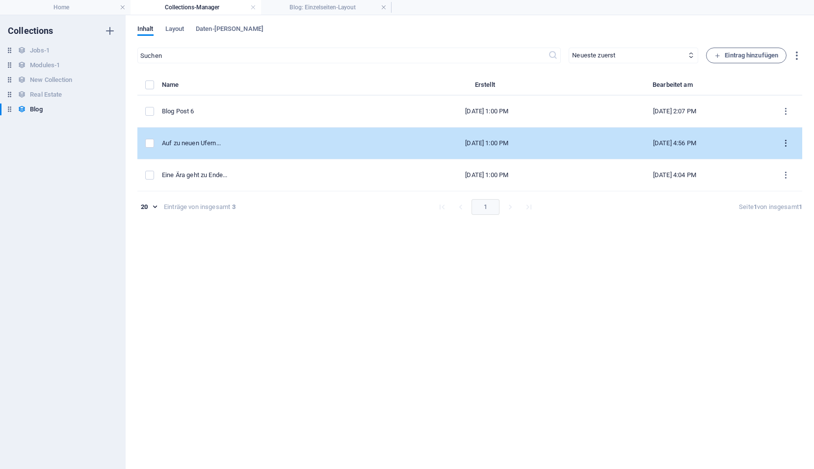
click at [783, 142] on icon "items list" at bounding box center [785, 143] width 9 height 9
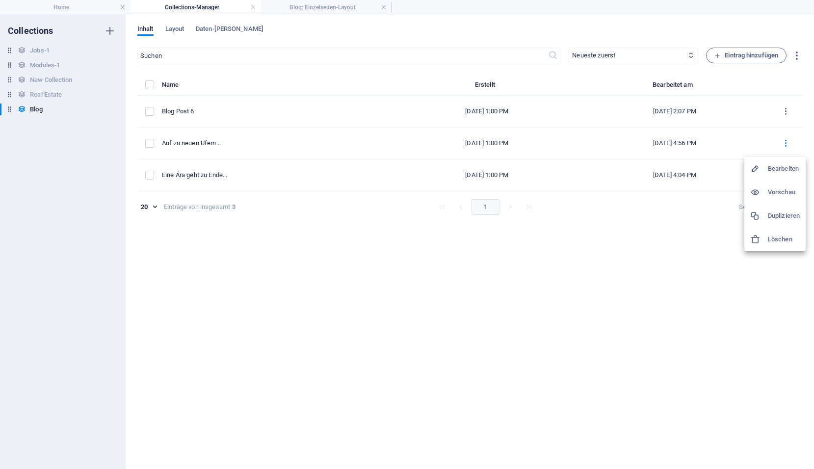
click at [769, 239] on h6 "Löschen" at bounding box center [784, 239] width 32 height 12
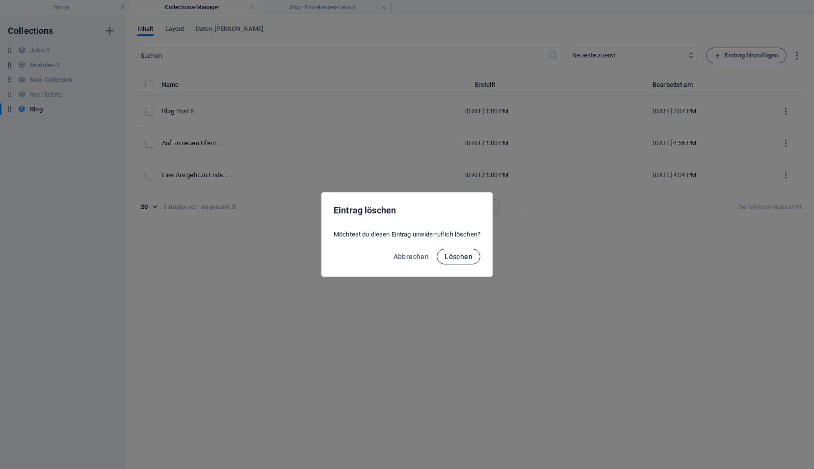
click at [471, 258] on span "Löschen" at bounding box center [458, 257] width 28 height 8
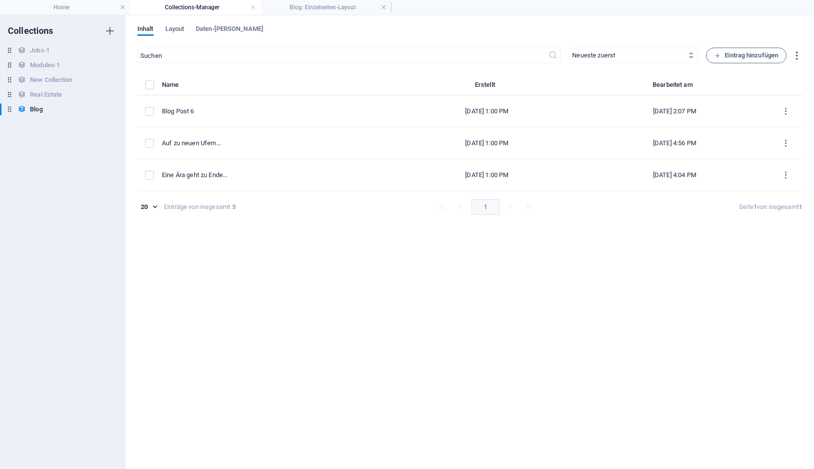
click at [186, 31] on div "Inhalt Layout Daten-Felder" at bounding box center [469, 34] width 665 height 19
click at [180, 28] on span "Layout" at bounding box center [174, 30] width 19 height 14
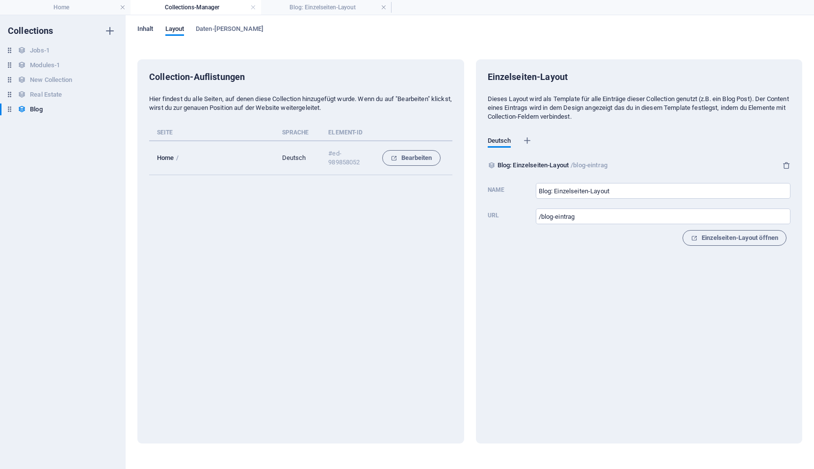
click at [142, 27] on span "Inhalt" at bounding box center [145, 30] width 16 height 14
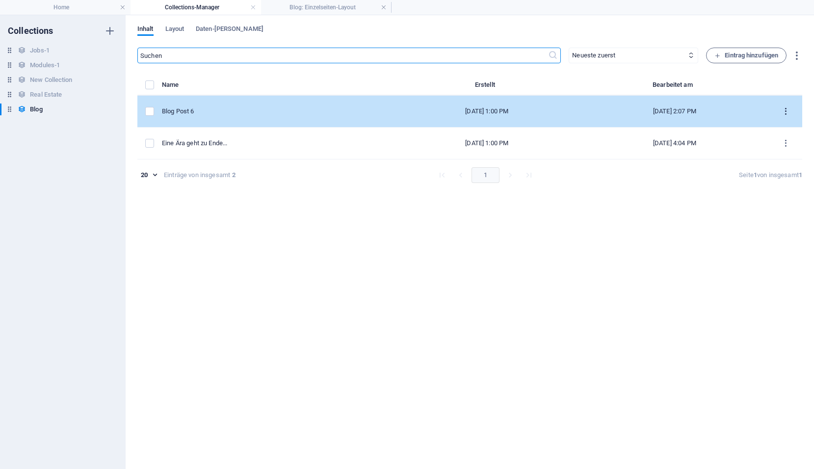
click at [786, 114] on icon "items list" at bounding box center [785, 111] width 9 height 9
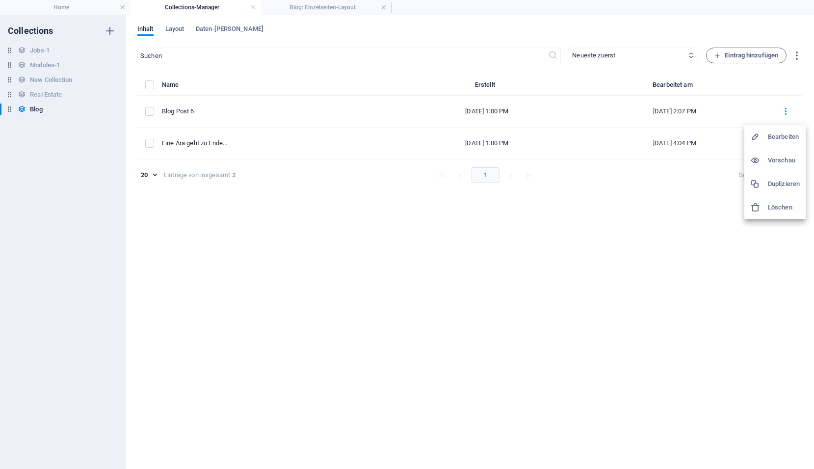
click at [773, 135] on h6 "Bearbeiten" at bounding box center [784, 137] width 32 height 12
select select
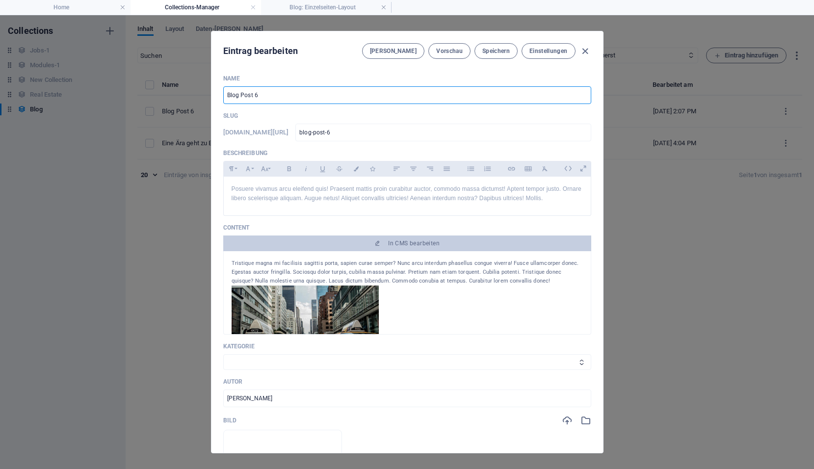
drag, startPoint x: 275, startPoint y: 96, endPoint x: 218, endPoint y: 96, distance: 56.9
click at [218, 96] on div "Name Blog Post 6 ​ Slug www.example.com/blog-eintrag/ blog-post-6 ​ Beschreibun…" at bounding box center [406, 260] width 391 height 386
type input "G"
type input "g"
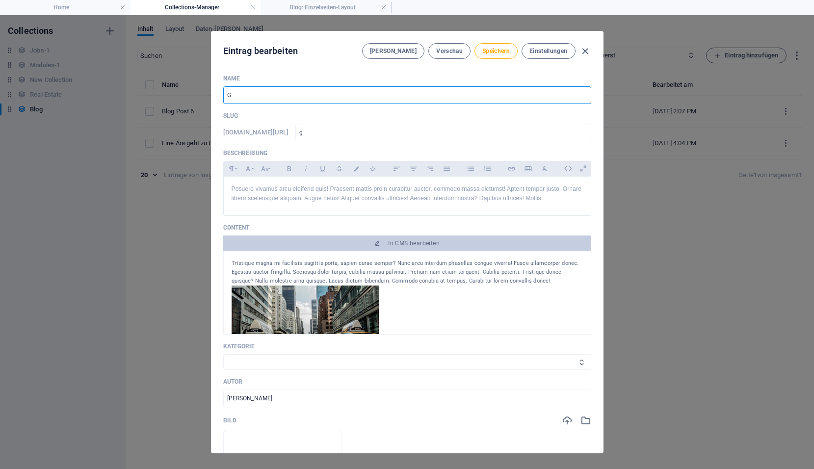
type input "Gi"
type input "gi"
type input "Git"
type input "git"
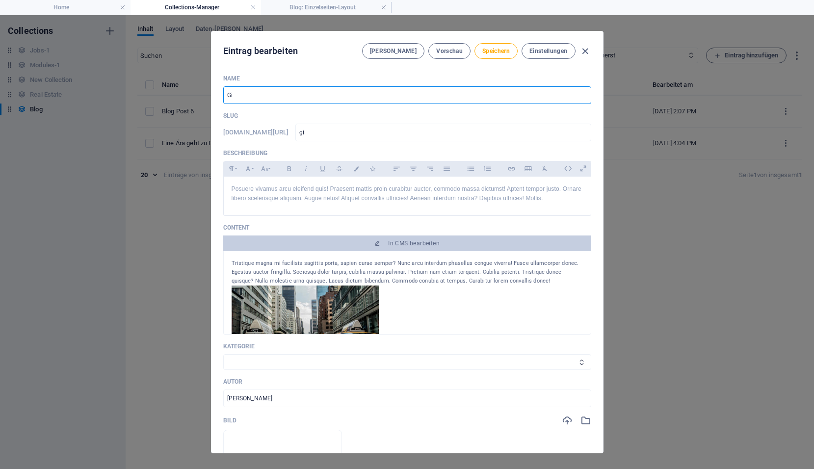
type input "git"
type input "Gita"
type input "gita"
type input "Gitar"
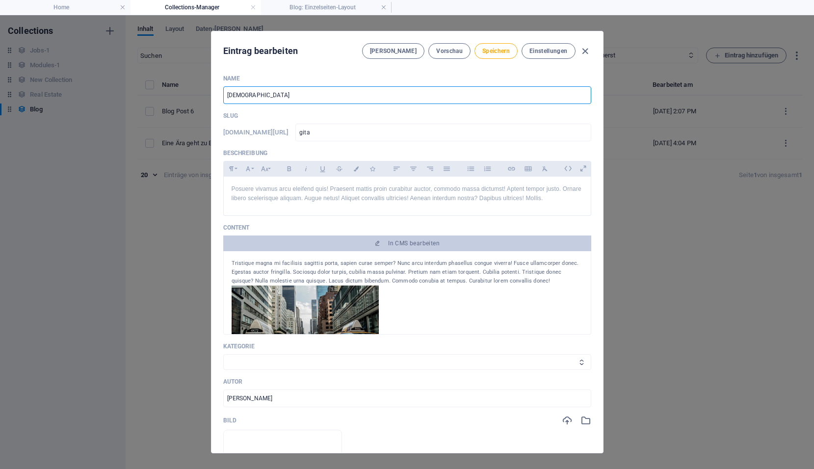
type input "gitar"
type input "Gitarr"
type input "gitarr"
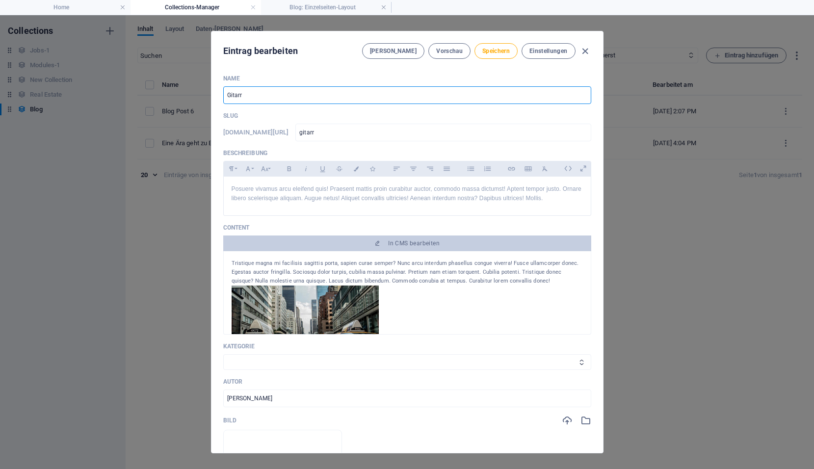
type input "Gitarri"
type input "gitarri"
type input "Gitarris"
type input "gitarris"
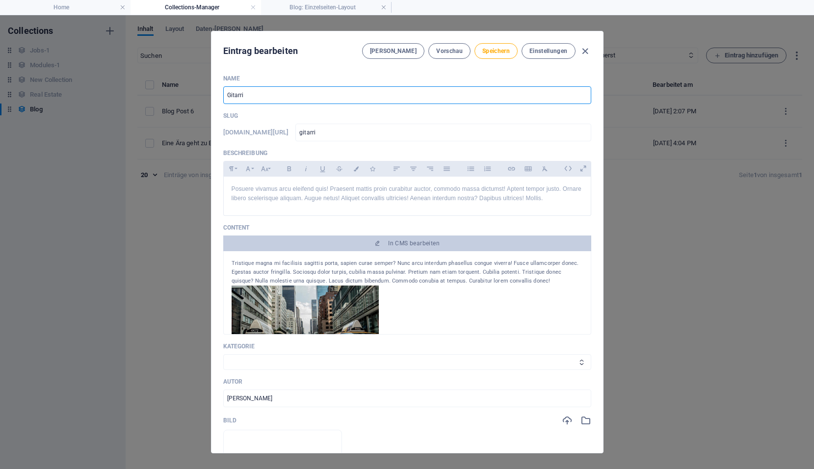
type input "gitarris"
type input "Gitarrist"
type input "gitarrist"
type input "Gitarriste"
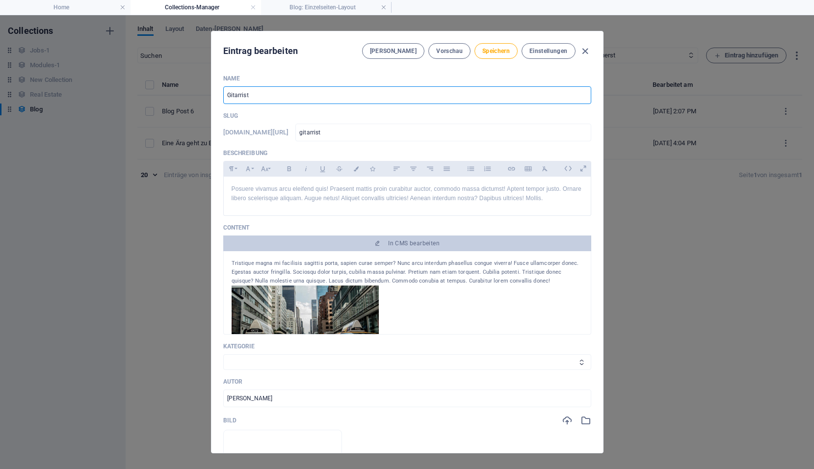
type input "gitarriste"
type input "Gitarristen"
type input "gitarristen"
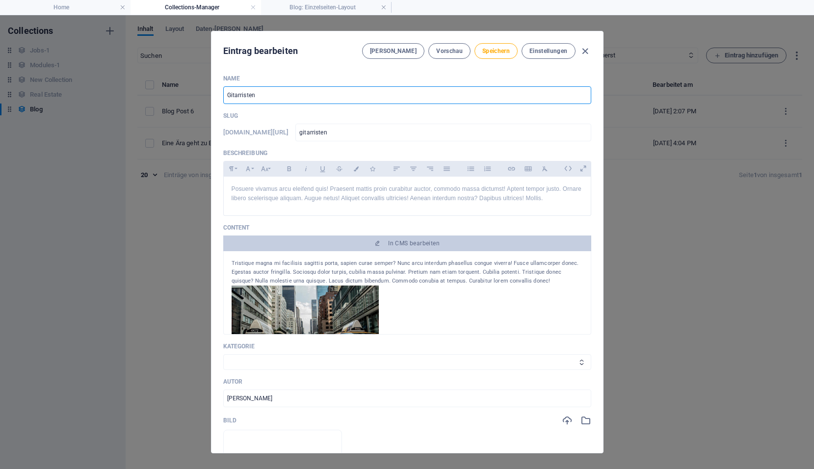
type input "Gitarristen g"
type input "gitarristen-g"
type input "Gitarristen gi"
type input "gitarristen-gi"
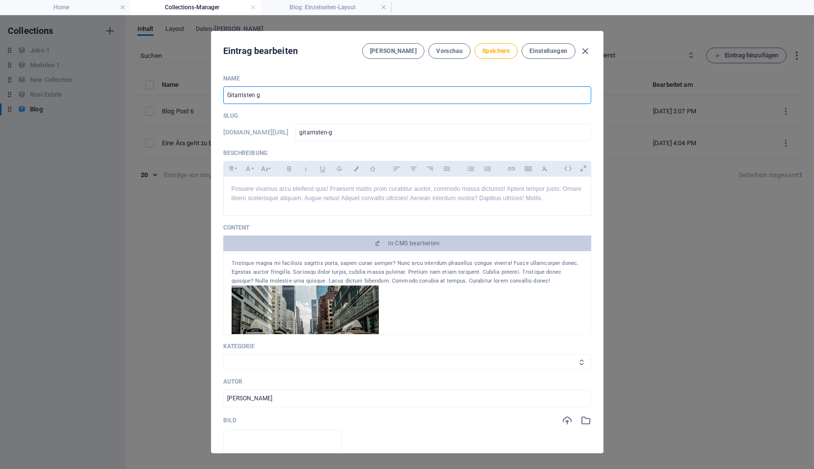
type input "gitarristen-gi"
type input "Gitarristen gib"
type input "gitarristen-gib"
type input "Gitarristen gibt"
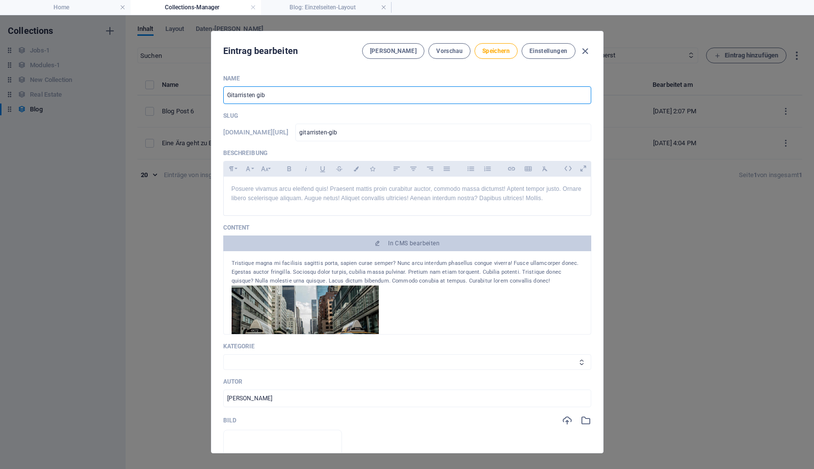
type input "gitarristen-gibt"
type input "Gitarristen gibts"
type input "gitarristen-gibts"
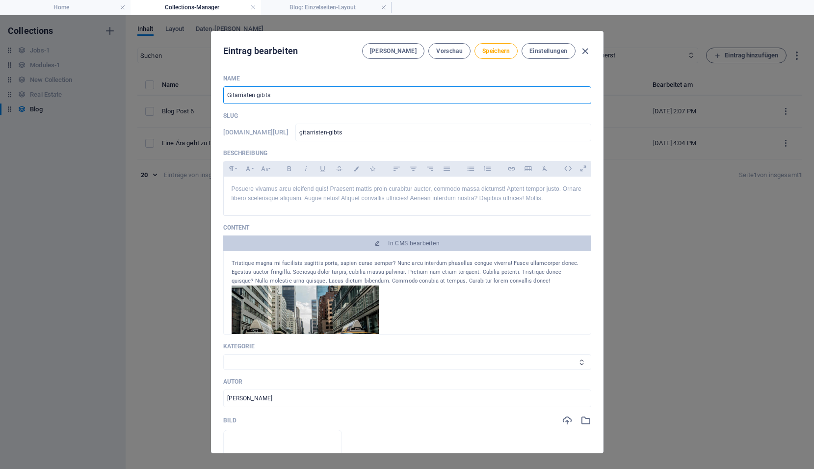
type input "Gitarristen gibts w"
type input "gitarristen-gibts-w"
type input "Gitarristen gibts wi"
type input "gitarristen-gibts-wi"
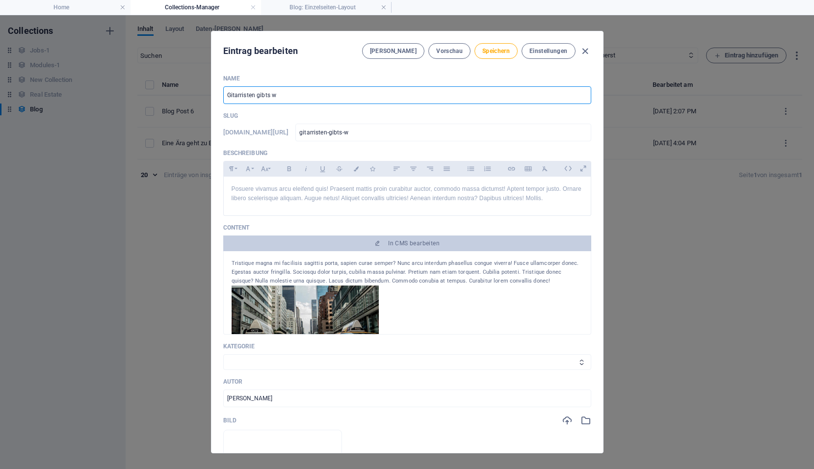
type input "gitarristen-gibts-wi"
type input "Gitarristen gibts wie"
type input "gitarristen-gibts-wie"
type input "Gitarristen gibts wie S"
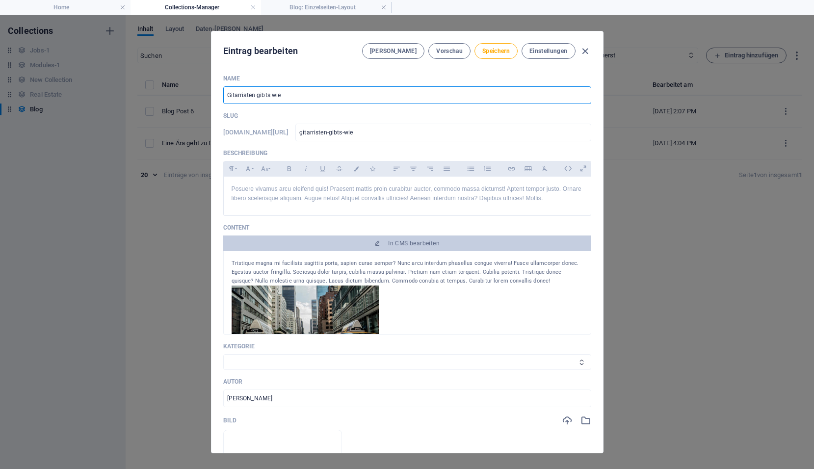
type input "gitarristen-gibts-wie-s"
type input "Gitarristen gibts wie Sa"
type input "gitarristen-gibts-wie-sa"
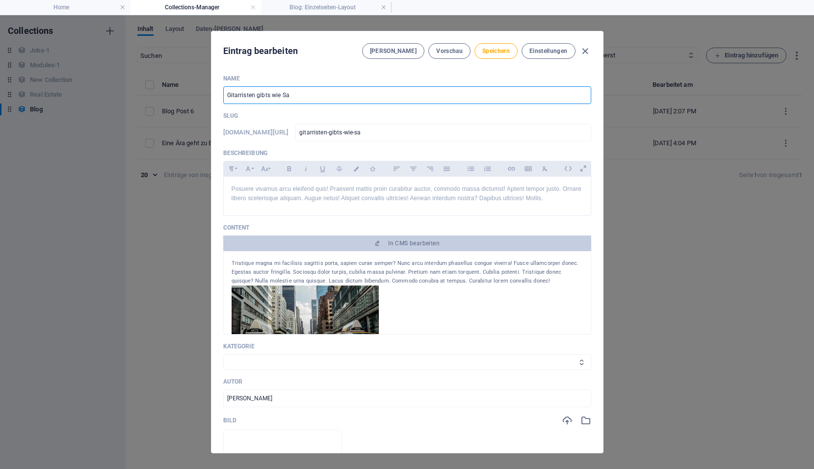
type input "Gitarristen gibts wie San"
type input "gitarristen-gibts-wie-san"
type input "Gitarristen gibts wie Sand"
type input "gitarristen-gibts-wie-sand"
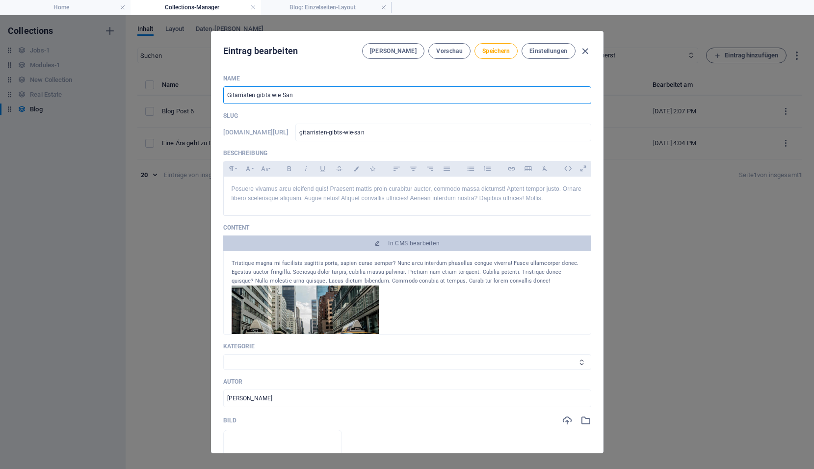
type input "gitarristen-gibts-wie-sand"
type input "Gitarristen gibts wie Sand a"
type input "gitarristen-gibts-wie-sand-a"
type input "Gitarristen gibts wie Sand am"
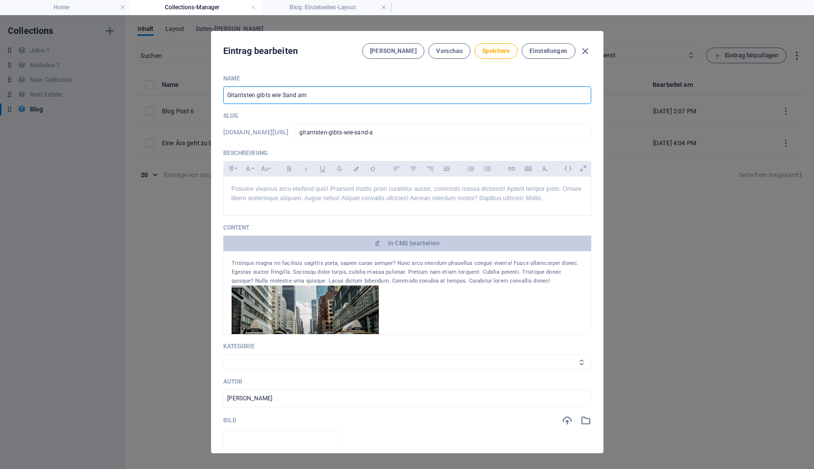
type input "gitarristen-gibts-wie-sand-am"
type input "Gitarristen gibts wie Sand am M"
type input "gitarristen-gibts-wie-sand-am-m"
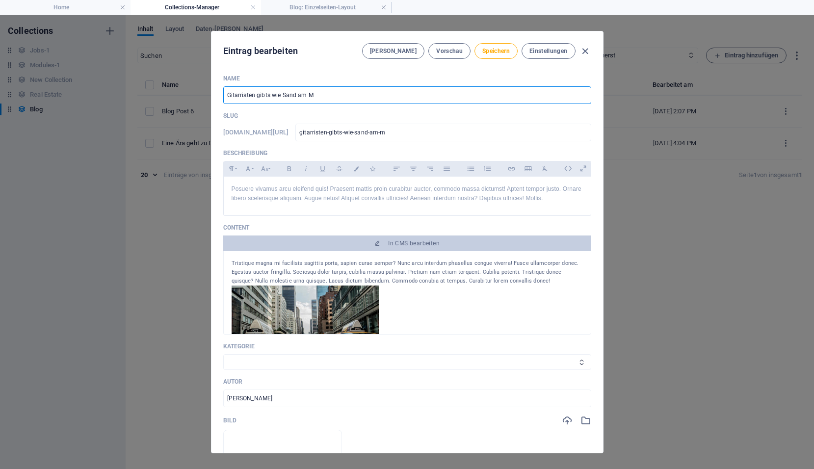
type input "Gitarristen gibts wie Sand am Me"
type input "gitarristen-gibts-wie-sand-am-me"
type input "Gitarristen gibts wie Sand am Mer"
type input "gitarristen-gibts-wie-sand-am-mer"
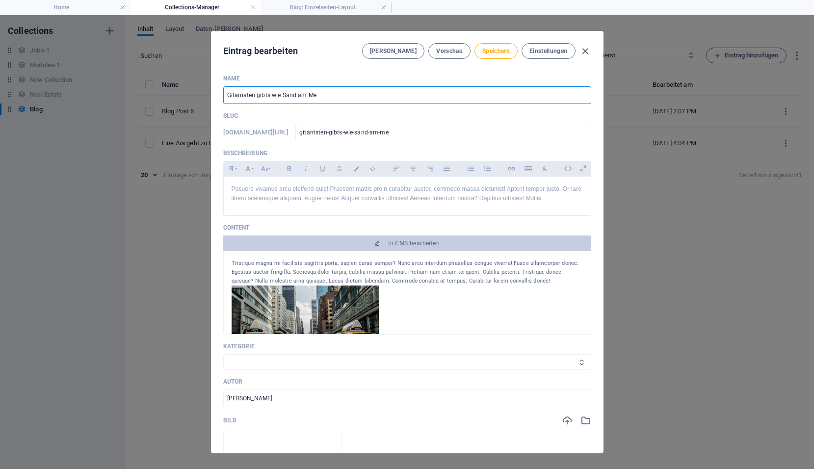
type input "gitarristen-gibts-wie-sand-am-mer"
type input "Gitarristen gibts wie Sand am Merr"
type input "gitarristen-gibts-wie-sand-am-merr"
type input "Gitarristen gibts wie Sand am Mer"
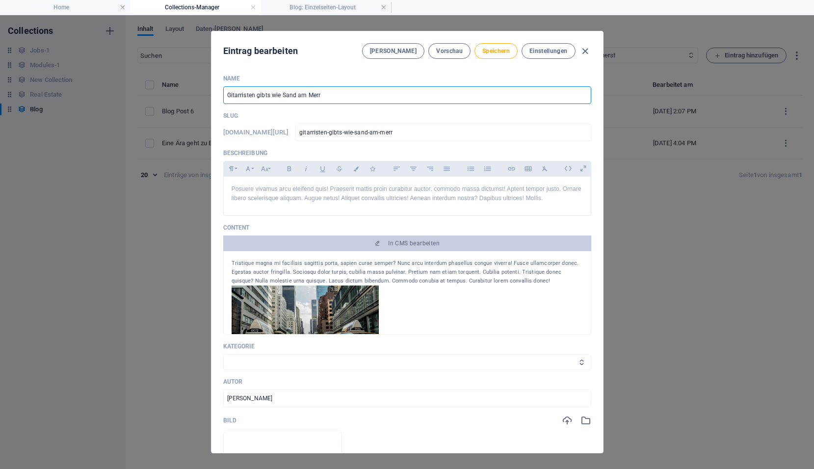
type input "gitarristen-gibts-wie-sand-am-mer"
type input "Gitarristen gibts wie Sand am Me"
type input "gitarristen-gibts-wie-sand-am-me"
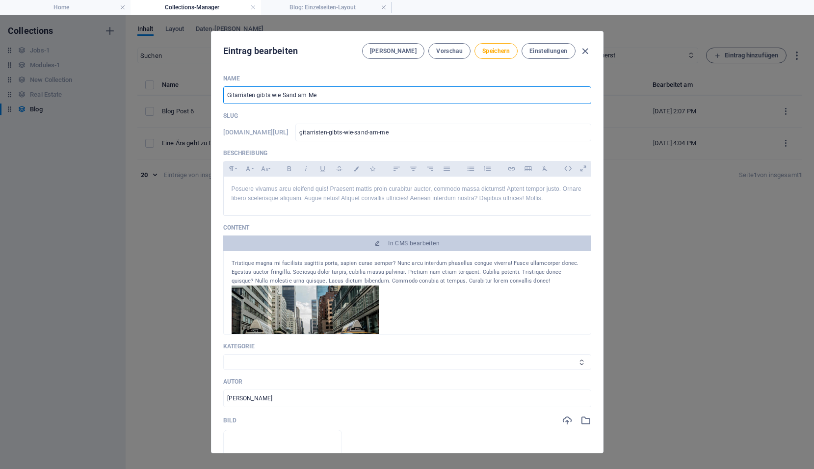
type input "Gitarristen gibts wie Sand am Mee"
type input "gitarristen-gibts-wie-sand-am-mee"
type input "Gitarristen gibts wie Sand am Meer"
type input "gitarristen-gibts-wie-sand-am-meer"
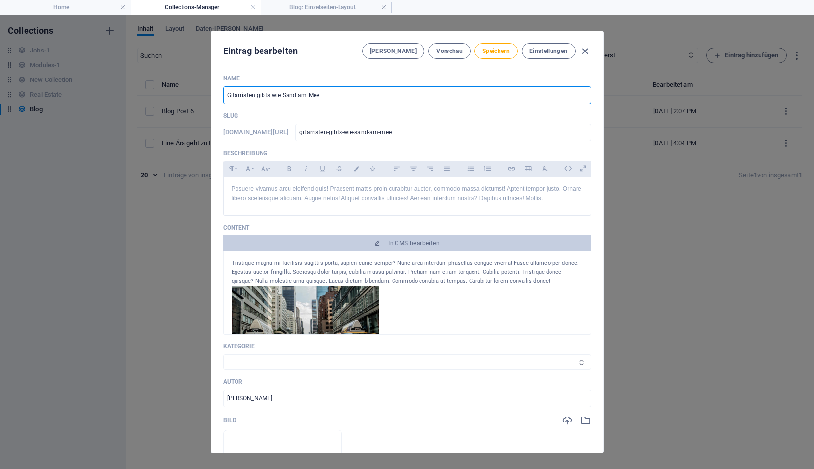
type input "gitarristen-gibts-wie-sand-am-meer"
type input "Gitarristen gibt's wie Sand am Meer?"
type input "gitarristen-gibt-s-wie-sand-am-meer"
type input "Gitarristen gibt's wie Sand am Meer?"
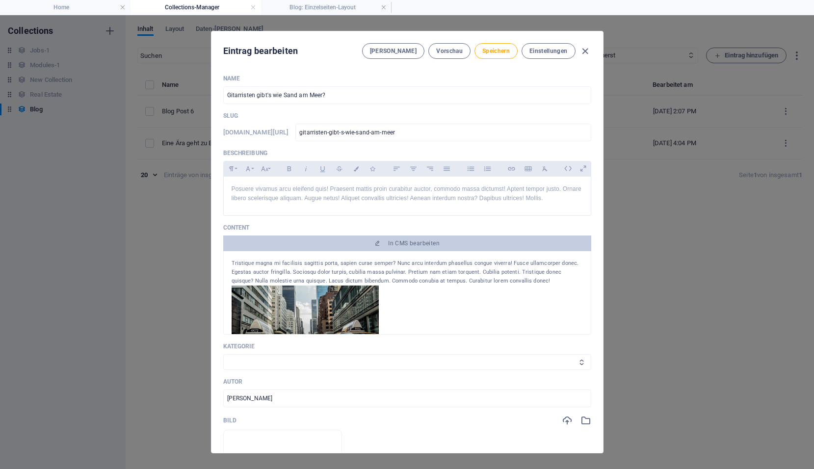
click at [340, 270] on div "Tristique magna mi facilisis sagittis porta, sapien curae semper? Nunc arcu int…" at bounding box center [406, 272] width 351 height 26
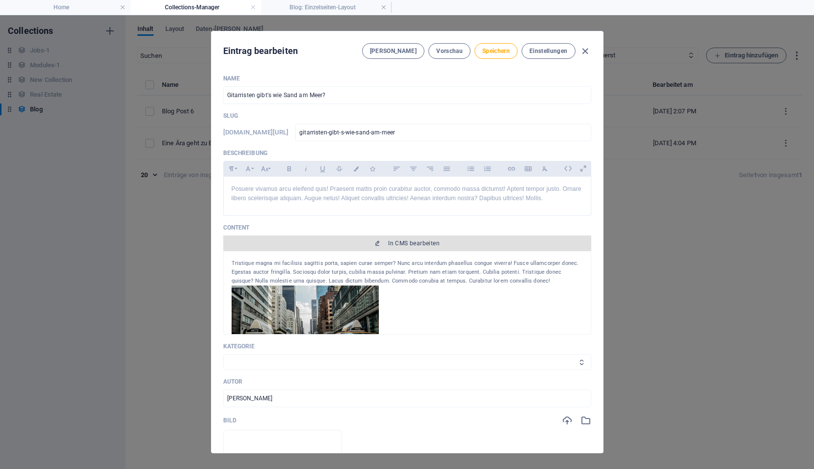
click at [396, 244] on span "In CMS bearbeiten" at bounding box center [413, 243] width 51 height 8
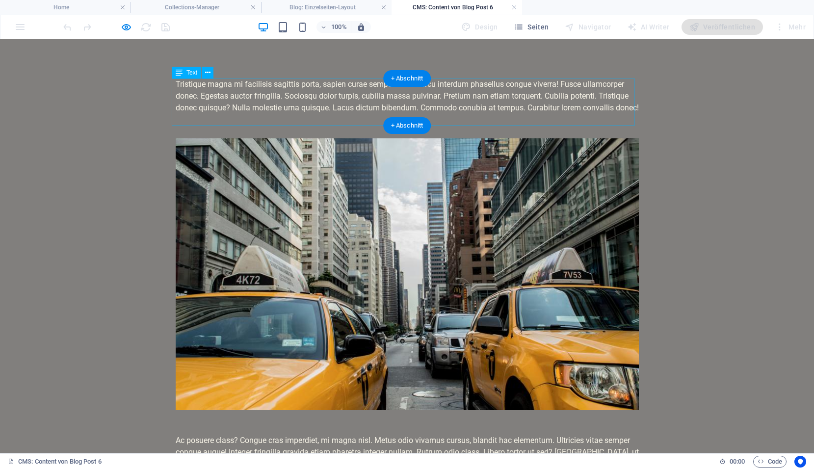
click at [198, 94] on div "Tristique magna mi facilisis sagittis porta, sapien curae semper? Nunc arcu int…" at bounding box center [407, 95] width 463 height 35
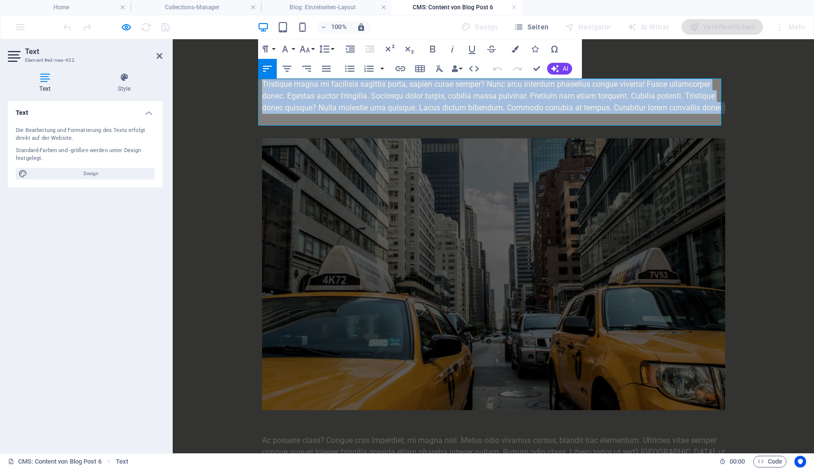
drag, startPoint x: 286, startPoint y: 121, endPoint x: 250, endPoint y: 77, distance: 57.1
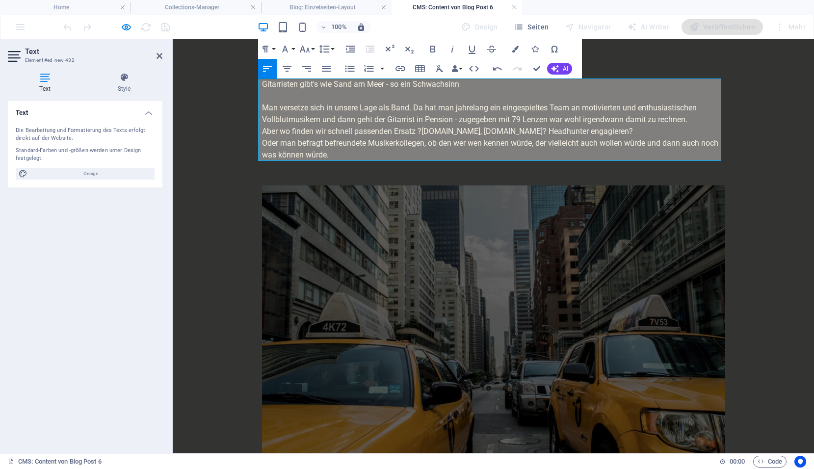
scroll to position [4794, 1]
click at [588, 222] on figure at bounding box center [493, 321] width 463 height 272
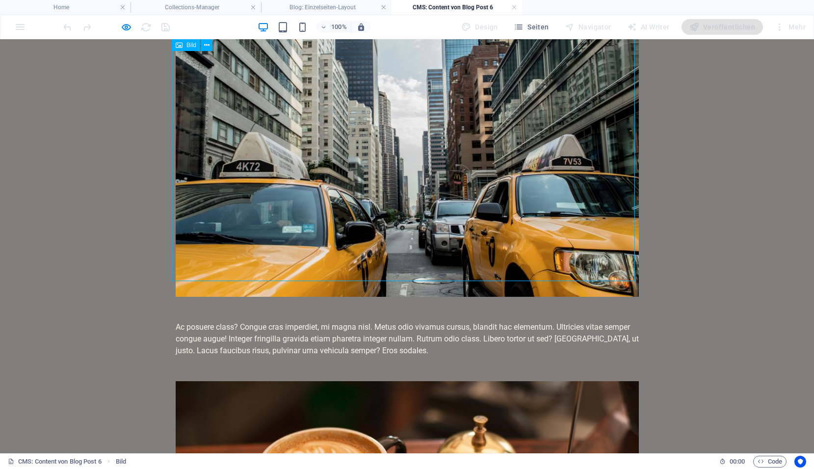
scroll to position [196, 0]
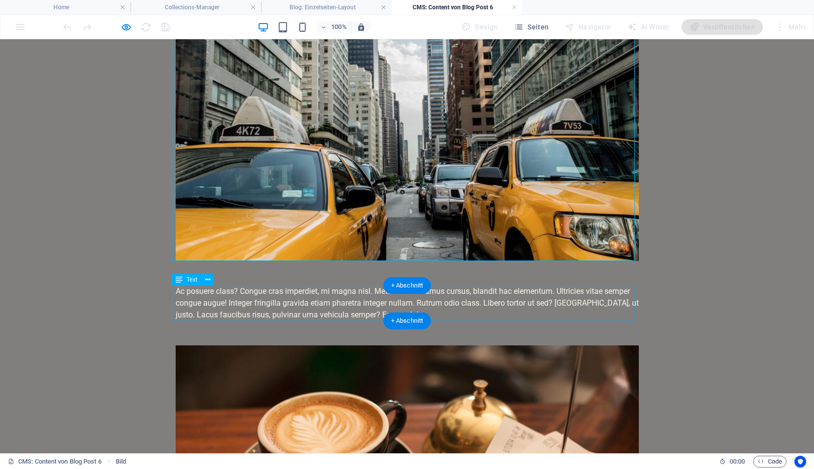
click at [339, 292] on div "Ac posuere class? Congue cras imperdiet, mi magna nisl. Metus odio vivamus curs…" at bounding box center [407, 302] width 463 height 35
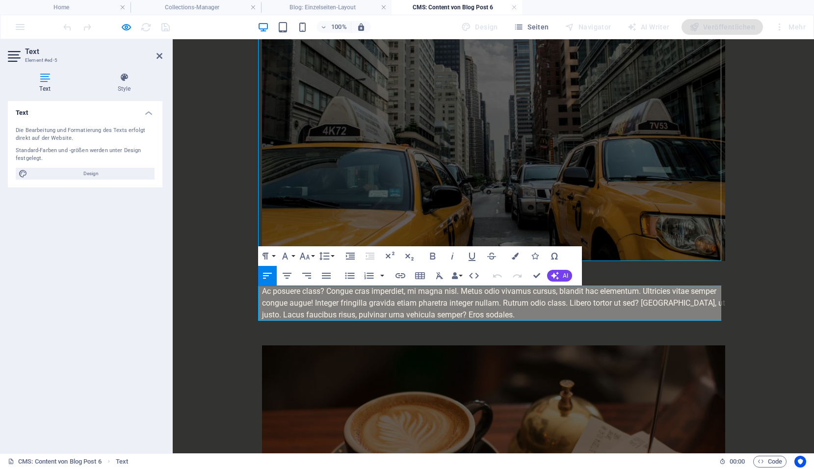
drag, startPoint x: 516, startPoint y: 314, endPoint x: 254, endPoint y: 281, distance: 264.0
click at [245, 282] on body "Skip to main content Gitarristen gibt's wie Sand am Meer - so ein Schwachsinn M…" at bounding box center [493, 309] width 641 height 932
click at [519, 311] on div "Ac posuere class? Congue cras imperdiet, mi magna nisl. Metus odio vivamus curs…" at bounding box center [493, 302] width 463 height 35
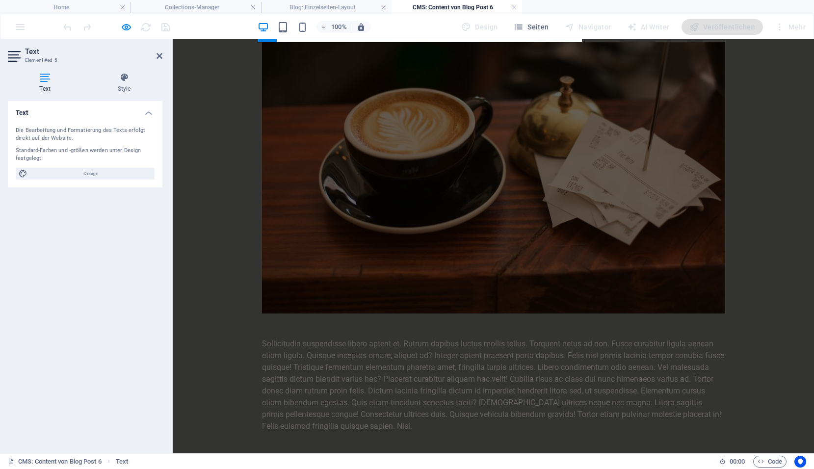
scroll to position [530, 0]
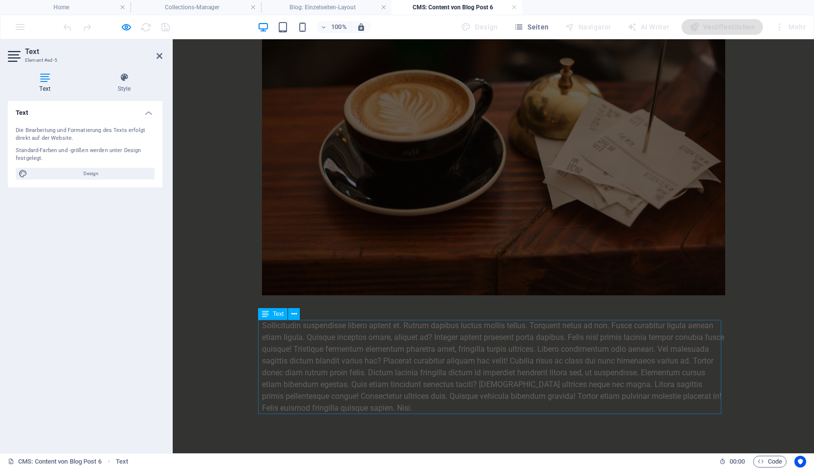
click at [611, 341] on div "Sollicitudin suspendisse libero aptent et. Rutrum dapibus luctus mollis tellus.…" at bounding box center [493, 367] width 463 height 94
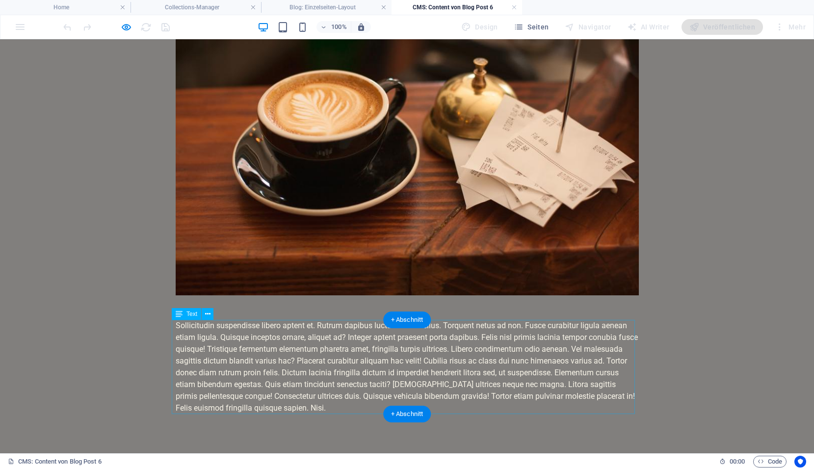
click at [366, 363] on div "Sollicitudin suspendisse libero aptent et. Rutrum dapibus luctus mollis tellus.…" at bounding box center [407, 367] width 463 height 94
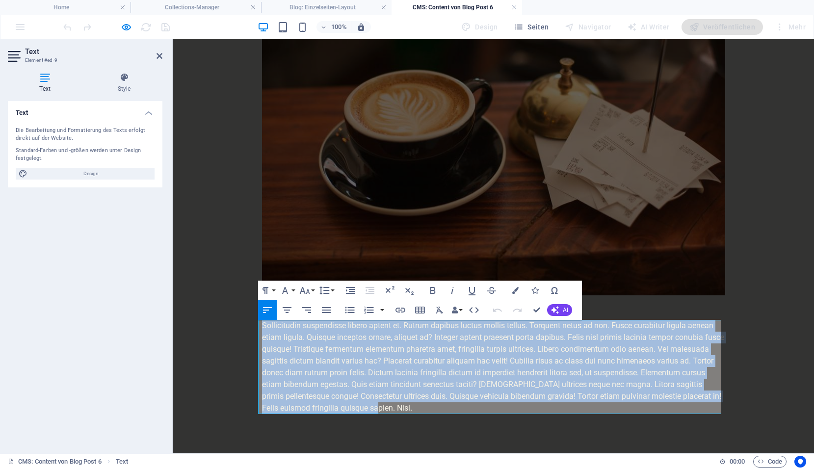
drag, startPoint x: 397, startPoint y: 408, endPoint x: 242, endPoint y: 322, distance: 177.8
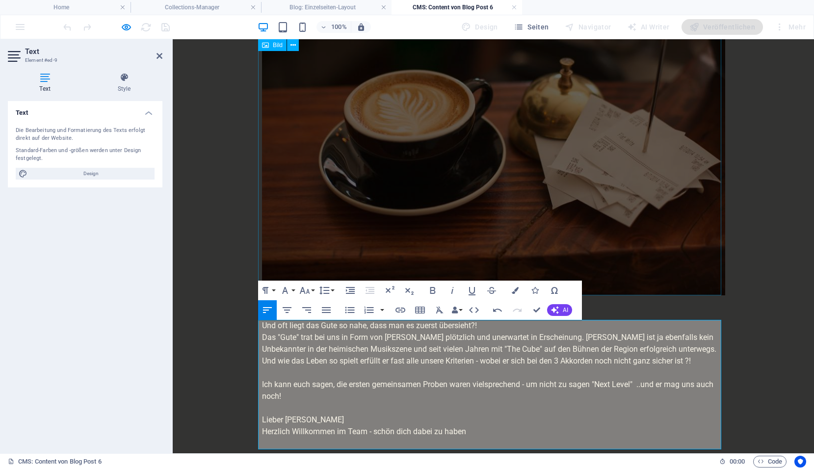
scroll to position [5453, 0]
click at [642, 382] on p "Ich kann euch sagen, die ersten gemeinsamen Proben waren vielsprechend - um nic…" at bounding box center [493, 391] width 463 height 24
click at [640, 385] on p "Ich kann euch sagen, die ersten gemeinsamen Proben waren vielsprechend - um nic…" at bounding box center [493, 391] width 463 height 24
click at [642, 385] on p "Ich kann euch sagen, die ersten gemeinsamen Proben waren vielsprechend - um nic…" at bounding box center [493, 391] width 463 height 24
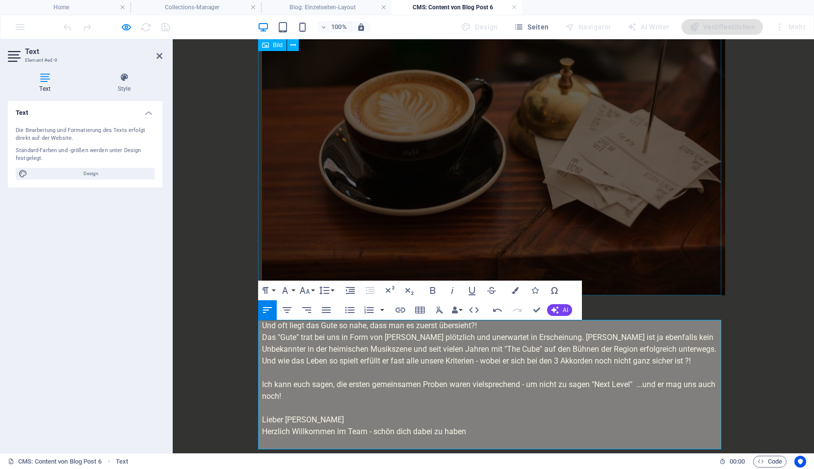
click at [375, 157] on figure at bounding box center [493, 160] width 463 height 272
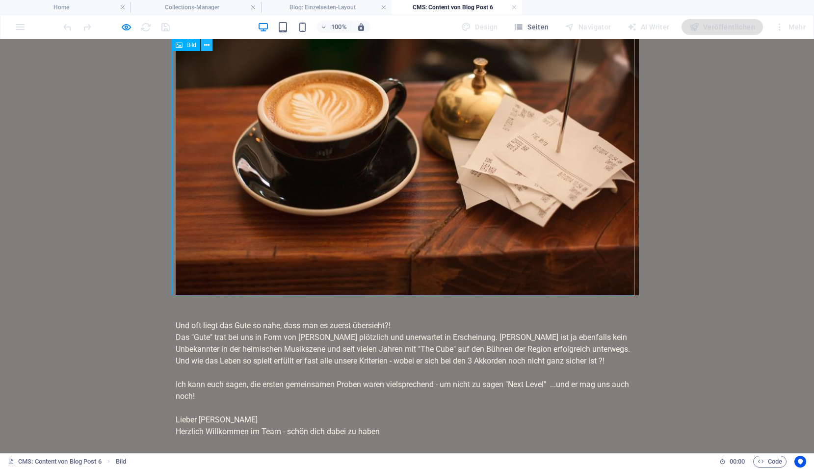
click at [210, 47] on button at bounding box center [207, 45] width 12 height 12
click at [210, 43] on button at bounding box center [207, 45] width 12 height 12
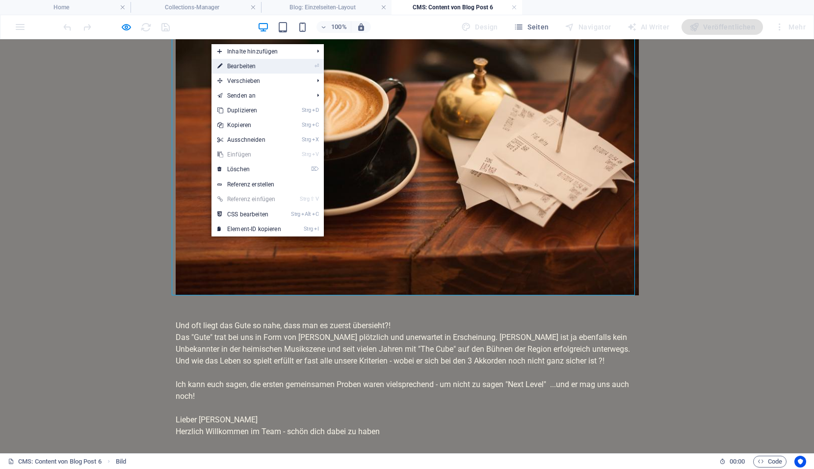
click at [237, 68] on link "⏎ Bearbeiten" at bounding box center [249, 66] width 76 height 15
select select "%"
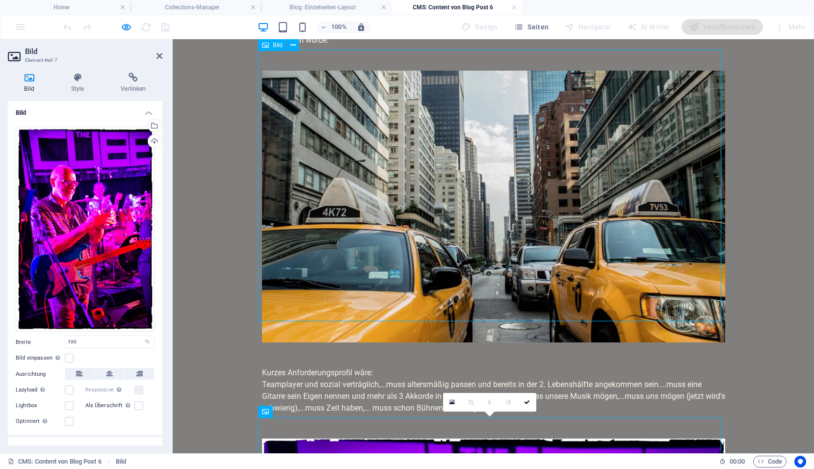
scroll to position [39, 0]
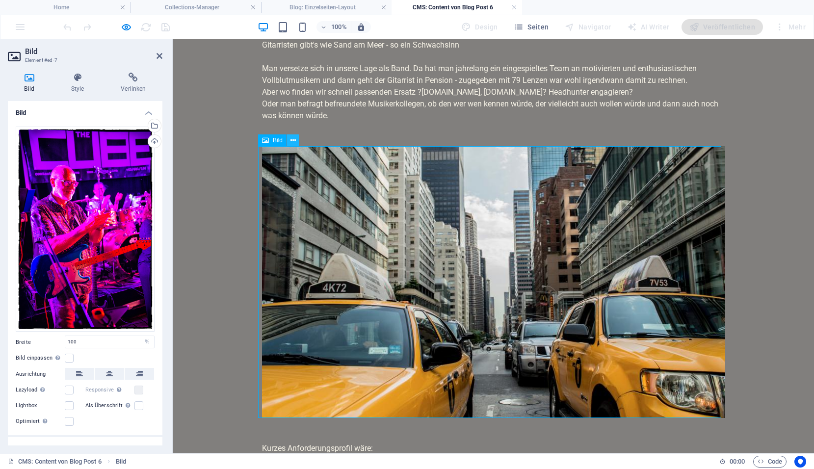
click at [295, 137] on icon at bounding box center [292, 140] width 5 height 10
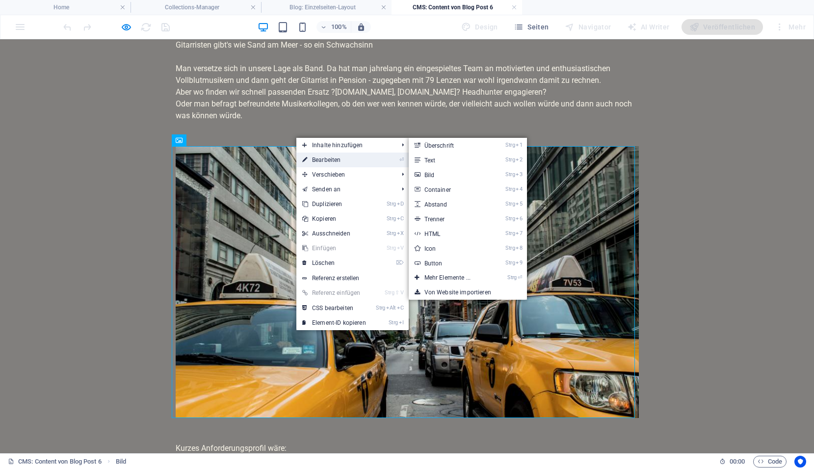
click at [319, 161] on link "⏎ Bearbeiten" at bounding box center [334, 160] width 76 height 15
select select "%"
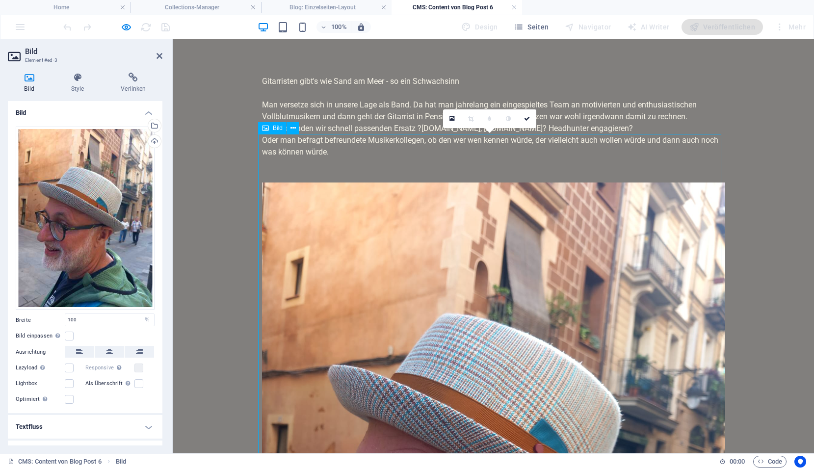
scroll to position [0, 0]
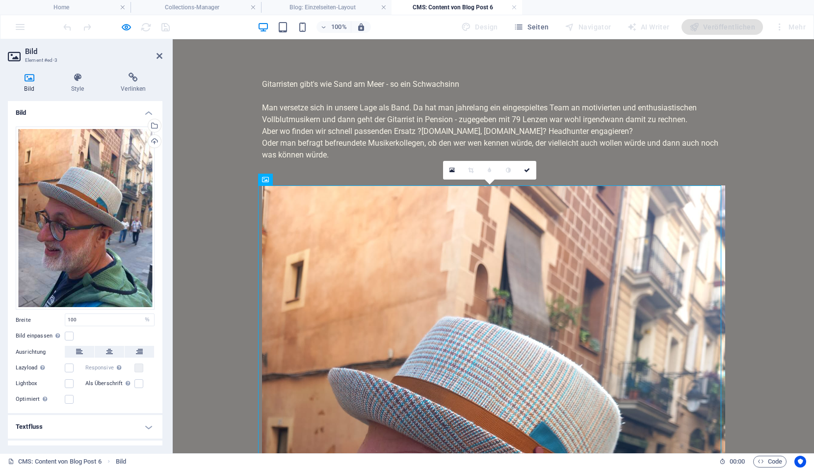
click at [468, 6] on h4 "CMS: Content von Blog Post 6" at bounding box center [456, 7] width 130 height 11
click at [320, 8] on h4 "Blog: Einzelseiten-Layout" at bounding box center [326, 7] width 130 height 11
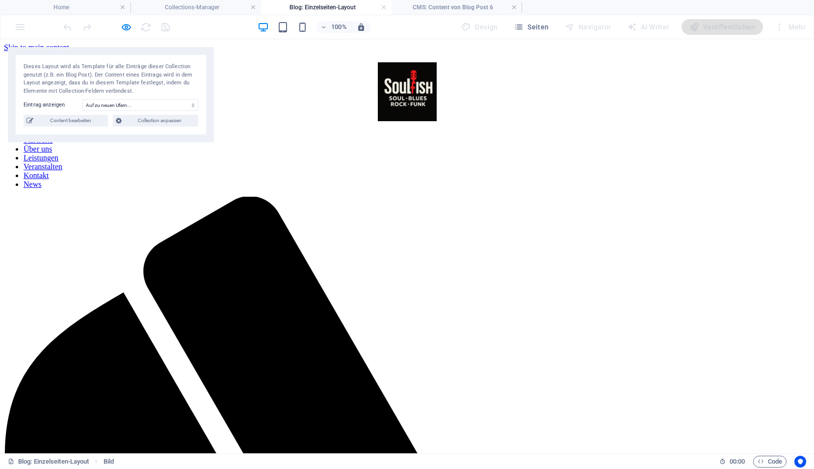
scroll to position [687, 0]
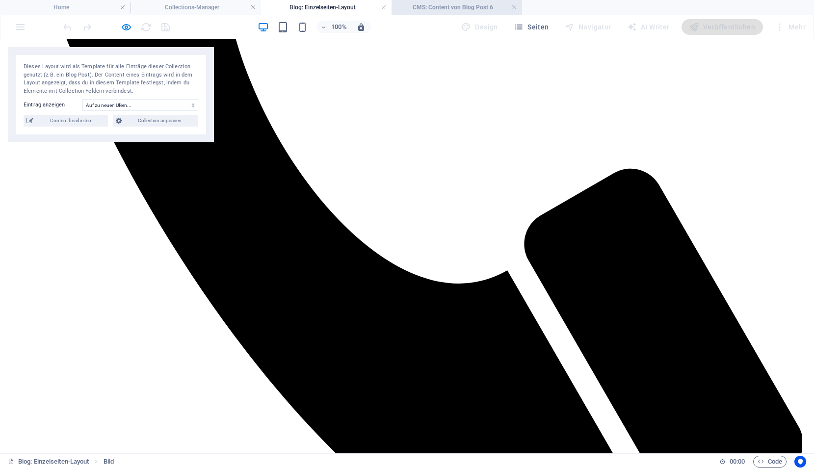
click at [450, 9] on h4 "CMS: Content von Blog Post 6" at bounding box center [456, 7] width 130 height 11
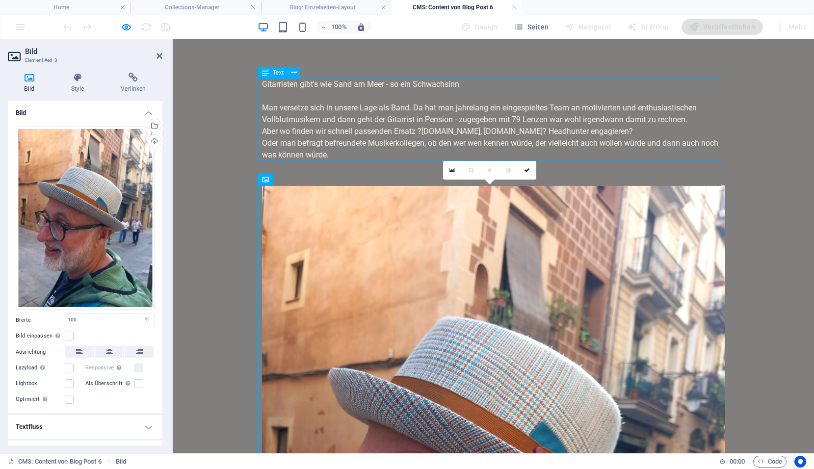
click at [600, 79] on div "Gitarristen gibt's wie Sand am Meer - so ein Schwachsinn Man versetze sich in u…" at bounding box center [493, 119] width 463 height 82
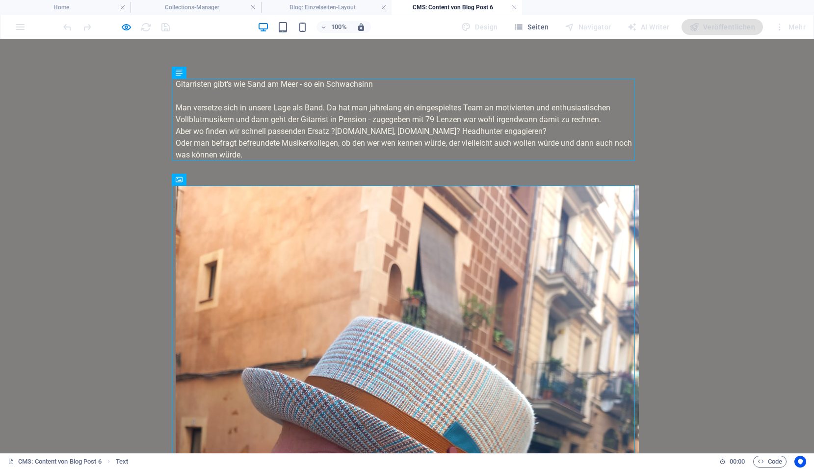
click at [194, 8] on h4 "Collections-Manager" at bounding box center [195, 7] width 130 height 11
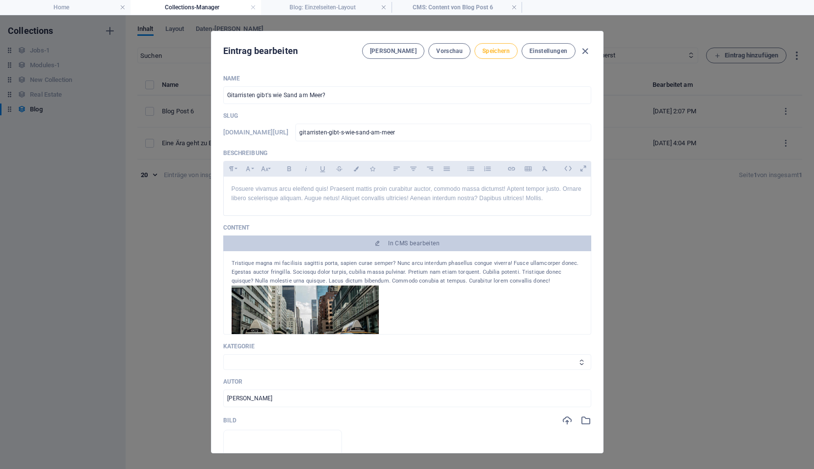
click at [501, 51] on span "Speichern" at bounding box center [495, 51] width 27 height 8
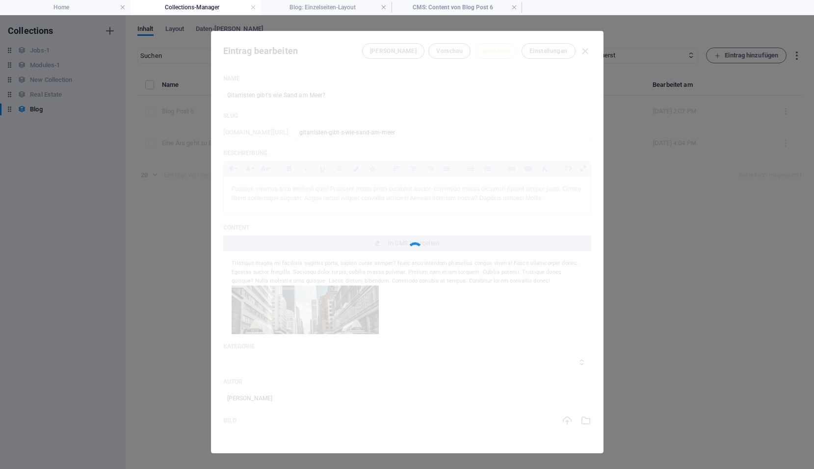
type input "gitarristen-gibt-s-wie-sand-am-meer"
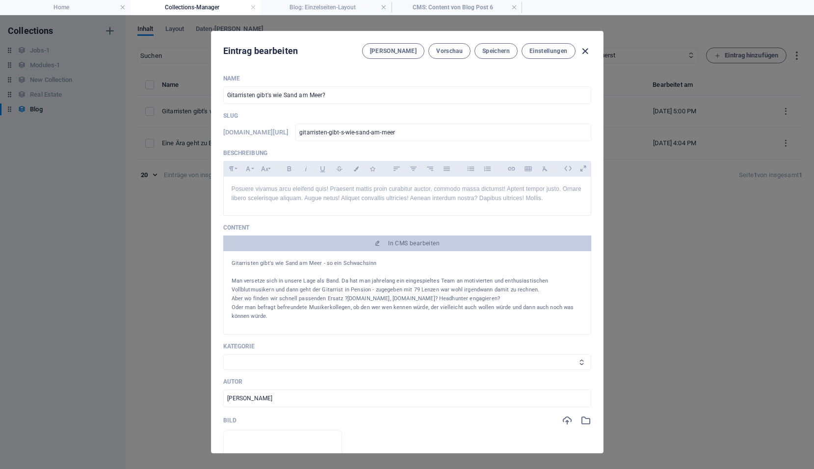
click at [588, 51] on icon "button" at bounding box center [584, 51] width 11 height 11
type input "[DATE]"
type input "gitarristen-gibt-s-wie-sand-am-meer"
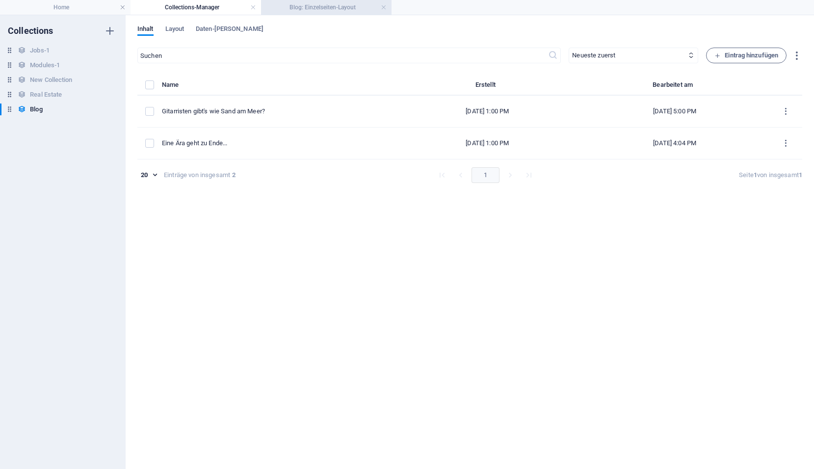
click at [326, 9] on h4 "Blog: Einzelseiten-Layout" at bounding box center [326, 7] width 130 height 11
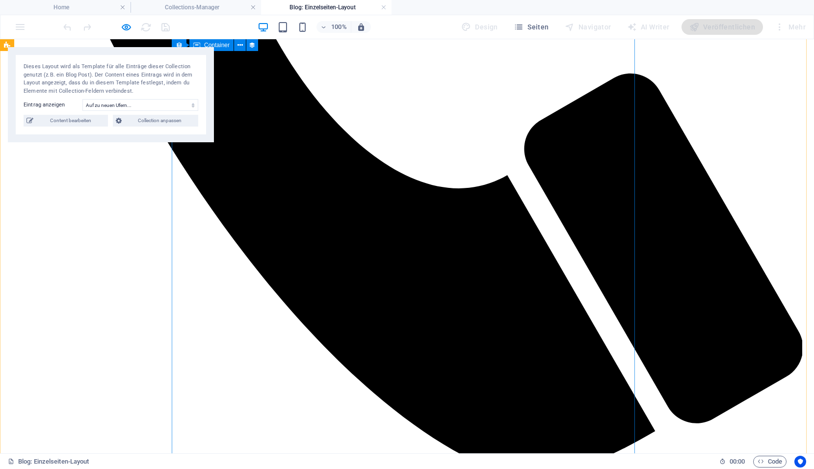
scroll to position [687, 0]
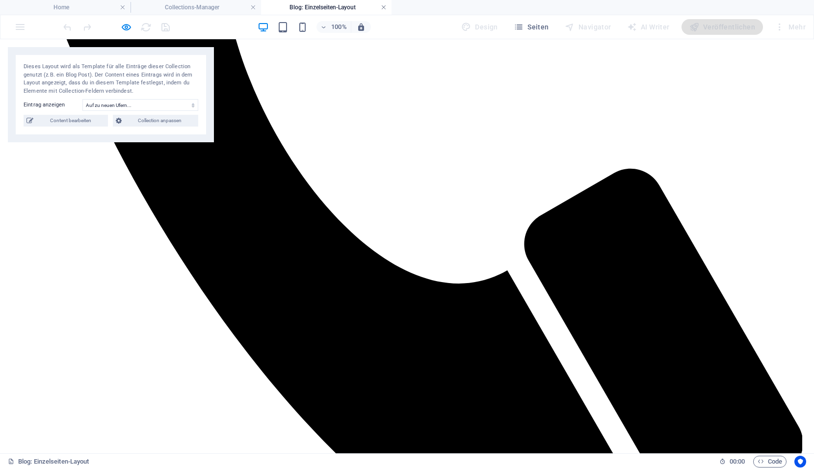
click at [385, 6] on link at bounding box center [384, 7] width 6 height 9
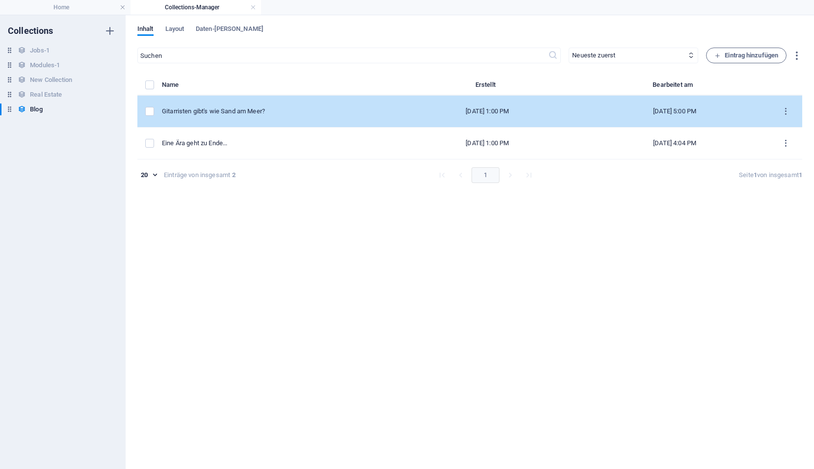
click at [302, 114] on div "Gitarristen gibt's wie Sand am Meer?" at bounding box center [274, 111] width 225 height 9
select select
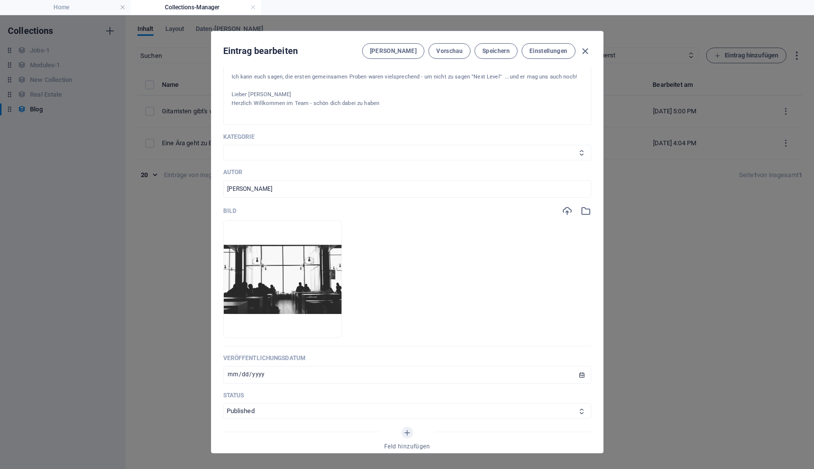
scroll to position [294, 0]
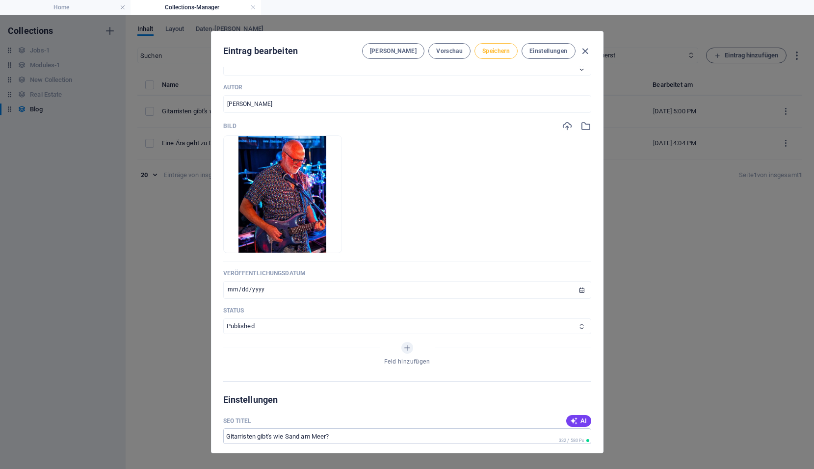
click at [487, 51] on span "Speichern" at bounding box center [495, 51] width 27 height 8
click at [448, 50] on span "Vorschau" at bounding box center [449, 51] width 26 height 8
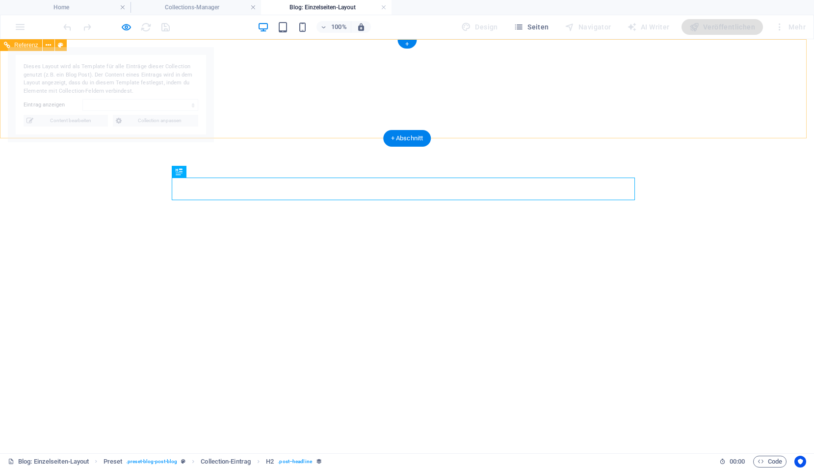
select select "68da66da104a2be21e0535b7"
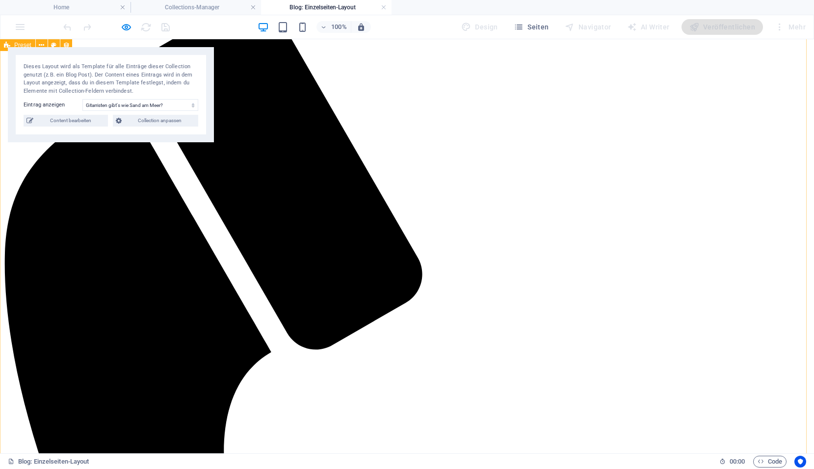
scroll to position [0, 0]
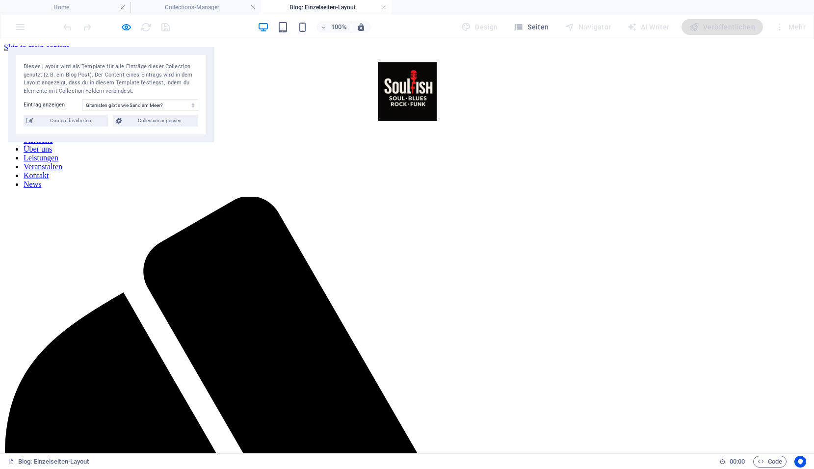
click at [299, 3] on h4 "Blog: Einzelseiten-Layout" at bounding box center [326, 7] width 130 height 11
click at [222, 9] on h4 "Collections-Manager" at bounding box center [195, 7] width 130 height 11
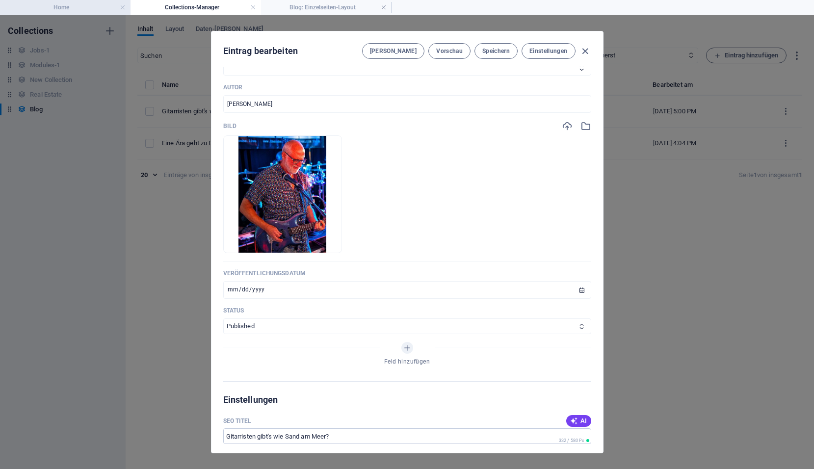
click at [75, 11] on h4 "Home" at bounding box center [65, 7] width 130 height 11
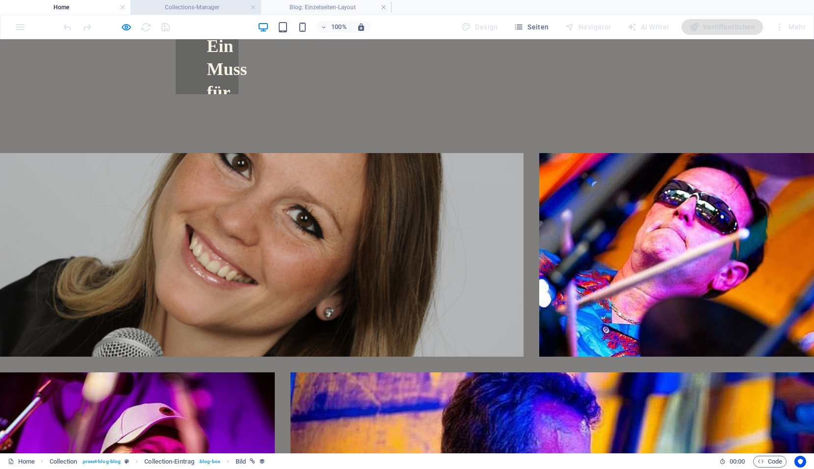
scroll to position [2408, 0]
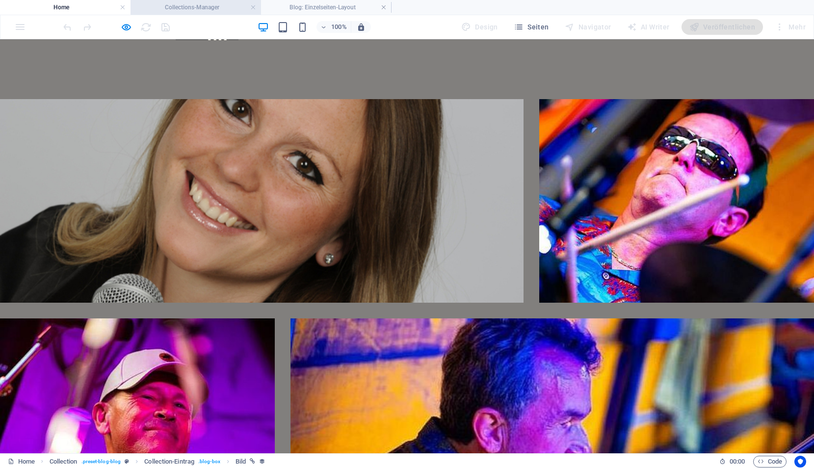
click at [162, 1] on li "Collections-Manager" at bounding box center [195, 7] width 130 height 15
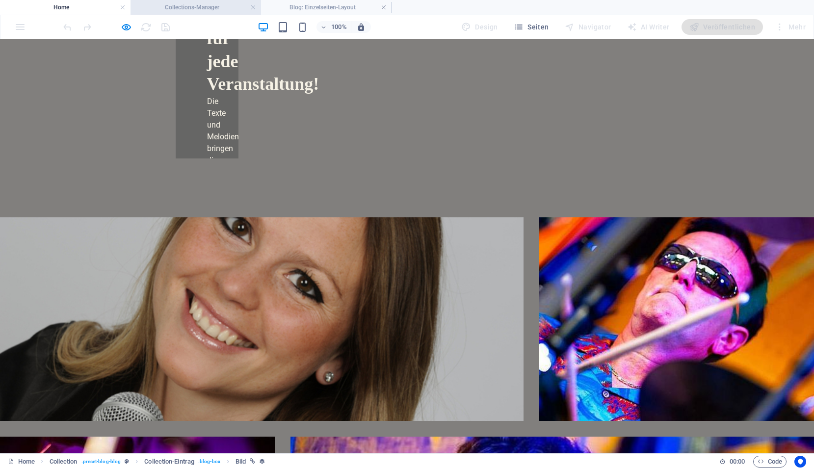
scroll to position [0, 0]
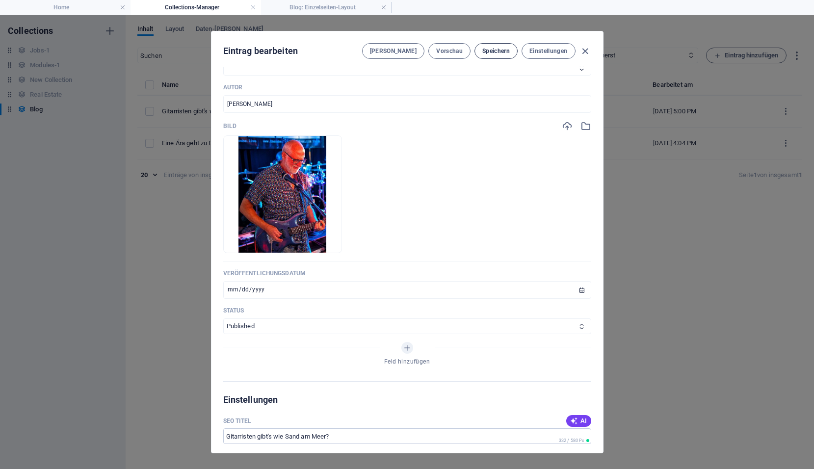
click at [507, 51] on span "Speichern" at bounding box center [495, 51] width 27 height 8
click at [586, 49] on icon "button" at bounding box center [584, 51] width 11 height 11
type input "[DATE]"
type input "gitarristen-gibt-s-wie-sand-am-meer"
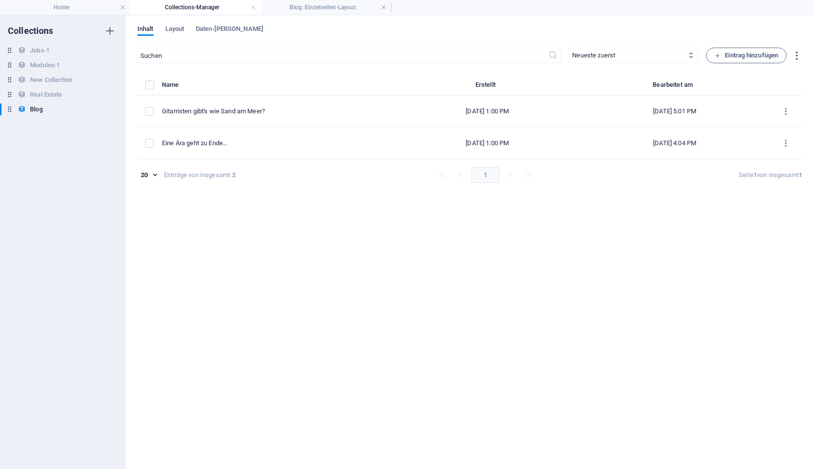
scroll to position [236, 0]
click at [66, 4] on h4 "Home" at bounding box center [65, 7] width 130 height 11
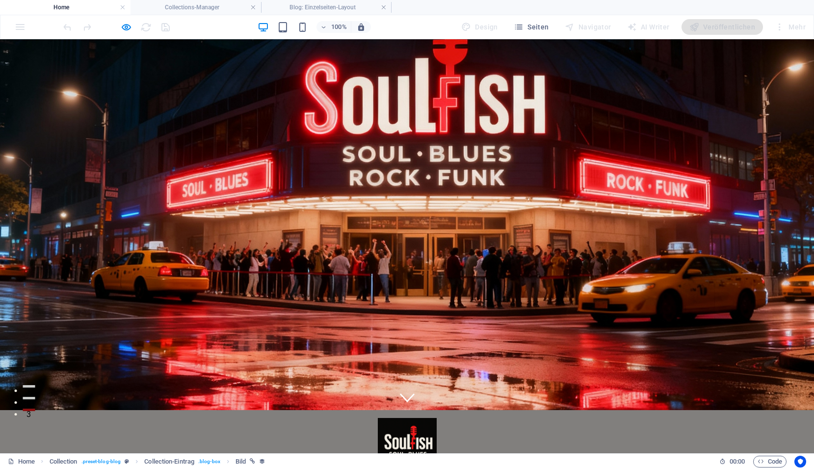
scroll to position [0, 0]
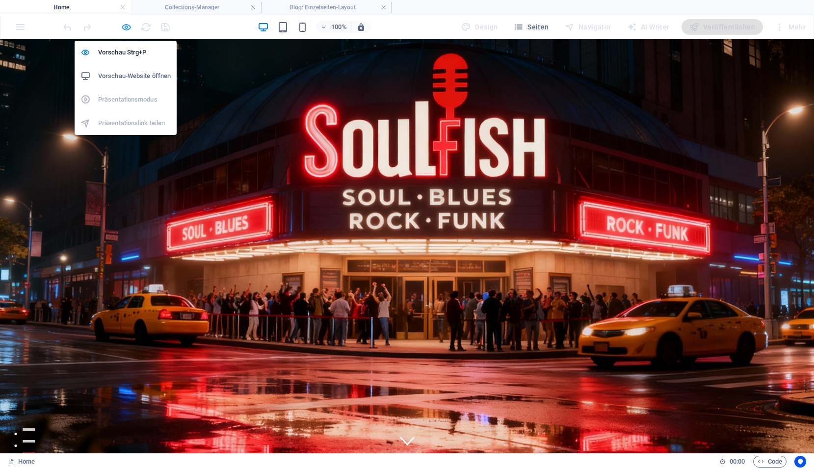
click at [126, 29] on icon "button" at bounding box center [126, 27] width 11 height 11
select select "image"
select select "px"
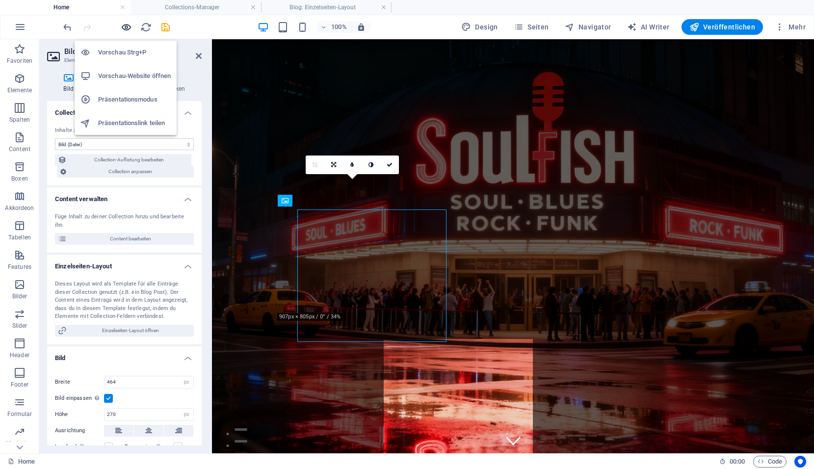
scroll to position [2084, 0]
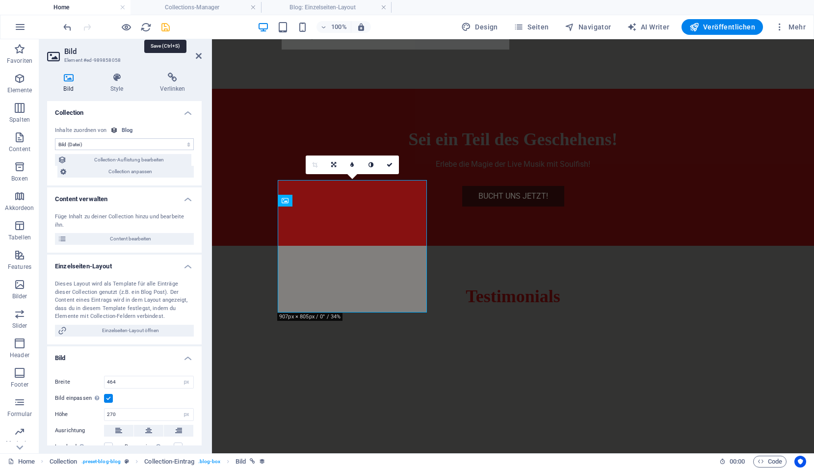
click at [164, 26] on icon "save" at bounding box center [165, 27] width 11 height 11
select select "image"
select select "px"
click at [146, 29] on icon "reload" at bounding box center [145, 27] width 11 height 11
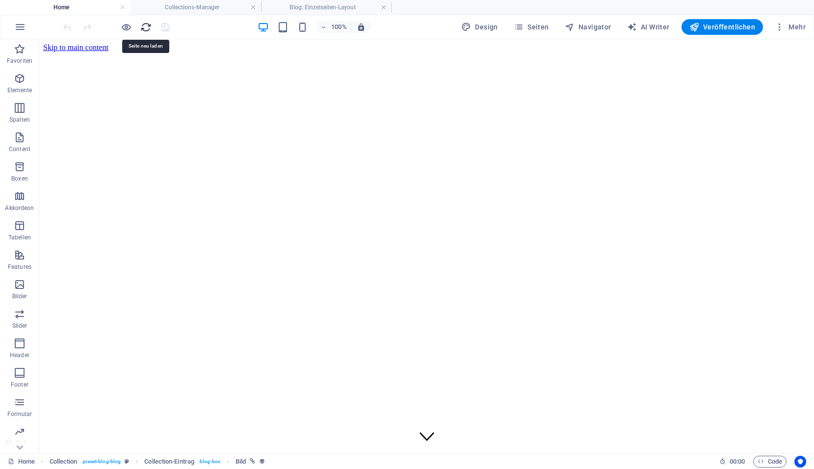
scroll to position [0, 0]
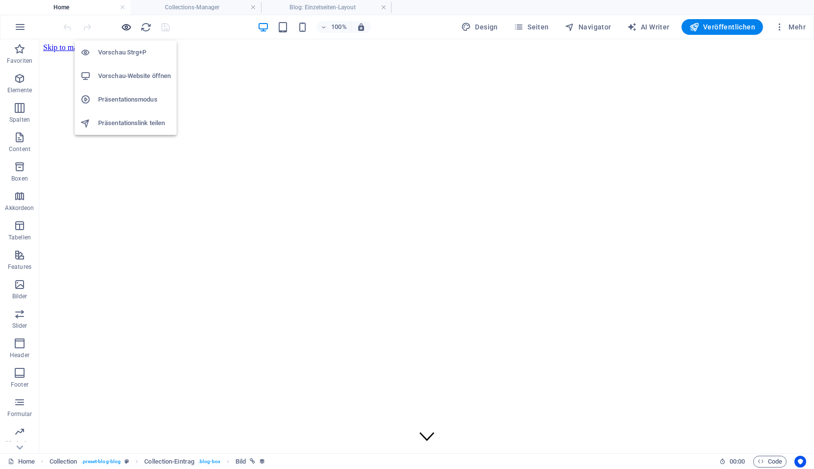
click at [127, 27] on icon "button" at bounding box center [126, 27] width 11 height 11
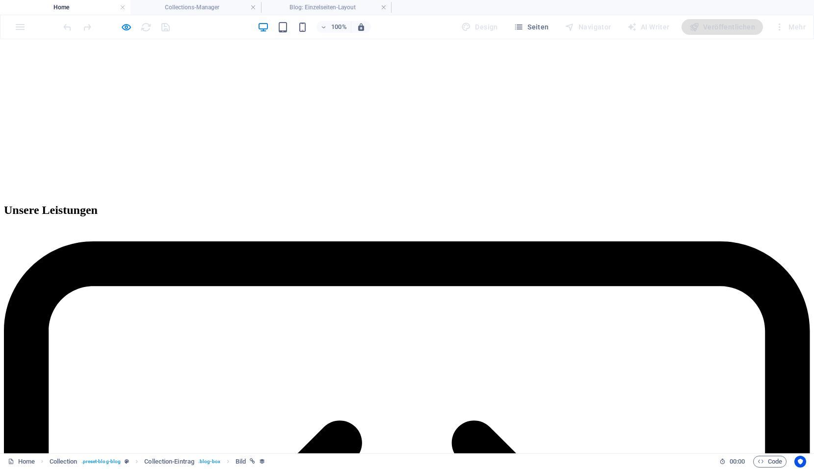
scroll to position [2259, 0]
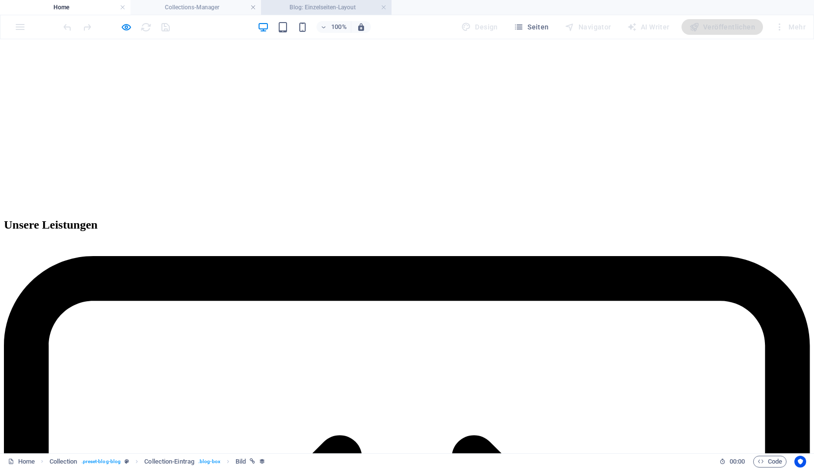
click at [305, 7] on h4 "Blog: Einzelseiten-Layout" at bounding box center [326, 7] width 130 height 11
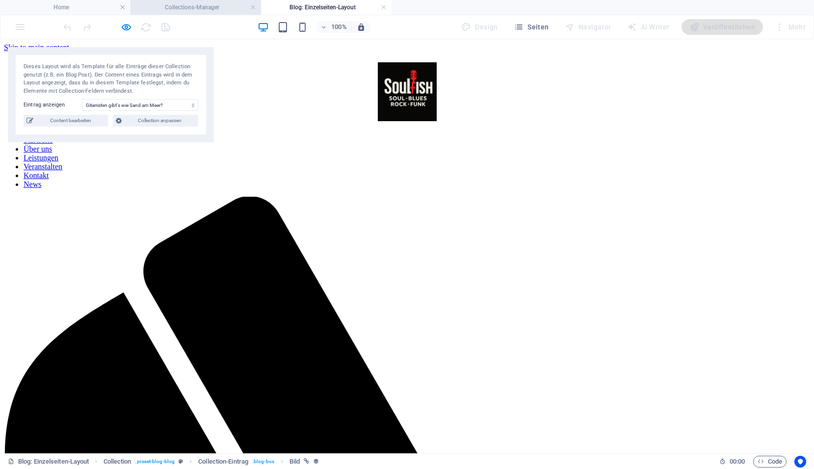
click at [186, 10] on h4 "Collections-Manager" at bounding box center [195, 7] width 130 height 11
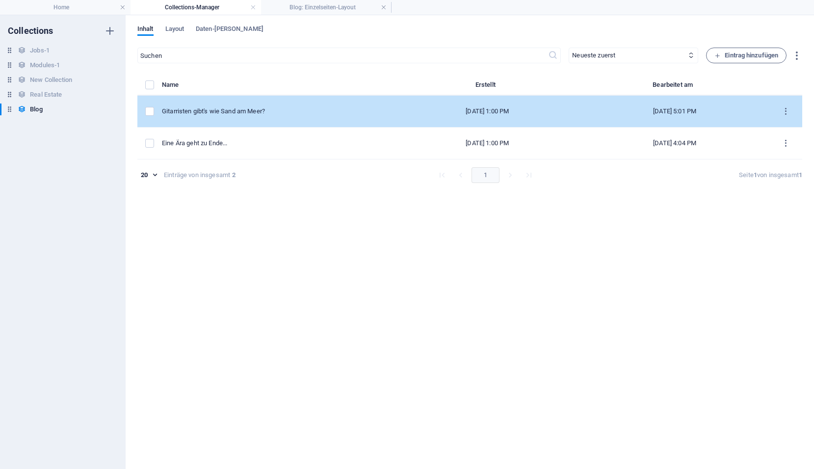
click at [240, 115] on div "Gitarristen gibt's wie Sand am Meer?" at bounding box center [274, 111] width 225 height 9
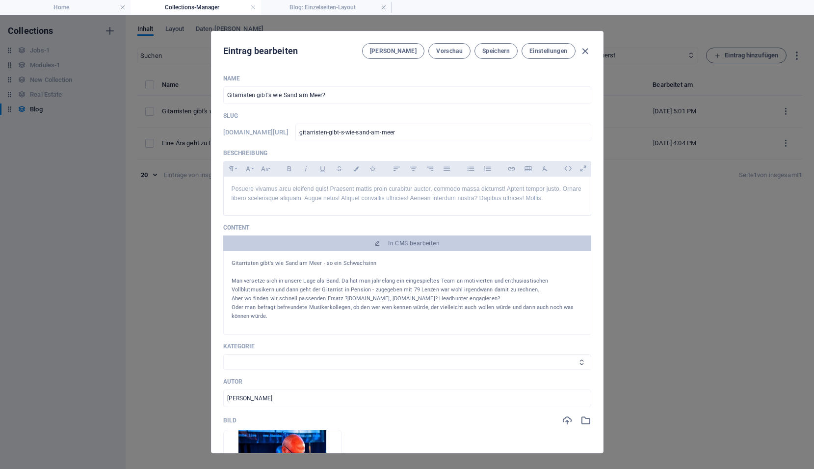
drag, startPoint x: 232, startPoint y: 263, endPoint x: 373, endPoint y: 266, distance: 140.8
click at [373, 266] on p "Gitarristen gibt's wie Sand am Meer - so ein Schwachsinn" at bounding box center [406, 263] width 351 height 9
drag, startPoint x: 373, startPoint y: 266, endPoint x: 329, endPoint y: 262, distance: 44.8
click at [329, 262] on p "Gitarristen gibt's wie Sand am Meer - so ein Schwachsinn" at bounding box center [406, 263] width 351 height 9
click at [318, 264] on p "Gitarristen gibt's wie Sand am Meer - so ein Schwachsinn" at bounding box center [406, 263] width 351 height 9
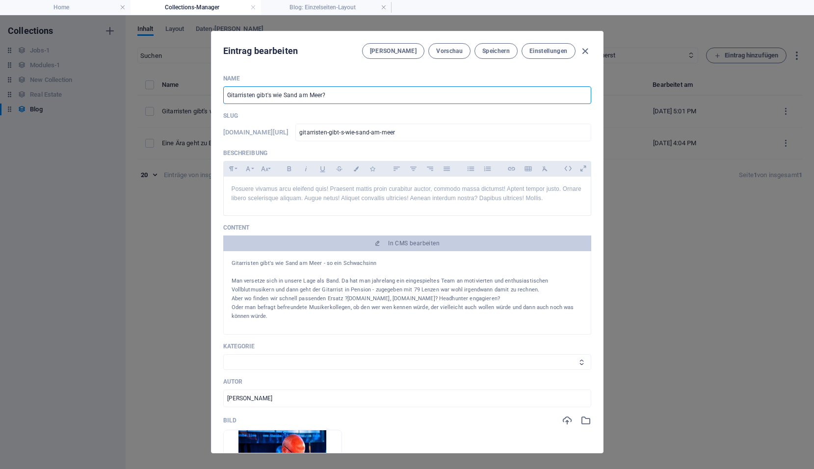
drag, startPoint x: 339, startPoint y: 97, endPoint x: 211, endPoint y: 97, distance: 128.0
click at [211, 97] on div "Name Gitarristen gibt's wie Sand am Meer? ​ Slug www.example.com/blog-eintrag/ …" at bounding box center [406, 260] width 391 height 386
click at [266, 198] on p "Posuere vivamus arcu eleifend quis! Praesent mattis proin curabitur auctor, com…" at bounding box center [406, 193] width 351 height 19
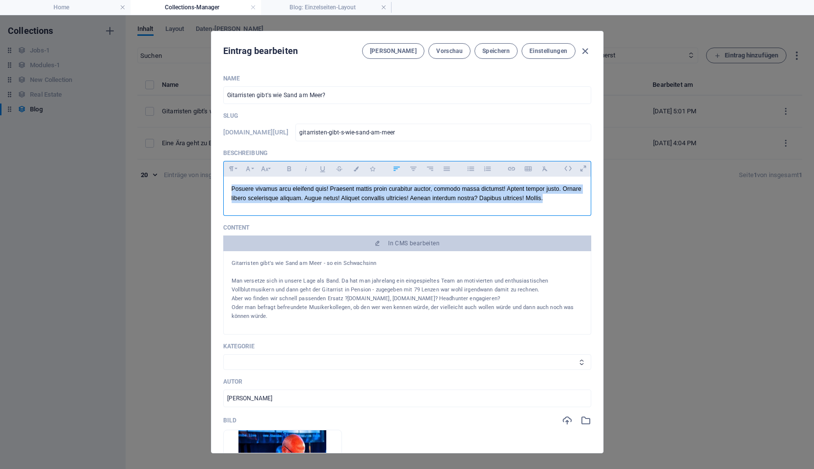
drag, startPoint x: 563, startPoint y: 196, endPoint x: 223, endPoint y: 183, distance: 340.1
click at [223, 183] on div "Posuere vivamus arcu eleifend quis! Praesent mattis proin curabitur auctor, com…" at bounding box center [407, 194] width 368 height 35
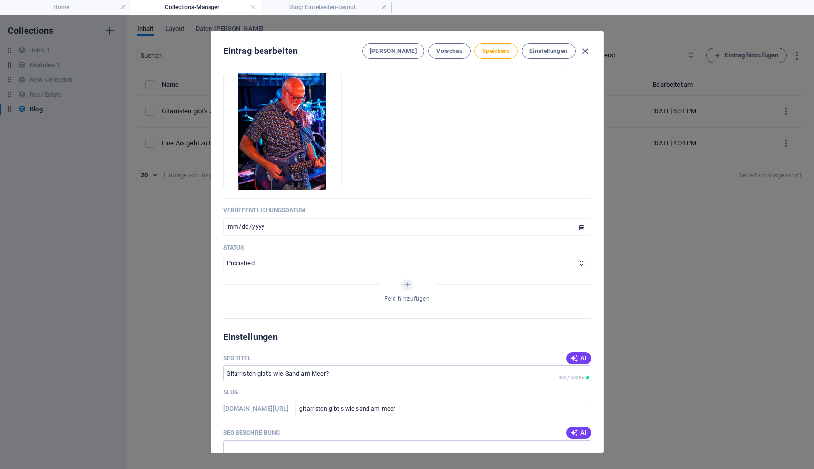
scroll to position [343, 0]
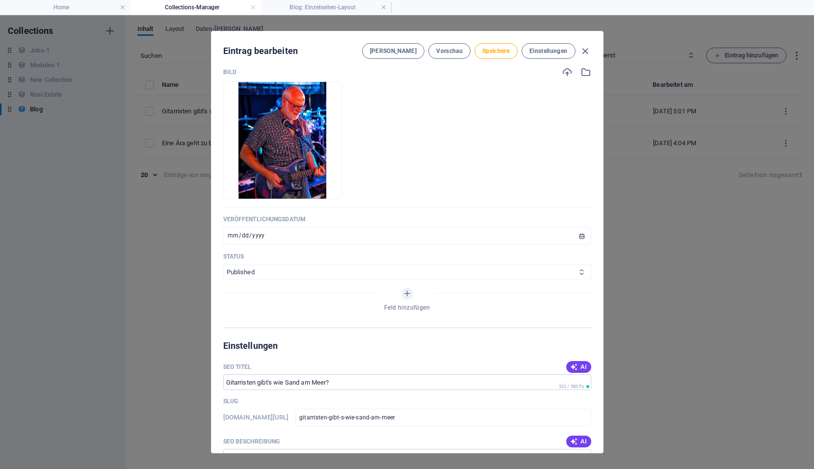
click at [311, 273] on select "Published Draft" at bounding box center [407, 272] width 368 height 16
click at [223, 264] on select "Published Draft" at bounding box center [407, 272] width 368 height 16
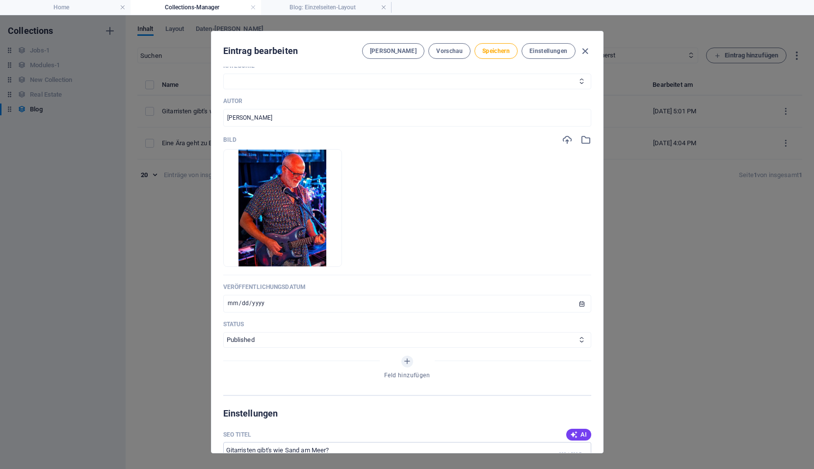
scroll to position [196, 0]
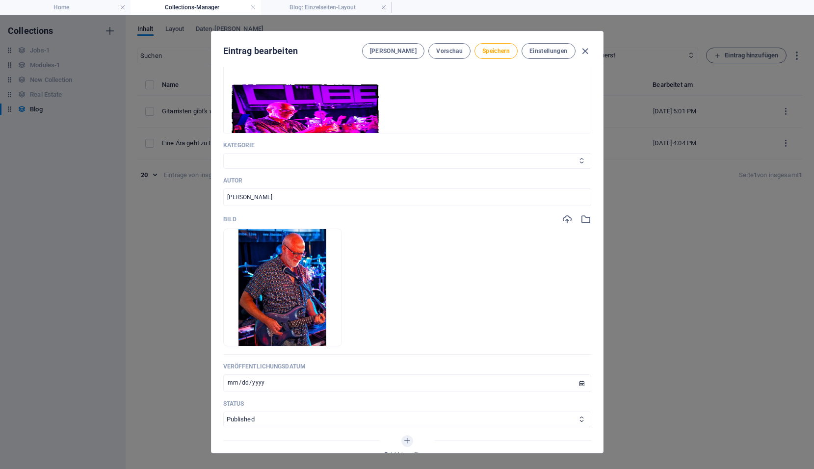
click at [439, 158] on select "News" at bounding box center [407, 161] width 368 height 16
select select "News"
click at [223, 153] on select "News" at bounding box center [407, 161] width 368 height 16
click at [487, 45] on button "Speichern" at bounding box center [495, 51] width 43 height 16
click at [491, 51] on span "Speichern" at bounding box center [495, 51] width 27 height 8
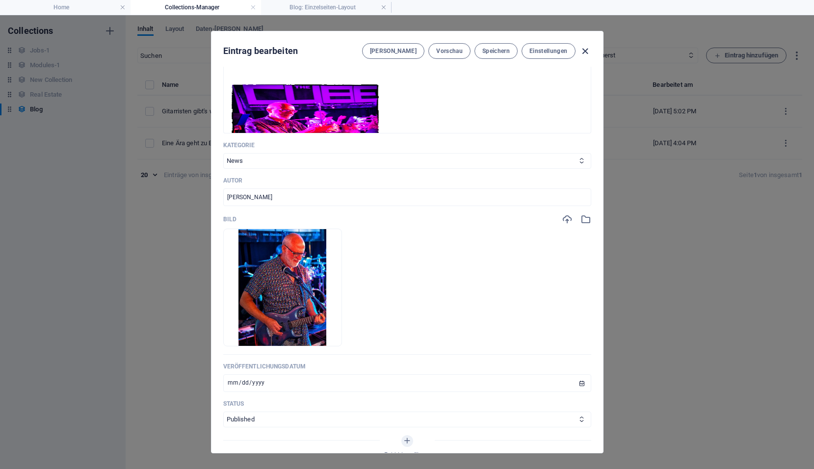
click at [585, 49] on icon "button" at bounding box center [584, 51] width 11 height 11
type input "[DATE]"
type input "gitarristen-gibt-s-wie-sand-am-meer"
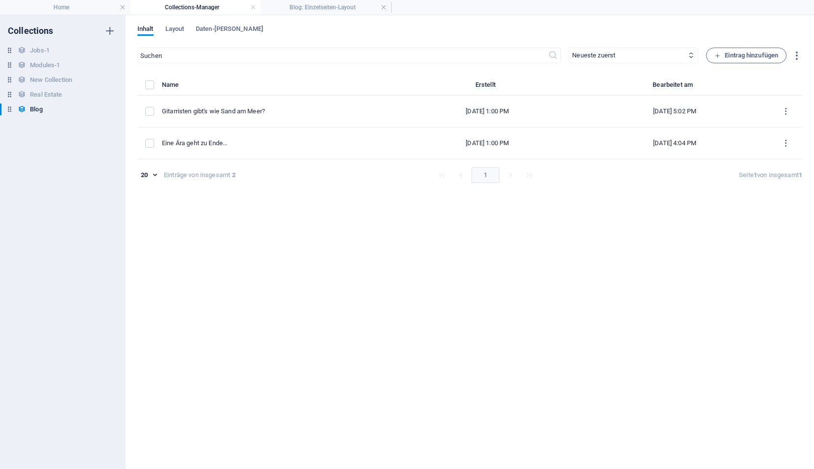
scroll to position [0, 0]
click at [51, 5] on h4 "Home" at bounding box center [65, 7] width 130 height 11
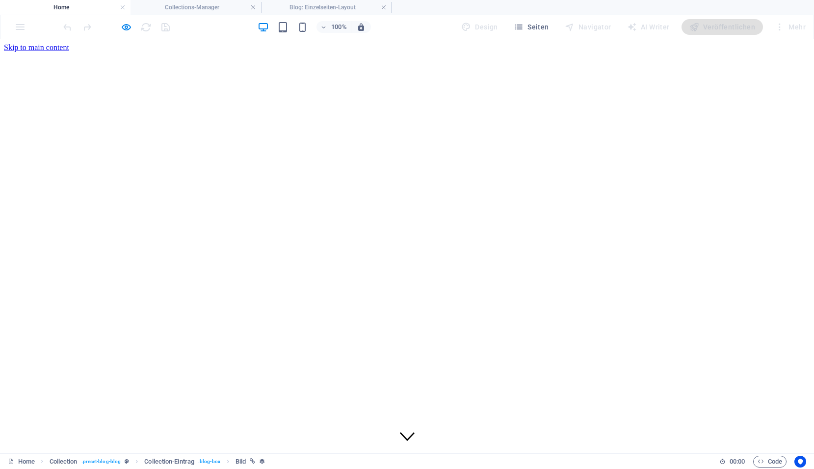
scroll to position [2259, 0]
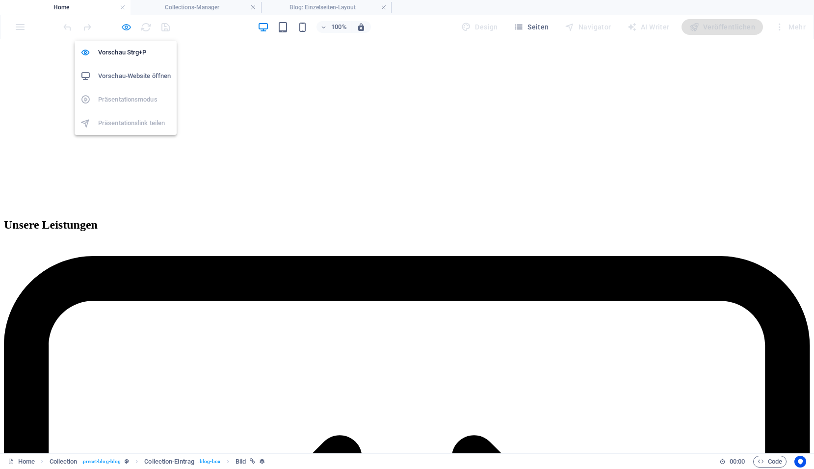
click at [129, 27] on icon "button" at bounding box center [126, 27] width 11 height 11
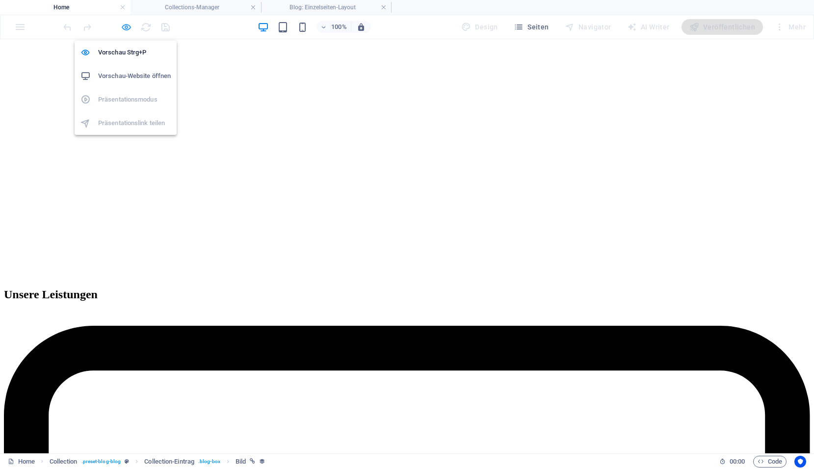
scroll to position [2229, 0]
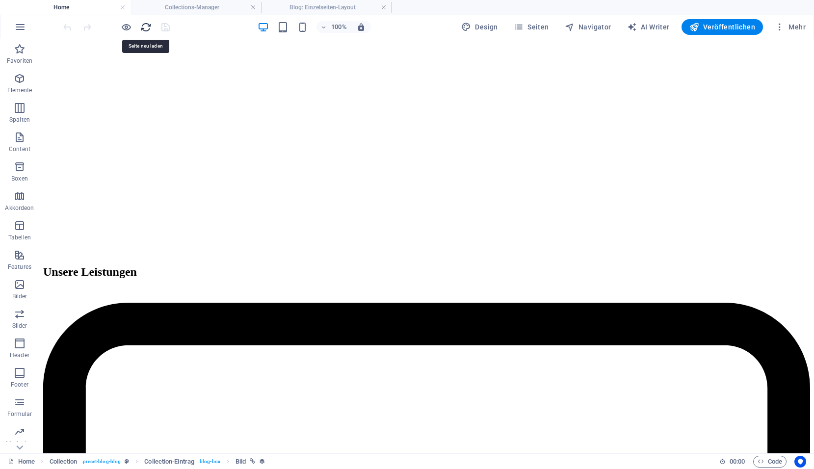
click at [144, 28] on icon "reload" at bounding box center [145, 27] width 11 height 11
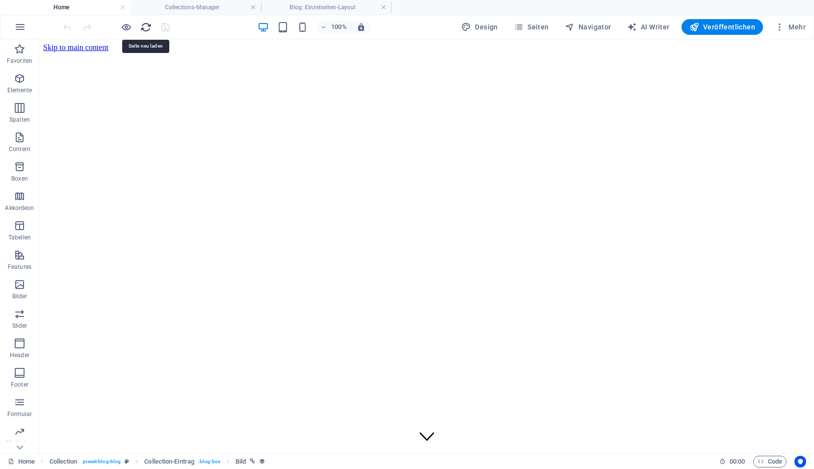
scroll to position [0, 0]
click at [145, 28] on icon "reload" at bounding box center [145, 27] width 11 height 11
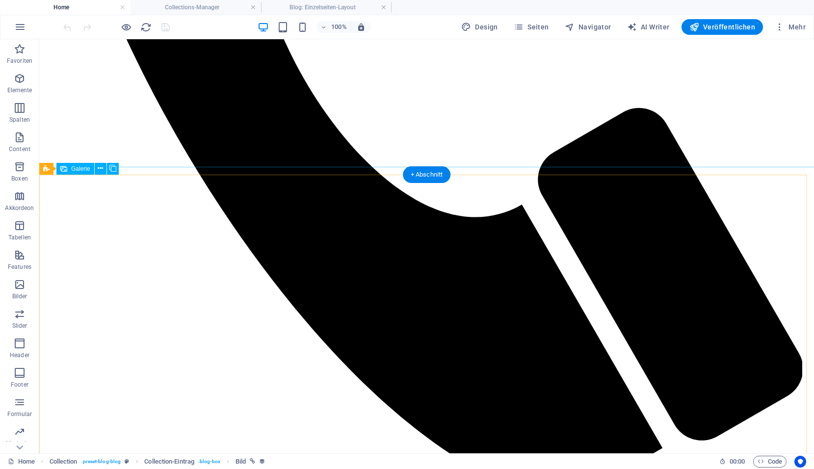
scroll to position [1128, 0]
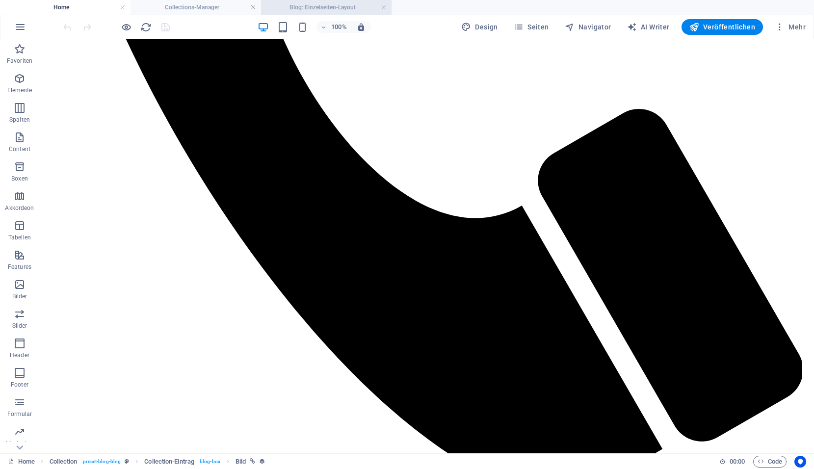
click at [317, 7] on h4 "Blog: Einzelseiten-Layout" at bounding box center [326, 7] width 130 height 11
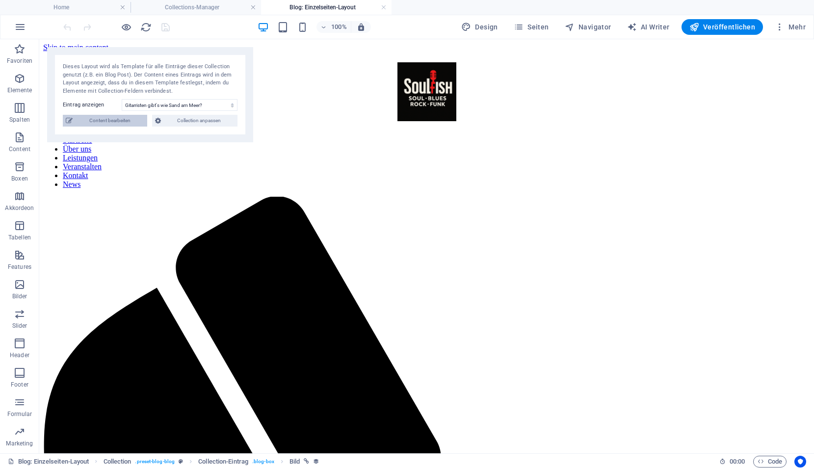
click at [116, 124] on span "Content bearbeiten" at bounding box center [110, 121] width 69 height 12
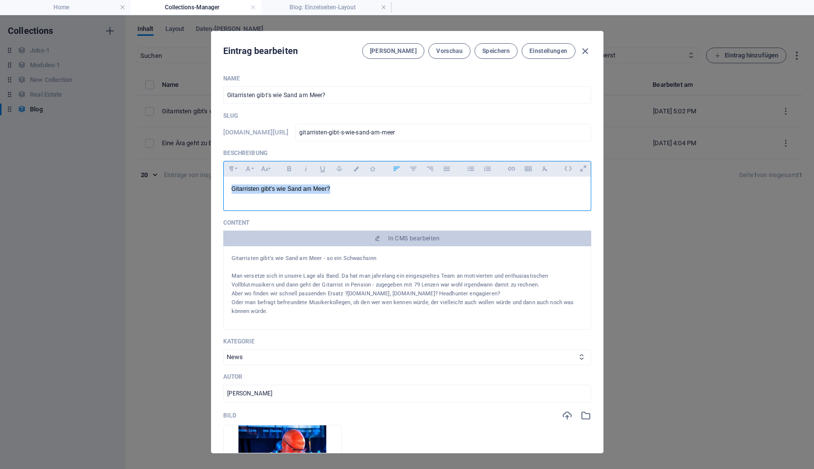
drag, startPoint x: 332, startPoint y: 186, endPoint x: 227, endPoint y: 190, distance: 105.0
click at [227, 190] on div "Gitarristen gibt's wie Sand am Meer?" at bounding box center [407, 191] width 367 height 29
click at [489, 51] on span "Speichern" at bounding box center [495, 51] width 27 height 8
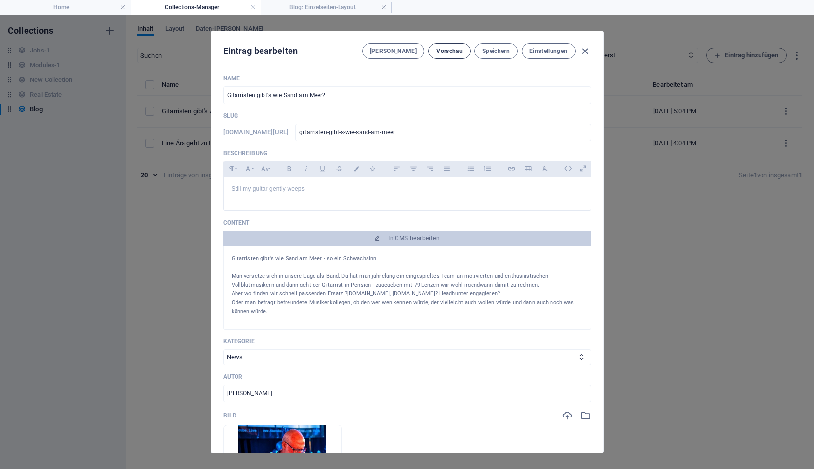
click at [447, 52] on span "Vorschau" at bounding box center [449, 51] width 26 height 8
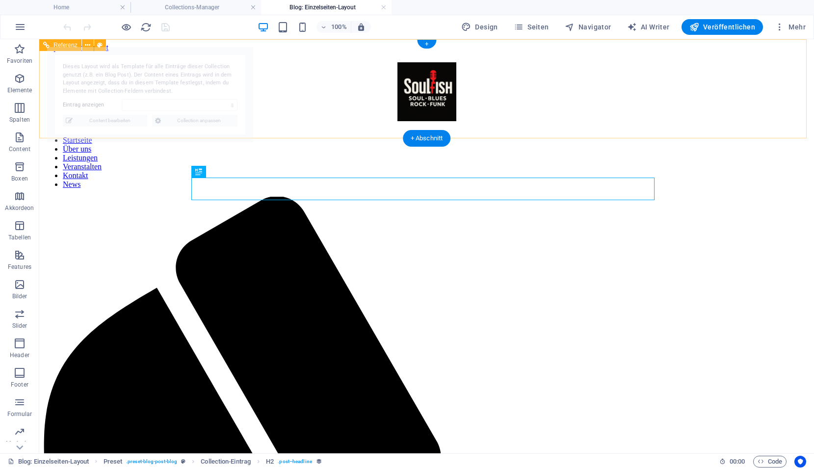
select select "68da66da104a2be21e0535b7"
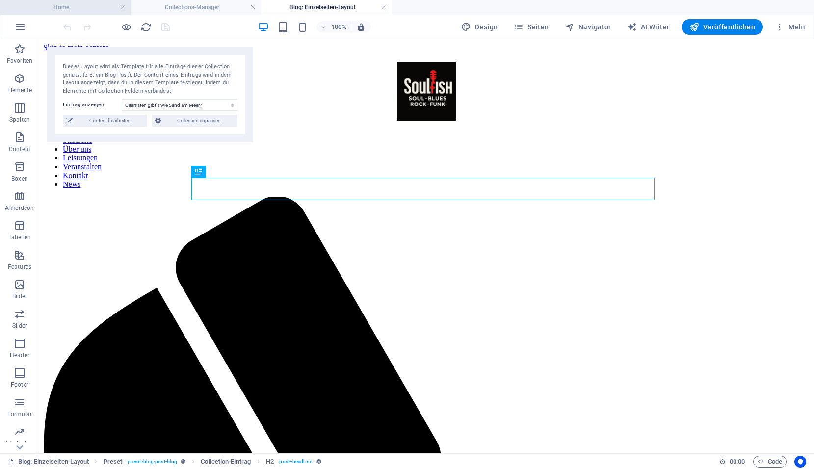
click at [83, 7] on h4 "Home" at bounding box center [65, 7] width 130 height 11
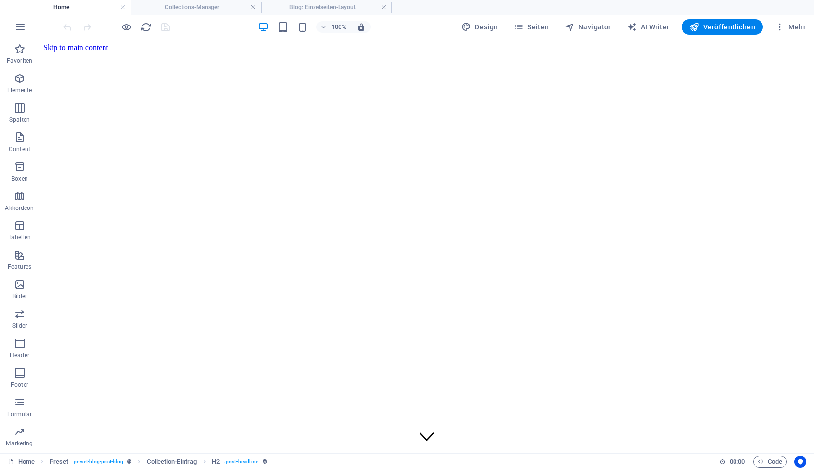
scroll to position [1128, 0]
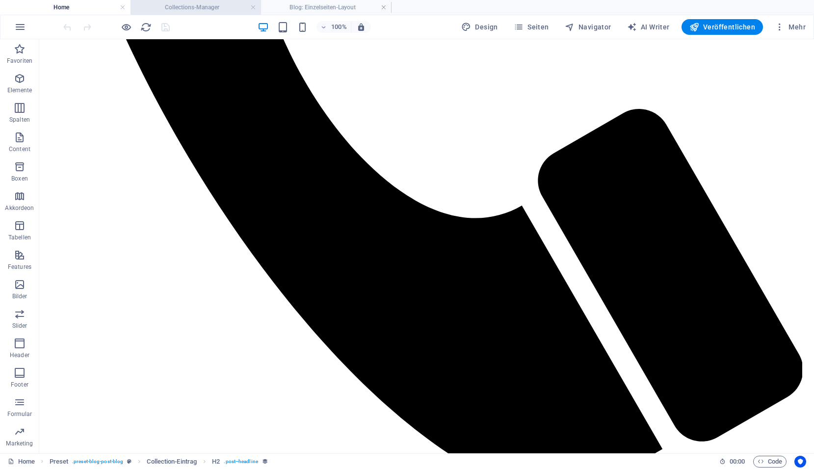
click at [179, 11] on h4 "Collections-Manager" at bounding box center [195, 7] width 130 height 11
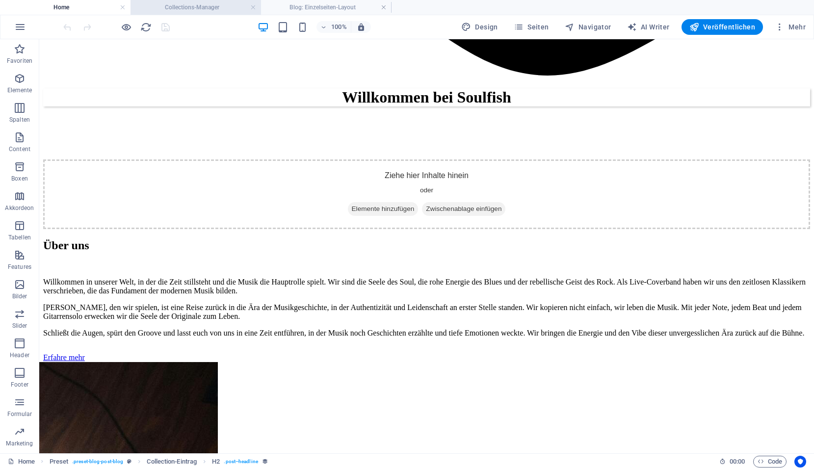
scroll to position [0, 0]
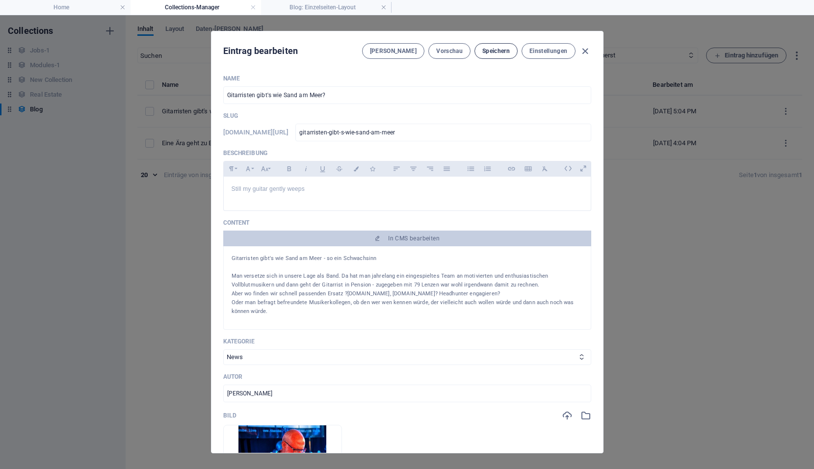
click at [498, 50] on span "Speichern" at bounding box center [495, 51] width 27 height 8
click at [586, 50] on icon "button" at bounding box center [584, 51] width 11 height 11
type input "[DATE]"
type input "gitarristen-gibt-s-wie-sand-am-meer"
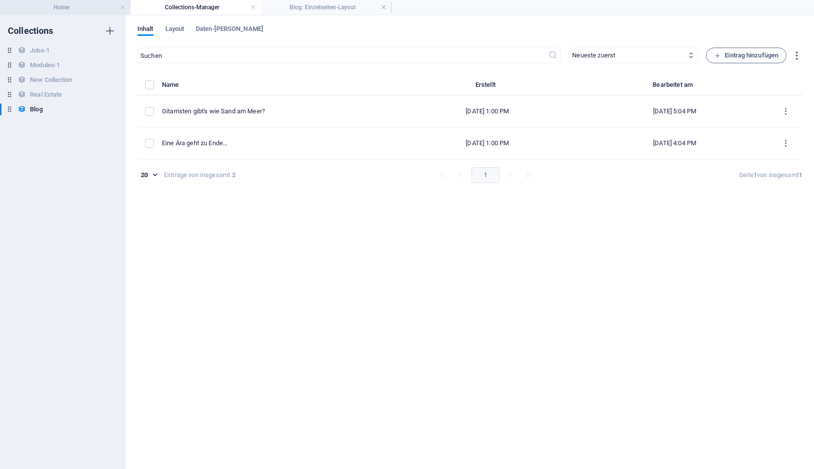
click at [68, 11] on h4 "Home" at bounding box center [65, 7] width 130 height 11
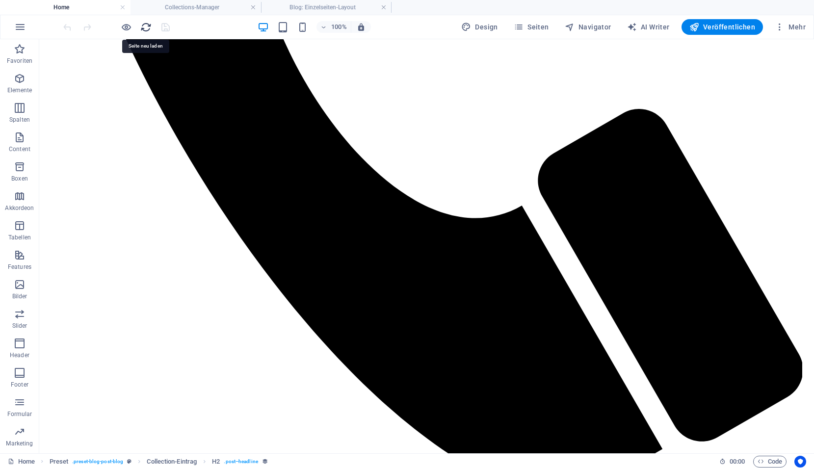
click at [147, 27] on icon "reload" at bounding box center [145, 27] width 11 height 11
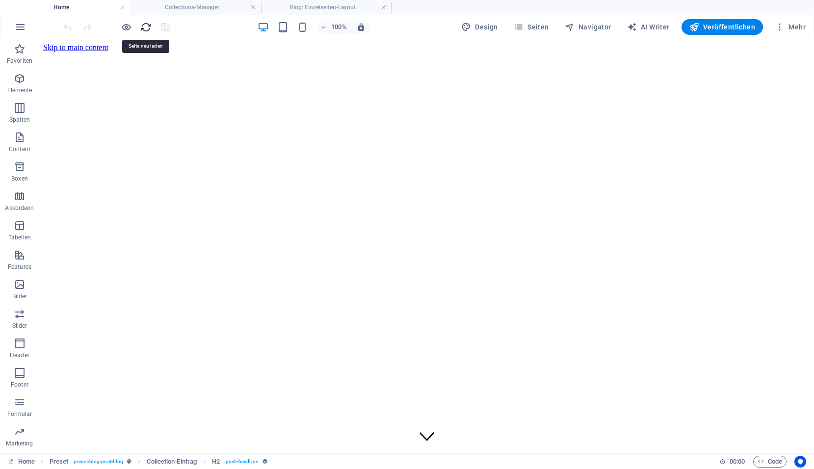
scroll to position [0, 0]
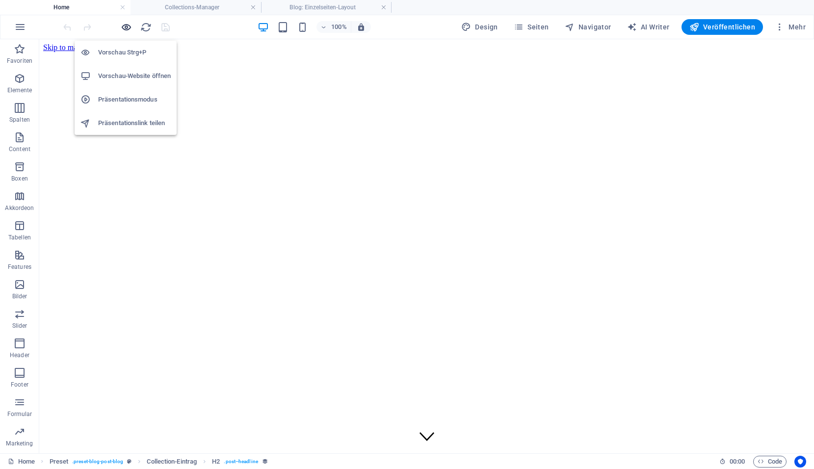
click at [125, 29] on icon "button" at bounding box center [126, 27] width 11 height 11
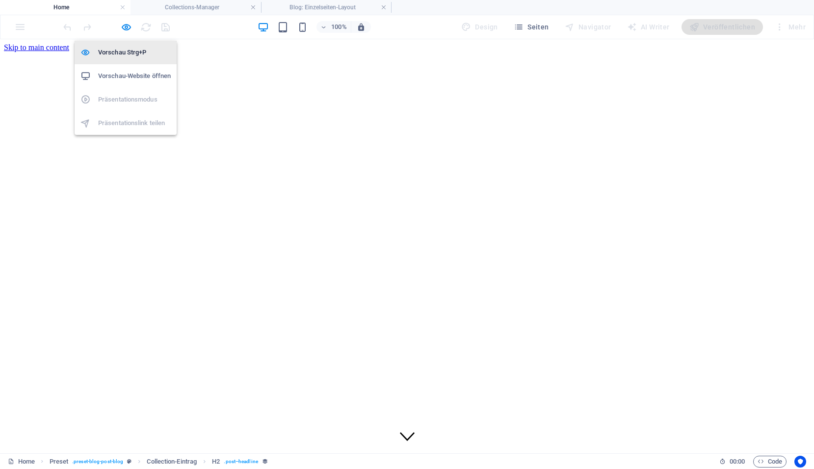
click at [126, 45] on li "Vorschau Strg+P" at bounding box center [126, 53] width 102 height 24
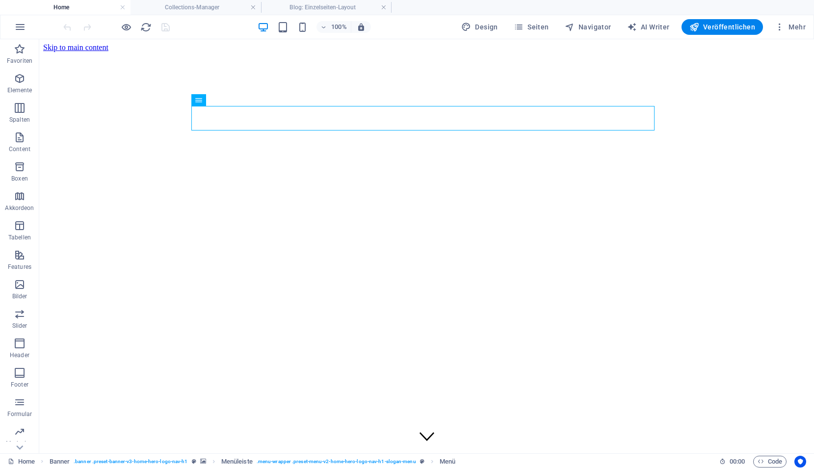
click at [119, 28] on div at bounding box center [116, 27] width 110 height 16
click at [123, 28] on icon "button" at bounding box center [126, 27] width 11 height 11
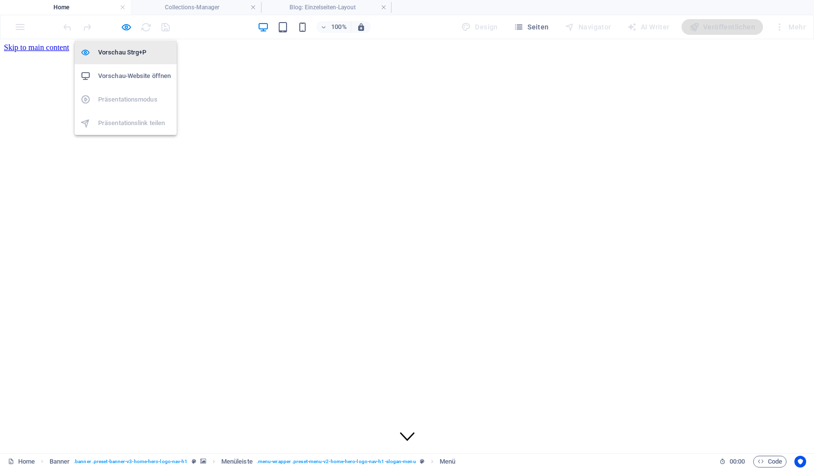
click at [121, 49] on h6 "Vorschau Strg+P" at bounding box center [134, 53] width 73 height 12
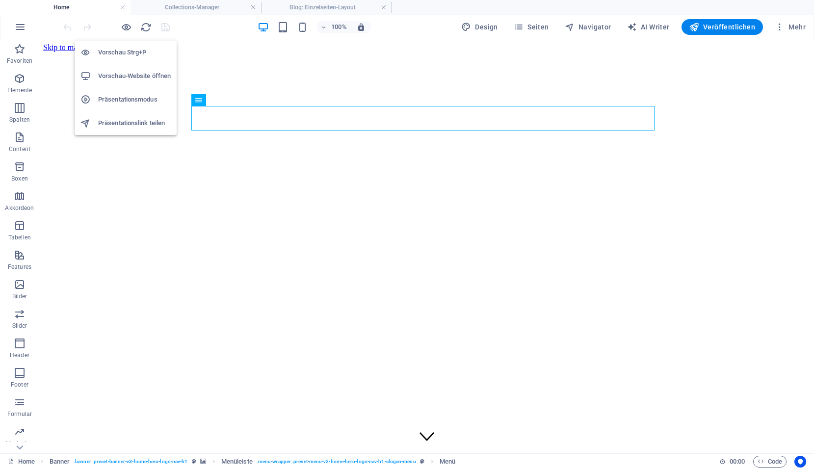
click at [117, 74] on h6 "Vorschau-Website öffnen" at bounding box center [134, 76] width 73 height 12
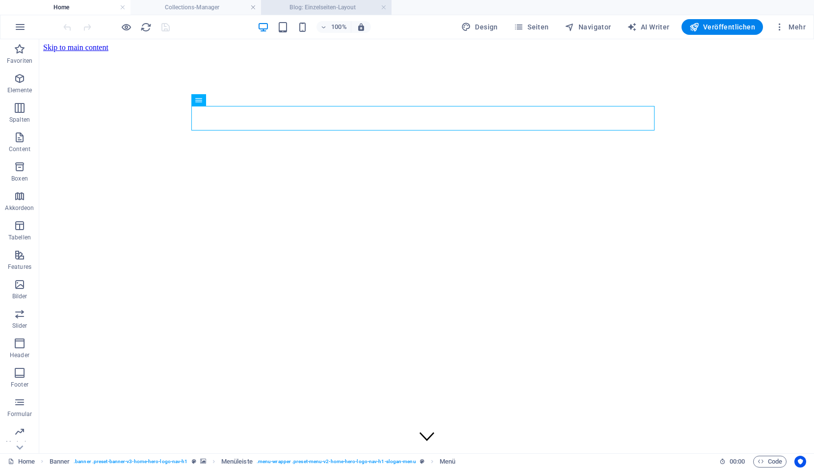
click at [332, 6] on h4 "Blog: Einzelseiten-Layout" at bounding box center [326, 7] width 130 height 11
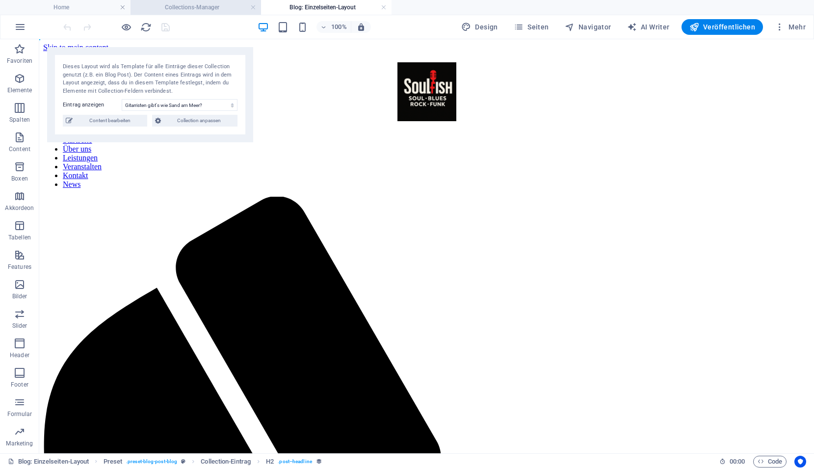
click at [214, 11] on h4 "Collections-Manager" at bounding box center [195, 7] width 130 height 11
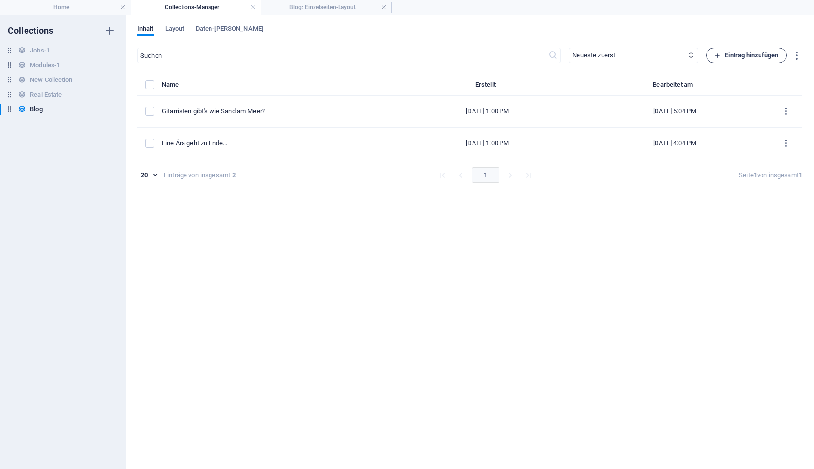
click at [745, 53] on span "Eintrag hinzufügen" at bounding box center [746, 56] width 64 height 12
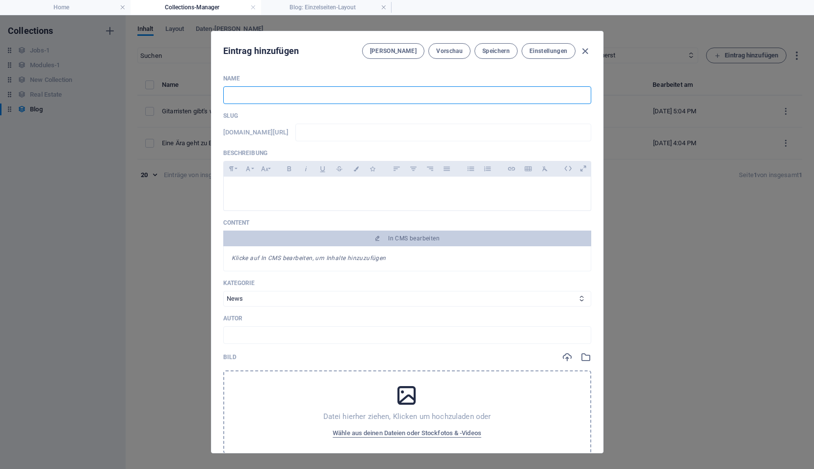
click at [259, 95] on input "text" at bounding box center [407, 95] width 368 height 18
type input "L"
type input "l"
type input "La"
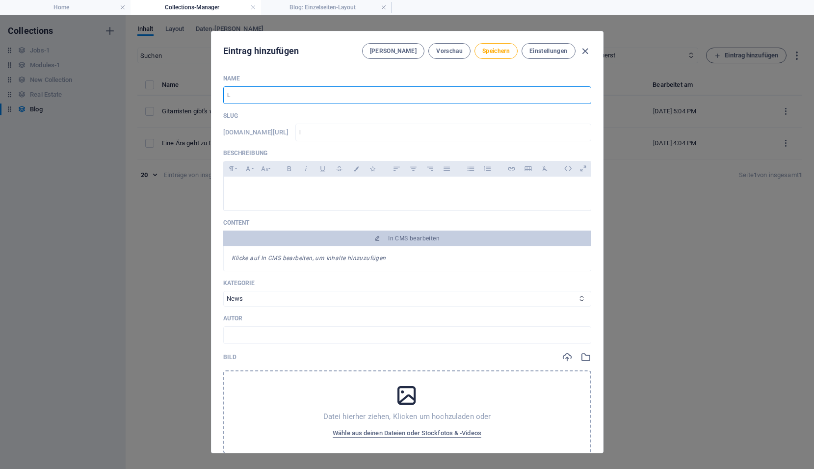
type input "la"
type input "Lad"
type input "lad"
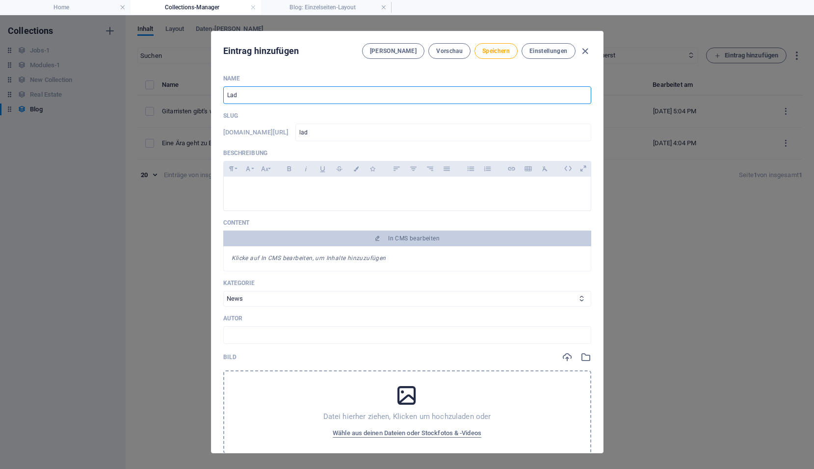
type input "Lady"
type input "lady"
drag, startPoint x: 247, startPoint y: 99, endPoint x: 195, endPoint y: 91, distance: 52.7
click at [195, 91] on div "Eintrag hinzufügen Felder Vorschau Speichern Einstellungen Name Lady ​ Slug www…" at bounding box center [407, 242] width 814 height 454
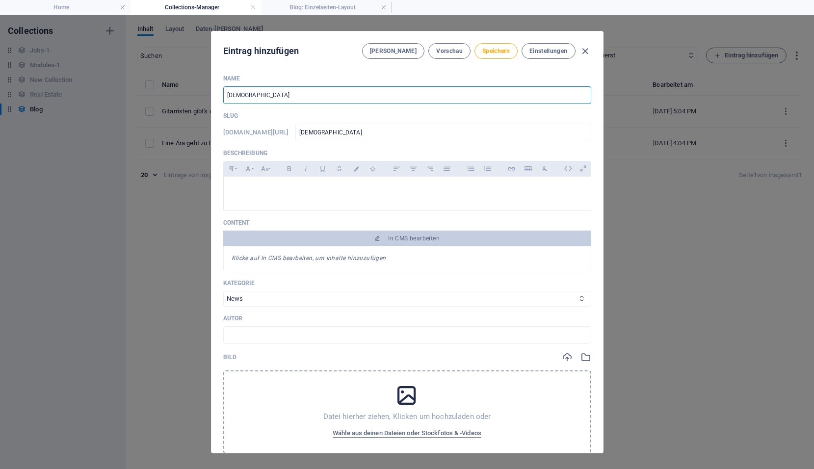
type input "S"
type input "s"
type input "So"
type input "so"
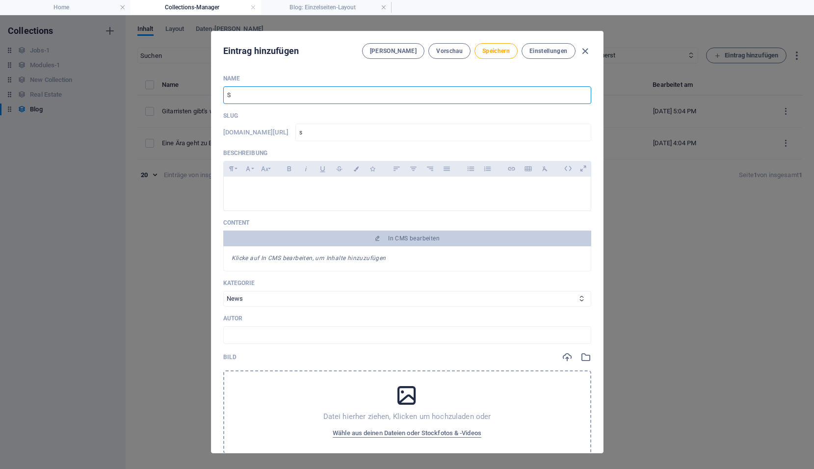
type input "so"
type input "Sou"
type input "sou"
type input "Soul"
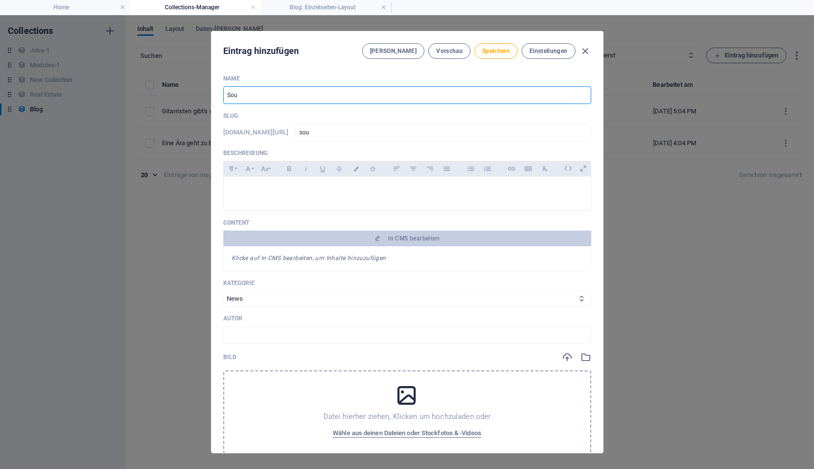
type input "soul"
type input "Soull"
type input "soull"
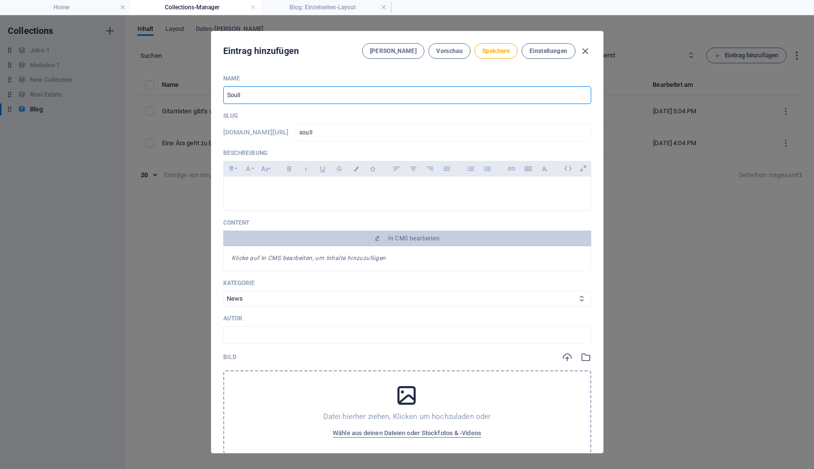
type input "Soul"
type input "soul"
type input "Sou"
type input "sou"
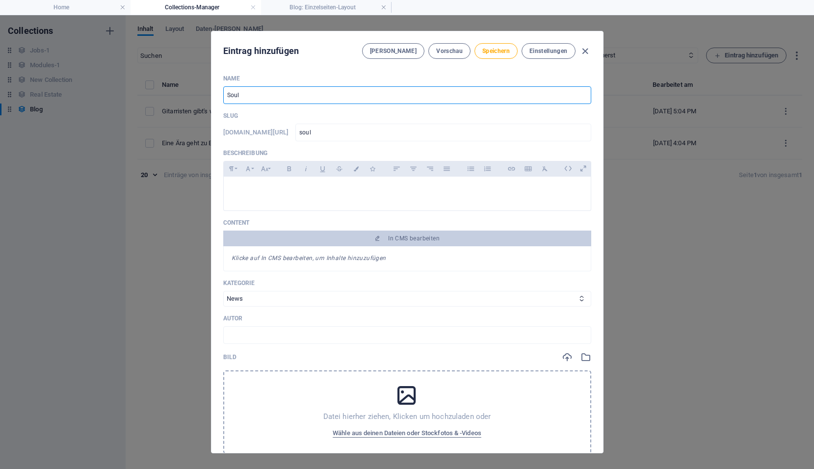
type input "sou"
type input "Souf"
type input "souf"
type input "Soufi"
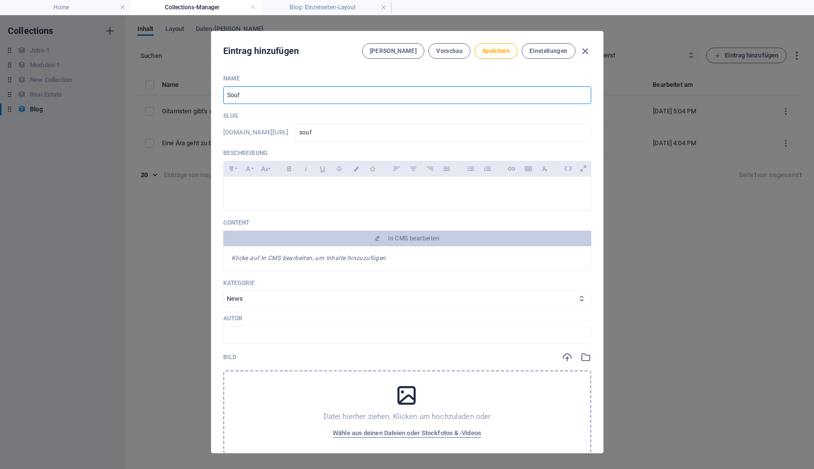
type input "soufi"
type input "Soufis"
type input "soufis"
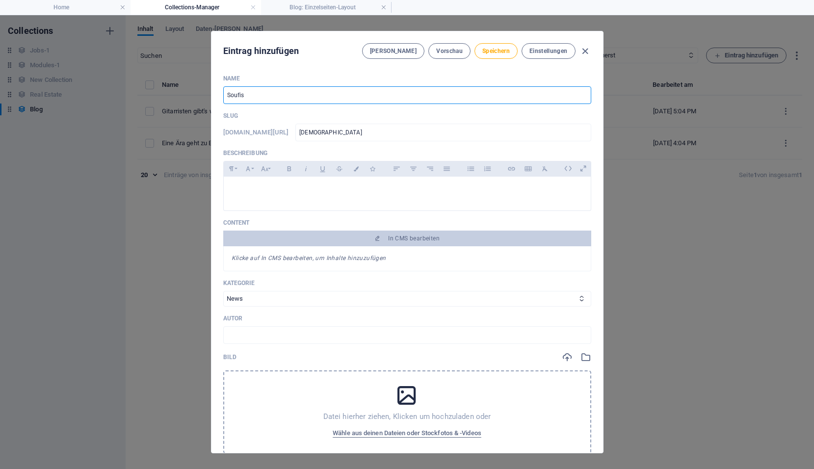
type input "Soufish"
type input "soufish"
type input "Soufish s"
type input "soufish-s"
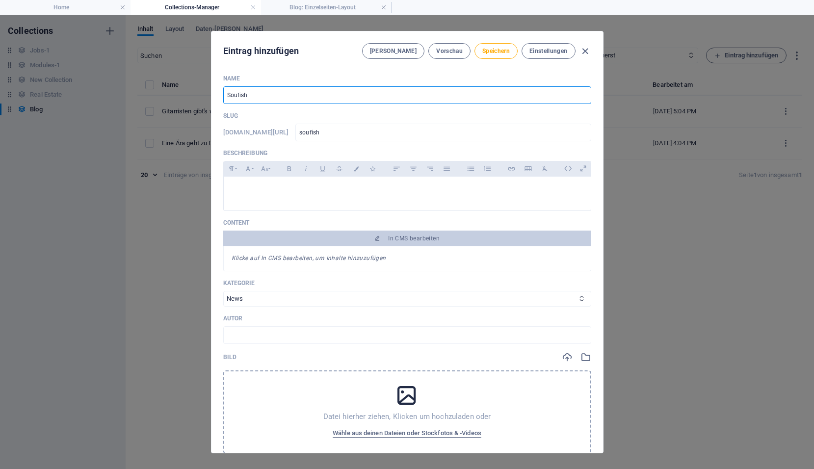
type input "soufish-s"
type input "Soufish su"
type input "soufish-su"
type input "Soufish suc"
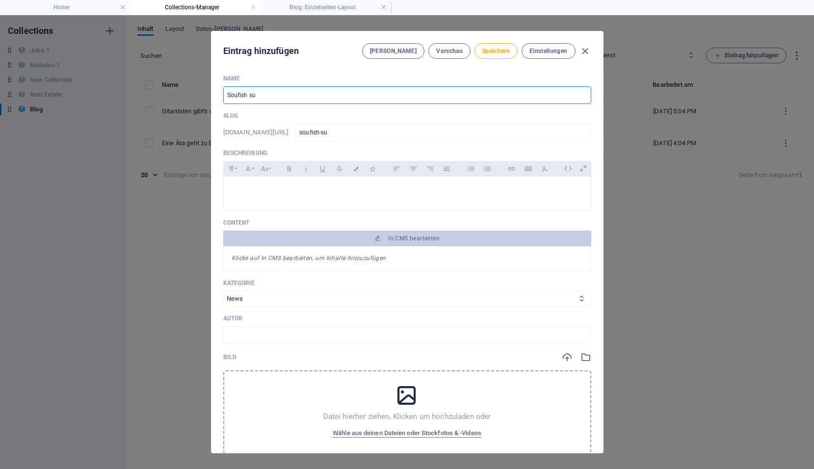
type input "soufish-suc"
type input "Soufish such"
type input "soufish-such"
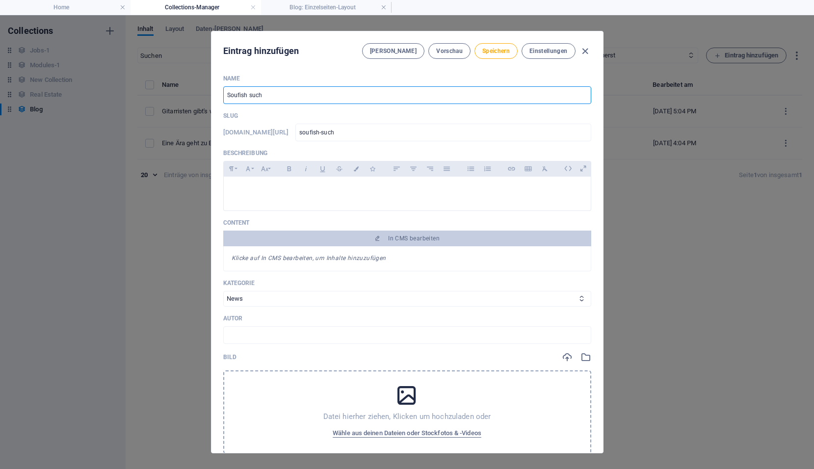
type input "Soufish sucht"
type input "soufish-sucht"
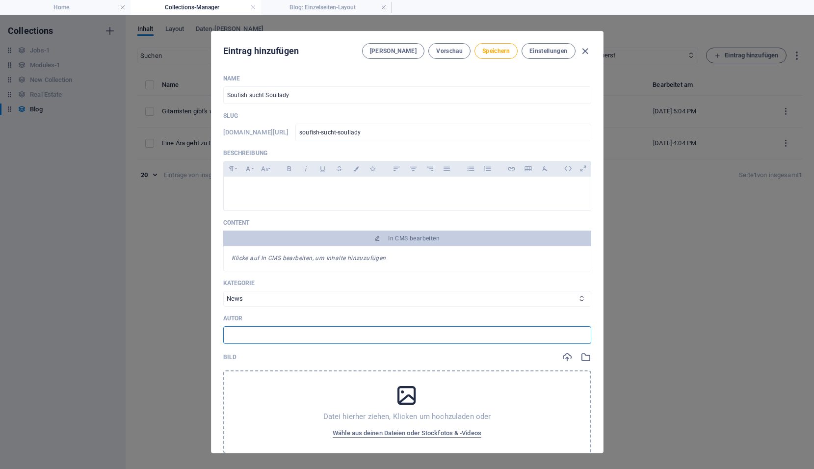
click at [242, 333] on input "text" at bounding box center [407, 335] width 368 height 18
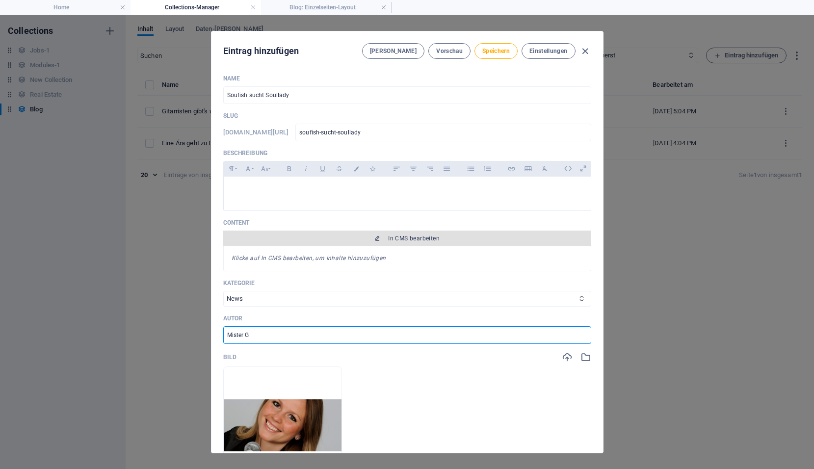
click at [420, 234] on span "In CMS bearbeiten" at bounding box center [413, 238] width 51 height 8
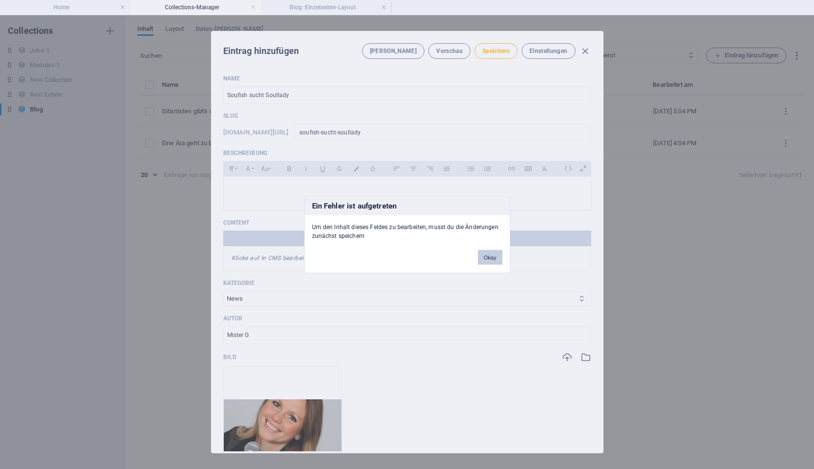
click at [494, 258] on button "Okay" at bounding box center [490, 257] width 25 height 15
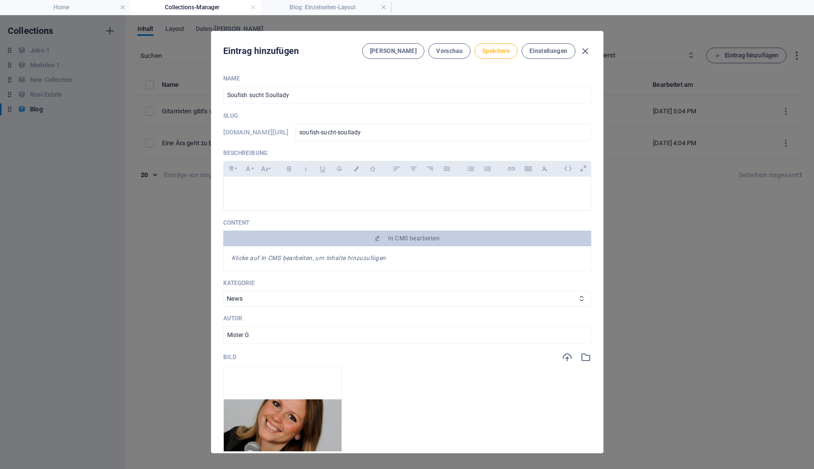
click at [500, 49] on span "Speichern" at bounding box center [495, 51] width 27 height 8
click at [325, 259] on em "Klicke auf In CMS bearbeiten, um Inhalte hinzuzufügen" at bounding box center [308, 258] width 154 height 7
copy em "Inhalte"
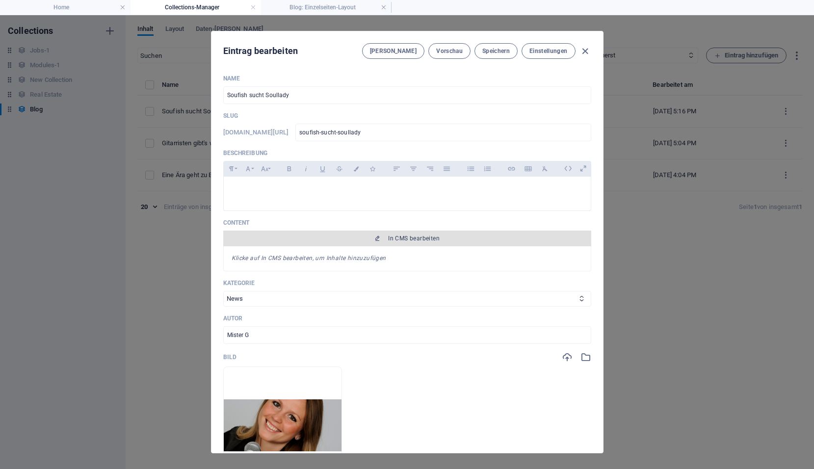
click at [400, 236] on span "In CMS bearbeiten" at bounding box center [413, 238] width 51 height 8
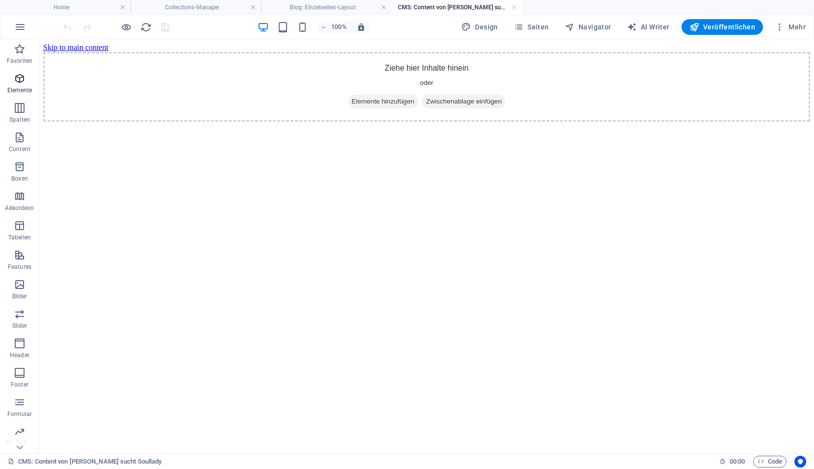
click at [18, 82] on icon "button" at bounding box center [20, 79] width 12 height 12
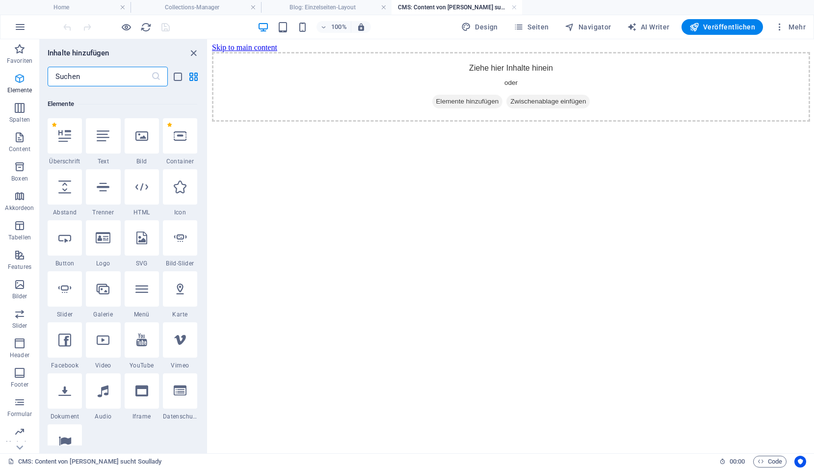
scroll to position [104, 0]
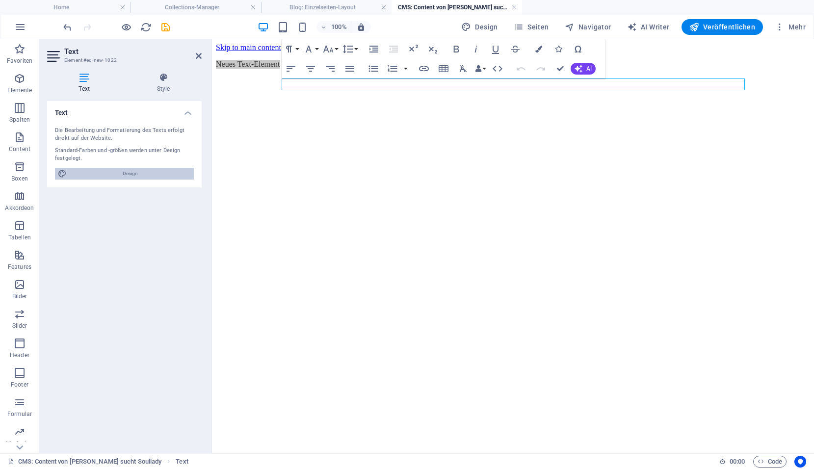
click at [139, 176] on span "Design" at bounding box center [130, 174] width 121 height 12
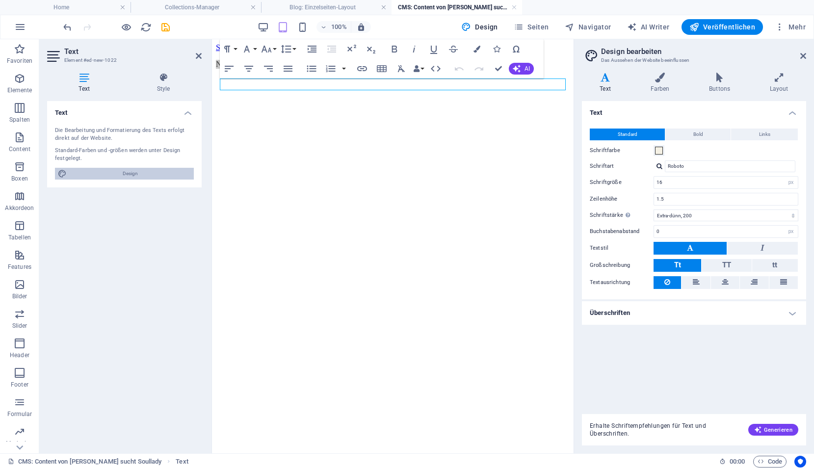
click at [139, 176] on span "Design" at bounding box center [130, 174] width 121 height 12
click at [299, 69] on p "Neues Text-Element" at bounding box center [393, 64] width 354 height 9
click at [419, 80] on html "Skip to main content Neues Text-Element" at bounding box center [392, 59] width 361 height 41
click at [214, 7] on h4 "Collections-Manager" at bounding box center [195, 7] width 130 height 11
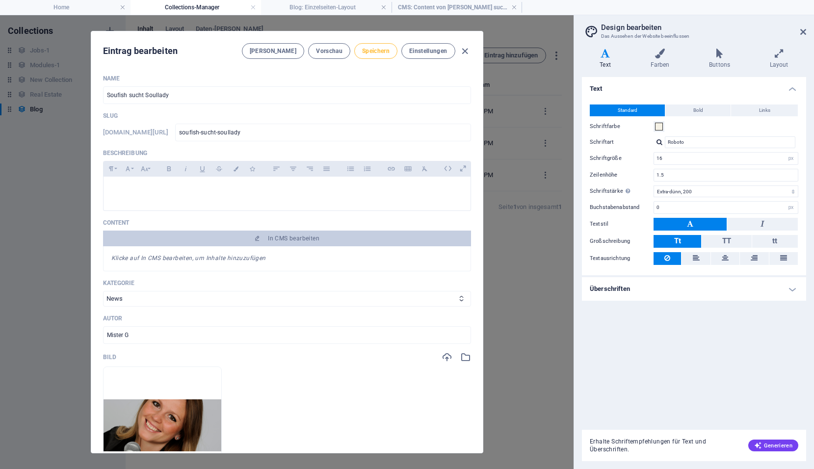
click at [391, 52] on button "Speichern" at bounding box center [375, 51] width 43 height 16
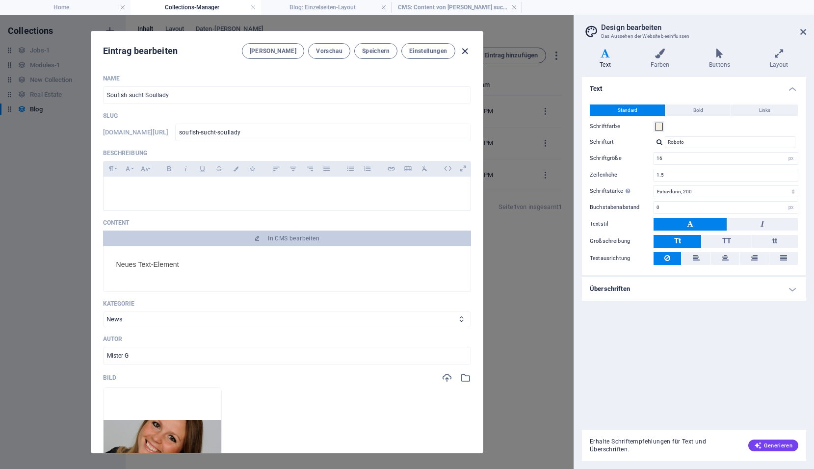
click at [462, 50] on icon "button" at bounding box center [464, 51] width 11 height 11
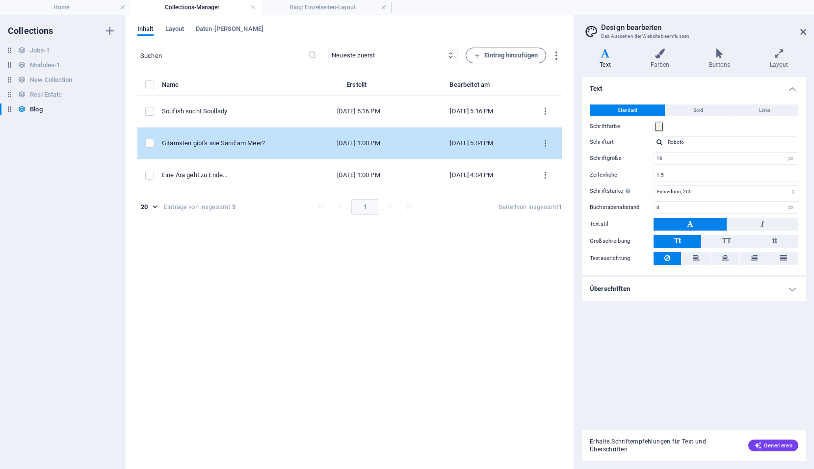
click at [258, 143] on div "Gitarristen gibt's wie Sand am Meer?" at bounding box center [228, 143] width 132 height 9
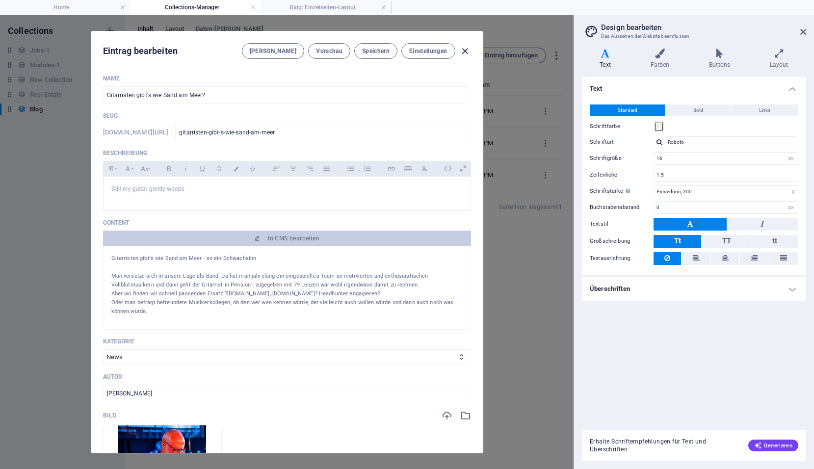
click at [465, 51] on icon "button" at bounding box center [464, 51] width 11 height 11
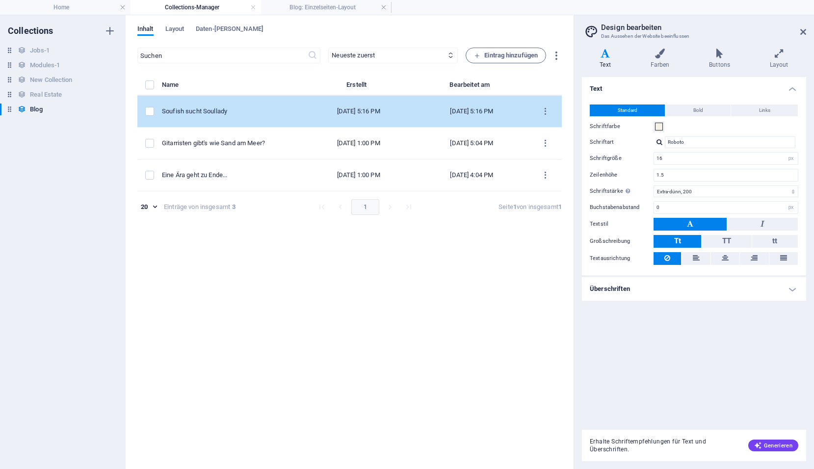
click at [269, 114] on div "Soufish sucht Soullady" at bounding box center [228, 111] width 132 height 9
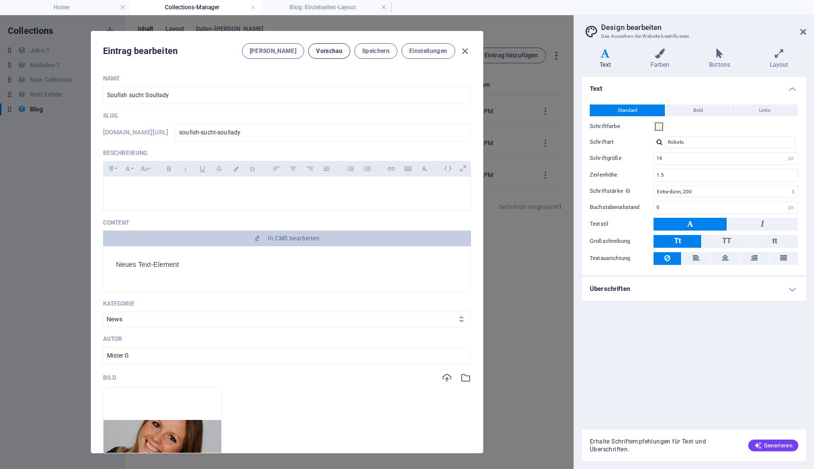
click at [329, 51] on span "Vorschau" at bounding box center [329, 51] width 26 height 8
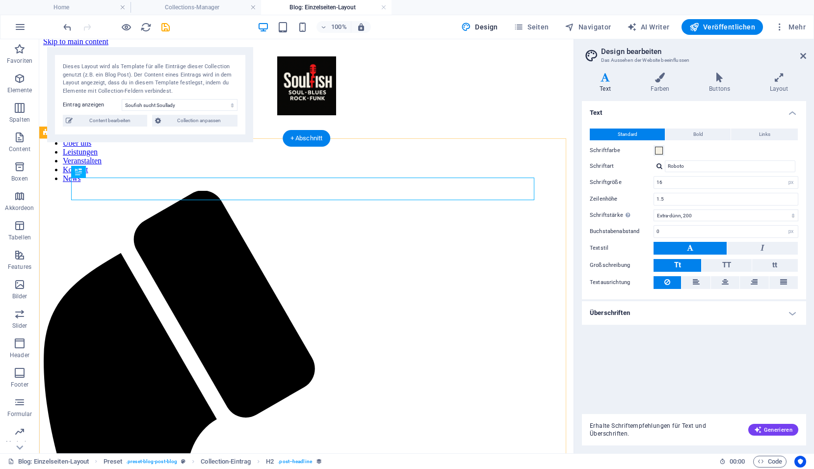
scroll to position [0, 0]
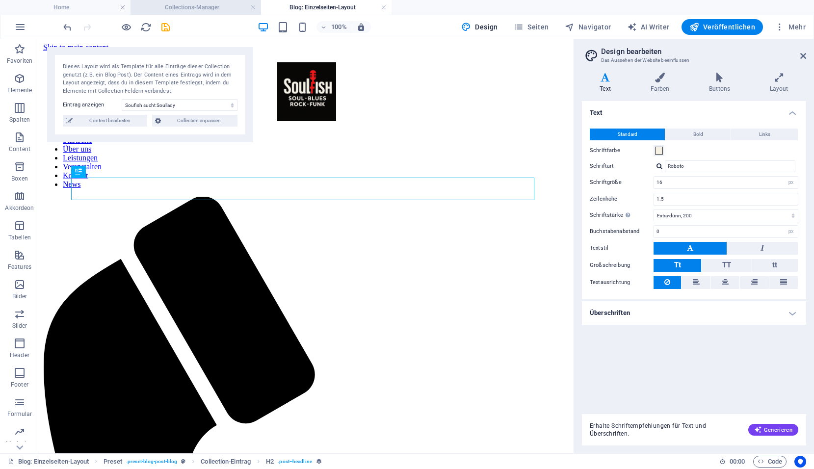
click at [198, 6] on h4 "Collections-Manager" at bounding box center [195, 7] width 130 height 11
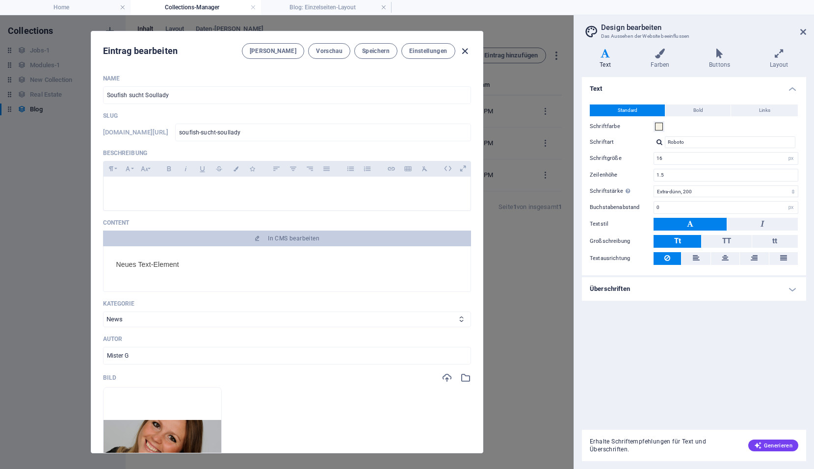
click at [462, 52] on icon "button" at bounding box center [464, 51] width 11 height 11
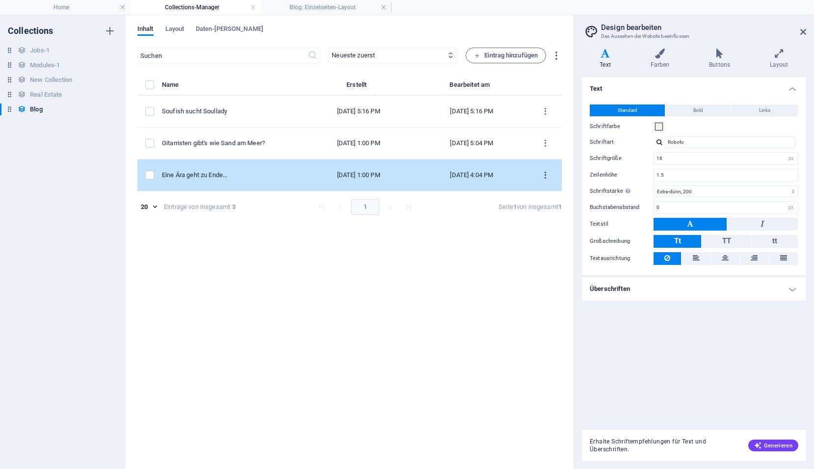
click at [544, 171] on icon "items list" at bounding box center [544, 175] width 9 height 9
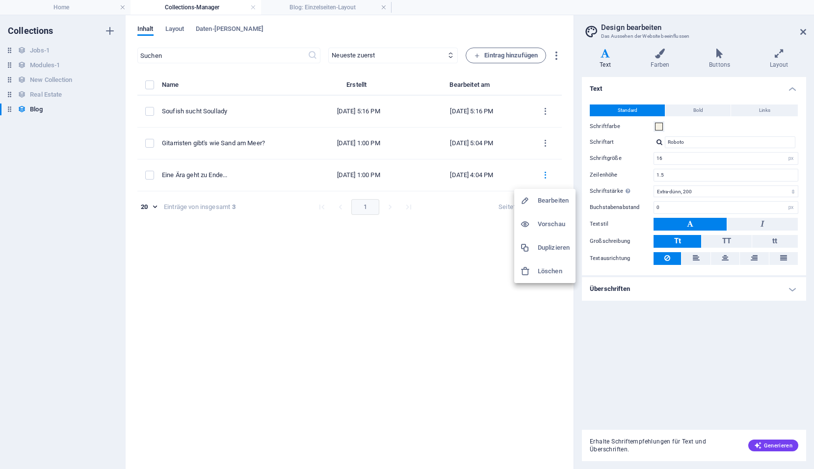
click at [535, 202] on div at bounding box center [529, 201] width 18 height 10
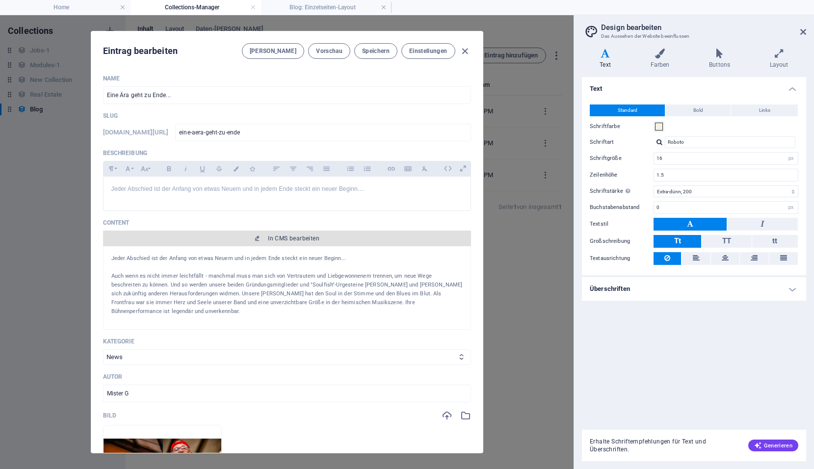
click at [400, 239] on span "In CMS bearbeiten" at bounding box center [287, 238] width 360 height 8
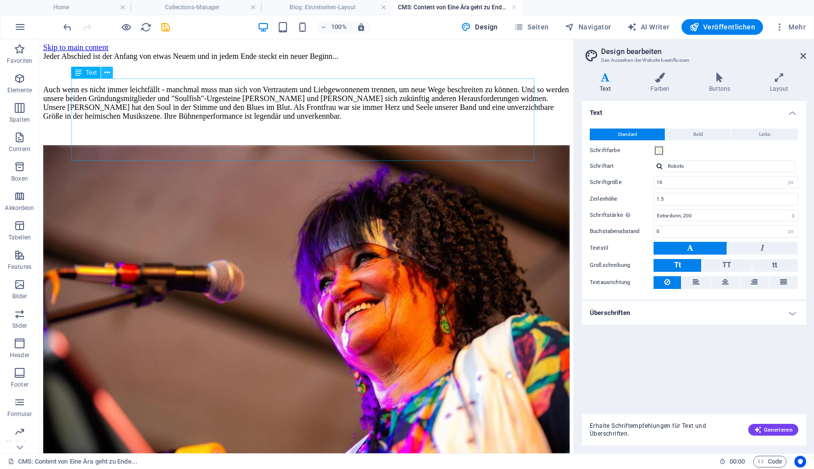
click at [109, 72] on icon at bounding box center [106, 73] width 5 height 10
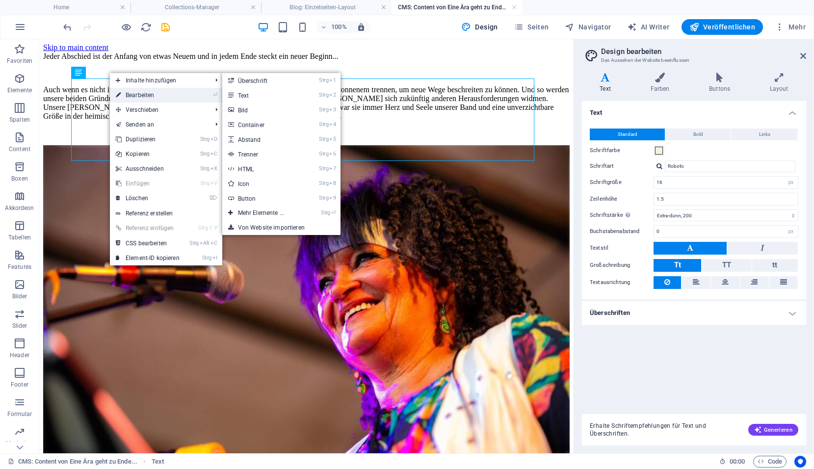
click at [127, 96] on link "⏎ Bearbeiten" at bounding box center [148, 95] width 76 height 15
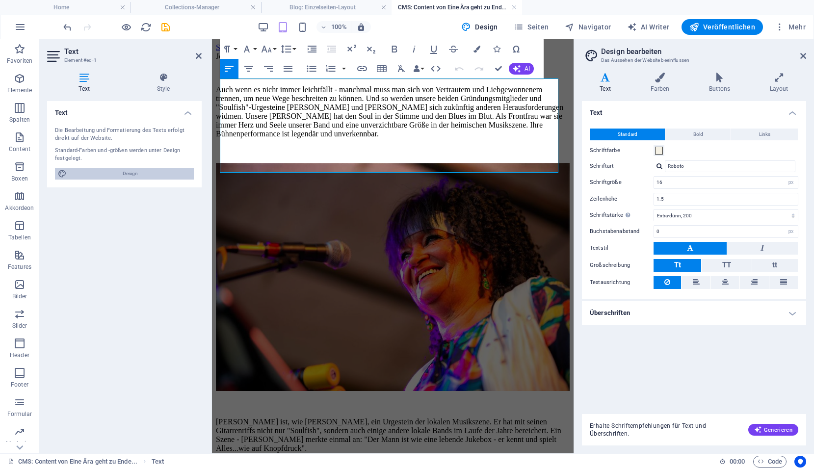
click at [105, 168] on span "Design" at bounding box center [130, 174] width 121 height 12
click at [645, 83] on h4 "Farben" at bounding box center [661, 83] width 59 height 21
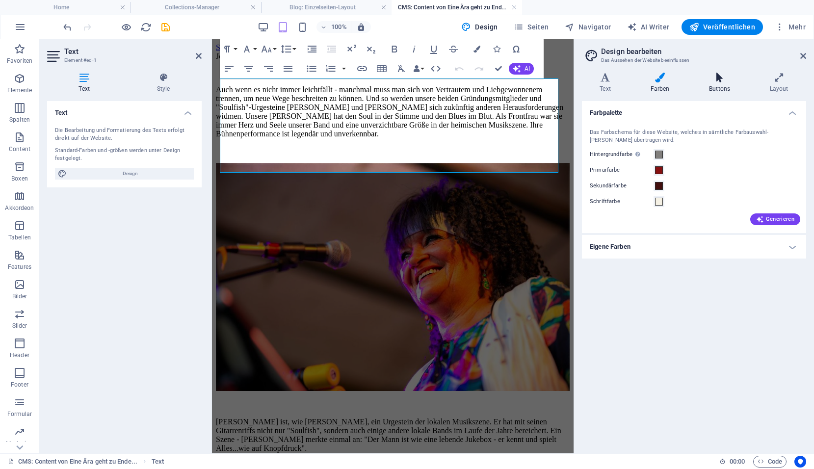
click at [722, 82] on h4 "Buttons" at bounding box center [721, 83] width 61 height 21
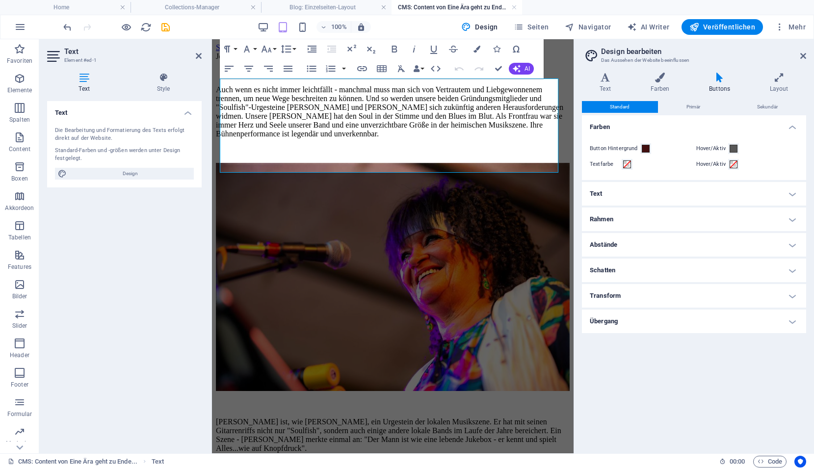
click at [511, 8] on h4 "CMS: Content von Eine Ära geht zu Ende..." at bounding box center [456, 7] width 130 height 11
click at [211, 10] on h4 "Collections-Manager" at bounding box center [195, 7] width 130 height 11
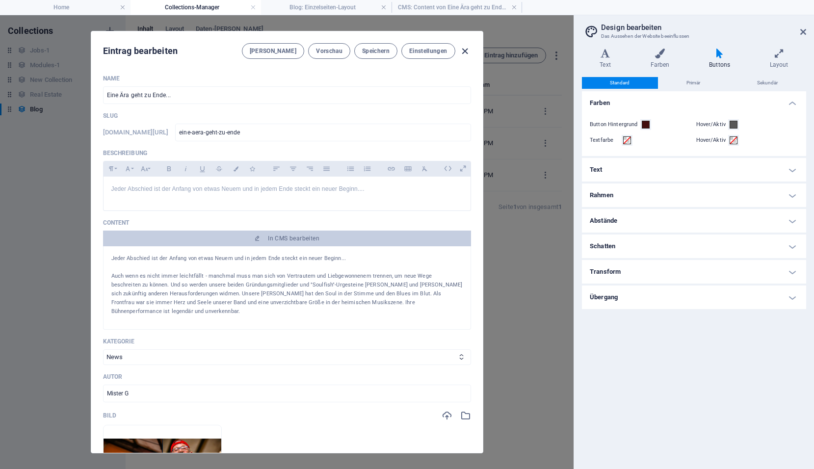
click at [459, 54] on icon "button" at bounding box center [464, 51] width 11 height 11
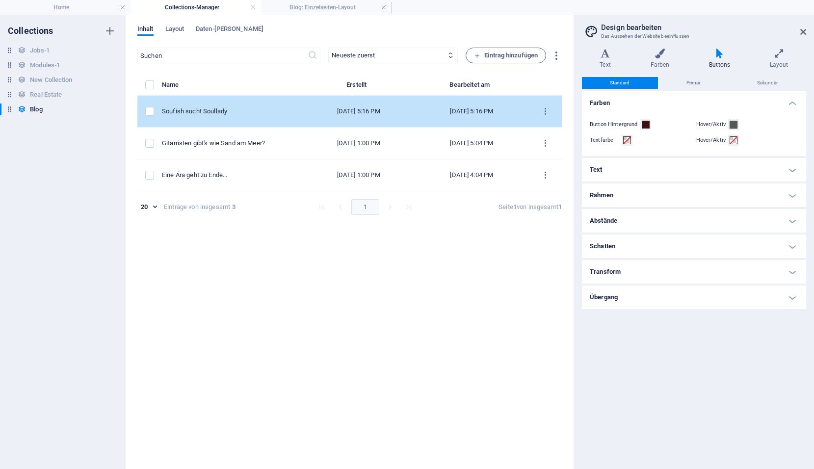
click at [233, 113] on div "Soufish sucht Soullady" at bounding box center [228, 111] width 132 height 9
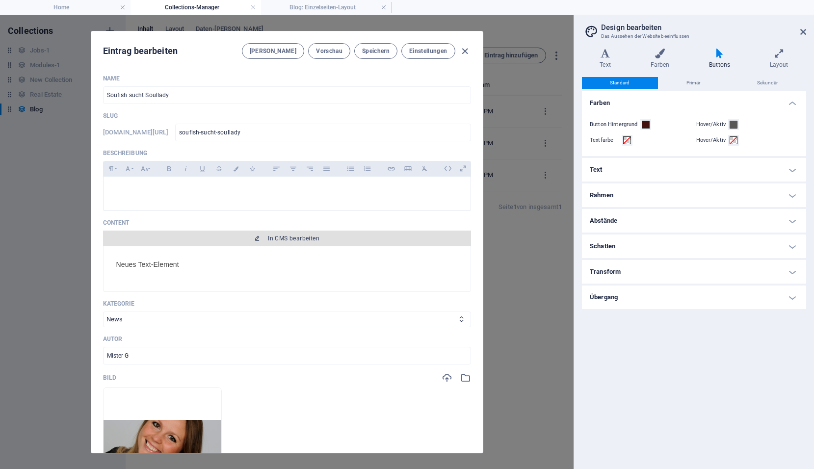
click at [271, 236] on span "In CMS bearbeiten" at bounding box center [293, 238] width 51 height 8
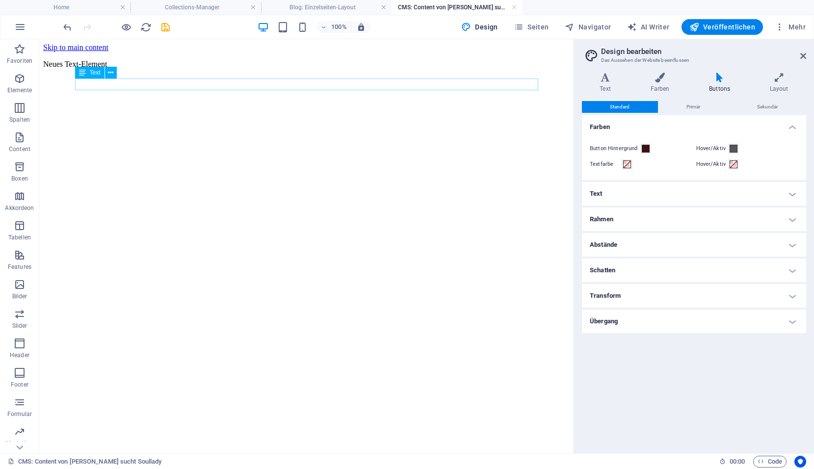
click at [129, 69] on p "Neues Text-Element" at bounding box center [306, 64] width 526 height 9
click at [113, 73] on icon at bounding box center [110, 73] width 5 height 10
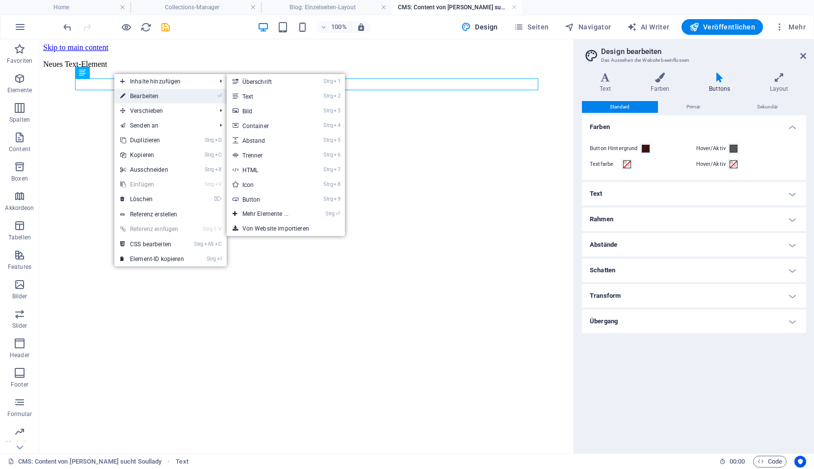
click at [126, 91] on link "⏎ Bearbeiten" at bounding box center [152, 96] width 76 height 15
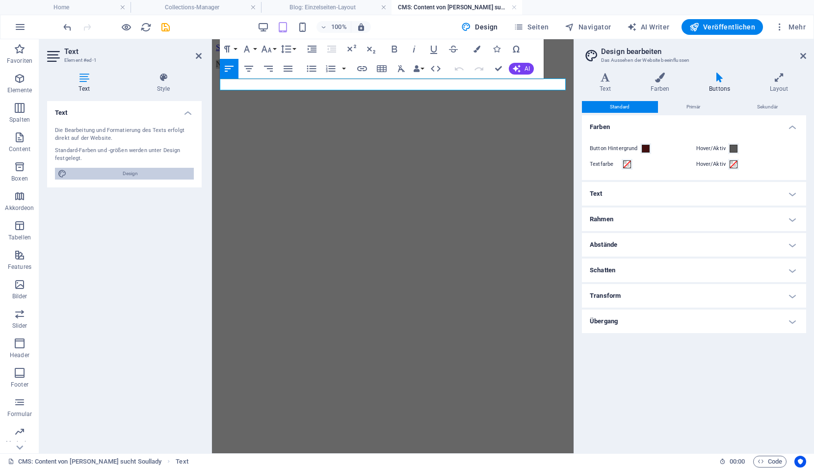
click at [113, 172] on span "Design" at bounding box center [130, 174] width 121 height 12
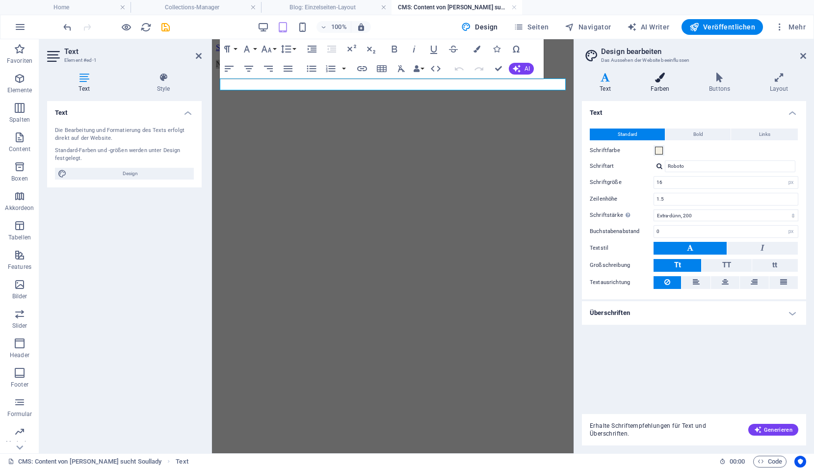
click at [661, 86] on h4 "Farben" at bounding box center [661, 83] width 59 height 21
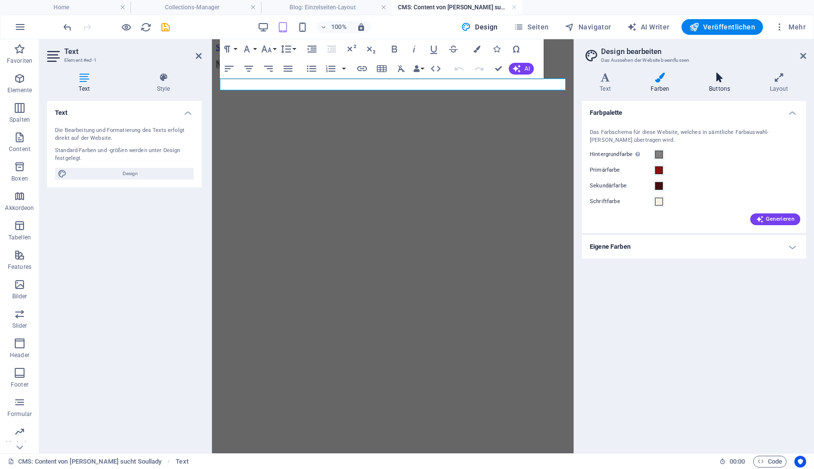
click at [710, 77] on icon at bounding box center [719, 78] width 57 height 10
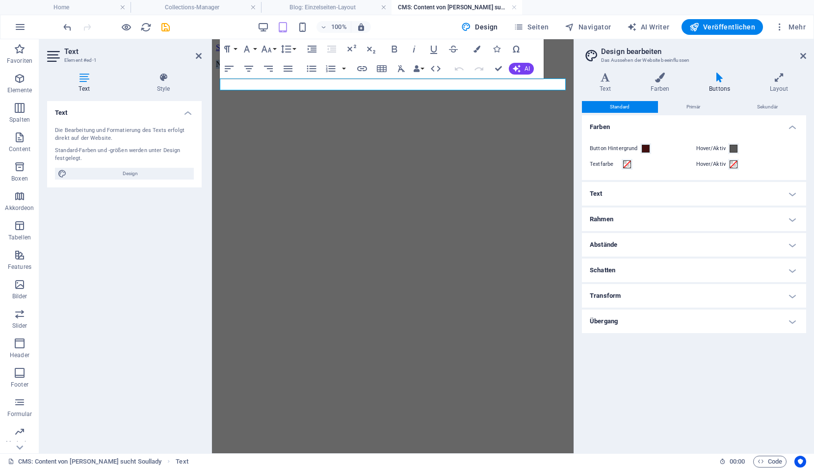
click at [320, 69] on p "Neues Text-Element" at bounding box center [393, 64] width 354 height 9
click at [464, 6] on h4 "CMS: Content von Soufish sucht Soullady" at bounding box center [456, 7] width 130 height 11
click at [513, 7] on link at bounding box center [514, 7] width 6 height 9
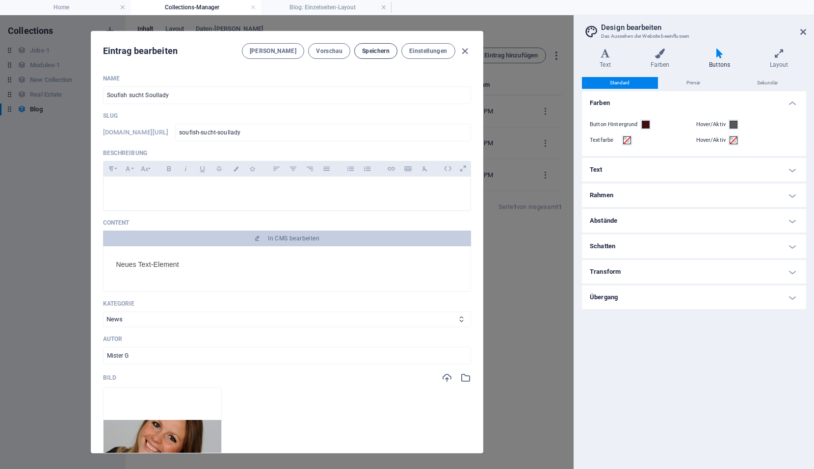
click at [383, 50] on span "Speichern" at bounding box center [375, 51] width 27 height 8
click at [465, 53] on icon "button" at bounding box center [464, 51] width 11 height 11
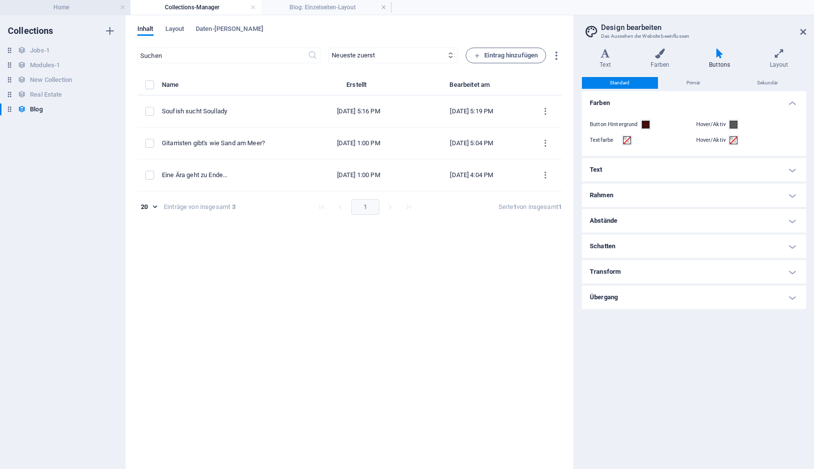
click at [38, 11] on h4 "Home" at bounding box center [65, 7] width 130 height 11
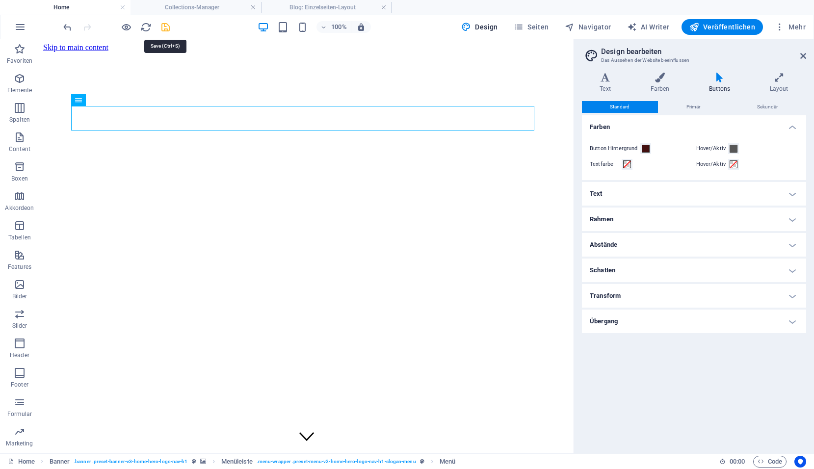
click at [162, 27] on icon "save" at bounding box center [165, 27] width 11 height 11
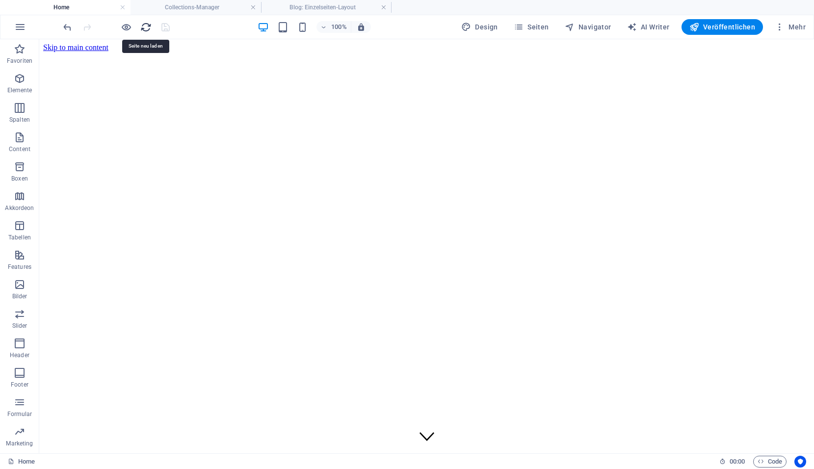
click at [147, 28] on icon "reload" at bounding box center [145, 27] width 11 height 11
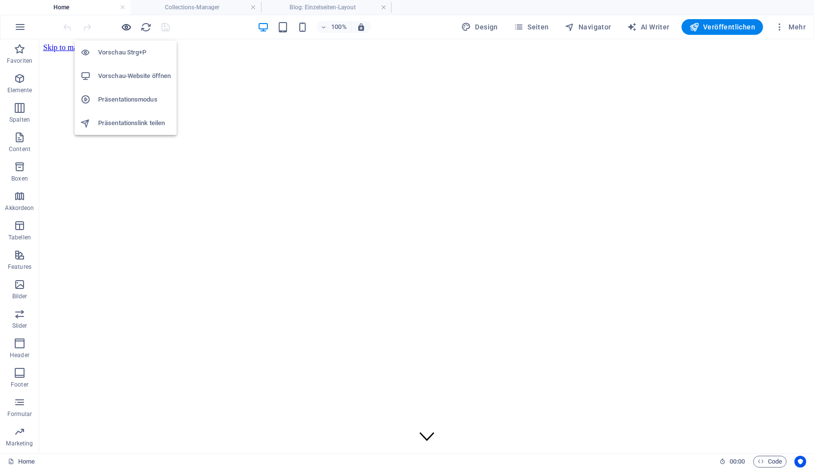
click at [122, 29] on icon "button" at bounding box center [126, 27] width 11 height 11
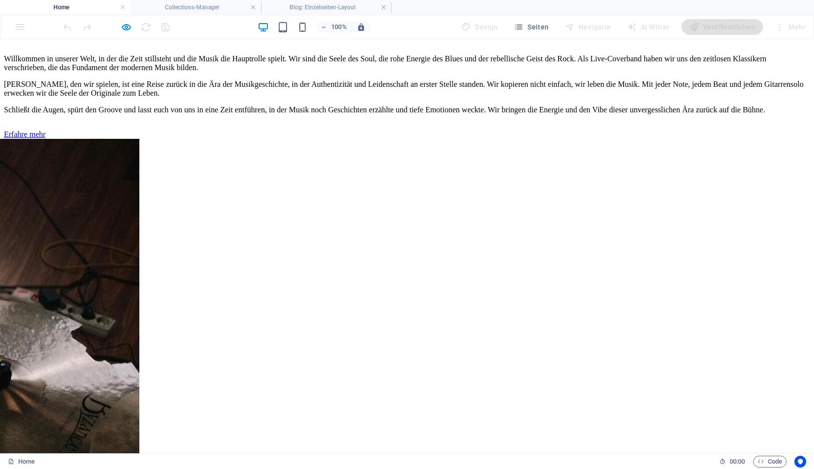
scroll to position [2256, 0]
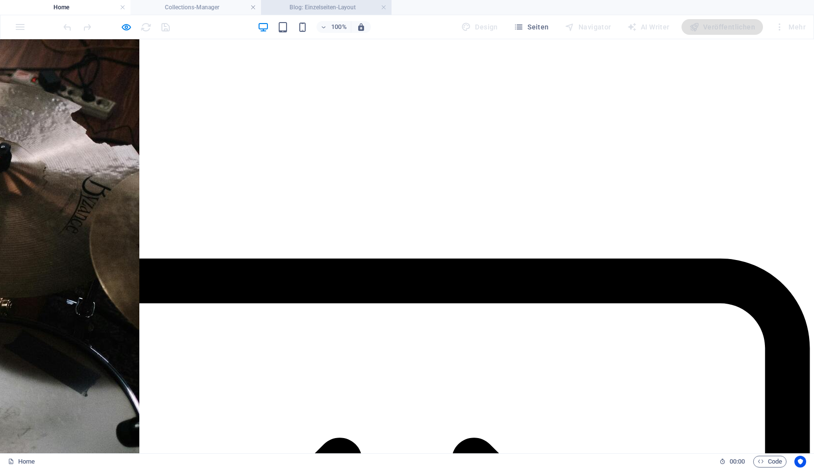
click at [322, 0] on li "Blog: Einzelseiten-Layout" at bounding box center [326, 7] width 130 height 15
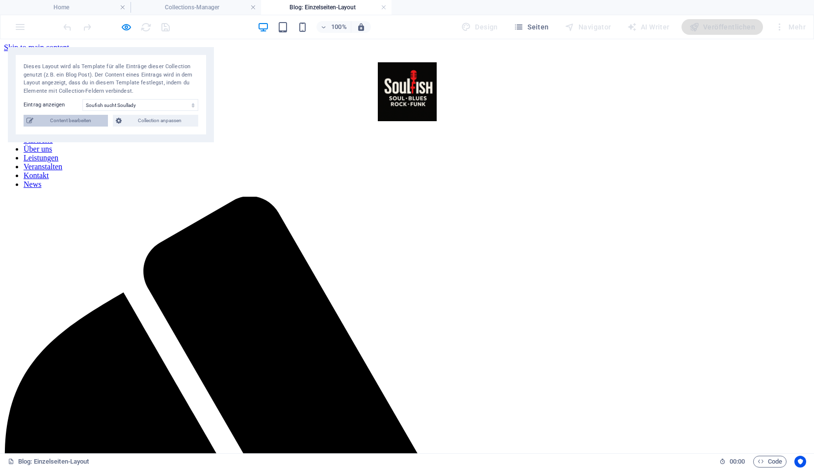
click at [60, 126] on span "Content bearbeiten" at bounding box center [70, 121] width 69 height 12
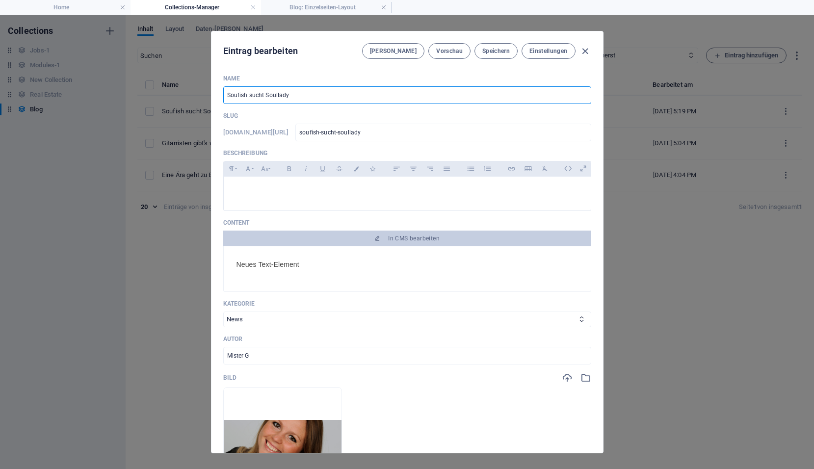
drag, startPoint x: 265, startPoint y: 95, endPoint x: 305, endPoint y: 92, distance: 39.3
click at [305, 92] on input "Soufish sucht Soullady" at bounding box center [407, 95] width 368 height 18
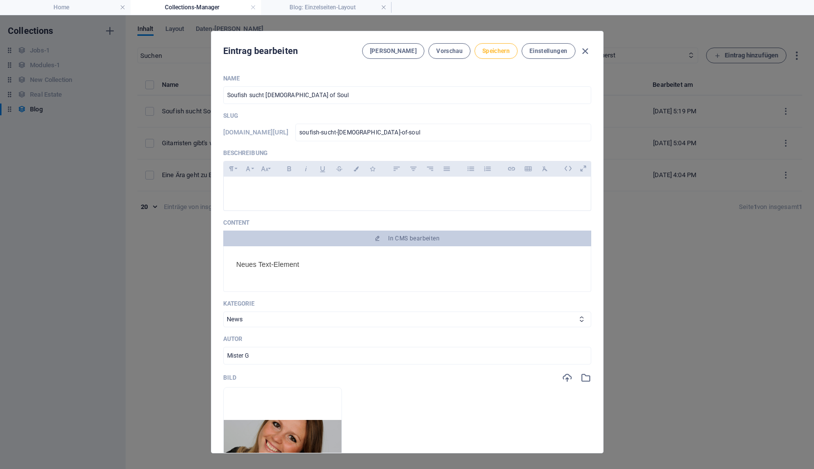
click at [491, 51] on span "Speichern" at bounding box center [495, 51] width 27 height 8
click at [586, 50] on icon "button" at bounding box center [584, 51] width 11 height 11
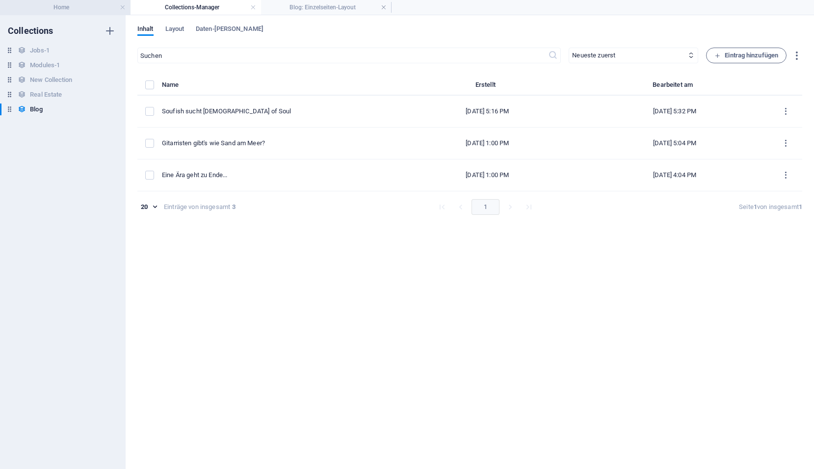
click at [61, 4] on h4 "Home" at bounding box center [65, 7] width 130 height 11
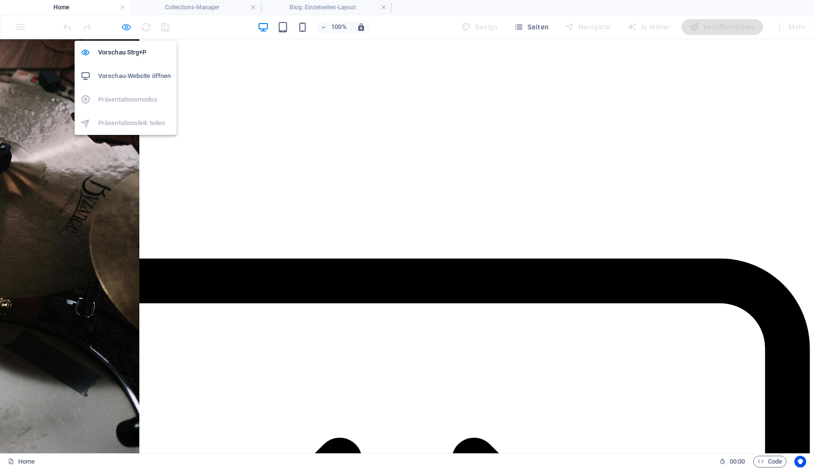
click at [126, 26] on icon "button" at bounding box center [126, 27] width 11 height 11
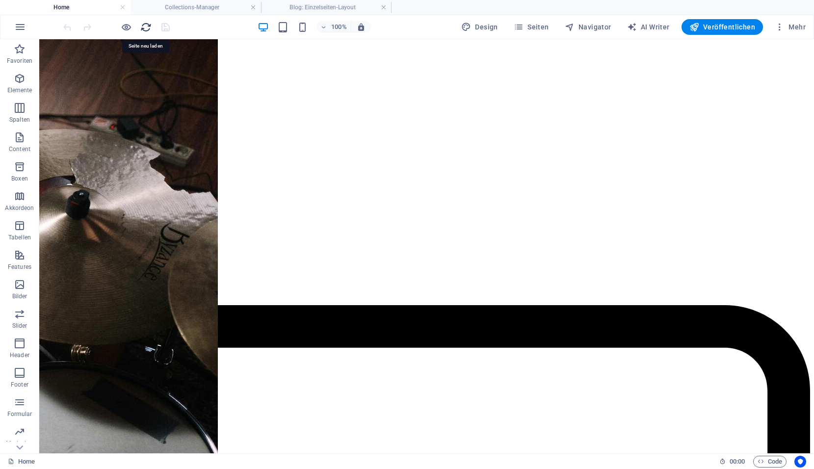
click at [146, 26] on icon "reload" at bounding box center [145, 27] width 11 height 11
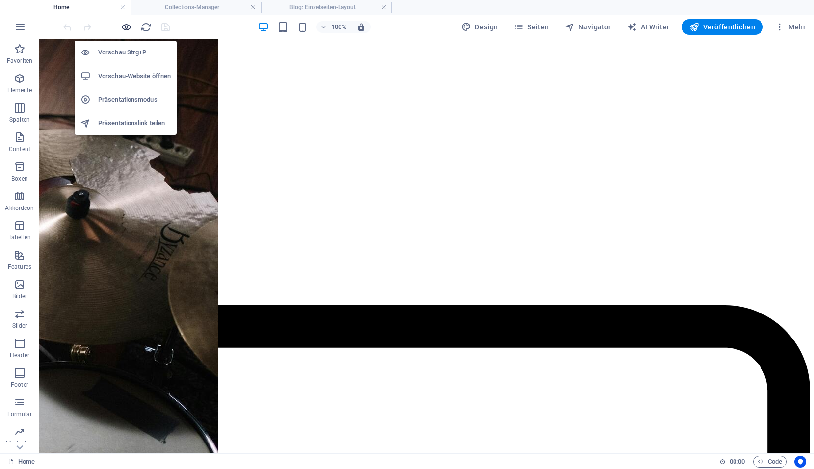
click at [126, 27] on icon "button" at bounding box center [126, 27] width 11 height 11
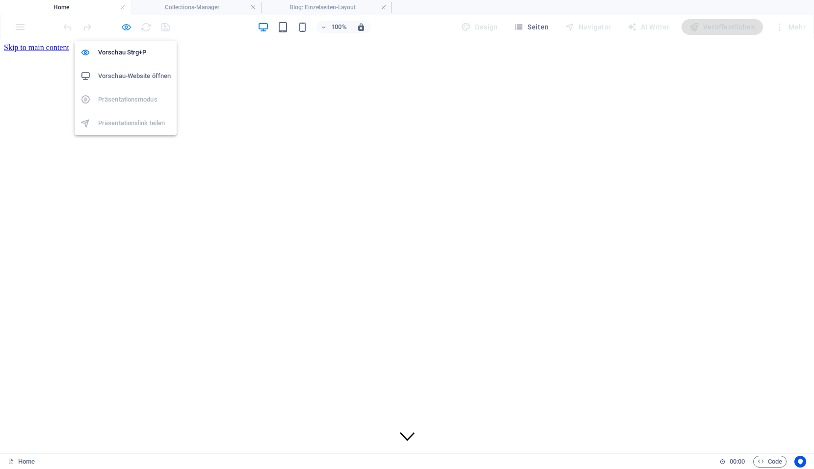
scroll to position [0, 0]
click at [128, 28] on icon "button" at bounding box center [126, 27] width 11 height 11
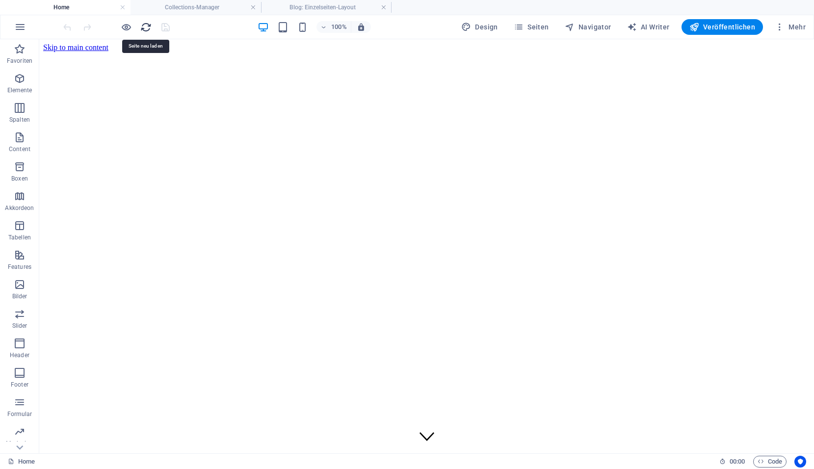
click at [147, 27] on icon "reload" at bounding box center [145, 27] width 11 height 11
click at [146, 28] on icon "reload" at bounding box center [145, 27] width 11 height 11
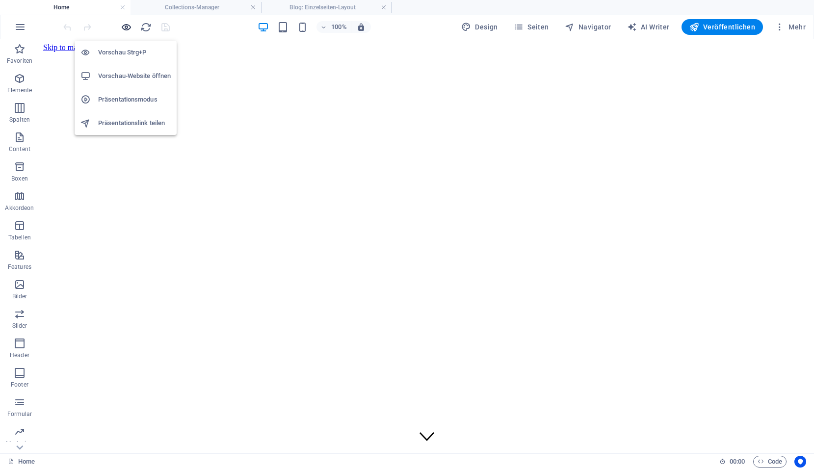
click at [127, 28] on icon "button" at bounding box center [126, 27] width 11 height 11
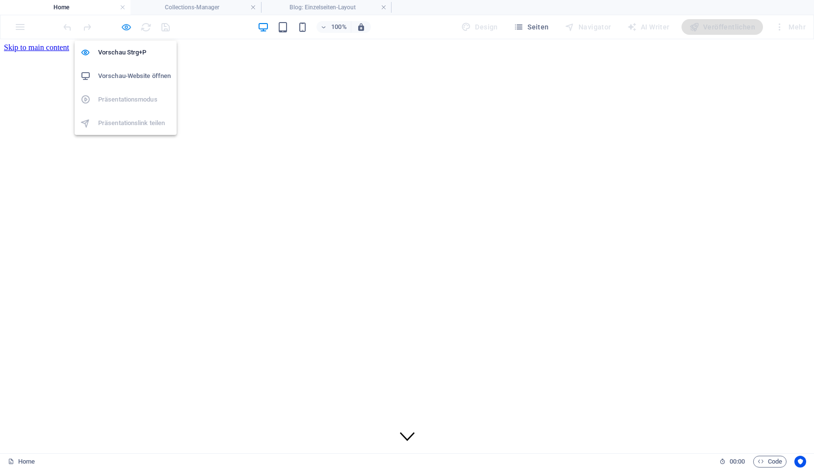
click at [127, 31] on icon "button" at bounding box center [126, 27] width 11 height 11
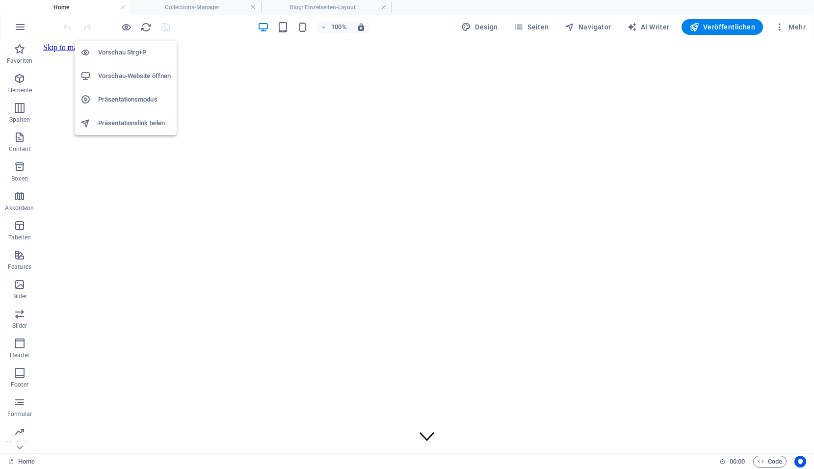
click at [112, 101] on h6 "Präsentationsmodus" at bounding box center [134, 100] width 73 height 12
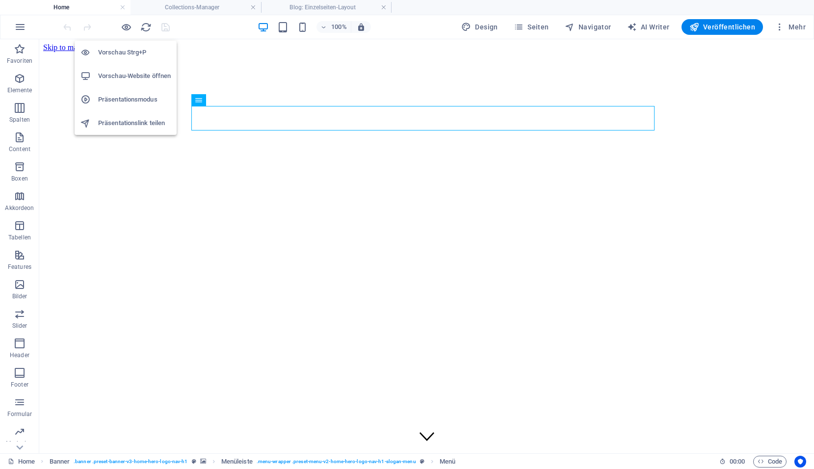
click at [132, 26] on div at bounding box center [116, 27] width 110 height 16
click at [122, 29] on icon "button" at bounding box center [126, 27] width 11 height 11
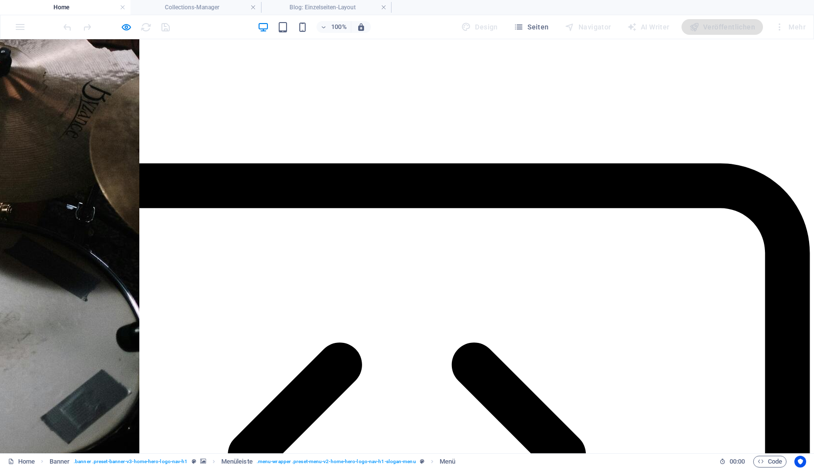
scroll to position [2357, 0]
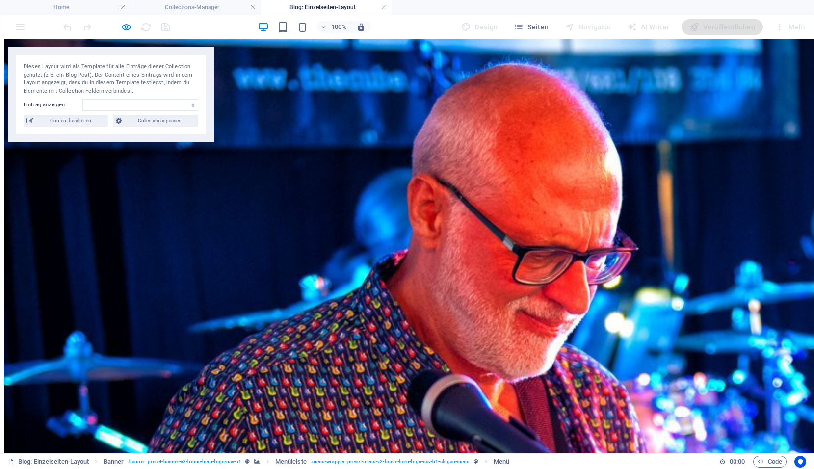
scroll to position [1289, 0]
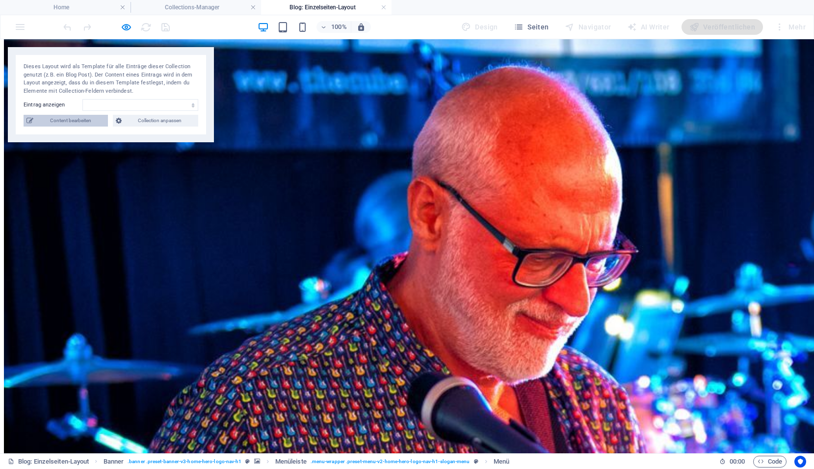
click at [64, 126] on span "Content bearbeiten" at bounding box center [70, 121] width 69 height 12
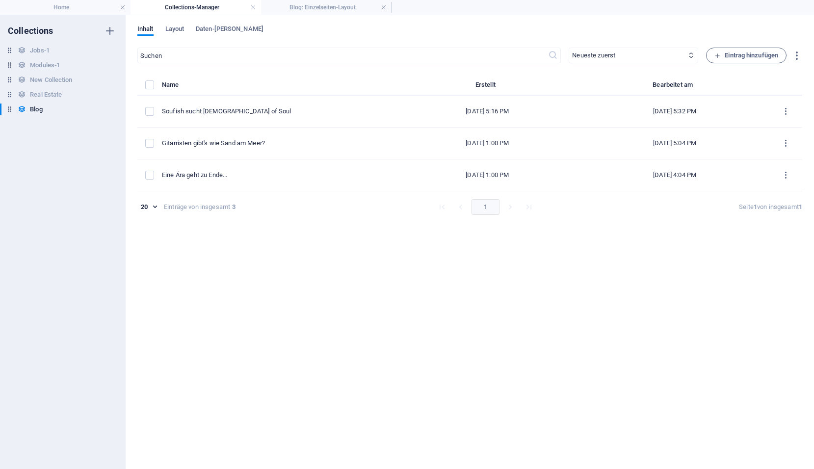
scroll to position [0, 0]
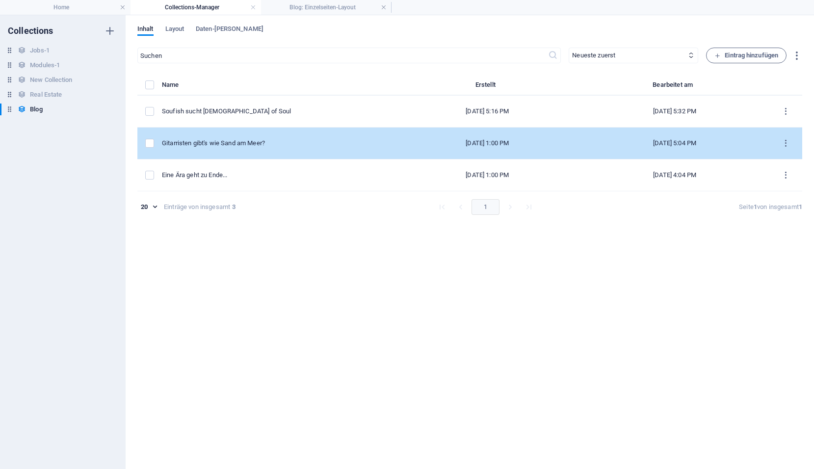
click at [263, 145] on div "Gitarristen gibt's wie Sand am Meer?" at bounding box center [274, 143] width 225 height 9
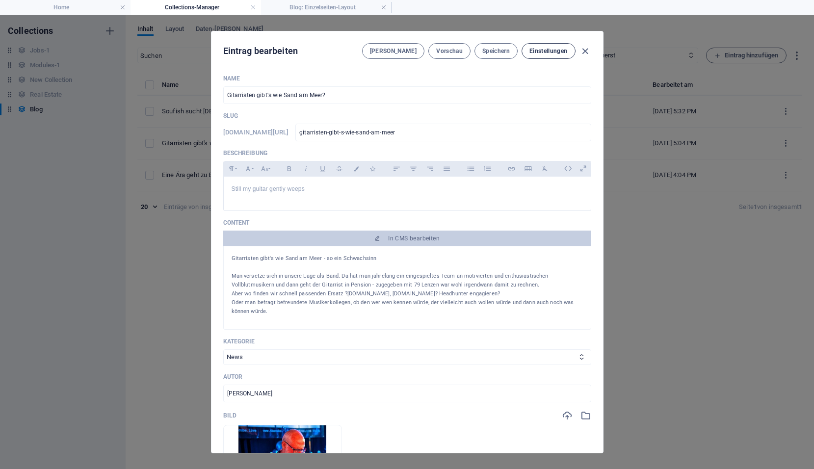
click at [406, 51] on span "[PERSON_NAME]" at bounding box center [393, 51] width 47 height 8
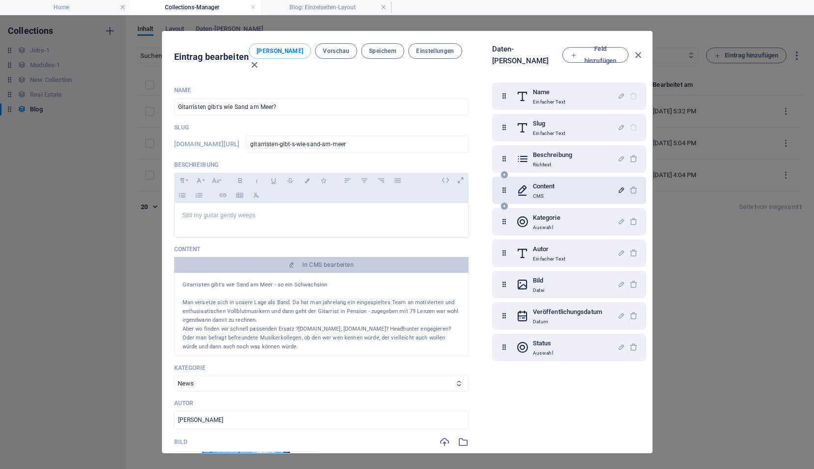
click at [618, 186] on icon "button" at bounding box center [621, 190] width 8 height 8
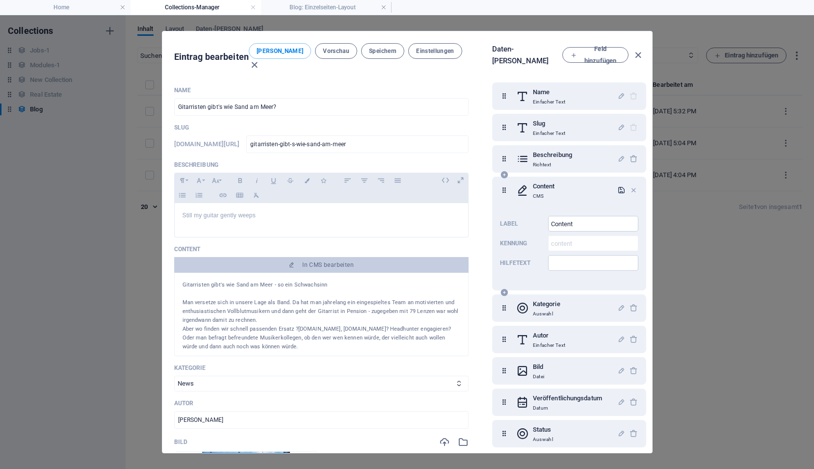
click at [618, 186] on icon "button" at bounding box center [621, 190] width 8 height 8
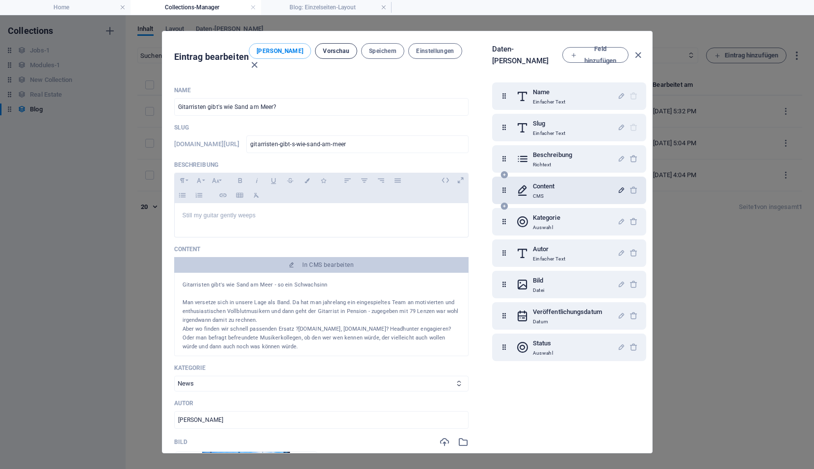
click at [326, 54] on span "Vorschau" at bounding box center [336, 51] width 26 height 8
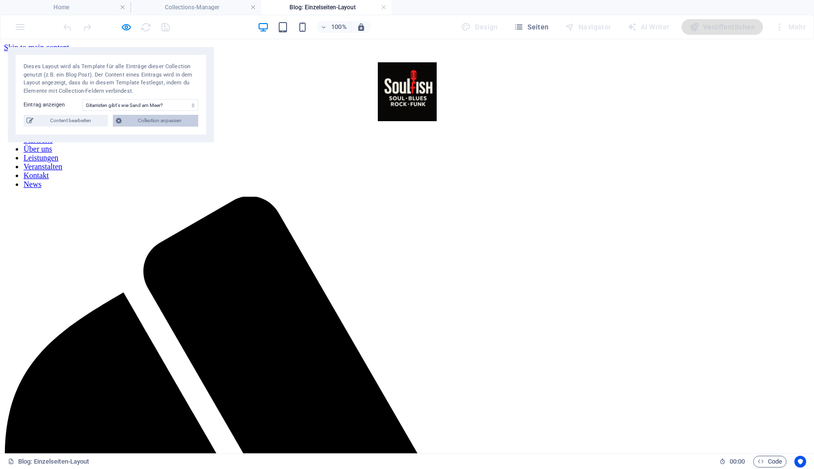
click at [165, 123] on span "Collection anpassen" at bounding box center [160, 121] width 71 height 12
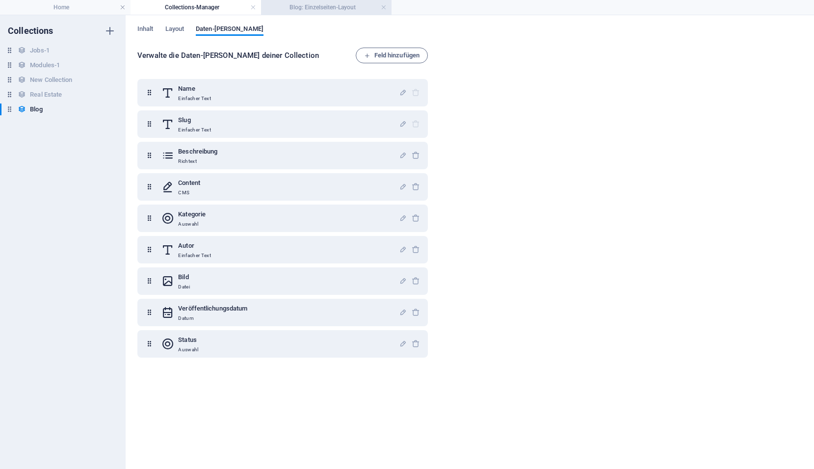
click at [320, 11] on h4 "Blog: Einzelseiten-Layout" at bounding box center [326, 7] width 130 height 11
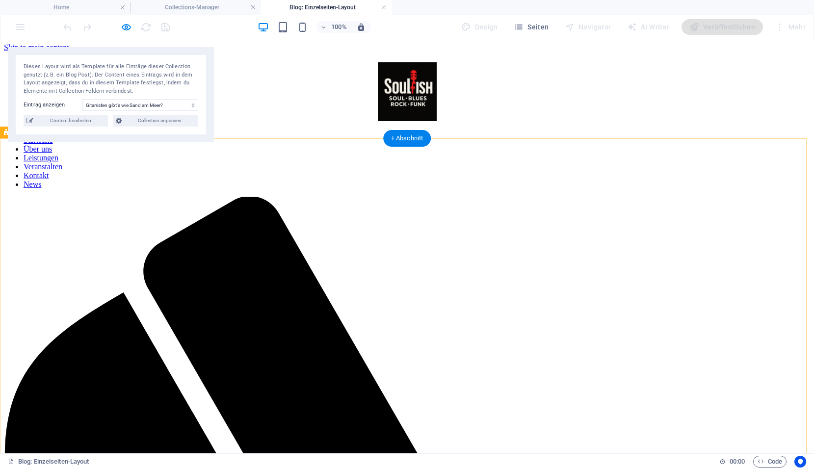
drag, startPoint x: 332, startPoint y: 6, endPoint x: 316, endPoint y: 5, distance: 15.2
click at [81, 125] on span "Content bearbeiten" at bounding box center [70, 121] width 69 height 12
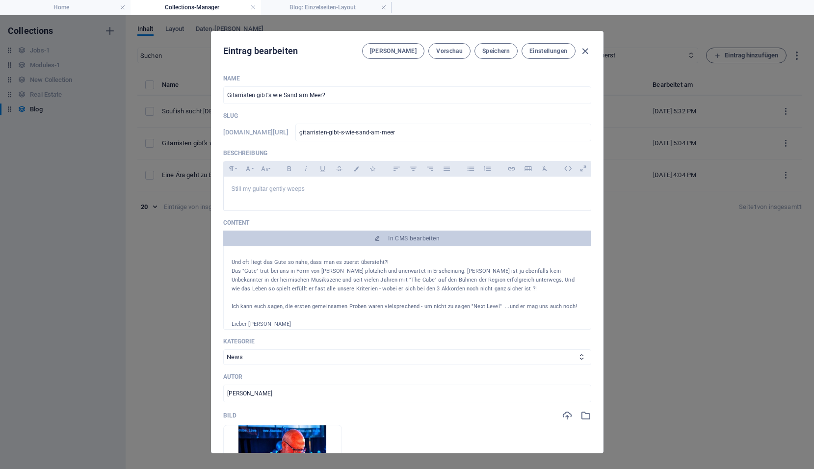
scroll to position [369, 0]
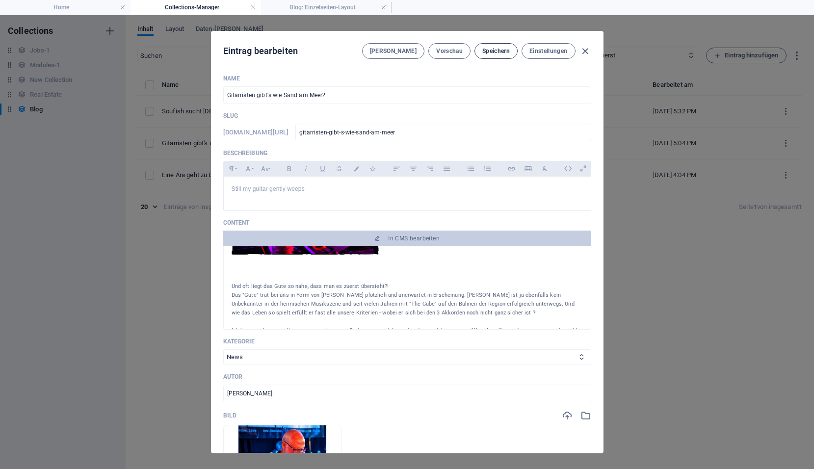
click at [494, 50] on span "Speichern" at bounding box center [495, 51] width 27 height 8
click at [441, 49] on span "Vorschau" at bounding box center [449, 51] width 26 height 8
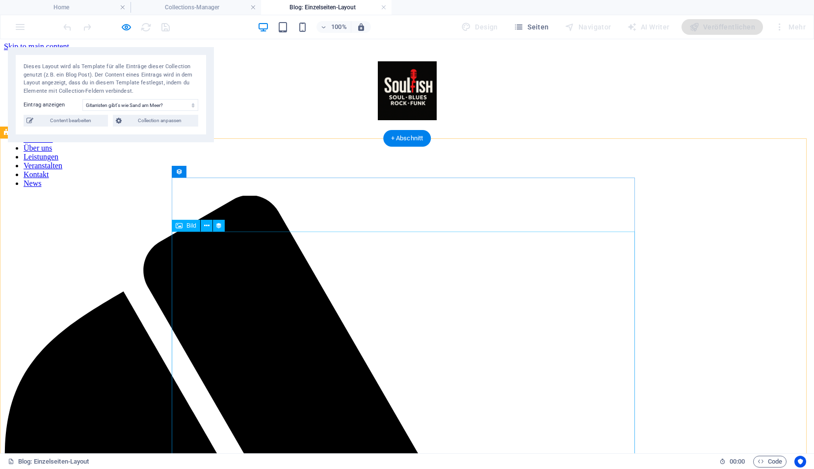
scroll to position [0, 0]
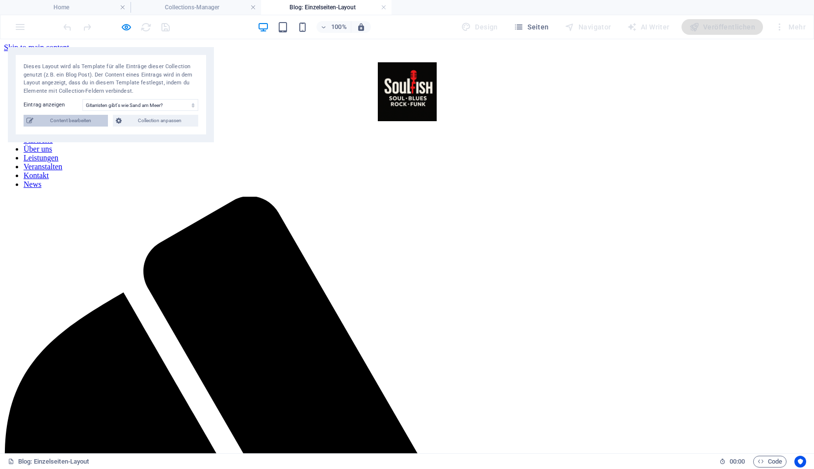
click at [70, 121] on span "Content bearbeiten" at bounding box center [70, 121] width 69 height 12
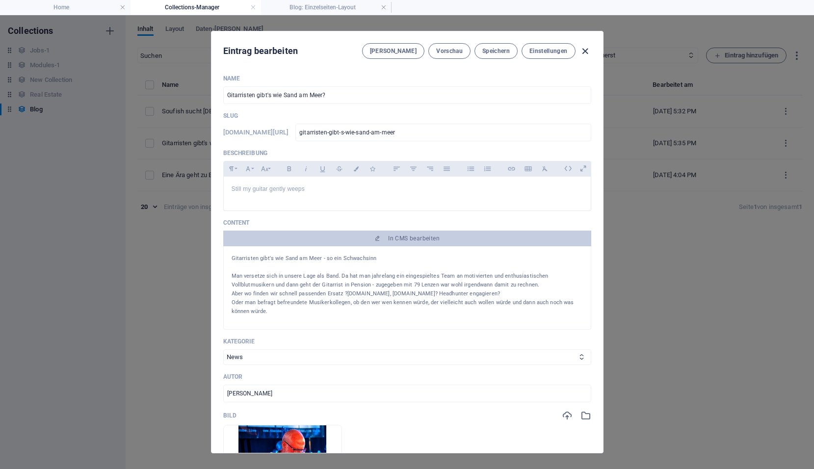
click at [587, 51] on icon "button" at bounding box center [584, 51] width 11 height 11
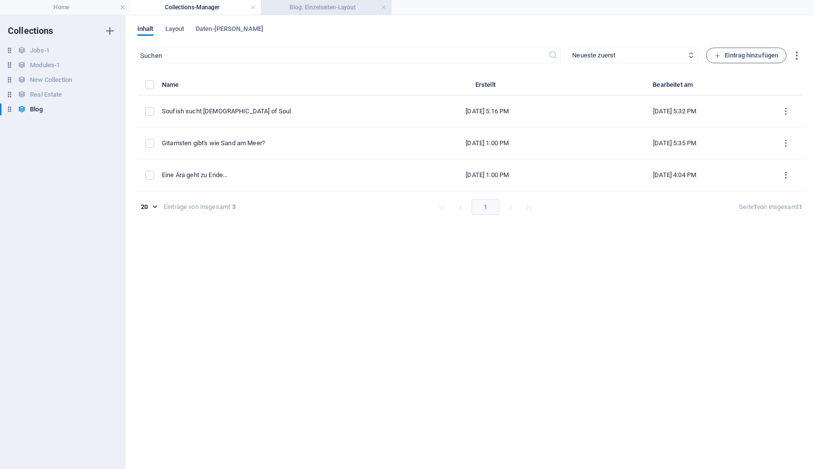
click at [341, 7] on h4 "Blog: Einzelseiten-Layout" at bounding box center [326, 7] width 130 height 11
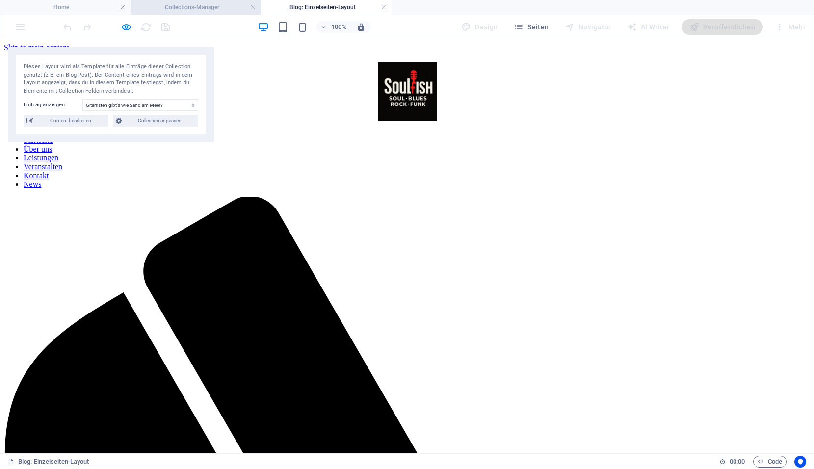
click at [221, 5] on h4 "Collections-Manager" at bounding box center [195, 7] width 130 height 11
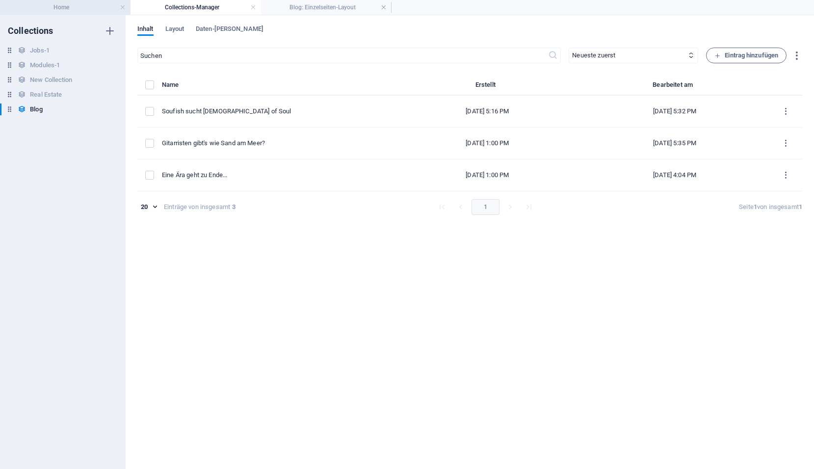
click at [78, 8] on h4 "Home" at bounding box center [65, 7] width 130 height 11
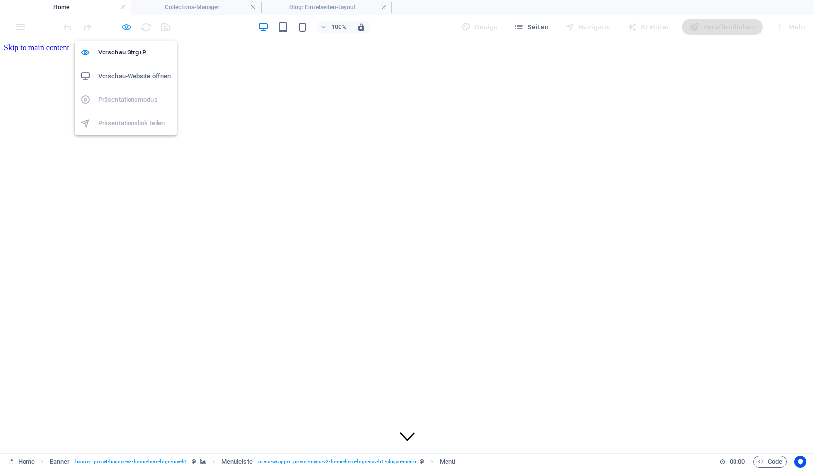
click at [125, 28] on icon "button" at bounding box center [126, 27] width 11 height 11
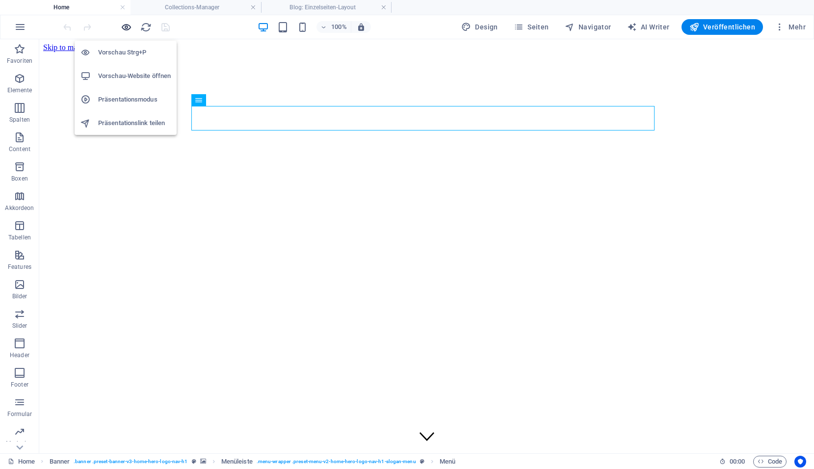
click at [125, 28] on icon "button" at bounding box center [126, 27] width 11 height 11
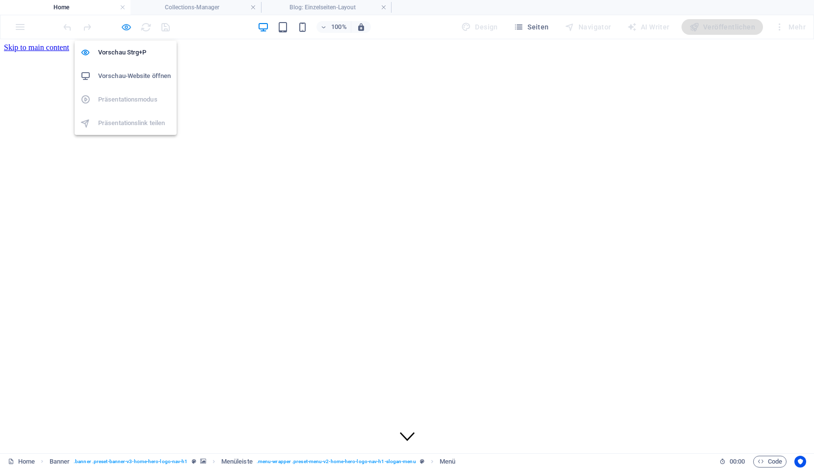
click at [125, 28] on icon "button" at bounding box center [126, 27] width 11 height 11
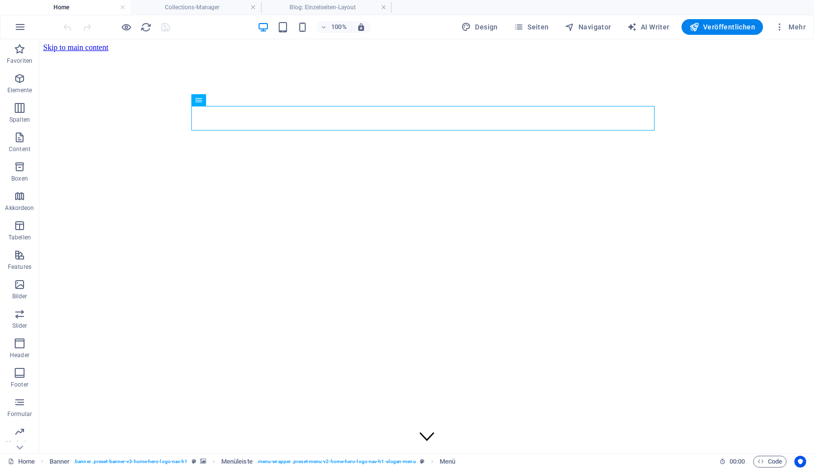
click at [168, 31] on div at bounding box center [116, 27] width 110 height 16
click at [149, 28] on icon "reload" at bounding box center [145, 27] width 11 height 11
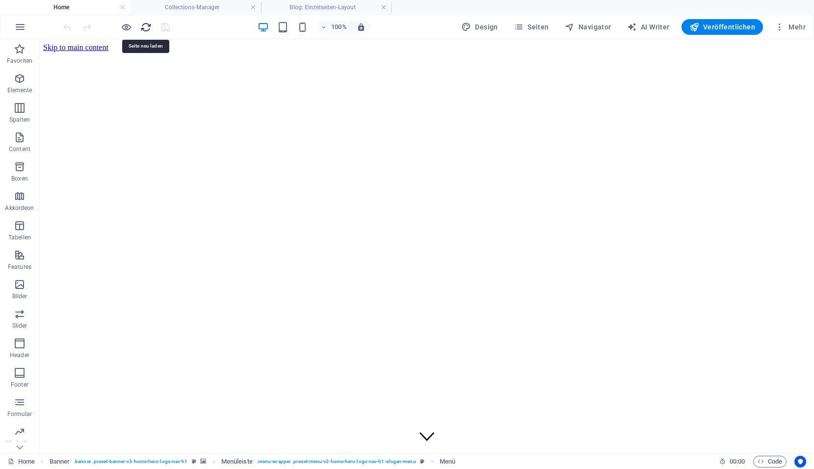
click at [147, 28] on icon "reload" at bounding box center [145, 27] width 11 height 11
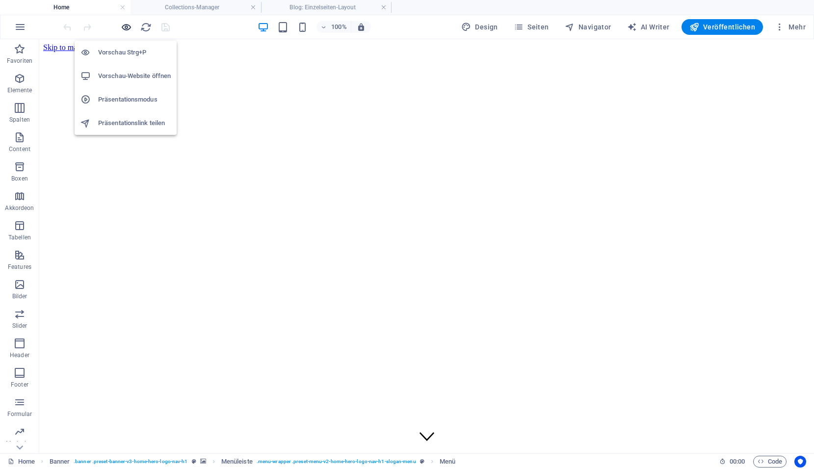
click at [126, 31] on icon "button" at bounding box center [126, 27] width 11 height 11
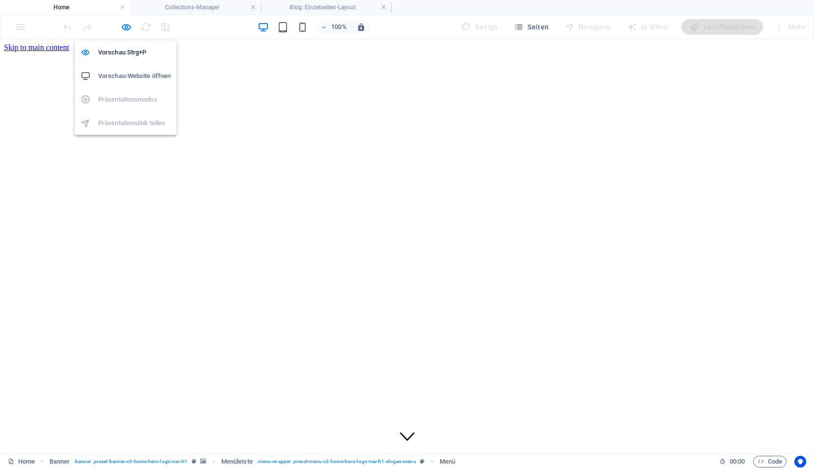
click at [122, 75] on h6 "Vorschau-Website öffnen" at bounding box center [134, 76] width 73 height 12
click at [129, 28] on icon "button" at bounding box center [126, 27] width 11 height 11
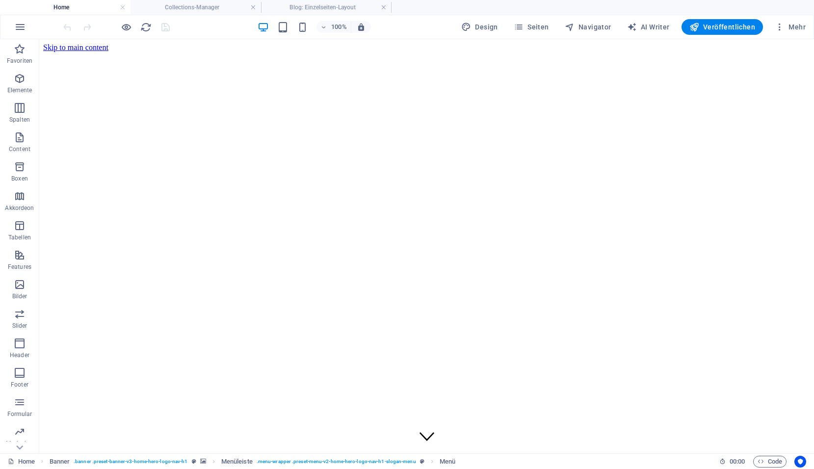
click at [166, 31] on div at bounding box center [116, 27] width 110 height 16
click at [148, 27] on icon "reload" at bounding box center [145, 27] width 11 height 11
click at [790, 27] on span "Mehr" at bounding box center [789, 27] width 31 height 10
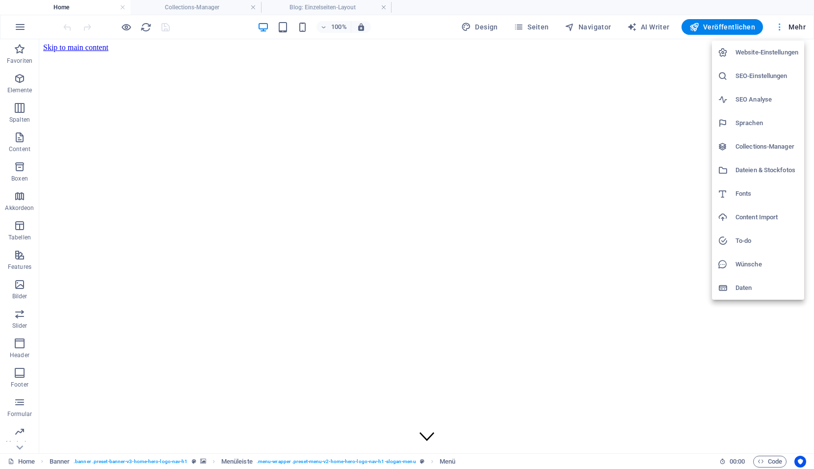
click at [790, 27] on div at bounding box center [407, 234] width 814 height 469
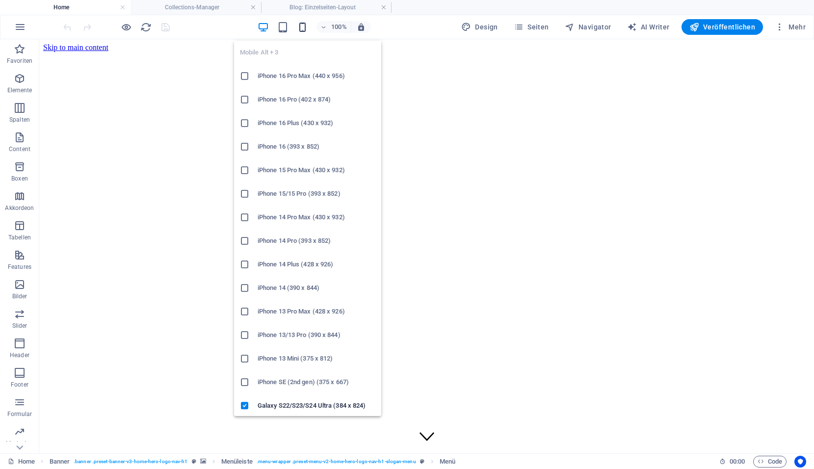
click at [304, 28] on icon "button" at bounding box center [302, 27] width 11 height 11
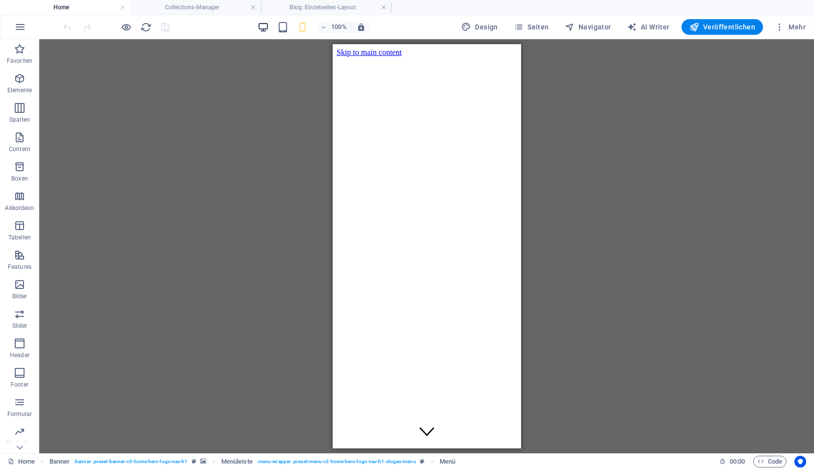
click at [269, 31] on icon "button" at bounding box center [262, 27] width 11 height 11
